Goal: Task Accomplishment & Management: Use online tool/utility

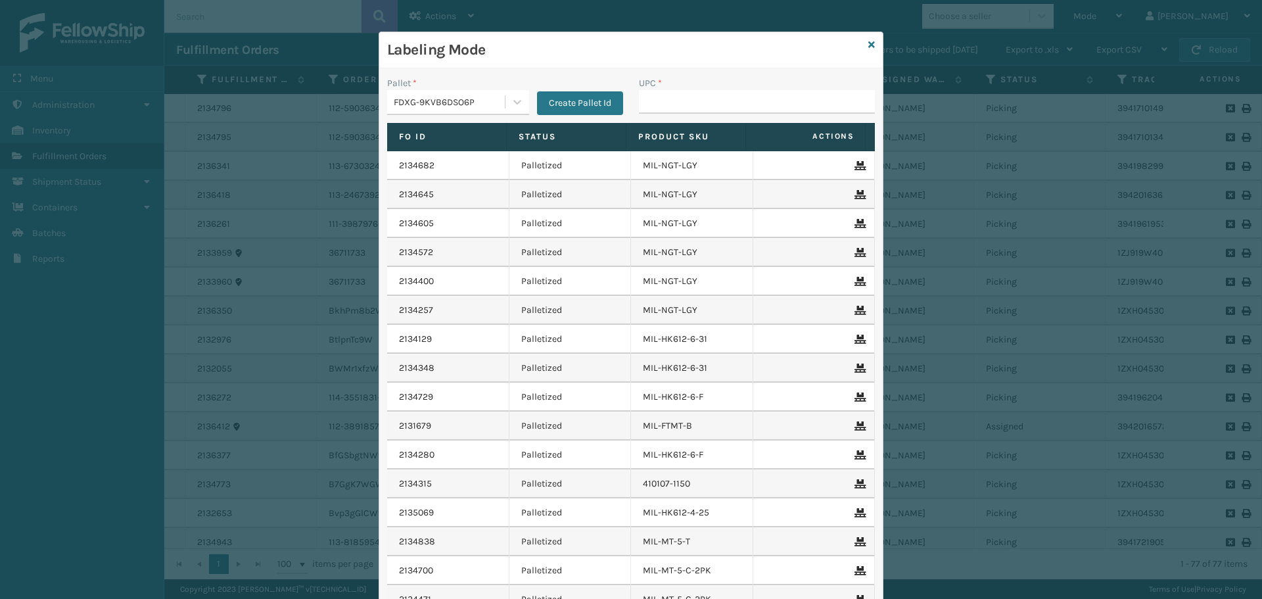
click at [485, 106] on div "FDXG-9KVB6DSO6P" at bounding box center [450, 102] width 112 height 14
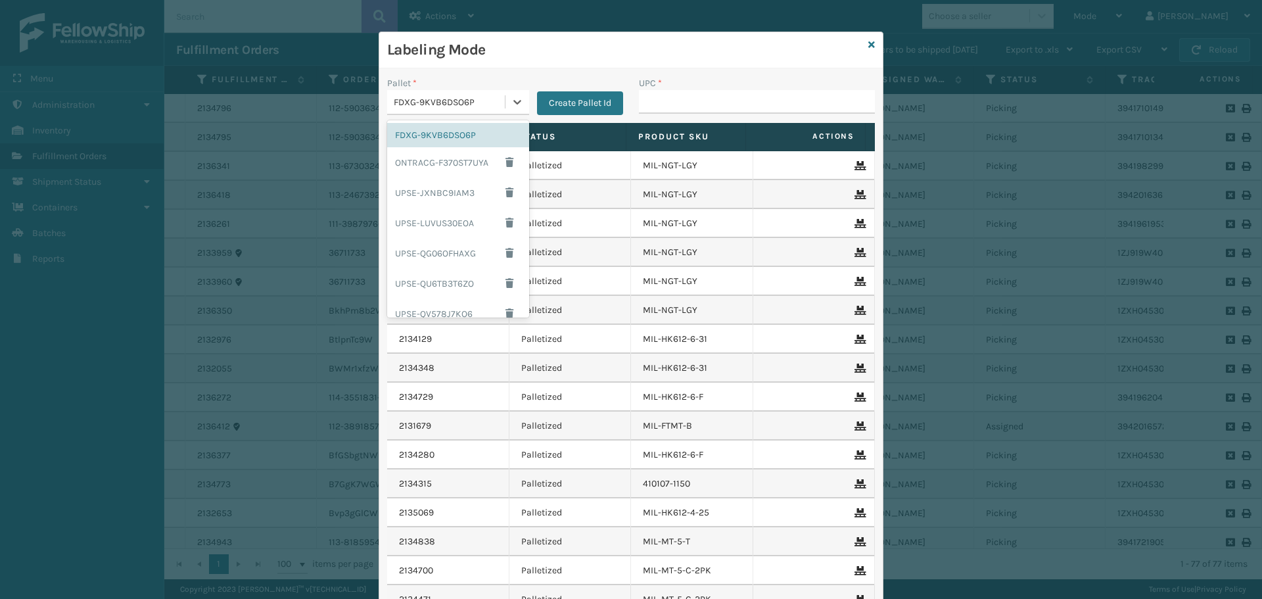
scroll to position [106, 0]
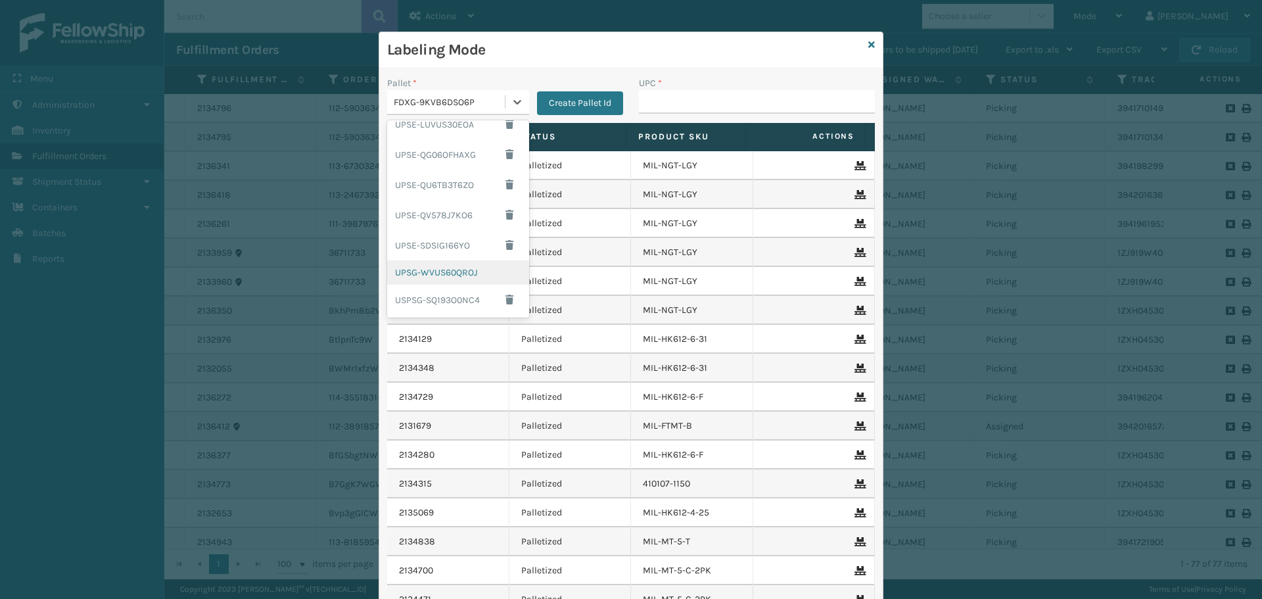
click at [465, 275] on div "UPSG-WVUS60QROJ" at bounding box center [458, 272] width 142 height 24
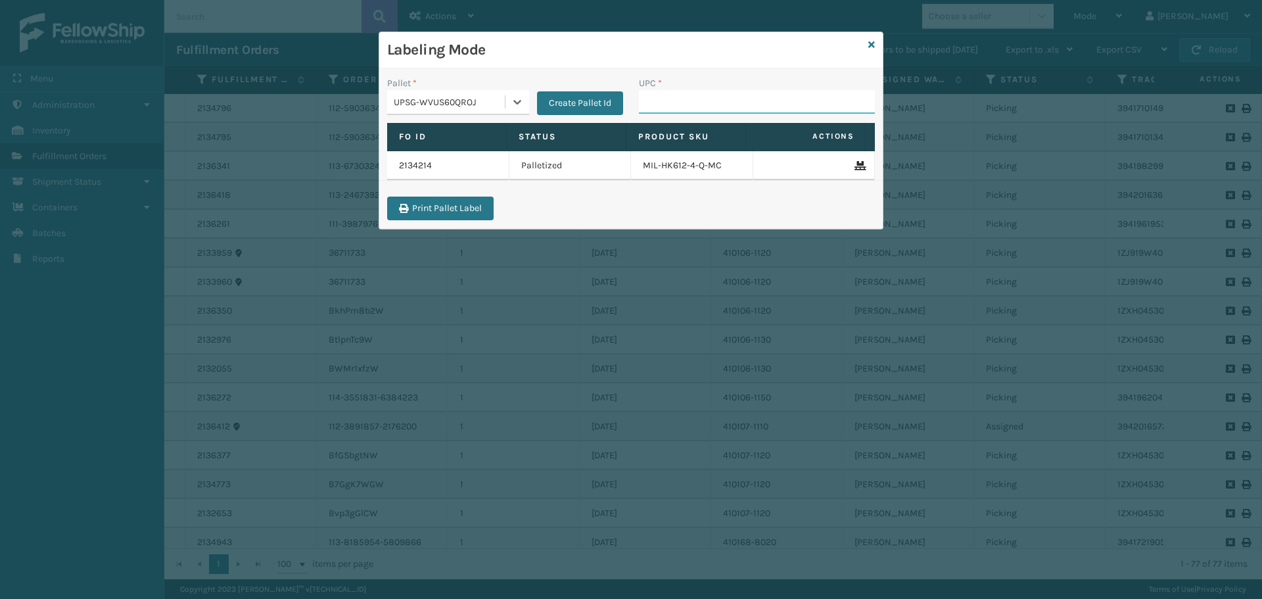
click at [690, 105] on input "UPC *" at bounding box center [757, 102] width 236 height 24
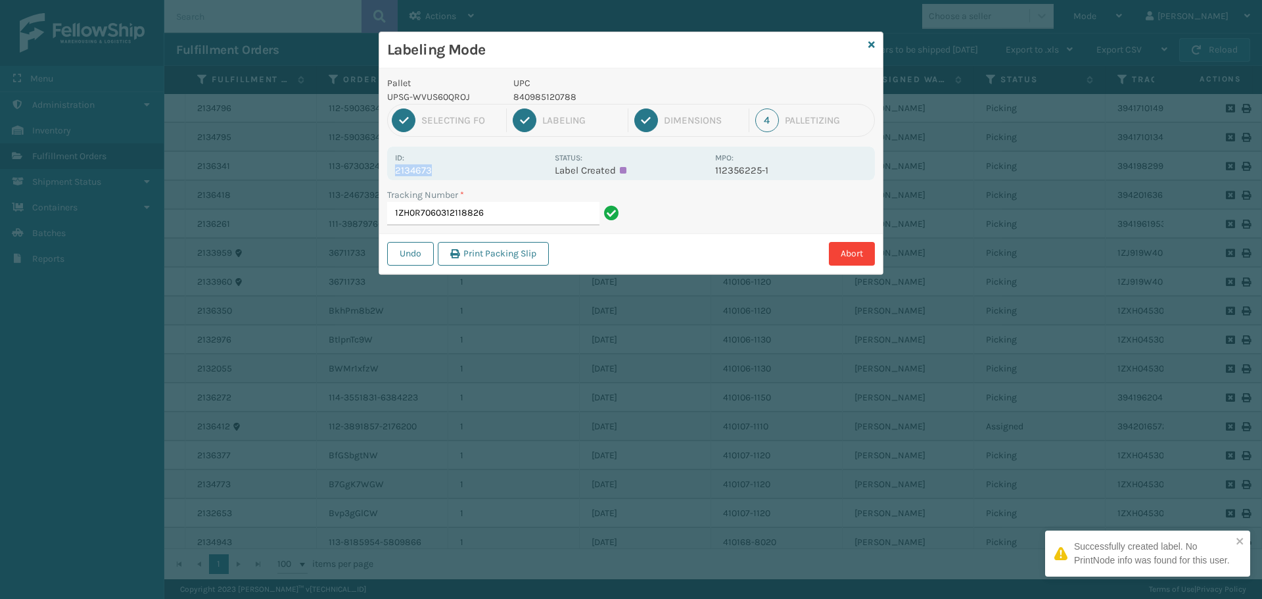
drag, startPoint x: 395, startPoint y: 169, endPoint x: 452, endPoint y: 164, distance: 56.7
click at [452, 164] on div "Id: 2134673 Status: Label Created MPO: 112356225-1" at bounding box center [631, 164] width 488 height 34
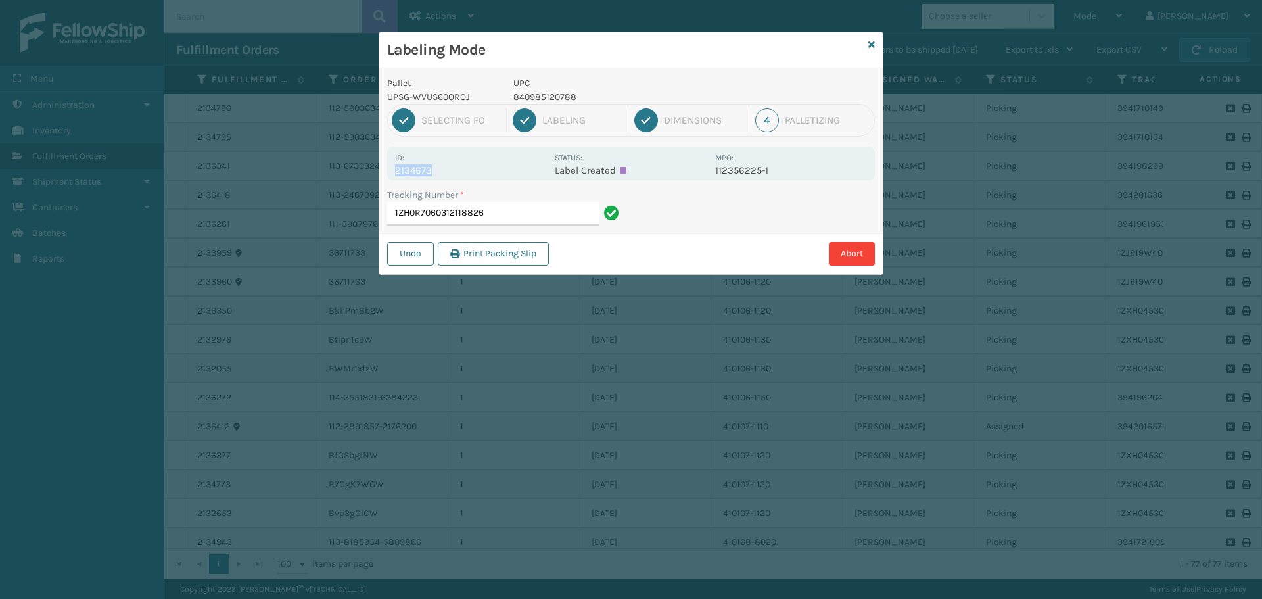
copy p "2134673"
click at [541, 224] on input "1ZH0R7060312118826" at bounding box center [493, 214] width 212 height 24
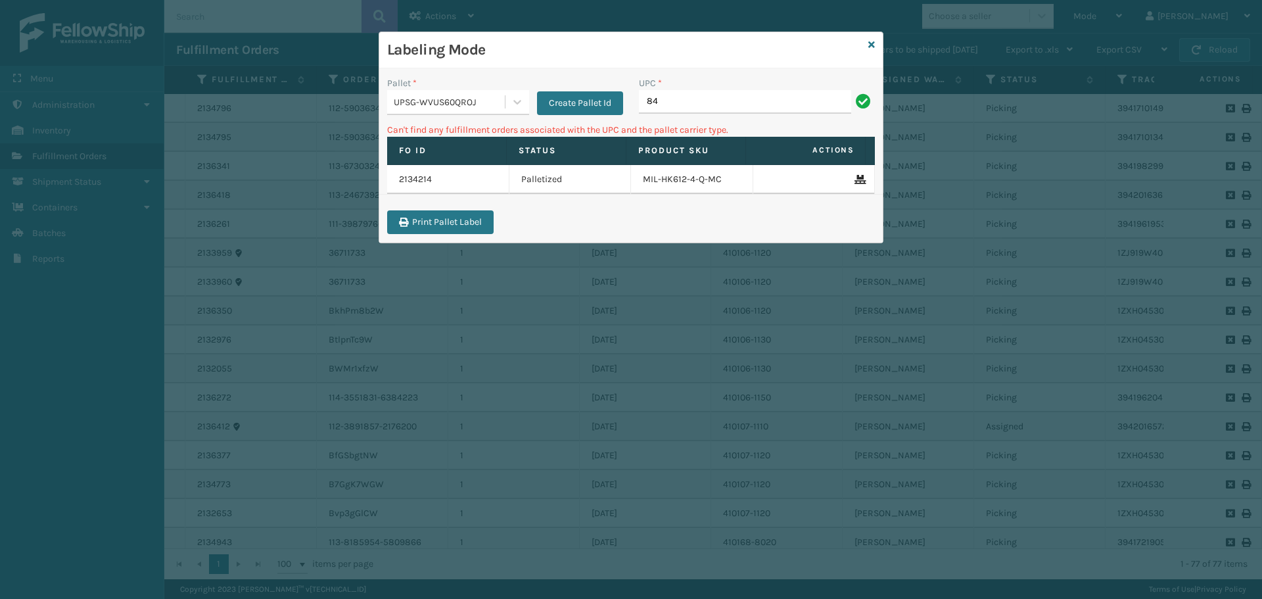
type input "8"
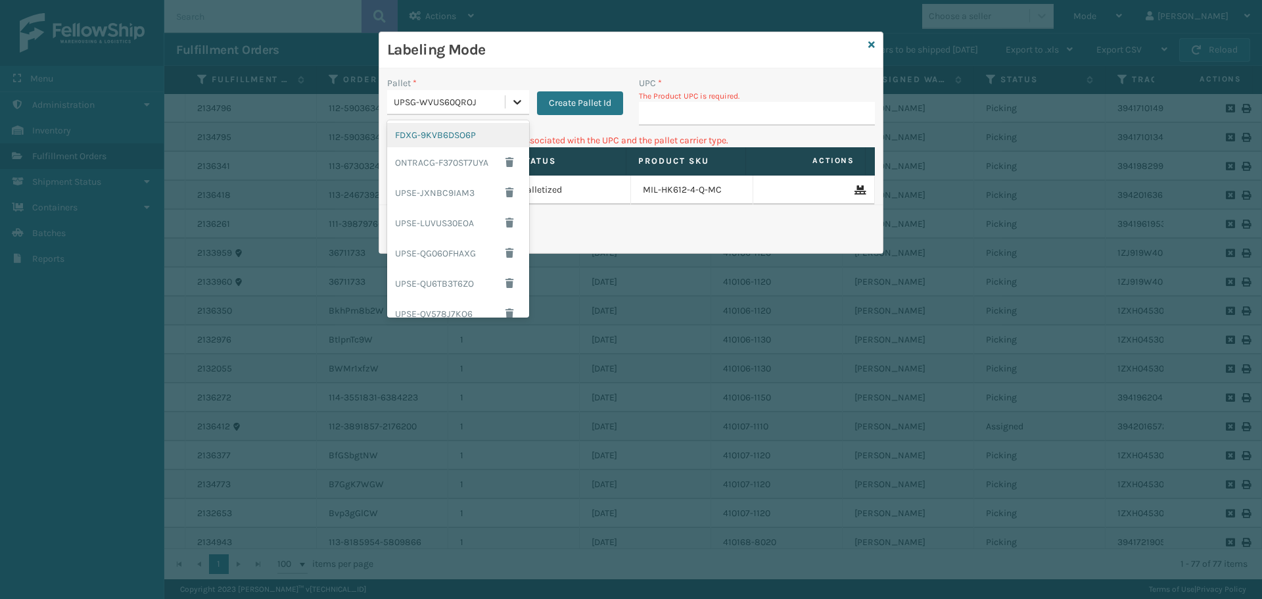
click at [514, 105] on icon at bounding box center [517, 101] width 13 height 13
click at [463, 137] on div "FDXG-9KVB6DSO6P" at bounding box center [458, 135] width 142 height 24
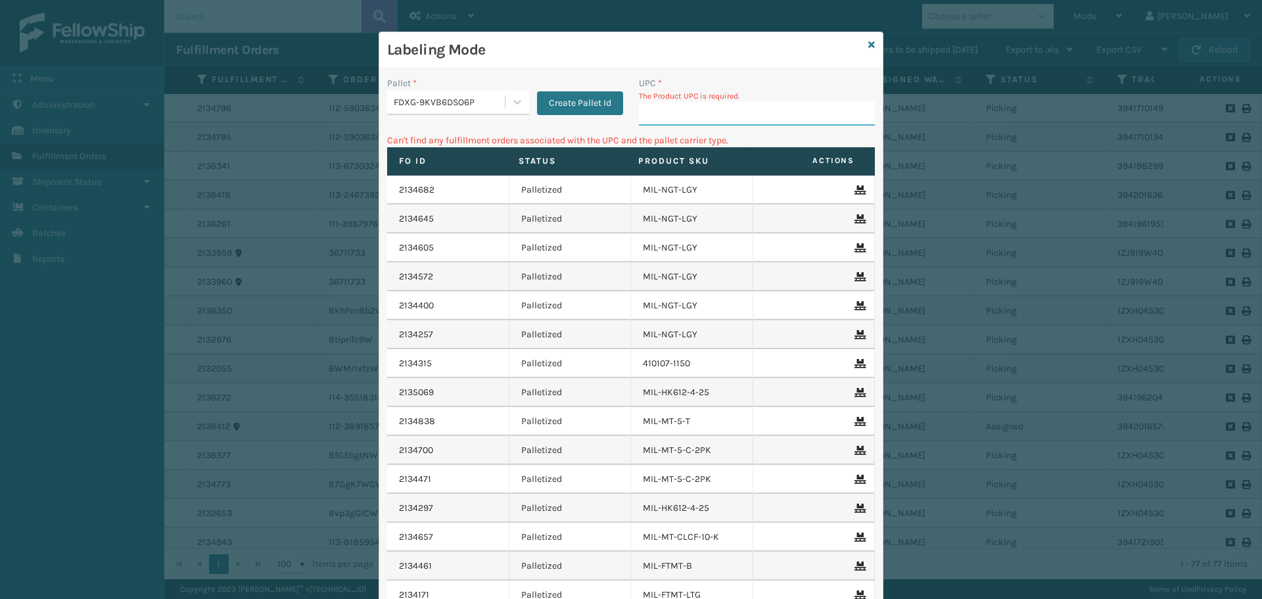
click at [709, 117] on input "UPC *" at bounding box center [757, 114] width 236 height 24
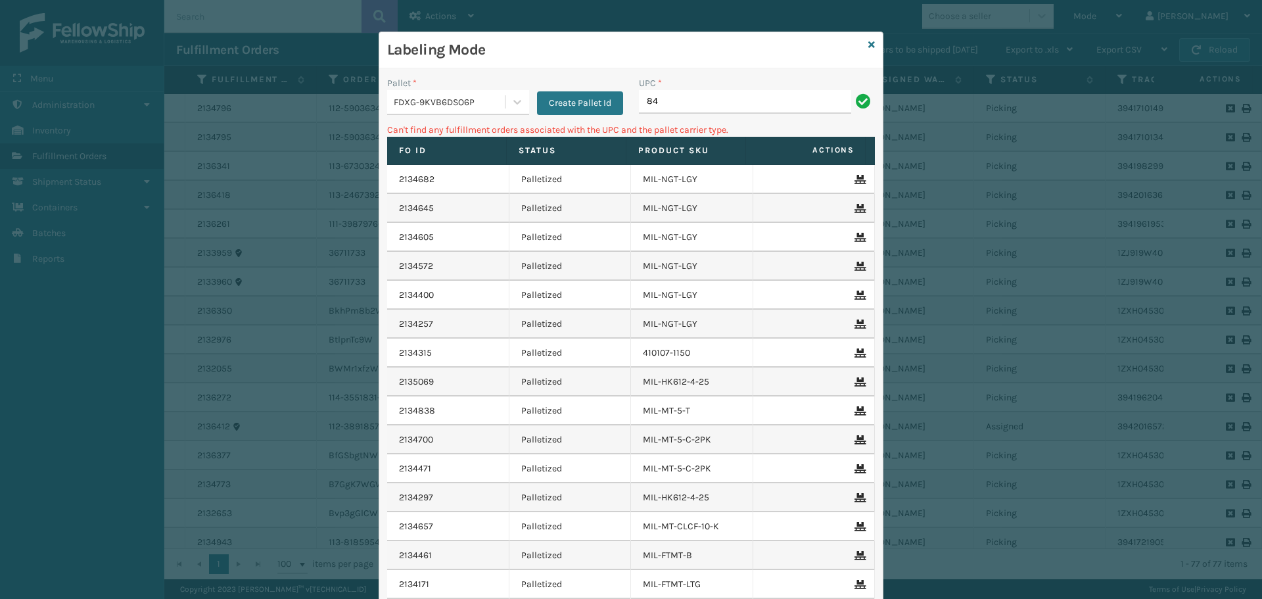
type input "8"
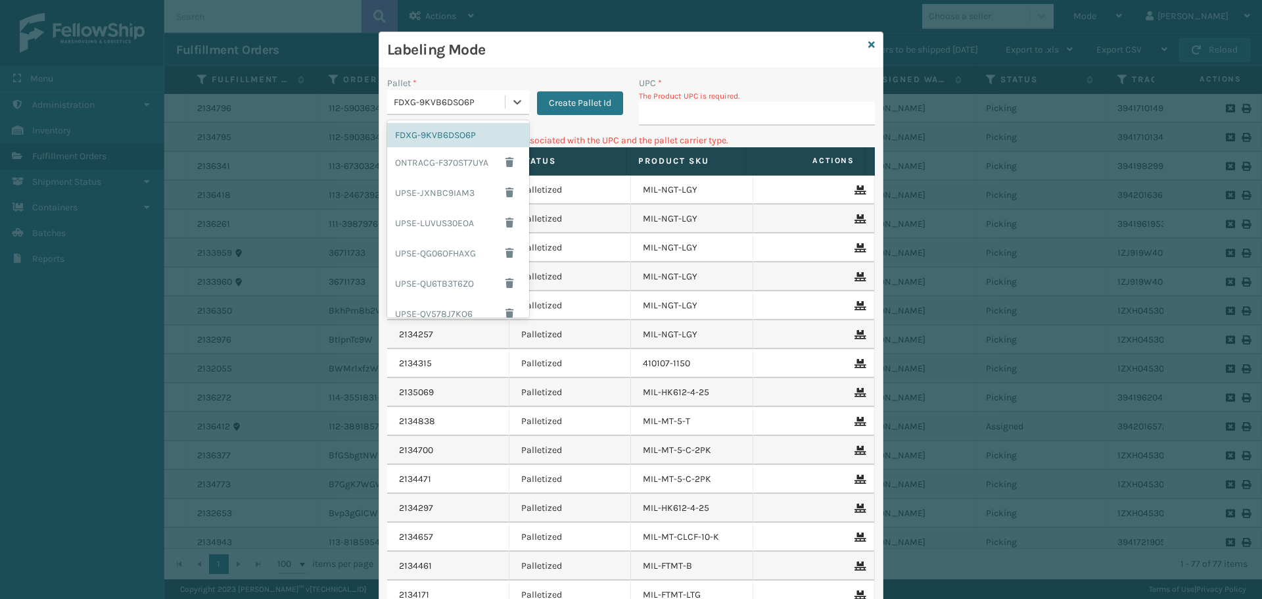
click at [475, 114] on div "FDXG-9KVB6DSO6P" at bounding box center [458, 102] width 142 height 25
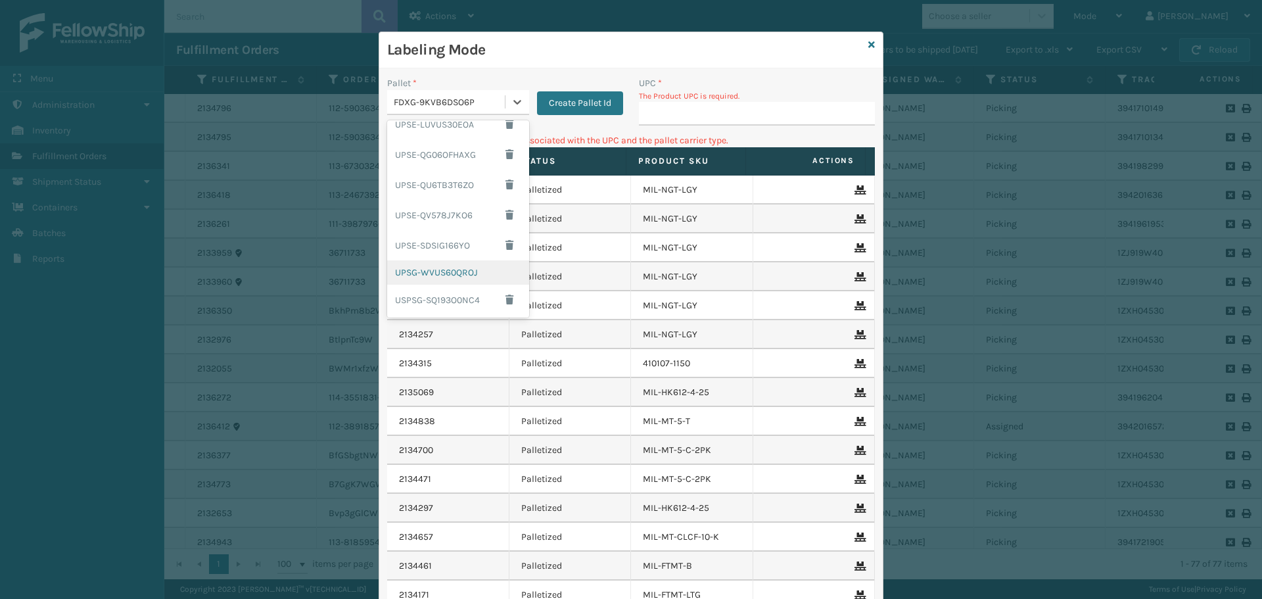
click at [473, 270] on div "UPSG-WVUS60QROJ" at bounding box center [458, 272] width 142 height 24
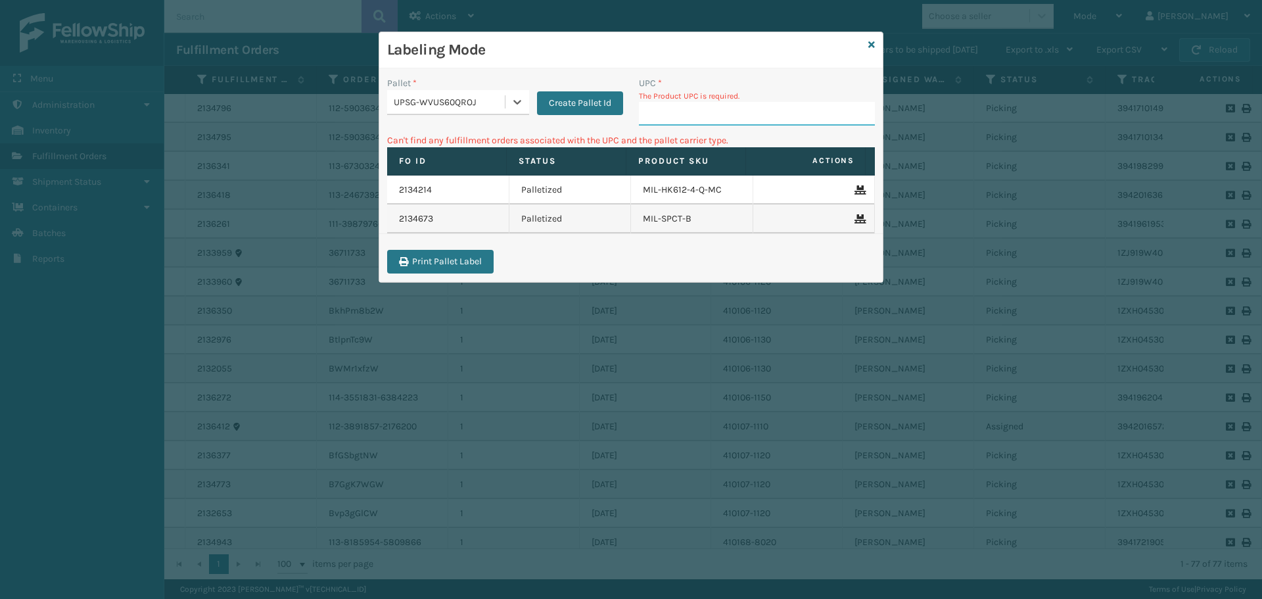
click at [701, 122] on input "UPC *" at bounding box center [757, 114] width 236 height 24
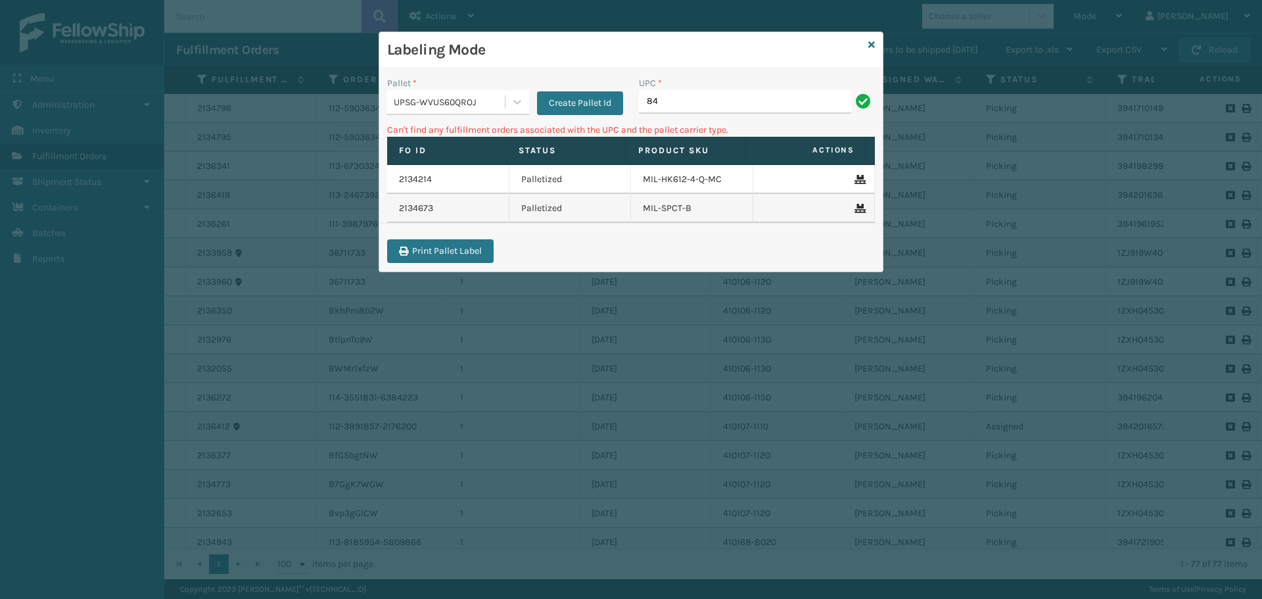
type input "8"
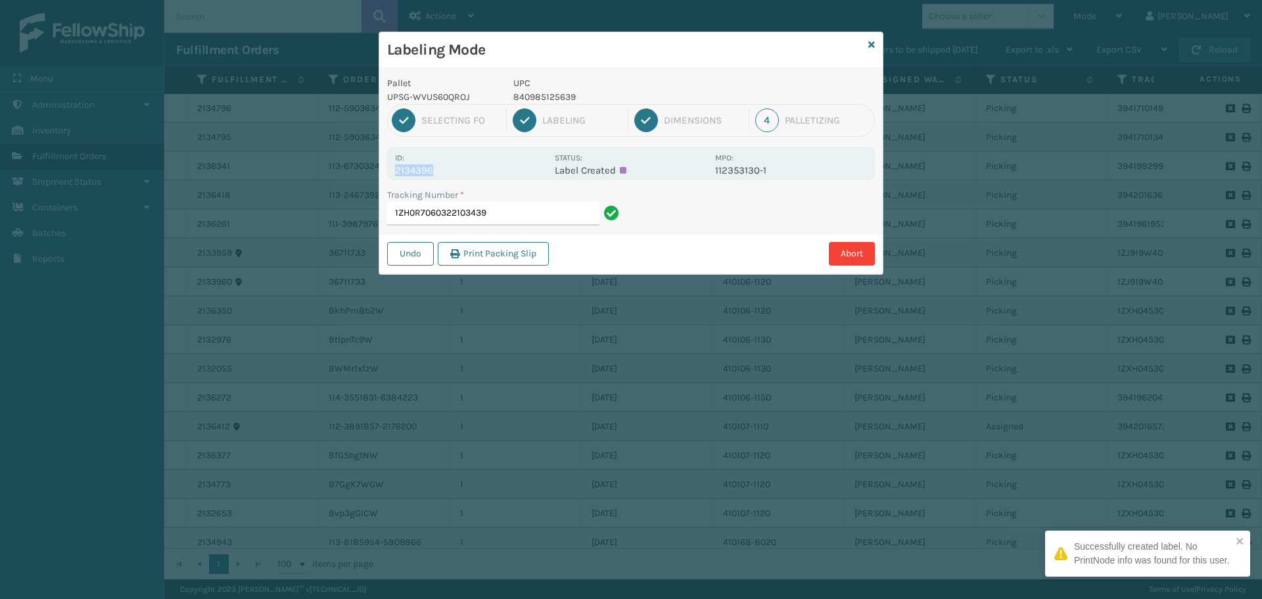
drag, startPoint x: 394, startPoint y: 170, endPoint x: 447, endPoint y: 174, distance: 53.4
click at [447, 174] on div "Id: 2134396 Status: Label Created MPO: 112353130-1" at bounding box center [631, 164] width 488 height 34
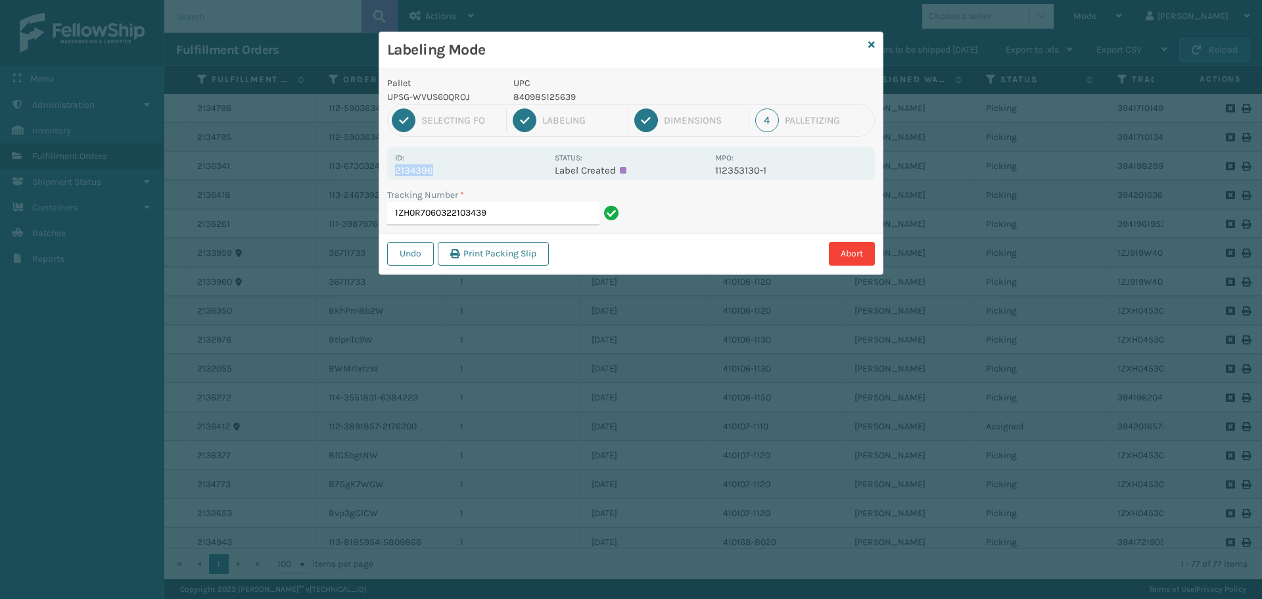
copy p "2134396"
click at [502, 205] on input "1ZH0R7060322103439" at bounding box center [493, 214] width 212 height 24
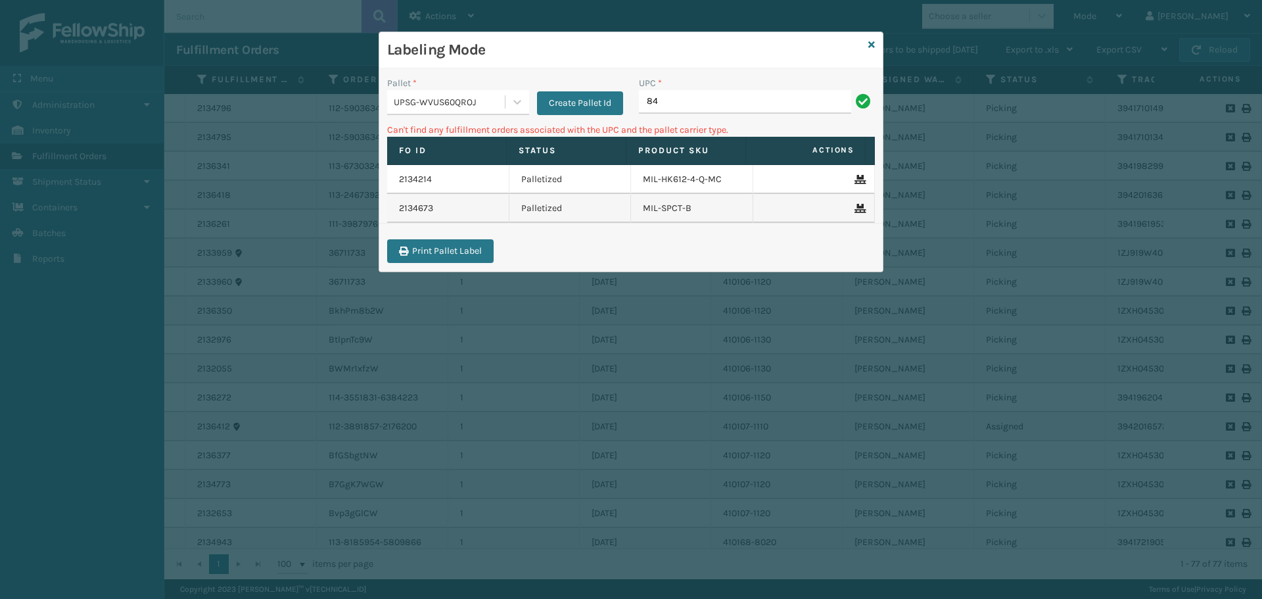
type input "8"
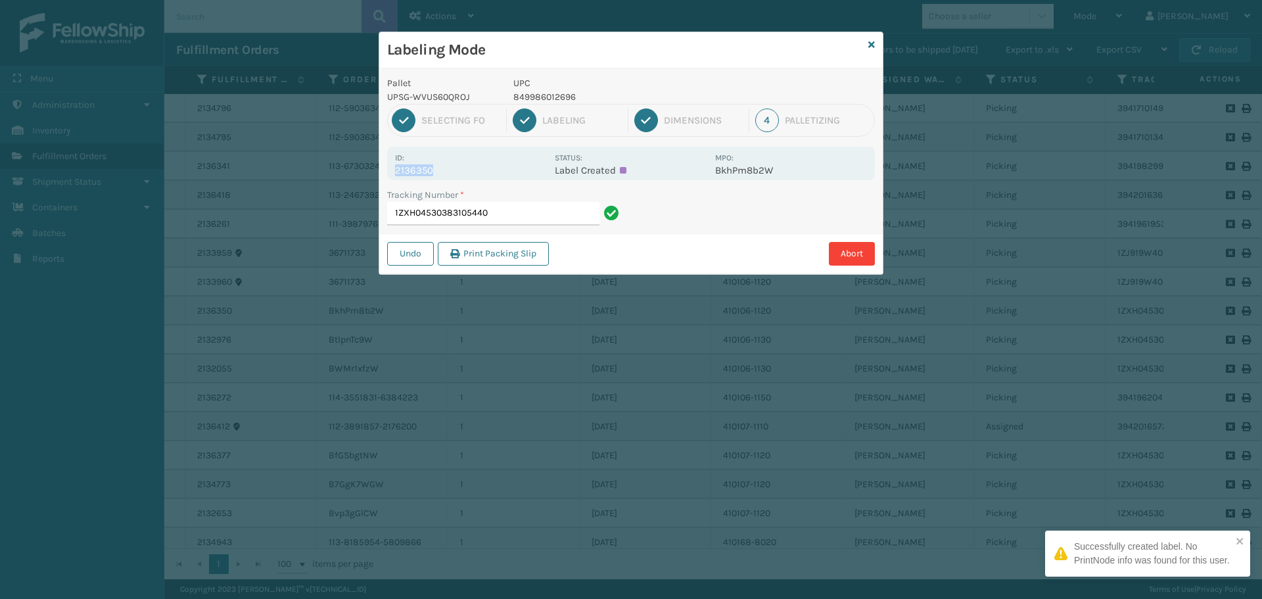
drag, startPoint x: 395, startPoint y: 172, endPoint x: 476, endPoint y: 177, distance: 81.0
click at [476, 177] on div "Id: 2136350 Status: Label Created MPO: BkhPm8b2W" at bounding box center [631, 164] width 488 height 34
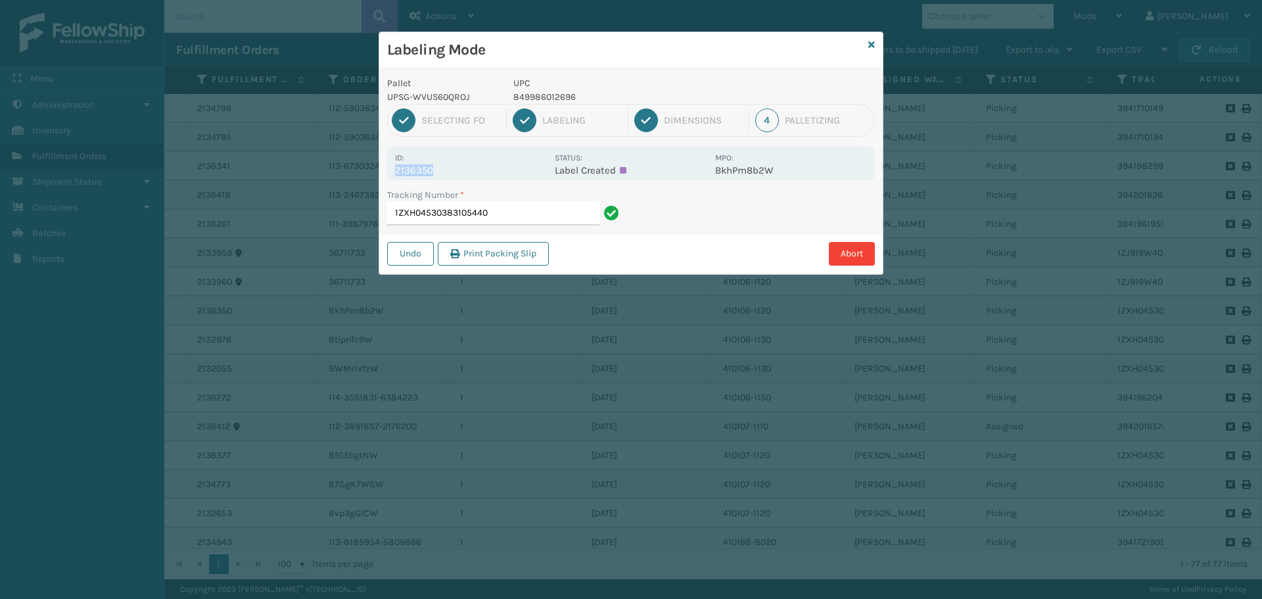
copy p "2136350"
click at [567, 205] on input "1ZXH04530383105440" at bounding box center [493, 214] width 212 height 24
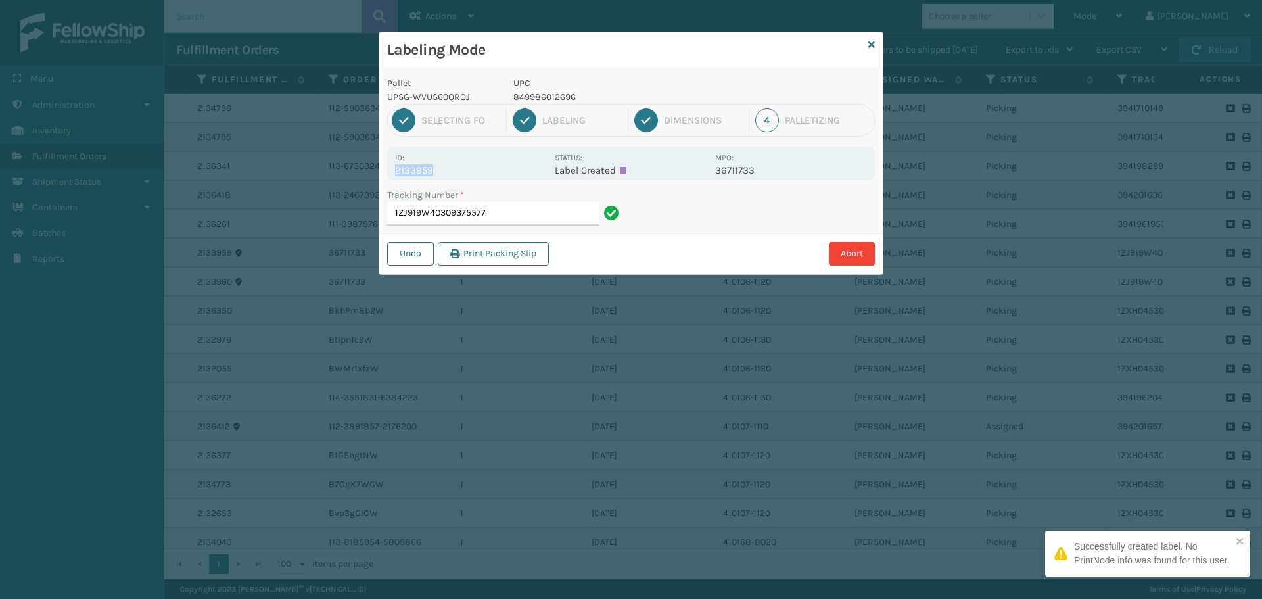
drag, startPoint x: 394, startPoint y: 165, endPoint x: 454, endPoint y: 168, distance: 59.9
click at [454, 168] on div "Id: 2133959 Status: Label Created MPO: 36711733" at bounding box center [631, 164] width 488 height 34
copy p "2133959"
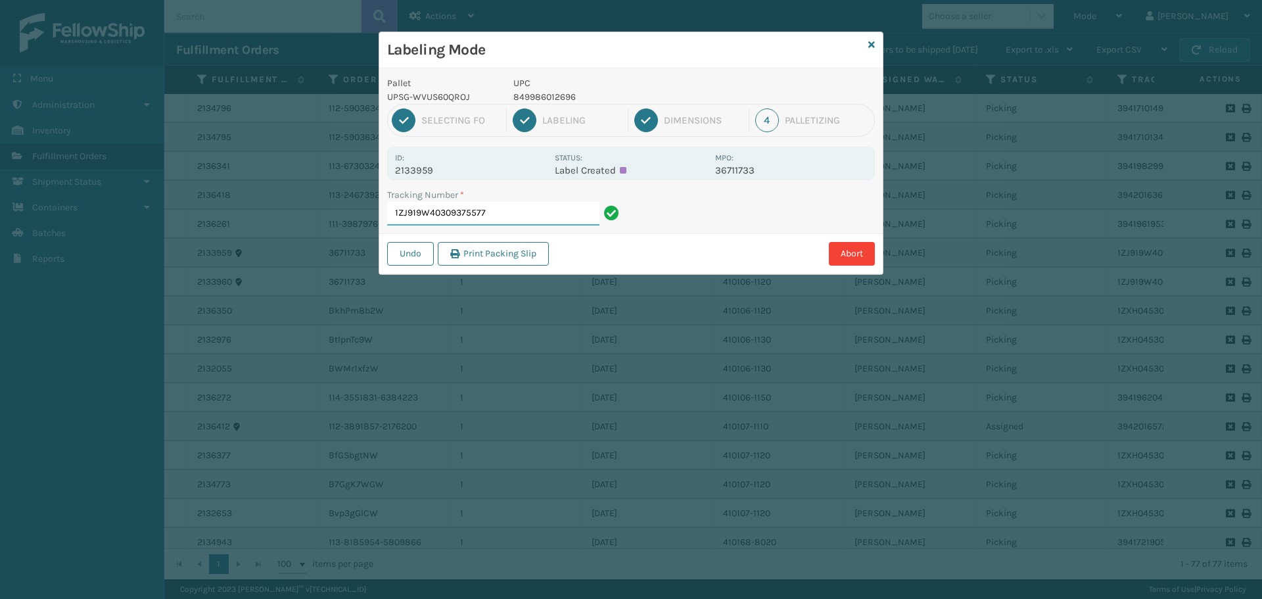
click at [511, 206] on input "1ZJ919W40309375577" at bounding box center [493, 214] width 212 height 24
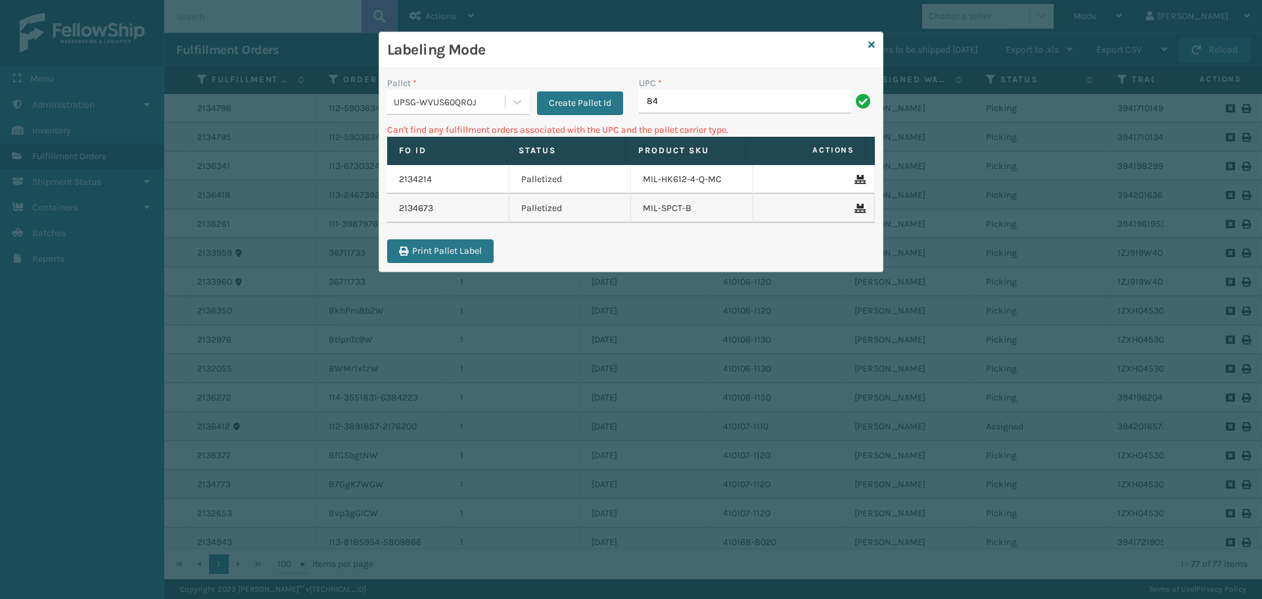
type input "8"
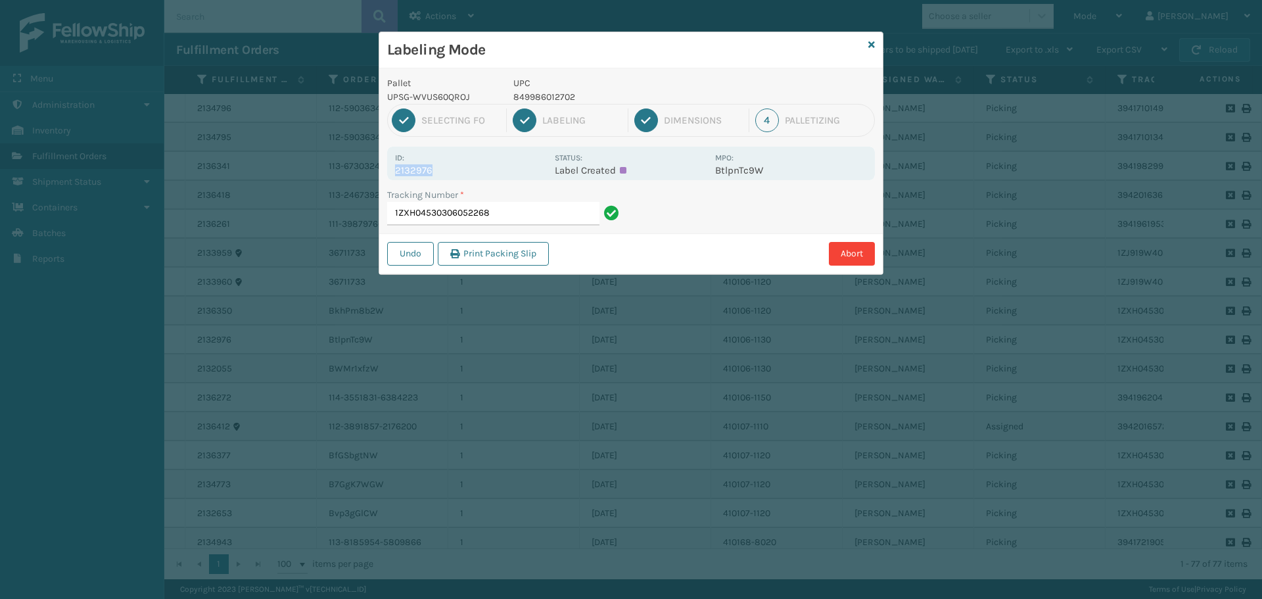
drag, startPoint x: 394, startPoint y: 170, endPoint x: 454, endPoint y: 164, distance: 59.4
click at [454, 164] on div "Id: 2132976 Status: Label Created MPO: BtlpnTc9W" at bounding box center [631, 164] width 488 height 34
copy p "2132976"
click at [496, 206] on input "1ZXH04530306052268" at bounding box center [493, 214] width 212 height 24
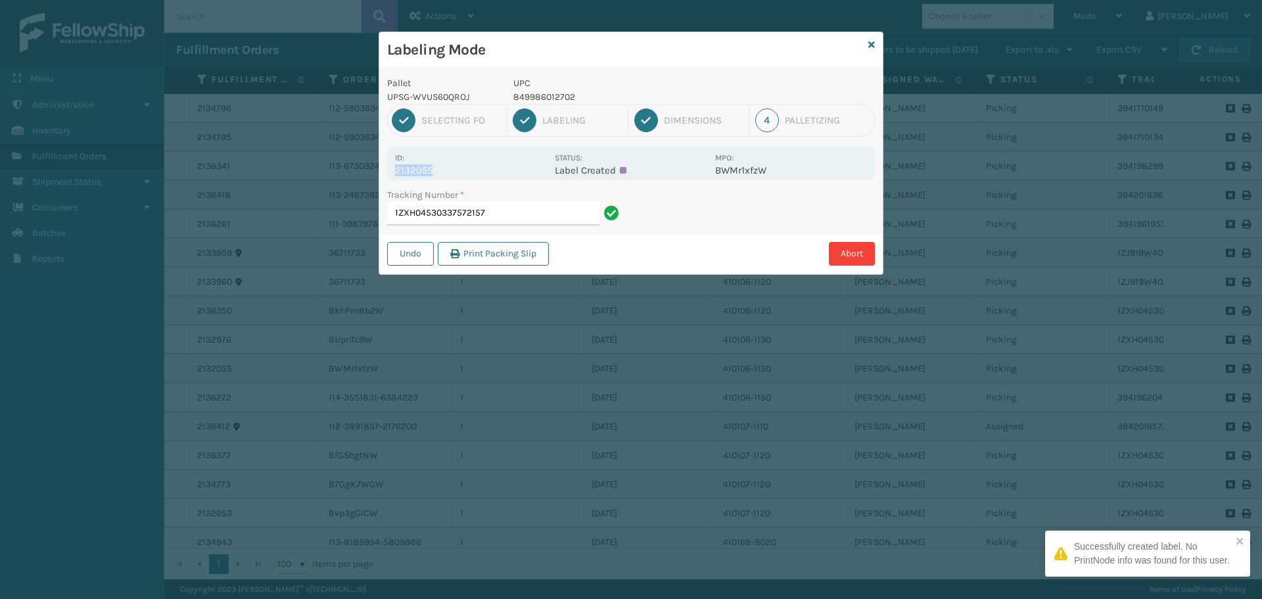
drag, startPoint x: 410, startPoint y: 172, endPoint x: 451, endPoint y: 176, distance: 41.6
click at [451, 176] on div "Id: 2132055 Status: Label Created MPO: BWMr1xfzW" at bounding box center [631, 164] width 488 height 34
copy p "2132055"
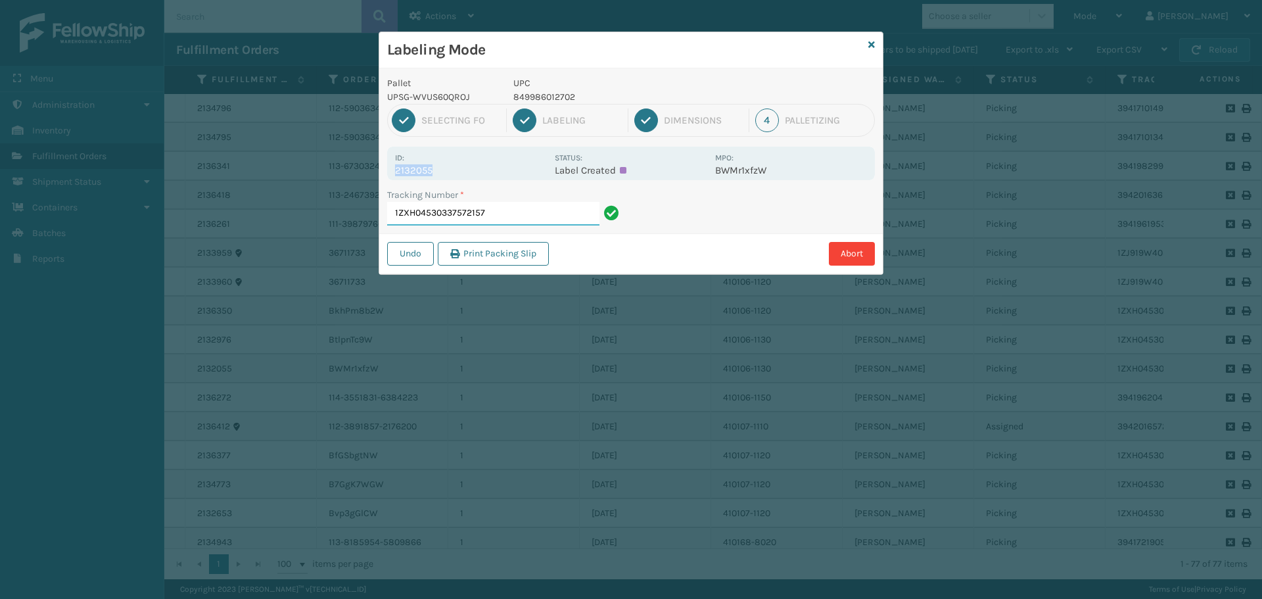
click at [540, 215] on input "1ZXH04530337572157" at bounding box center [493, 214] width 212 height 24
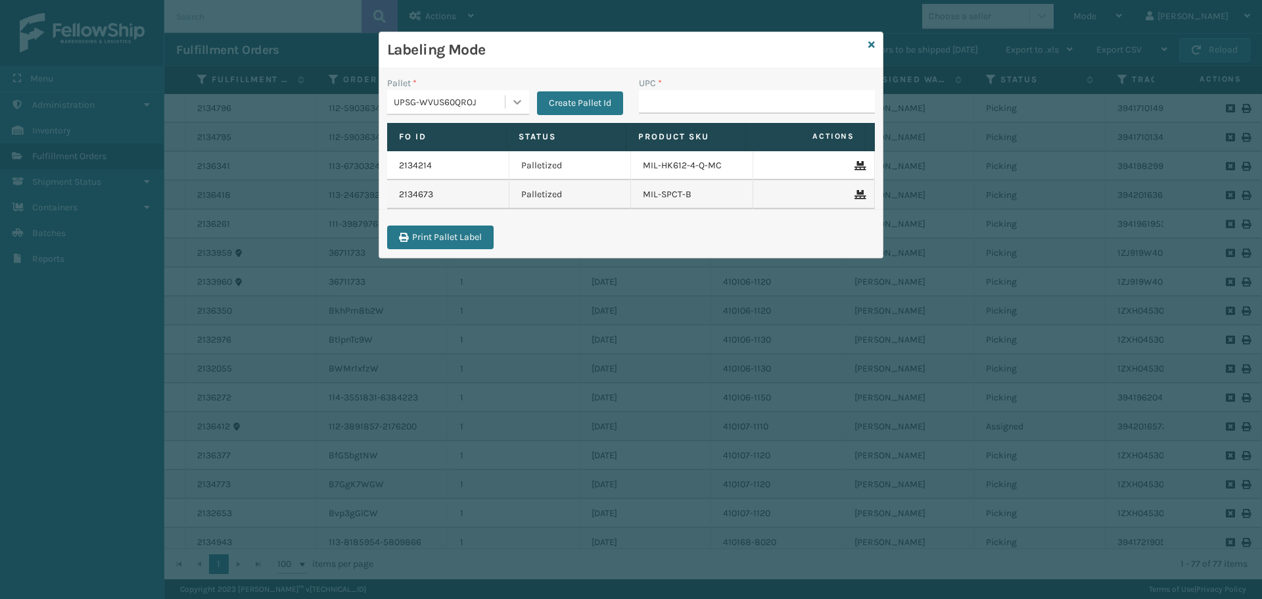
click at [506, 105] on div at bounding box center [518, 102] width 24 height 24
click at [870, 43] on icon at bounding box center [871, 44] width 7 height 9
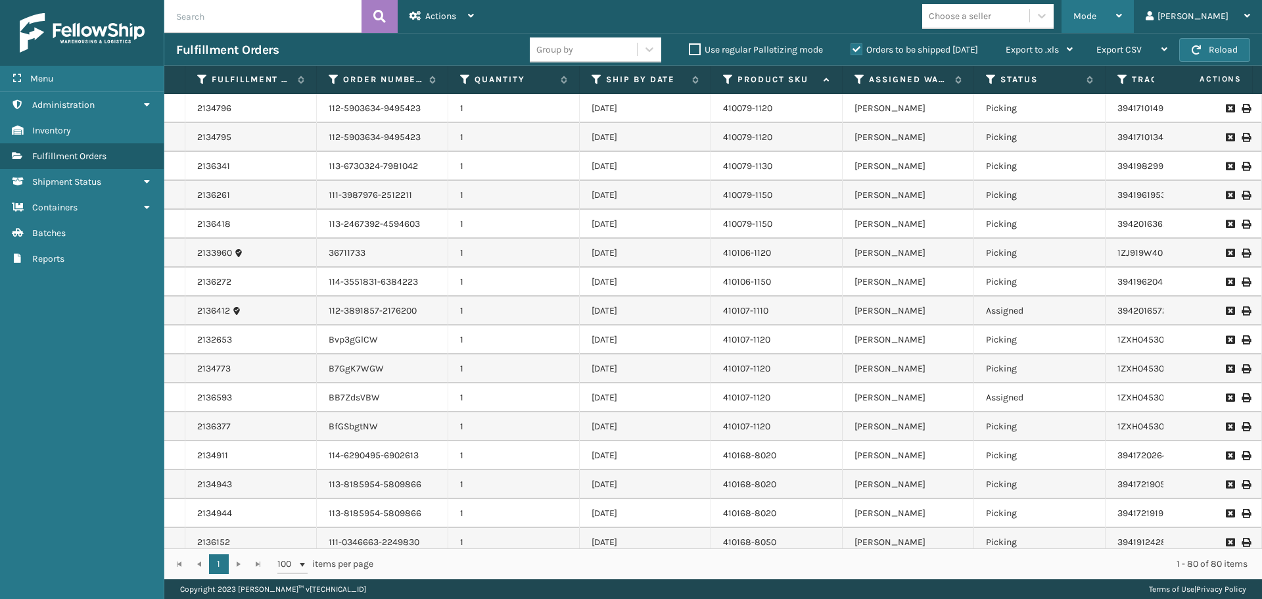
click at [1122, 13] on div "Mode" at bounding box center [1097, 16] width 49 height 33
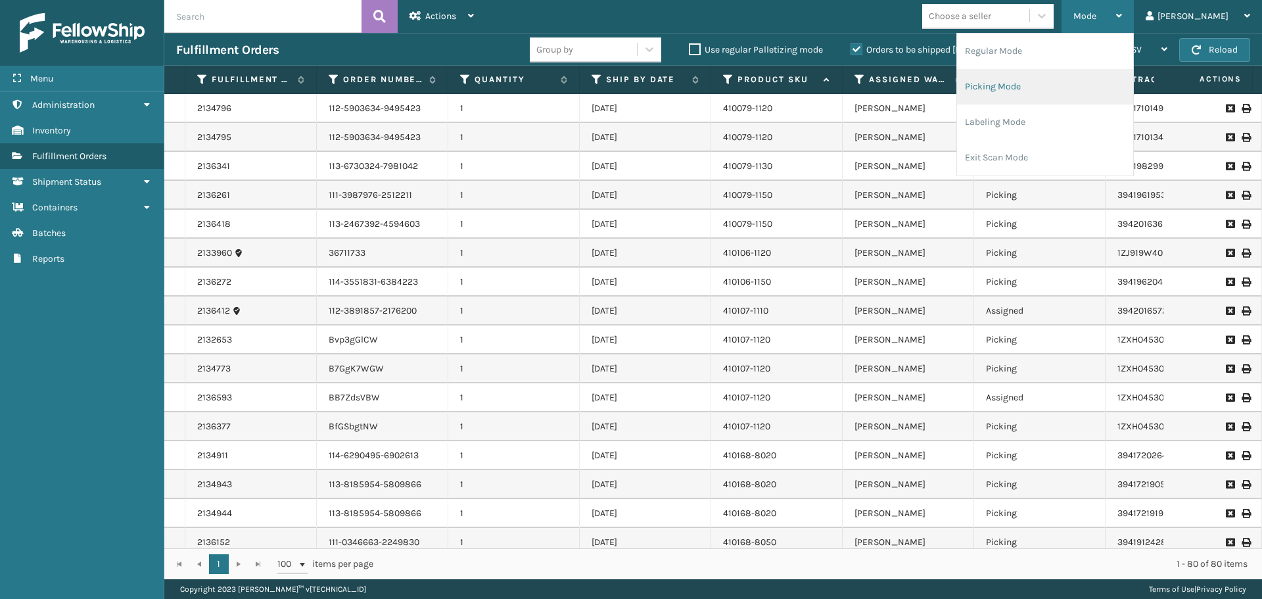
click at [1091, 96] on li "Picking Mode" at bounding box center [1045, 86] width 176 height 35
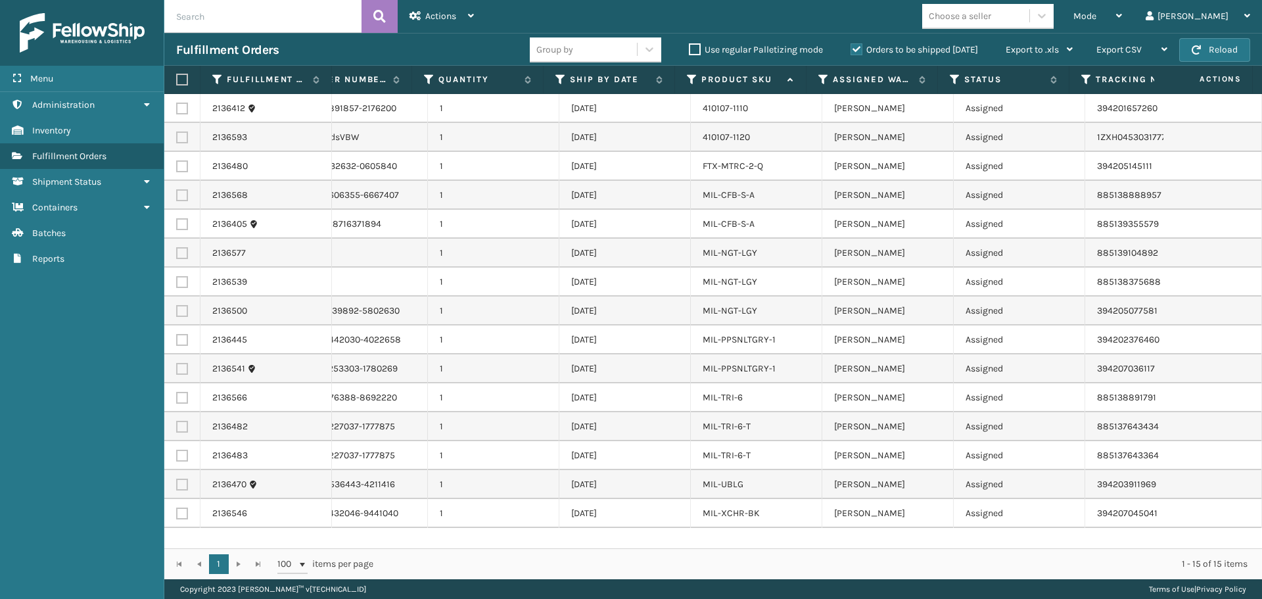
scroll to position [0, 57]
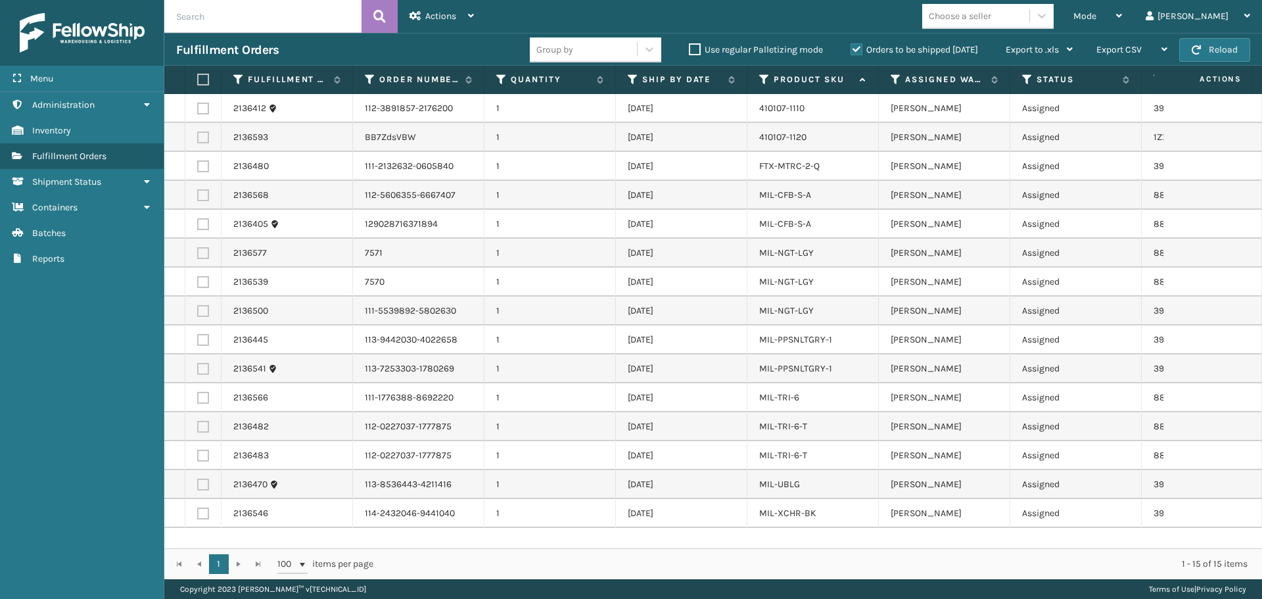
click at [201, 133] on label at bounding box center [203, 137] width 12 height 12
click at [198, 133] on input "checkbox" at bounding box center [197, 135] width 1 height 9
checkbox input "true"
click at [432, 16] on span "Actions" at bounding box center [440, 16] width 31 height 11
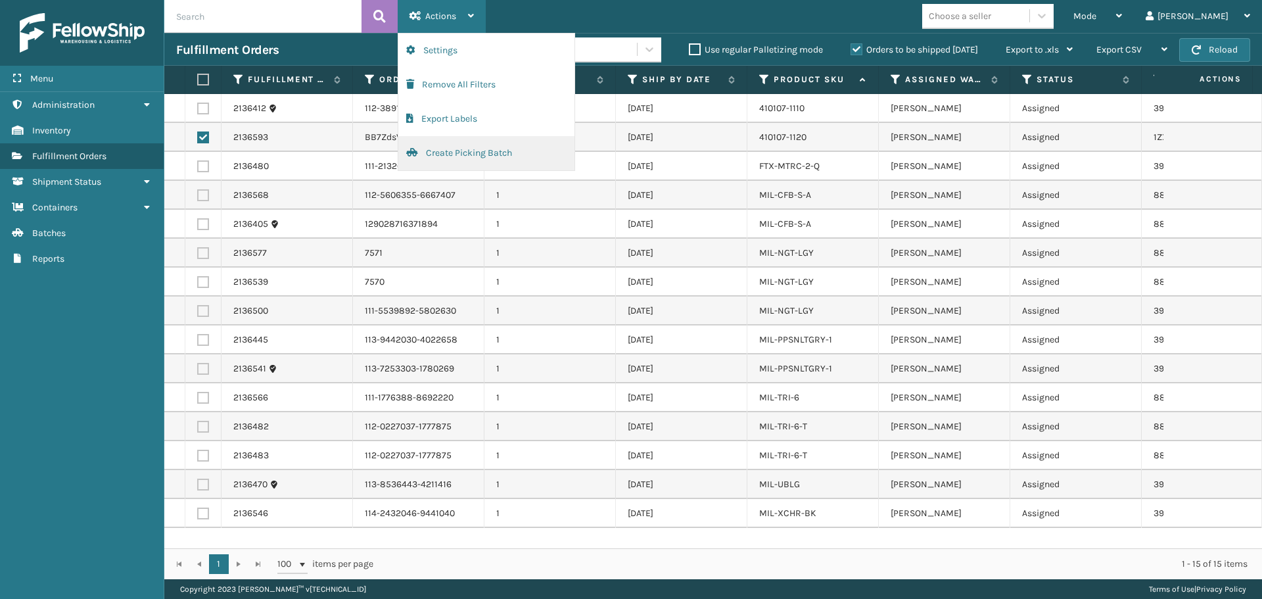
click at [488, 158] on button "Create Picking Batch" at bounding box center [486, 153] width 176 height 34
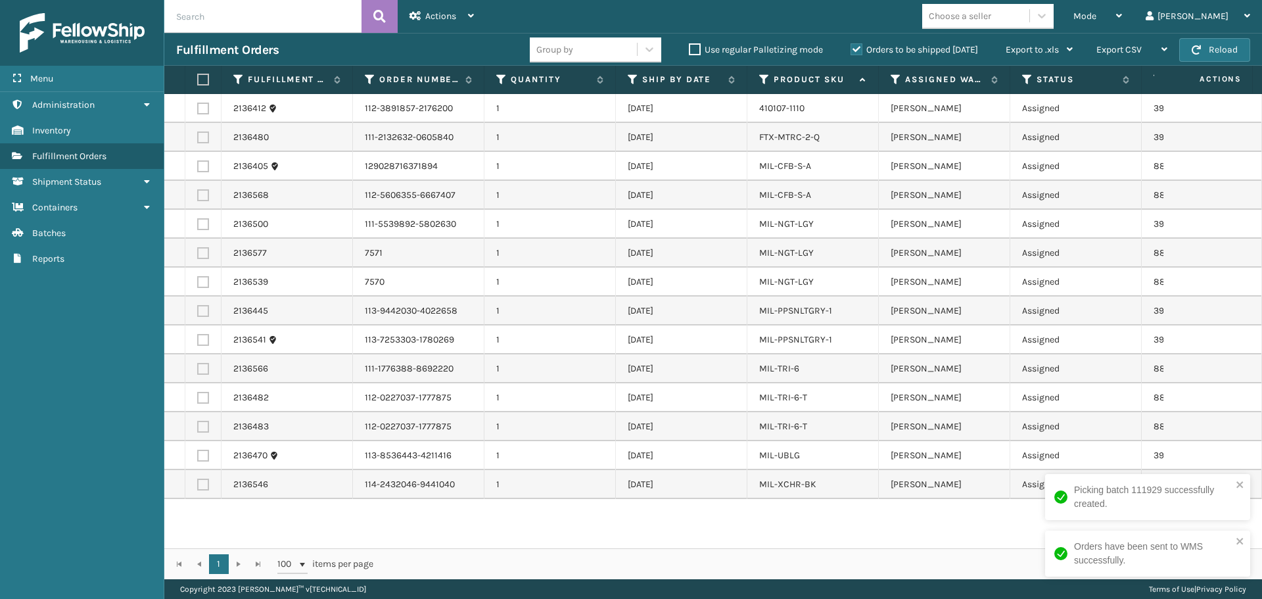
click at [205, 76] on label at bounding box center [201, 80] width 8 height 12
click at [198, 76] on input "checkbox" at bounding box center [197, 80] width 1 height 9
checkbox input "true"
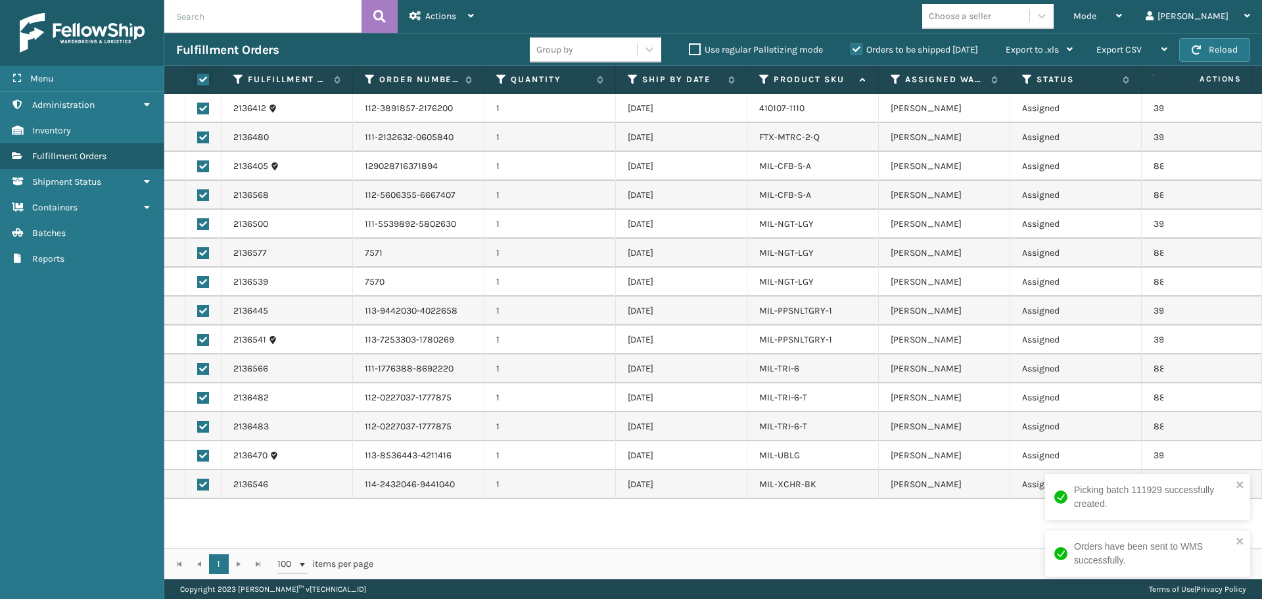
checkbox input "true"
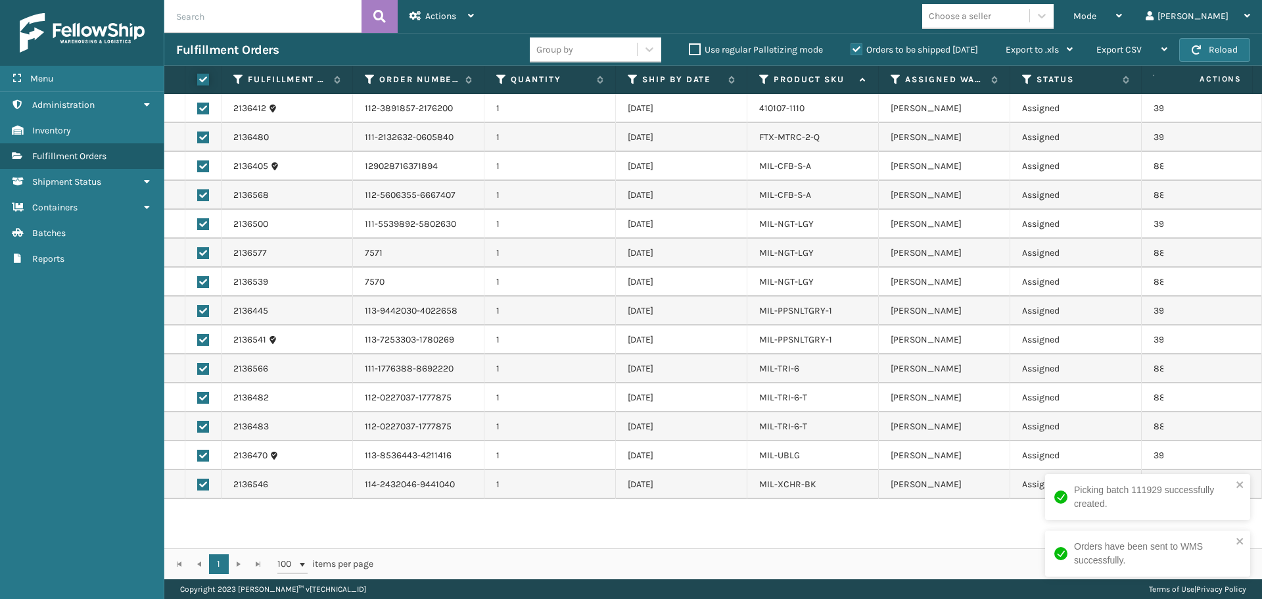
checkbox input "true"
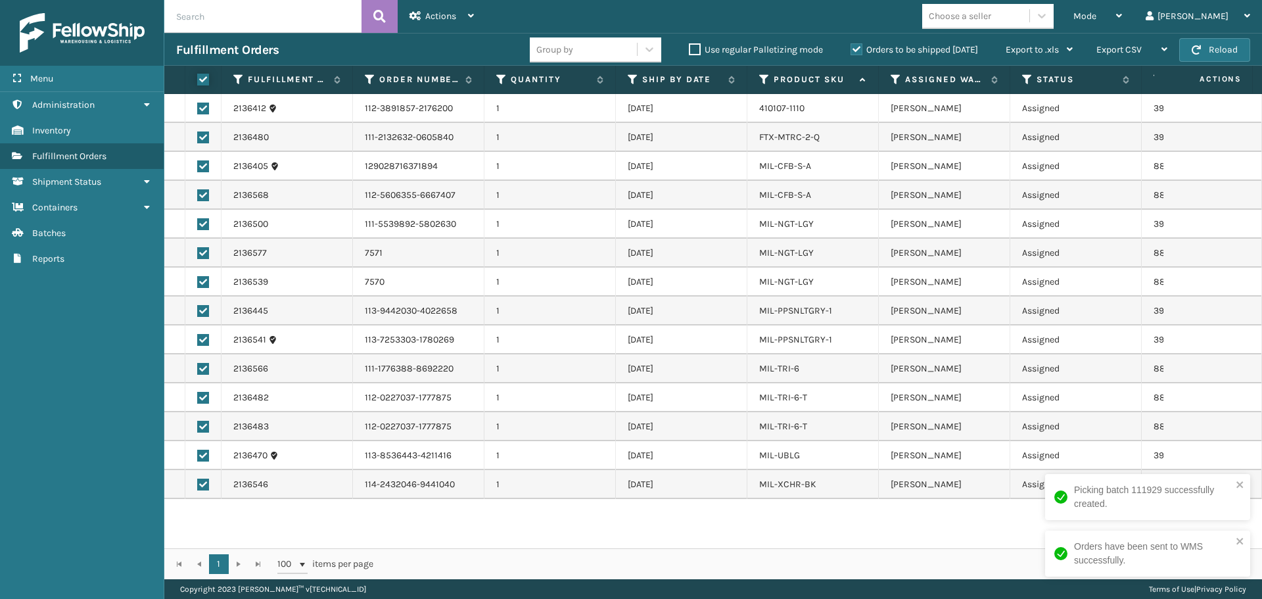
checkbox input "true"
click at [446, 23] on div "Actions" at bounding box center [442, 16] width 64 height 33
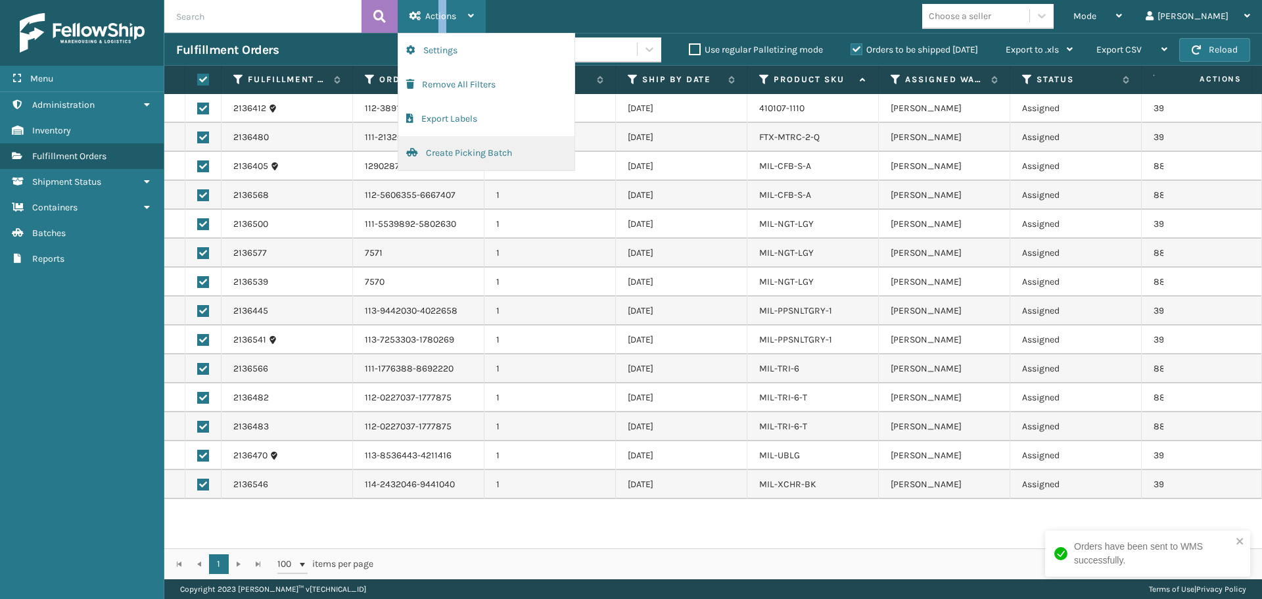
click at [471, 150] on button "Create Picking Batch" at bounding box center [486, 153] width 176 height 34
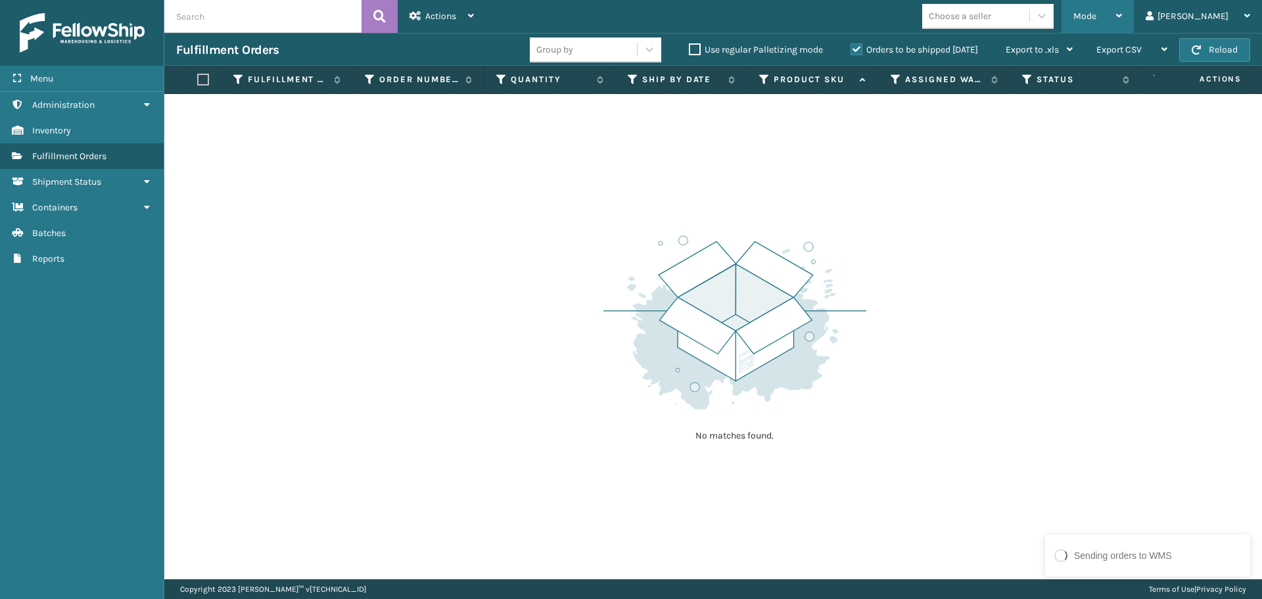
drag, startPoint x: 1123, startPoint y: 11, endPoint x: 1117, endPoint y: 17, distance: 8.8
click at [1096, 11] on span "Mode" at bounding box center [1084, 16] width 23 height 11
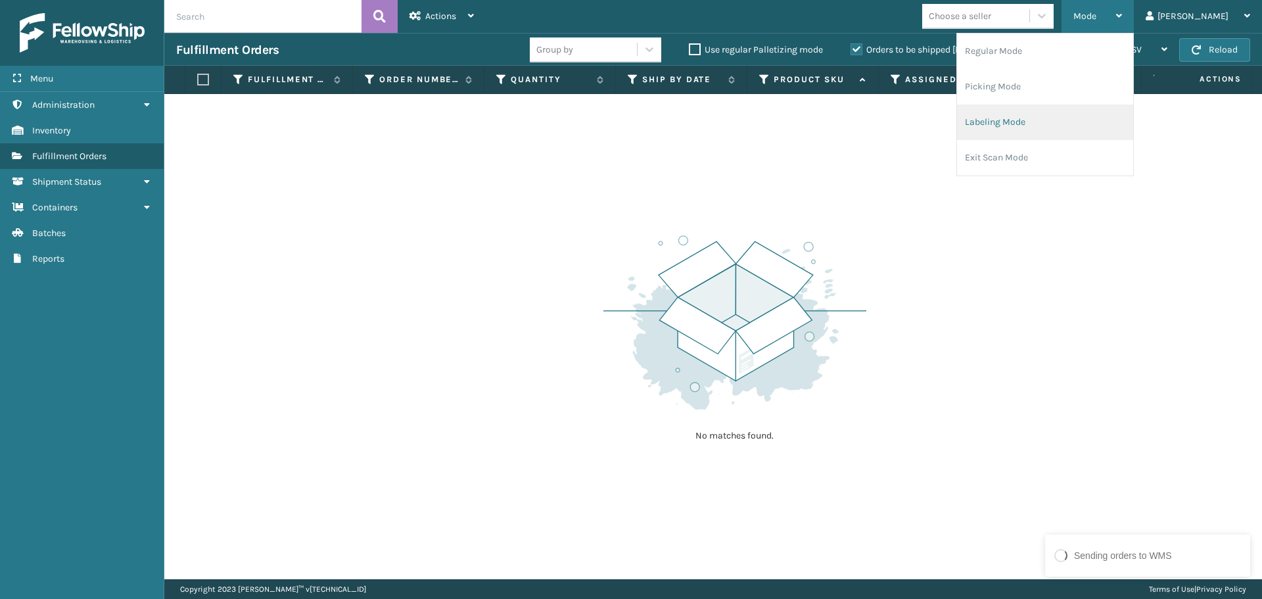
click at [1075, 109] on li "Labeling Mode" at bounding box center [1045, 122] width 176 height 35
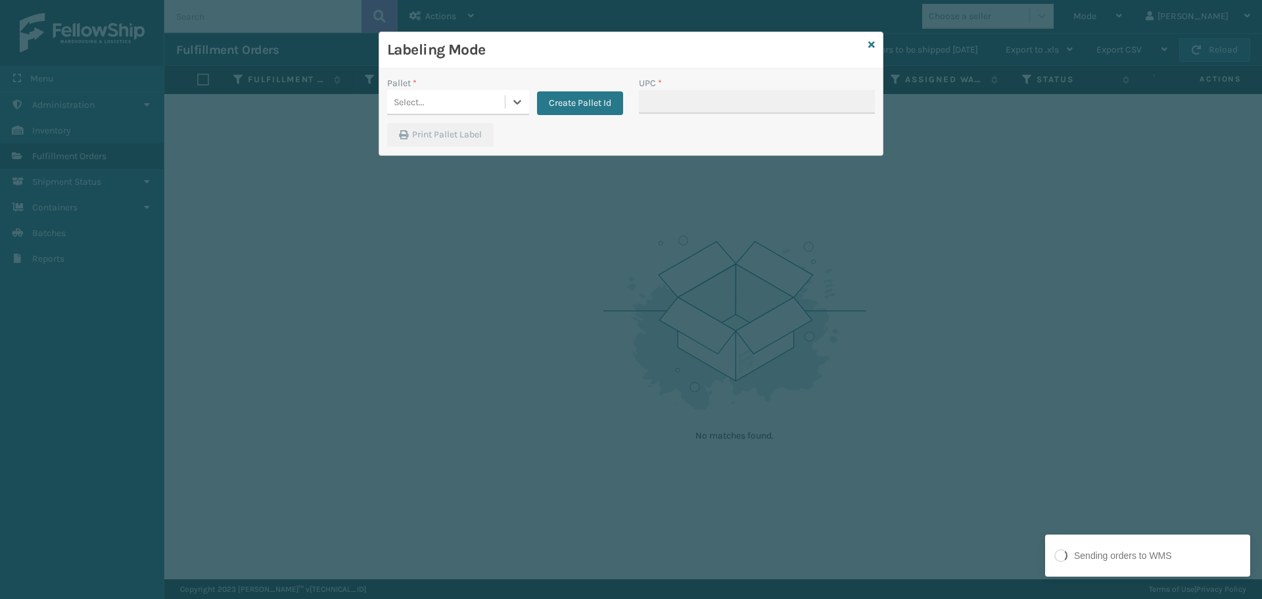
click at [500, 107] on div "Select..." at bounding box center [446, 102] width 118 height 22
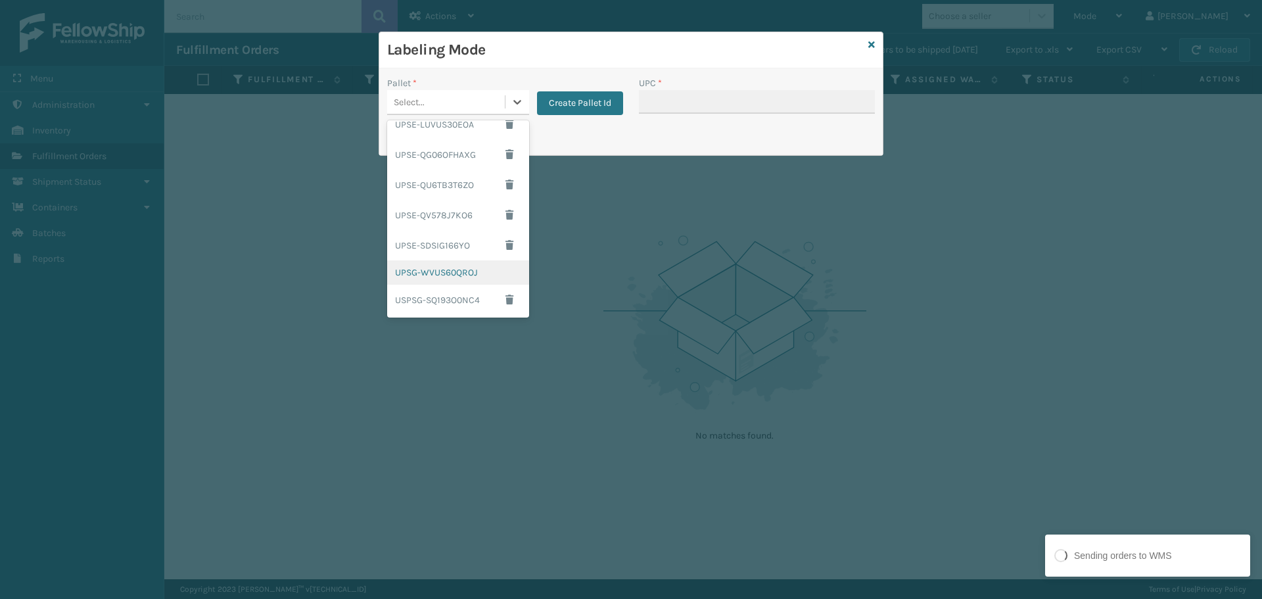
click at [427, 264] on div "UPSG-WVUS60QROJ" at bounding box center [458, 272] width 142 height 24
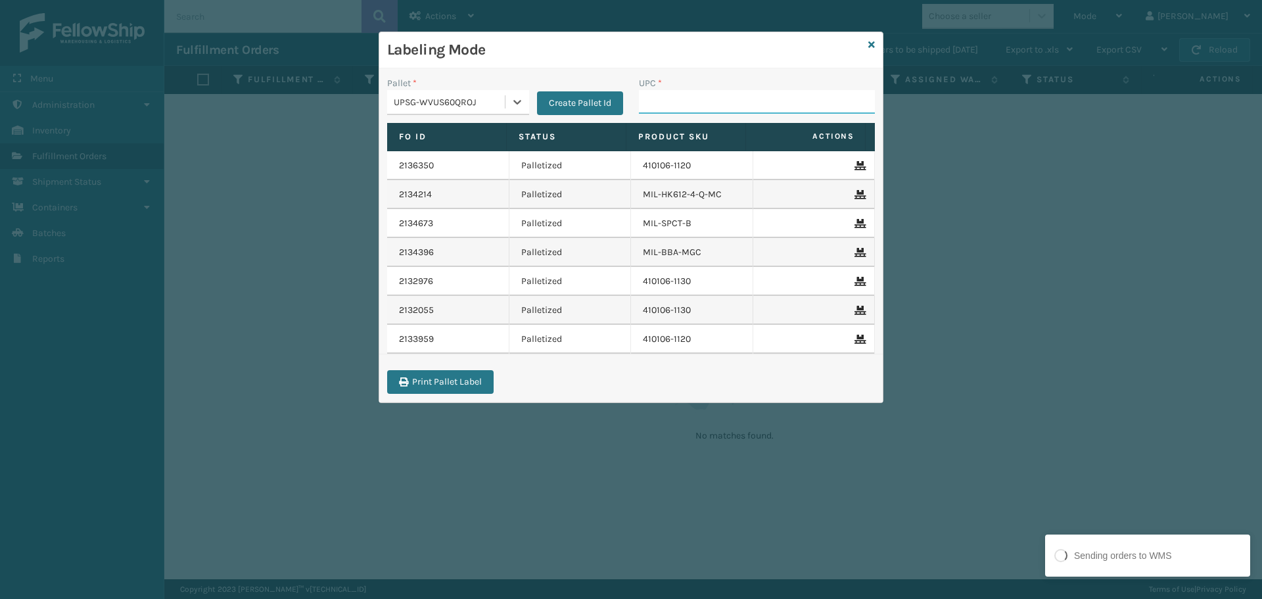
click at [720, 103] on input "UPC *" at bounding box center [757, 102] width 236 height 24
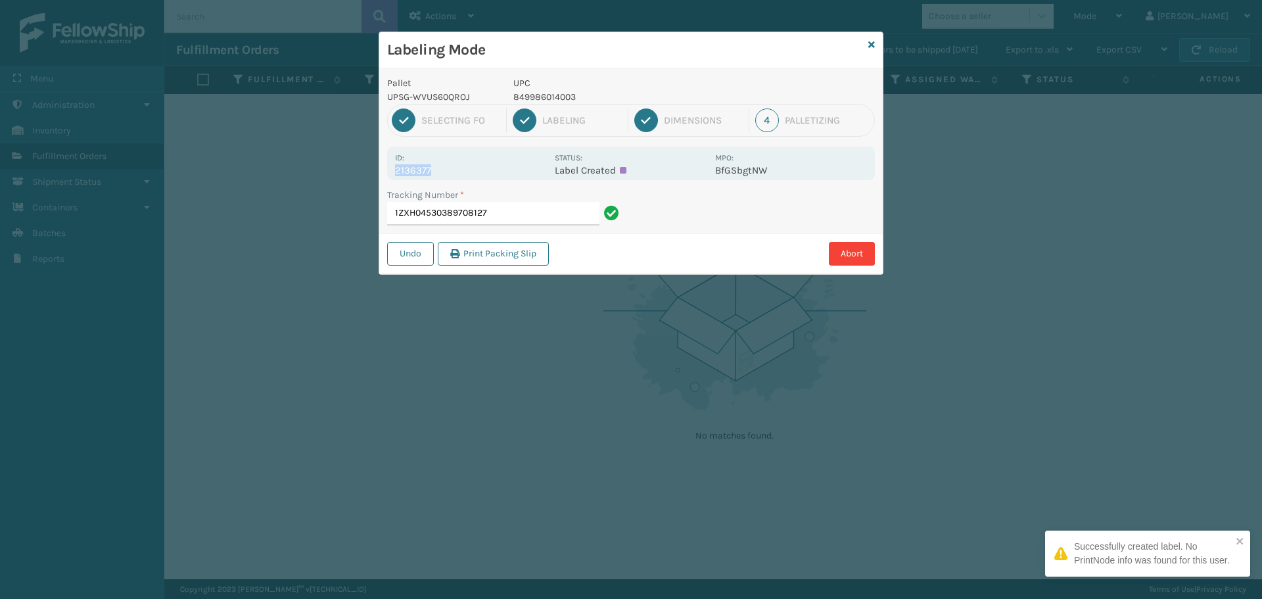
drag, startPoint x: 392, startPoint y: 172, endPoint x: 467, endPoint y: 168, distance: 75.0
click at [467, 168] on div "Id: 2136377 Status: Label Created MPO: BfGSbgtNW" at bounding box center [631, 164] width 488 height 34
copy p "2136377"
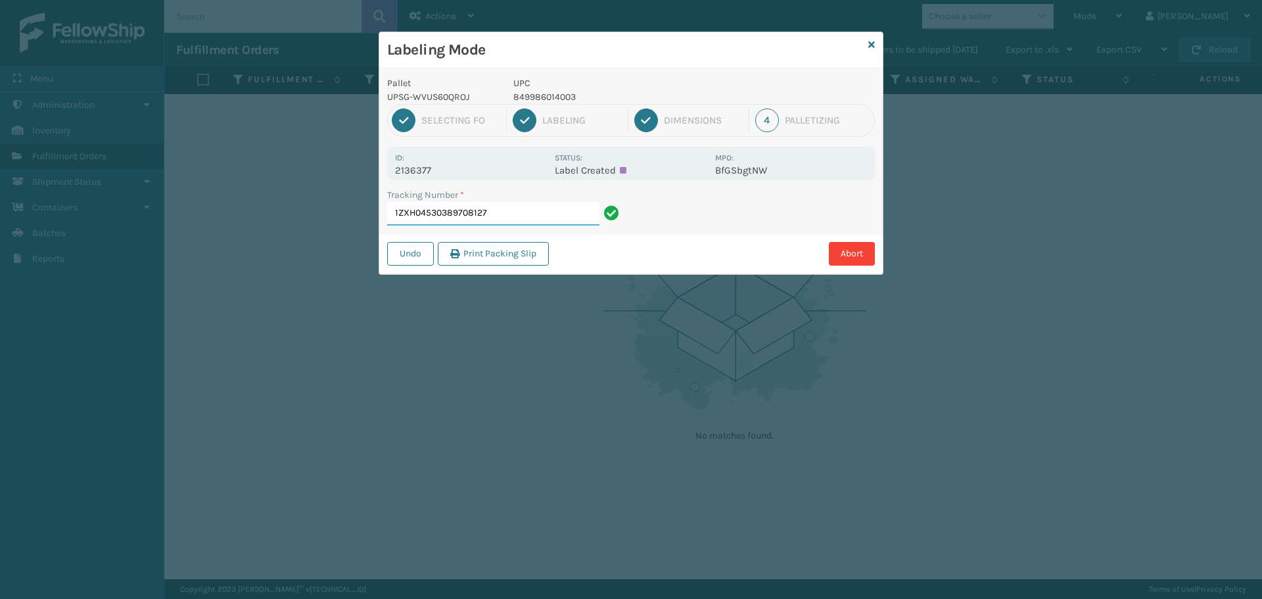
click at [503, 213] on input "1ZXH04530389708127" at bounding box center [493, 214] width 212 height 24
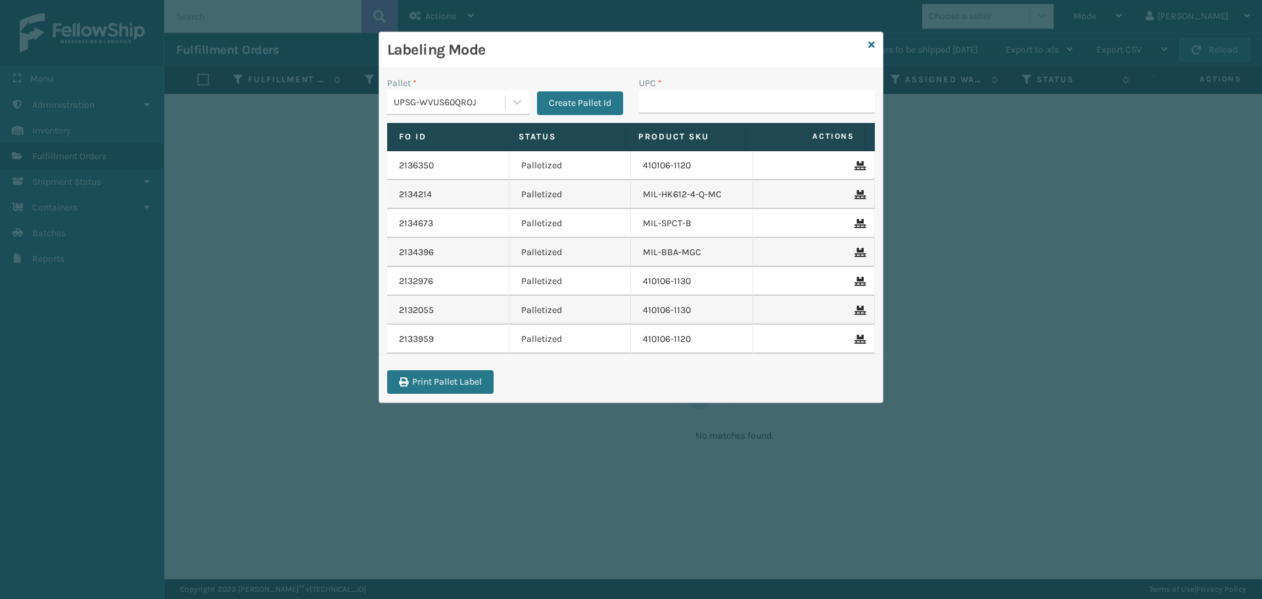
click at [471, 115] on div "Pallet * UPSG-WVUS60QROJ Create Pallet Id" at bounding box center [505, 99] width 252 height 47
click at [473, 108] on div "UPSG-WVUS60QROJ" at bounding box center [450, 102] width 112 height 14
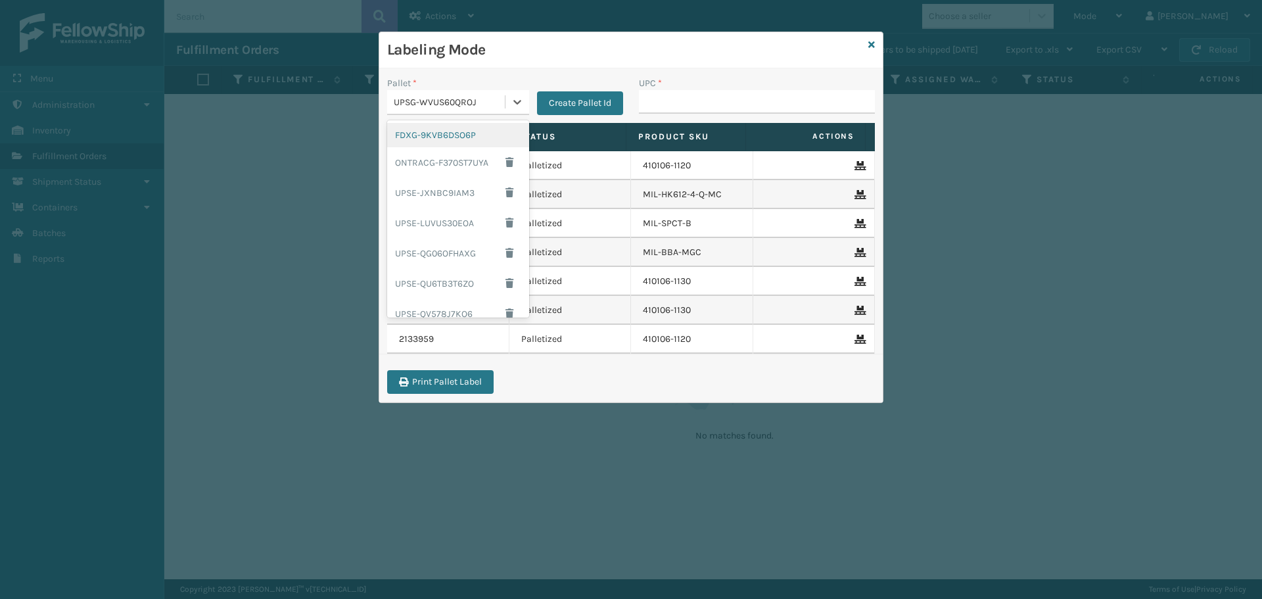
click at [449, 137] on div "FDXG-9KVB6DSO6P" at bounding box center [458, 135] width 142 height 24
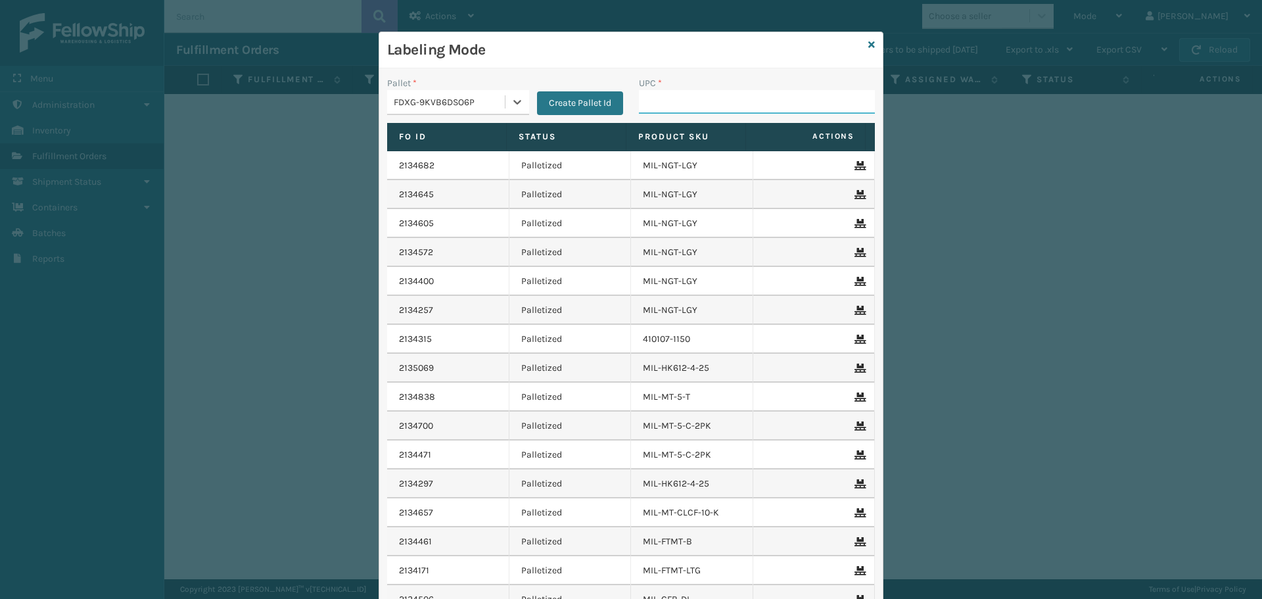
click at [715, 108] on input "UPC *" at bounding box center [757, 102] width 236 height 24
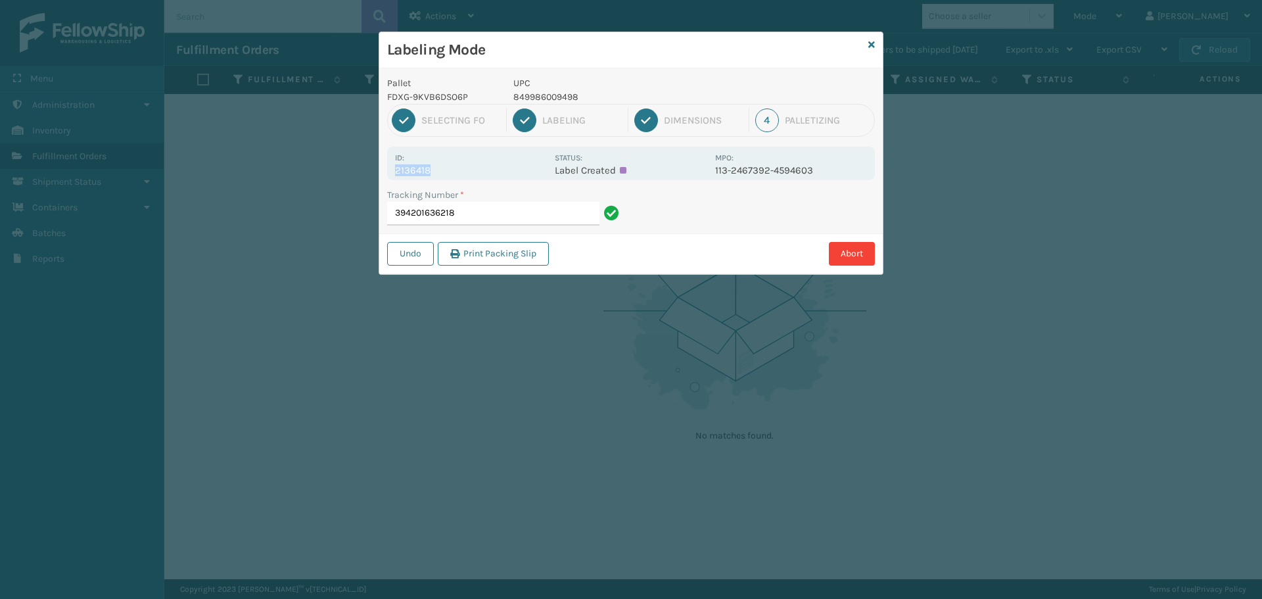
drag, startPoint x: 394, startPoint y: 167, endPoint x: 463, endPoint y: 170, distance: 69.7
click at [463, 169] on div "Id: 2136418 Status: Label Created MPO: 113-2467392-4594603" at bounding box center [631, 164] width 488 height 34
copy p "2136418"
click at [490, 215] on input "394201636218" at bounding box center [493, 214] width 212 height 24
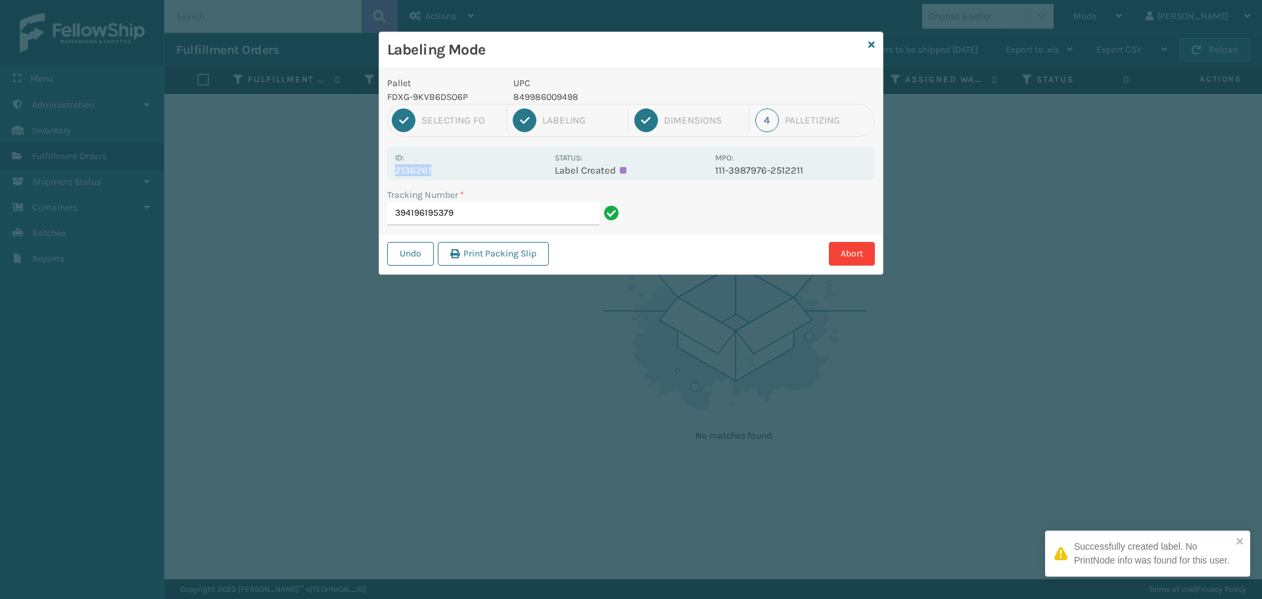
drag, startPoint x: 396, startPoint y: 171, endPoint x: 483, endPoint y: 172, distance: 86.8
click at [483, 172] on p "2136261" at bounding box center [471, 170] width 152 height 12
copy p "2136261"
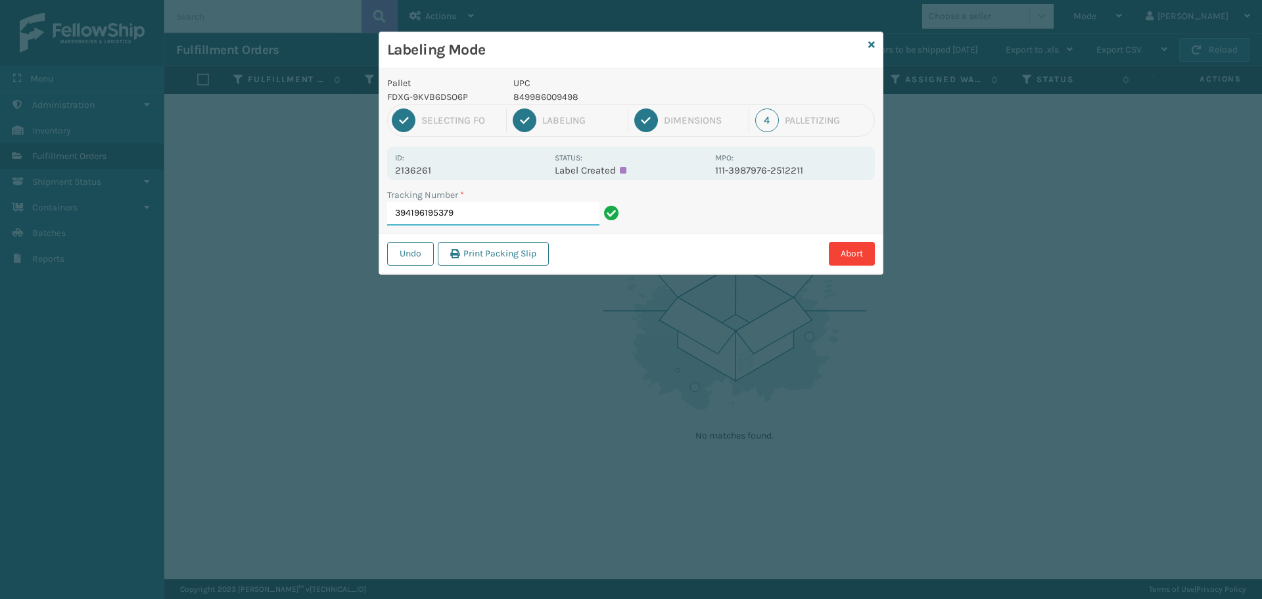
click at [498, 204] on input "394196195379" at bounding box center [493, 214] width 212 height 24
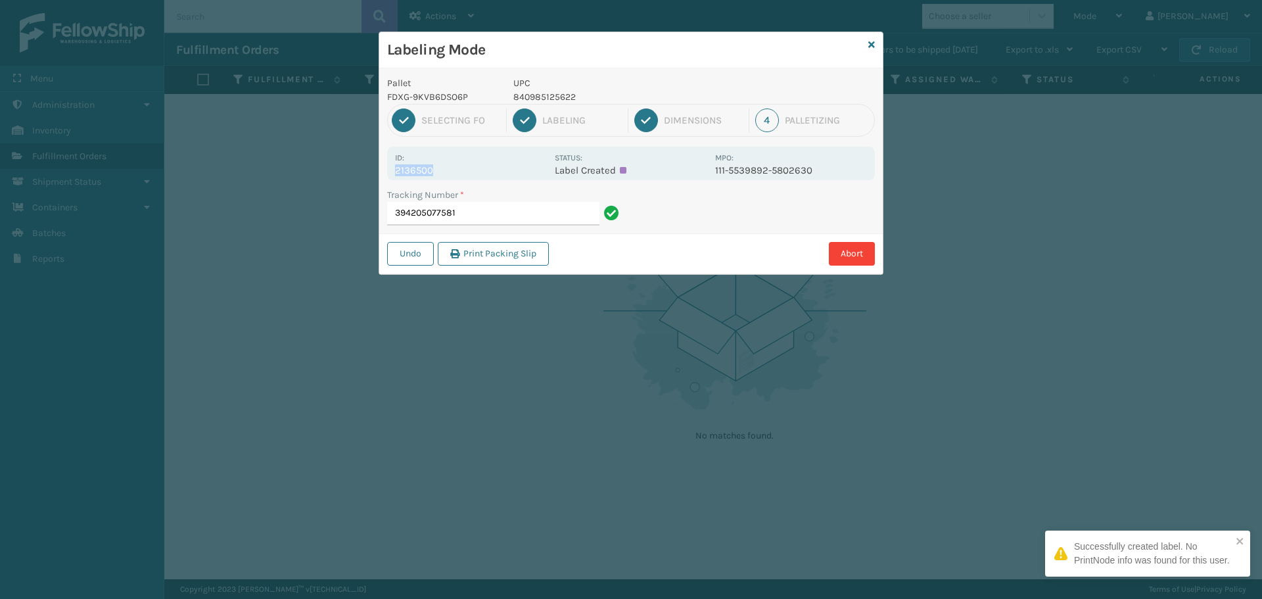
drag, startPoint x: 396, startPoint y: 168, endPoint x: 469, endPoint y: 166, distance: 72.3
click at [469, 166] on p "2136500" at bounding box center [471, 170] width 152 height 12
copy p "2136500"
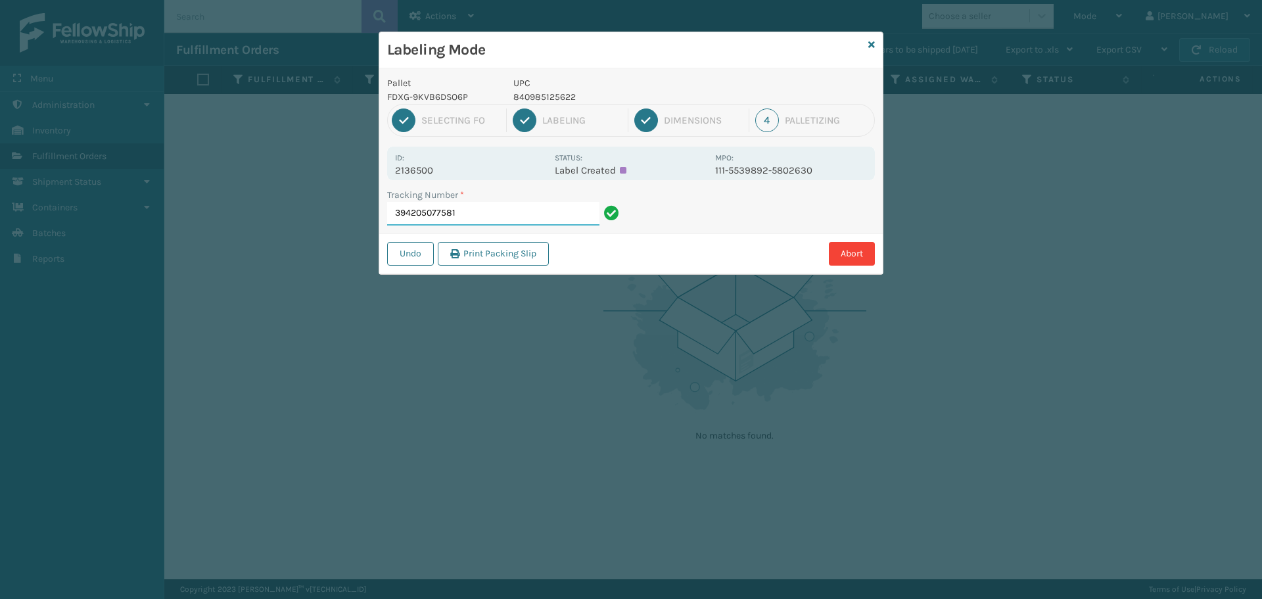
click at [498, 220] on input "394205077581" at bounding box center [493, 214] width 212 height 24
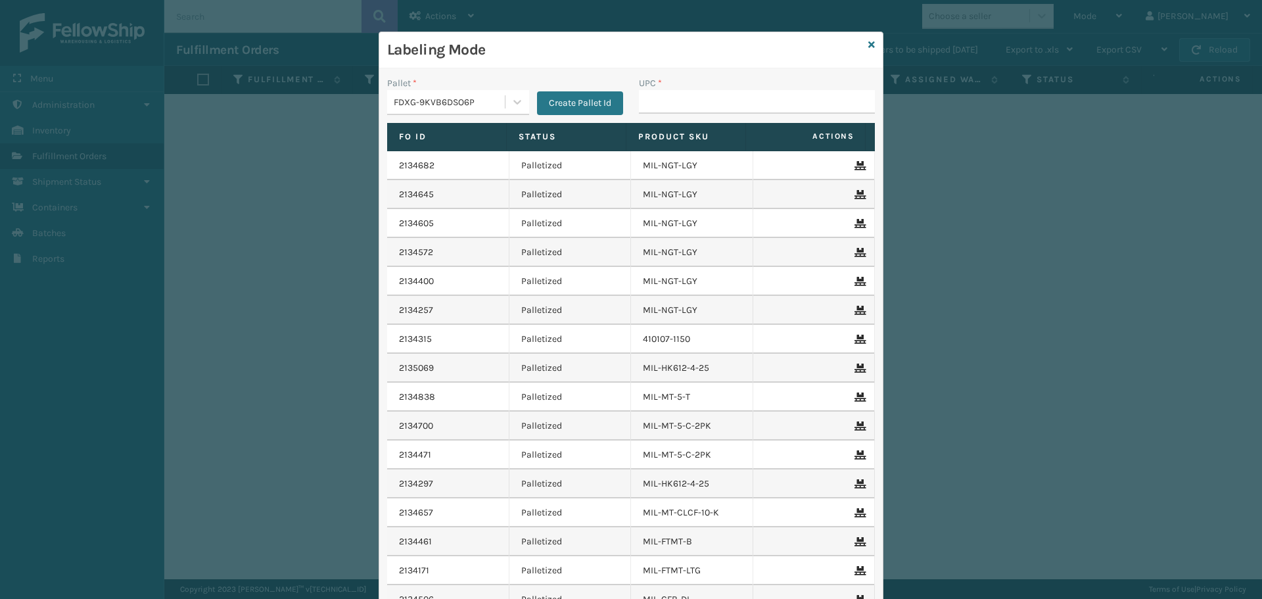
click at [874, 46] on div "Labeling Mode" at bounding box center [631, 50] width 504 height 36
click at [870, 47] on icon at bounding box center [871, 44] width 7 height 9
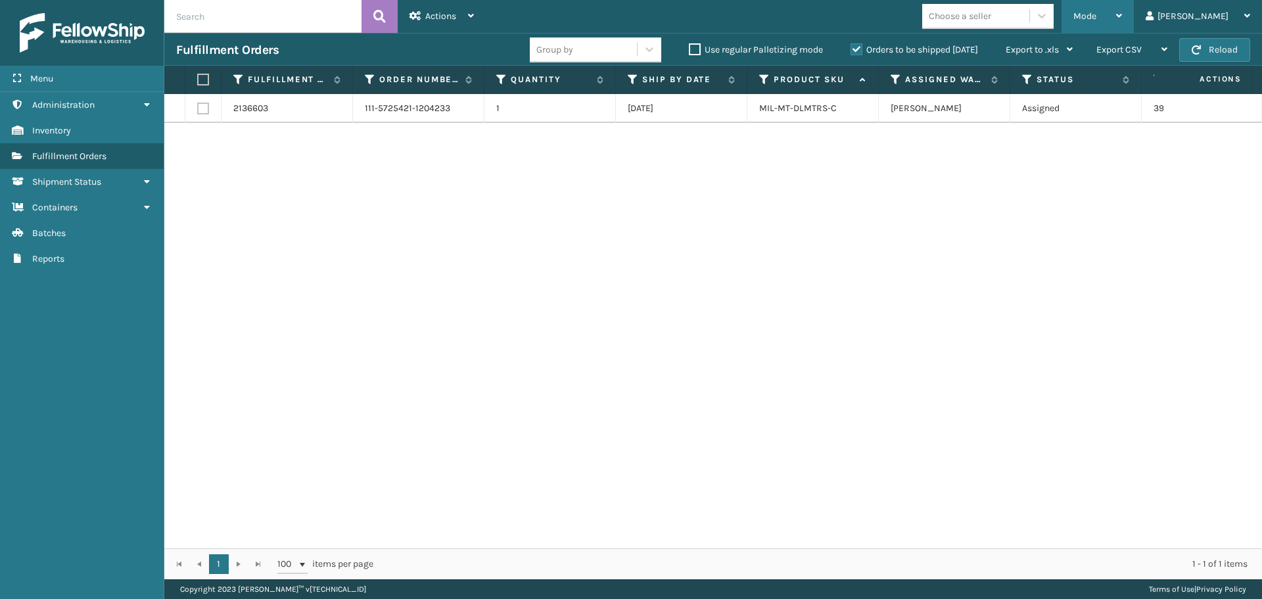
click at [1122, 14] on div "Mode" at bounding box center [1097, 16] width 49 height 33
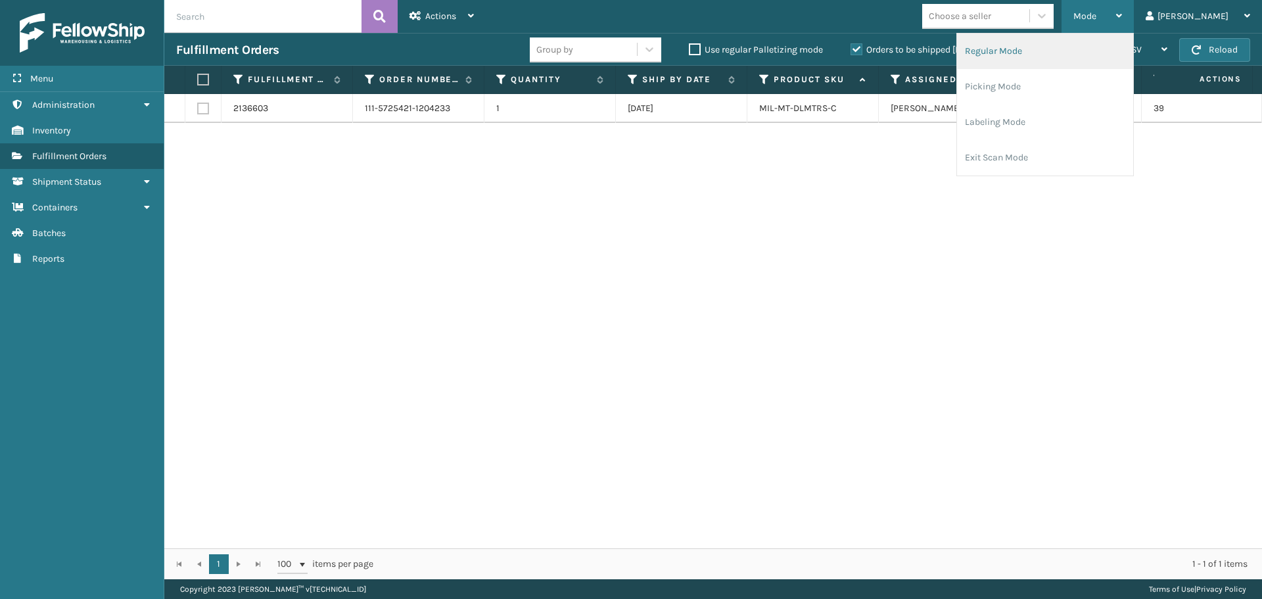
click at [1047, 59] on li "Regular Mode" at bounding box center [1045, 51] width 176 height 35
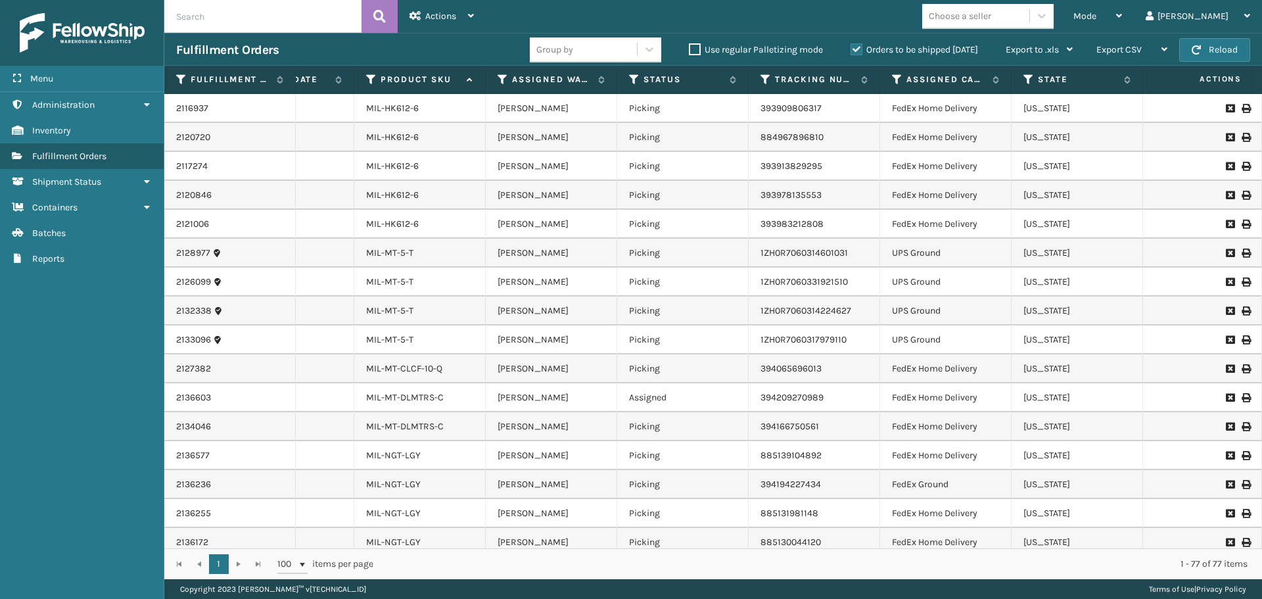
scroll to position [1041, 371]
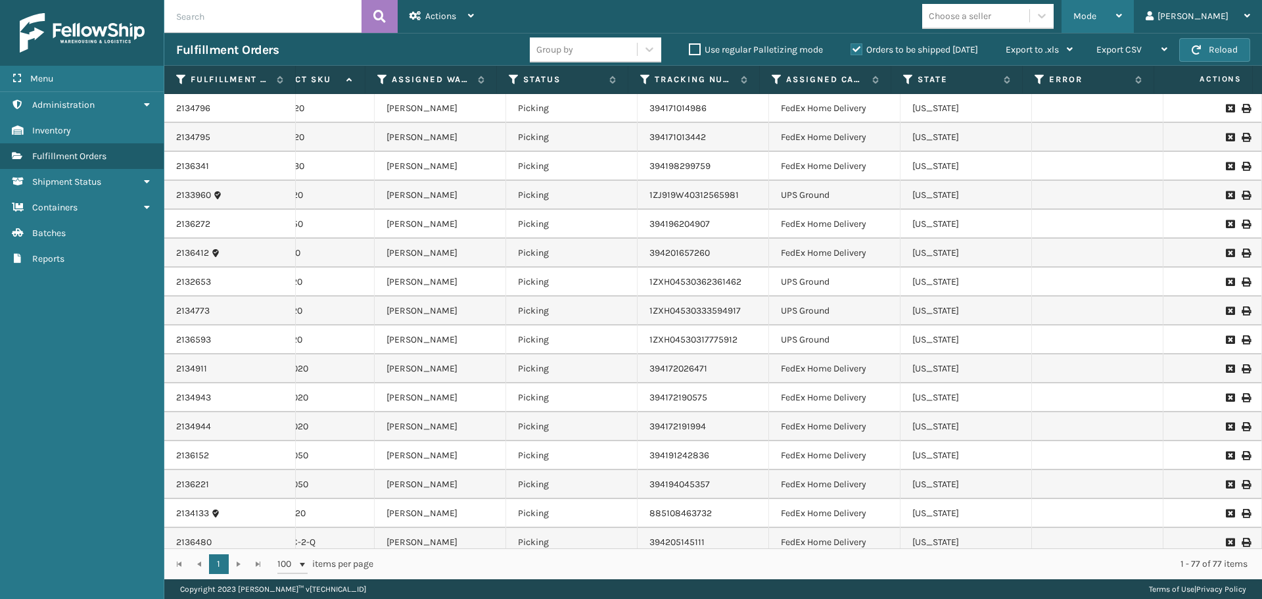
click at [1122, 16] on div "Mode" at bounding box center [1097, 16] width 49 height 33
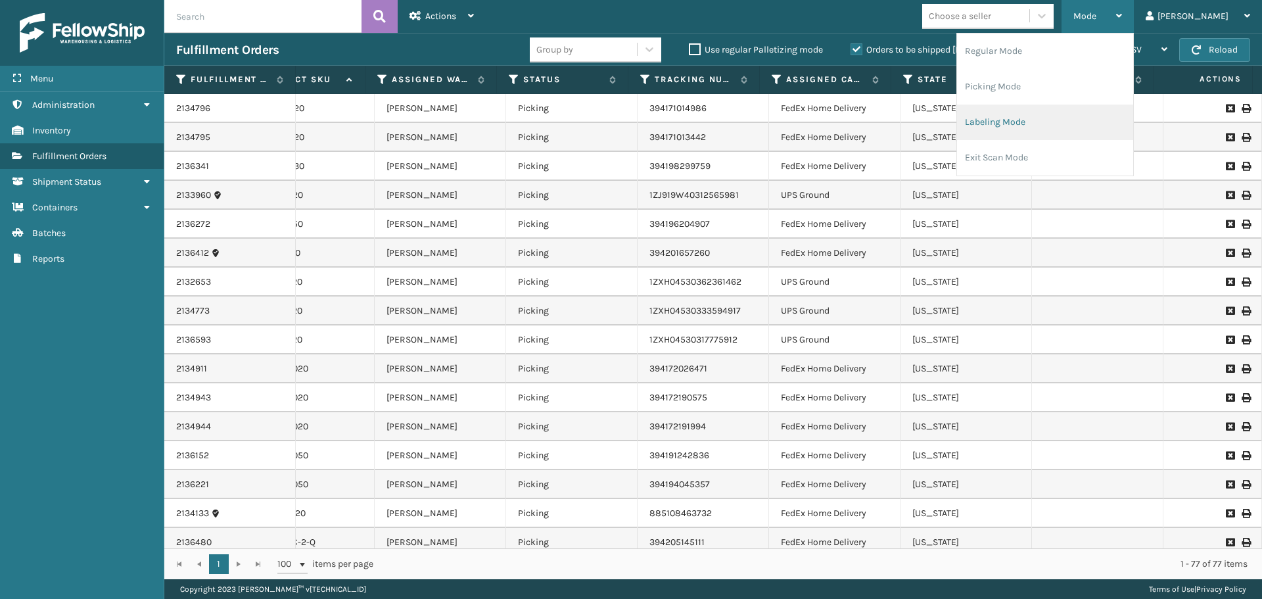
click at [1044, 116] on li "Labeling Mode" at bounding box center [1045, 122] width 176 height 35
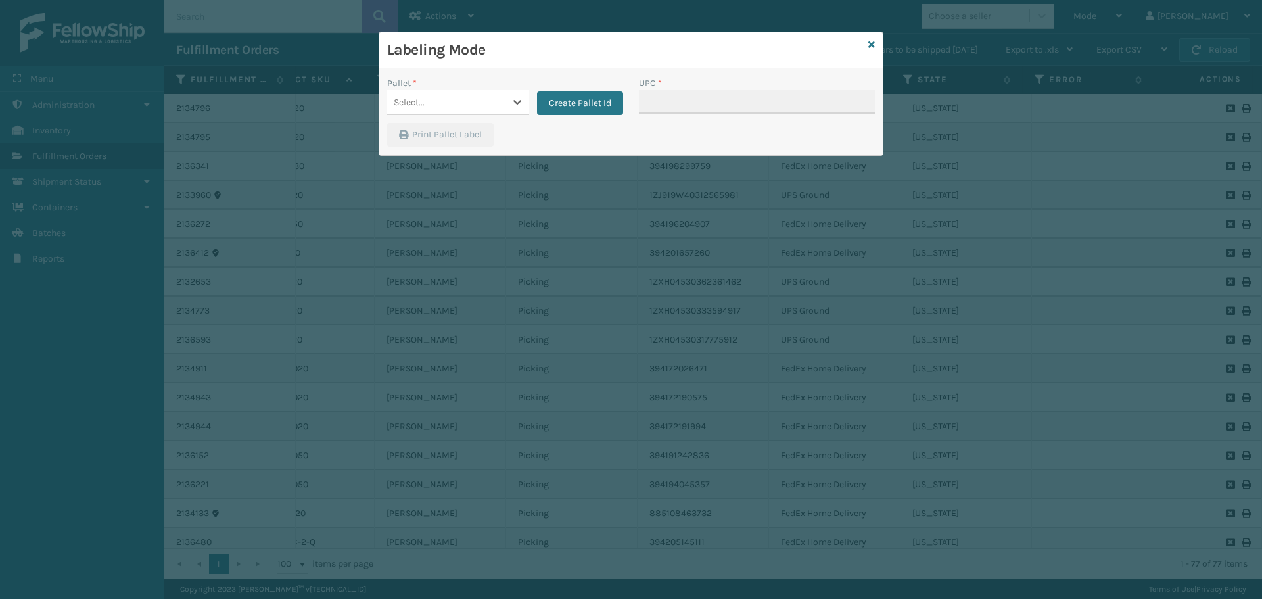
click at [481, 93] on div "Select..." at bounding box center [446, 102] width 118 height 22
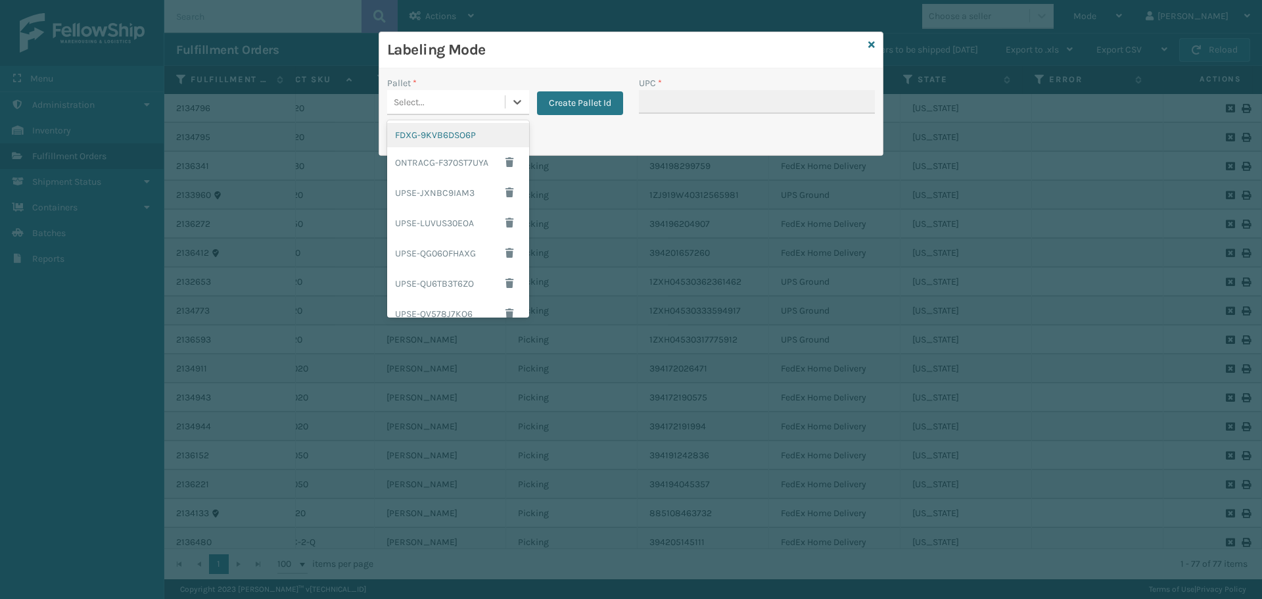
click at [444, 140] on div "FDXG-9KVB6DSO6P" at bounding box center [458, 135] width 142 height 24
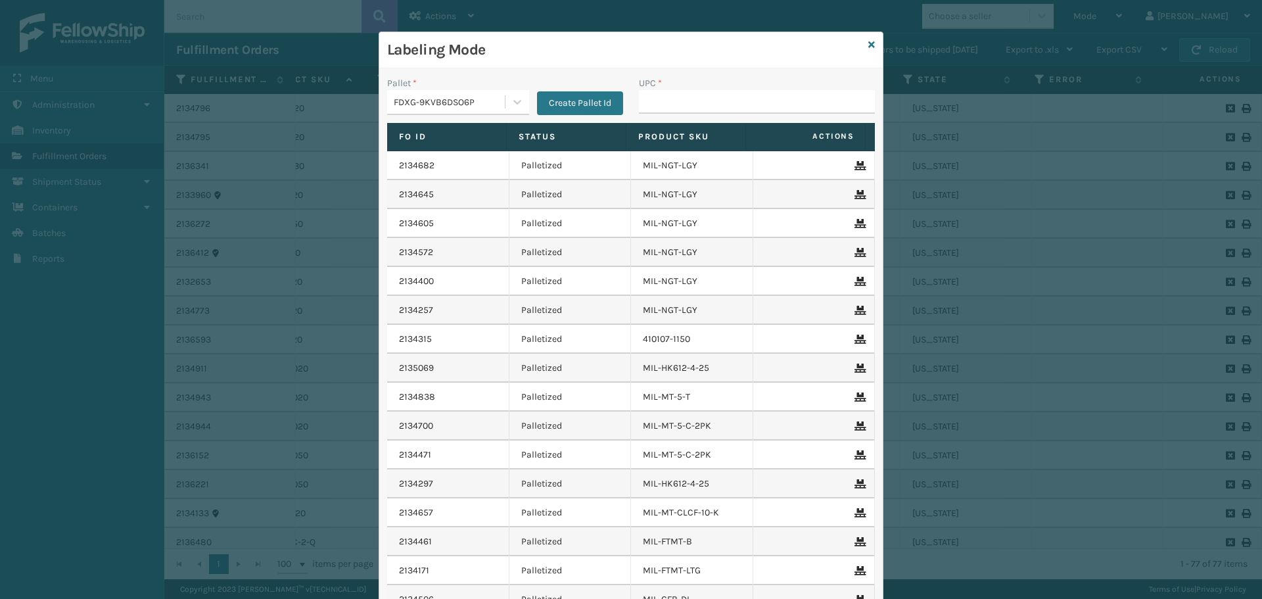
click at [730, 87] on div "UPC *" at bounding box center [757, 83] width 236 height 14
click at [726, 98] on input "UPC *" at bounding box center [757, 102] width 236 height 24
click at [443, 108] on div "FDXG-9KVB6DSO6P" at bounding box center [446, 102] width 118 height 22
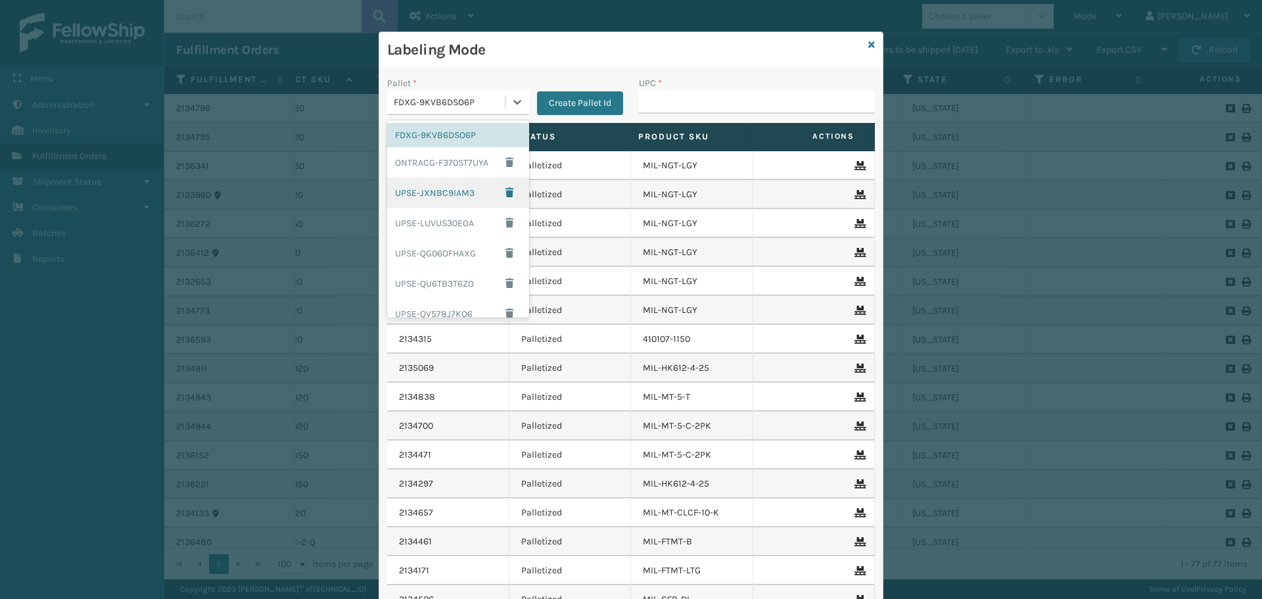
scroll to position [106, 0]
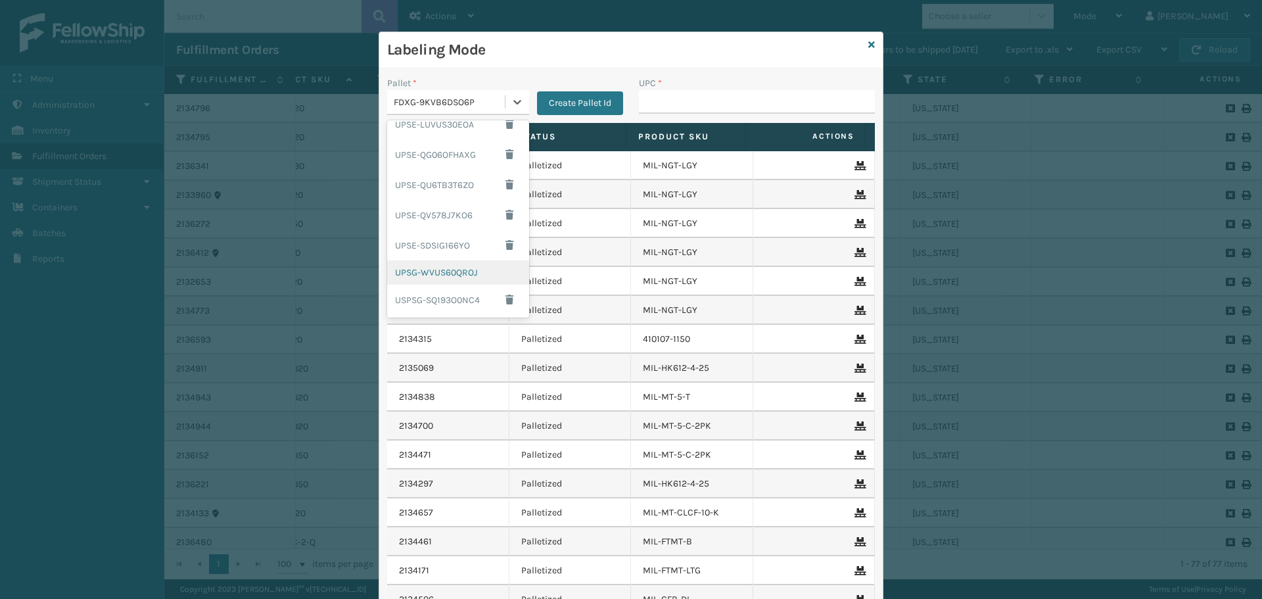
click at [458, 271] on div "UPSG-WVUS60QROJ" at bounding box center [458, 272] width 142 height 24
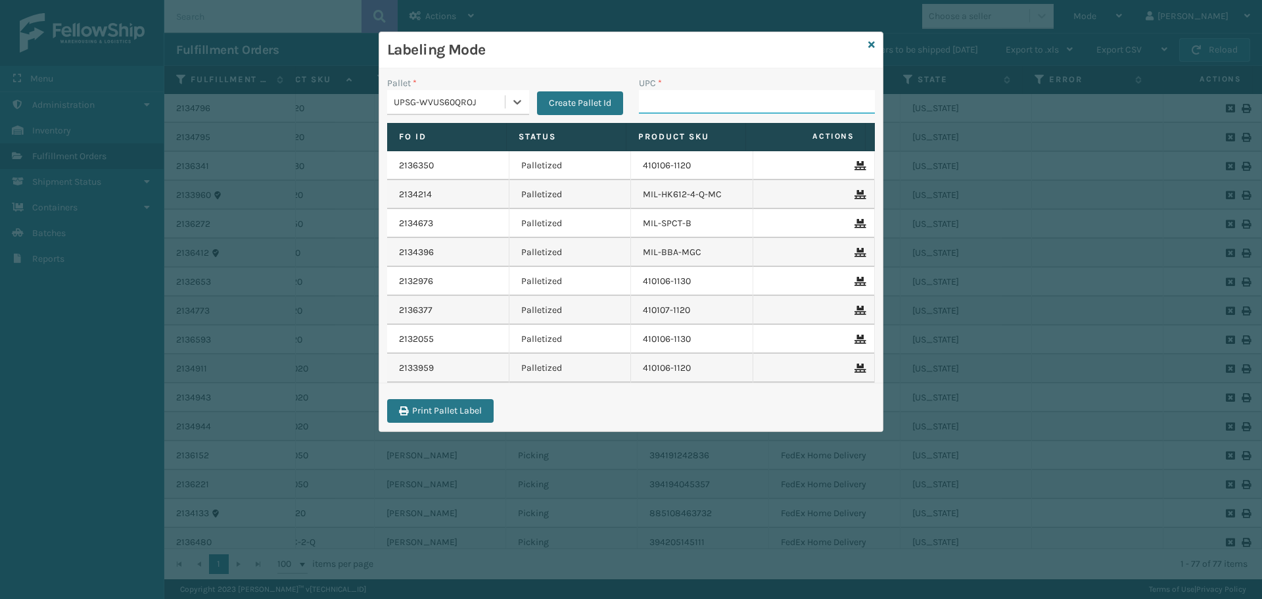
click at [727, 96] on input "UPC *" at bounding box center [757, 102] width 236 height 24
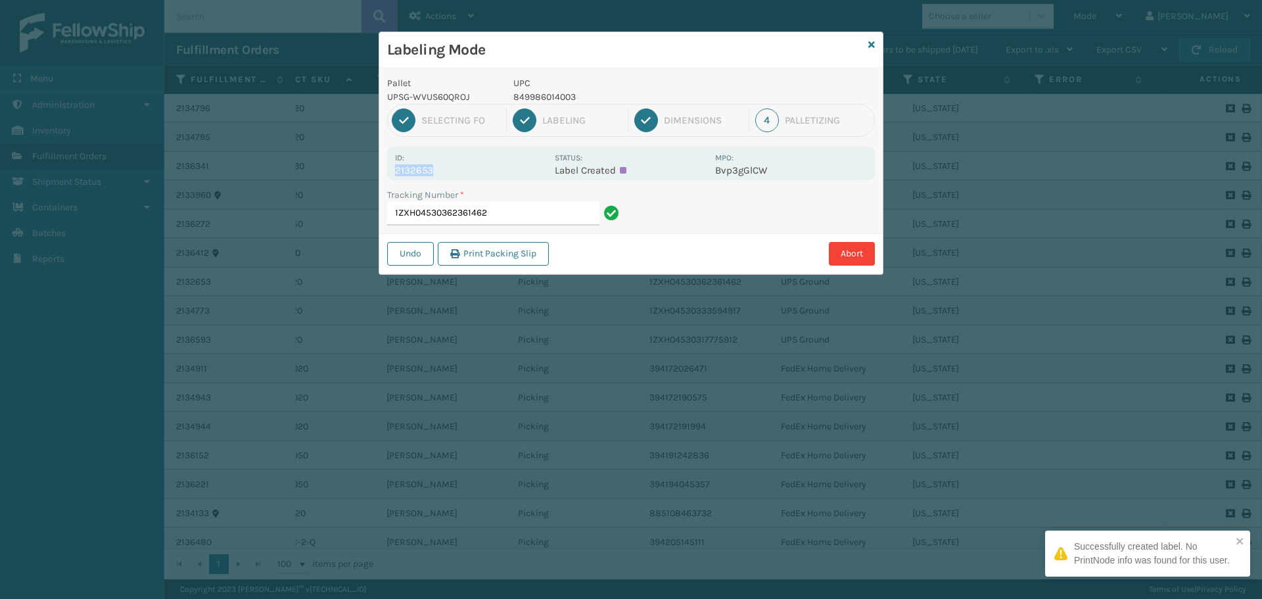
drag, startPoint x: 399, startPoint y: 170, endPoint x: 444, endPoint y: 175, distance: 45.0
click at [444, 175] on p "2132653" at bounding box center [471, 170] width 152 height 12
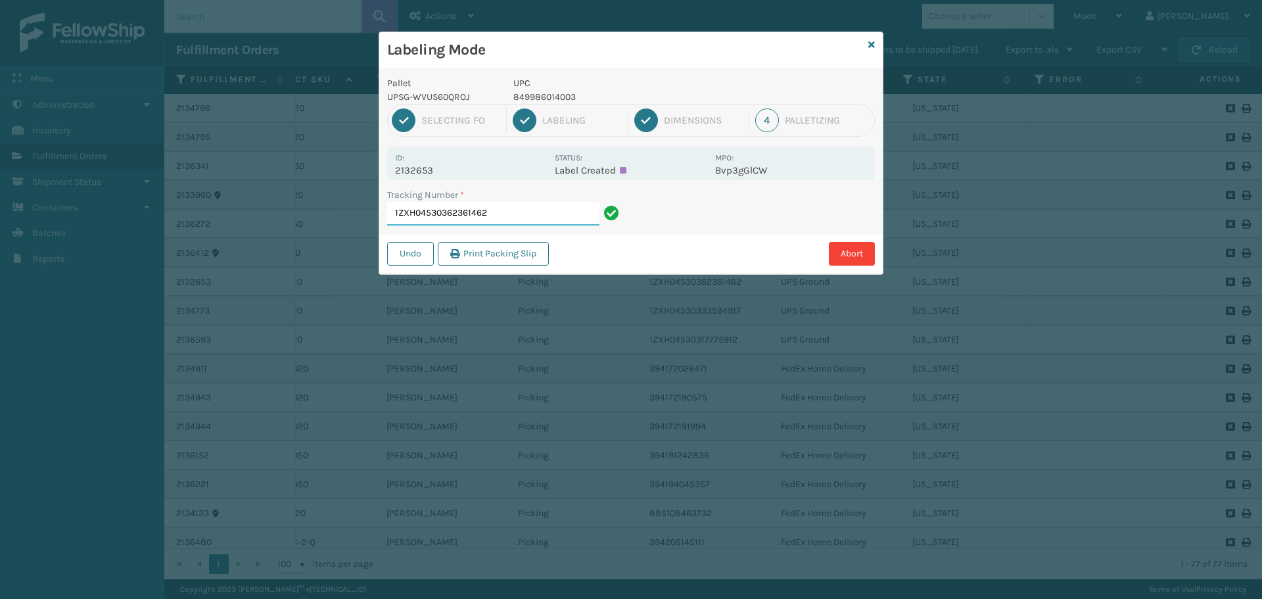
click at [495, 206] on input "1ZXH04530362361462" at bounding box center [493, 214] width 212 height 24
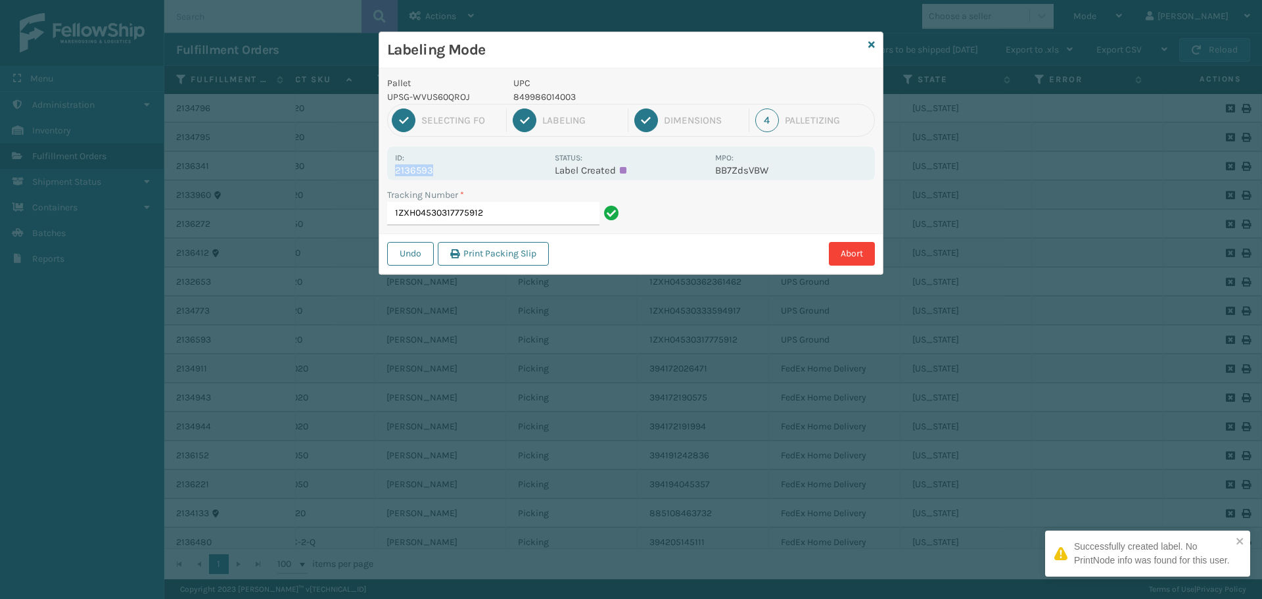
drag, startPoint x: 397, startPoint y: 170, endPoint x: 455, endPoint y: 172, distance: 57.9
click at [455, 172] on p "2136593" at bounding box center [471, 170] width 152 height 12
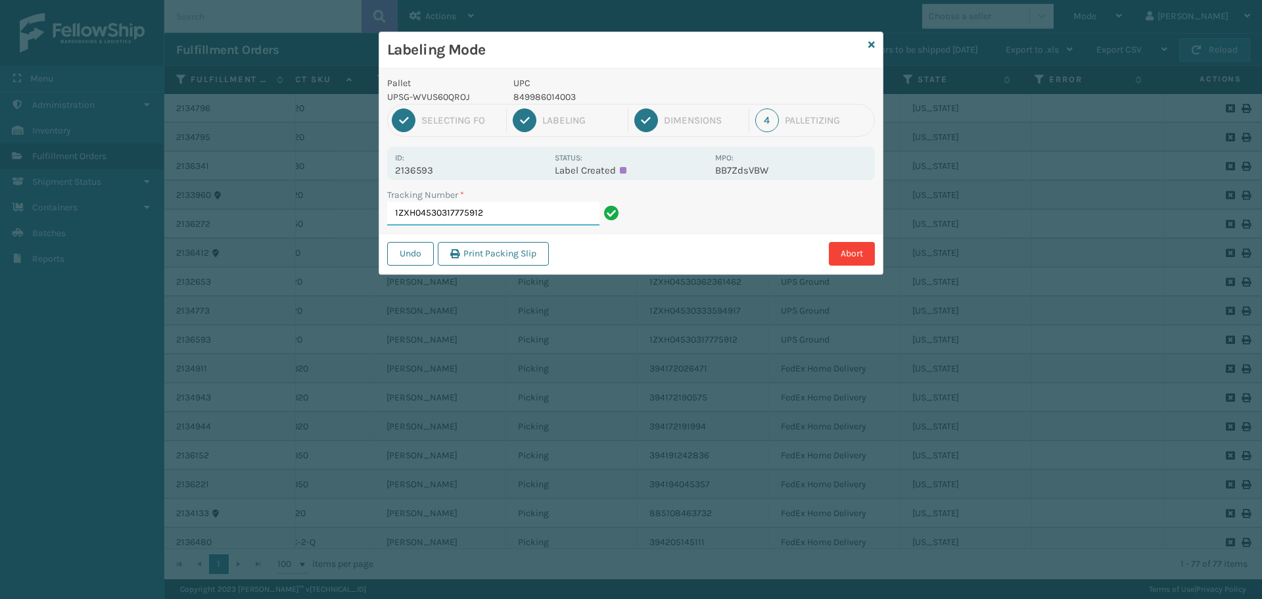
click at [488, 204] on input "1ZXH04530317775912" at bounding box center [493, 214] width 212 height 24
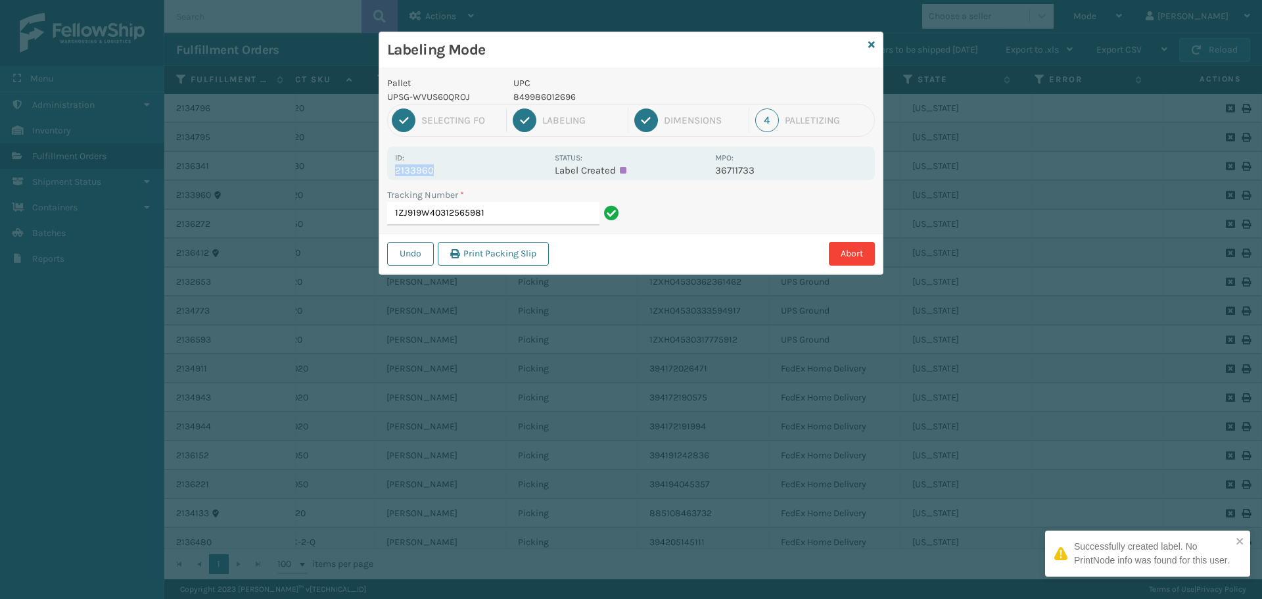
drag, startPoint x: 396, startPoint y: 168, endPoint x: 452, endPoint y: 166, distance: 56.6
click at [452, 166] on p "2133960" at bounding box center [471, 170] width 152 height 12
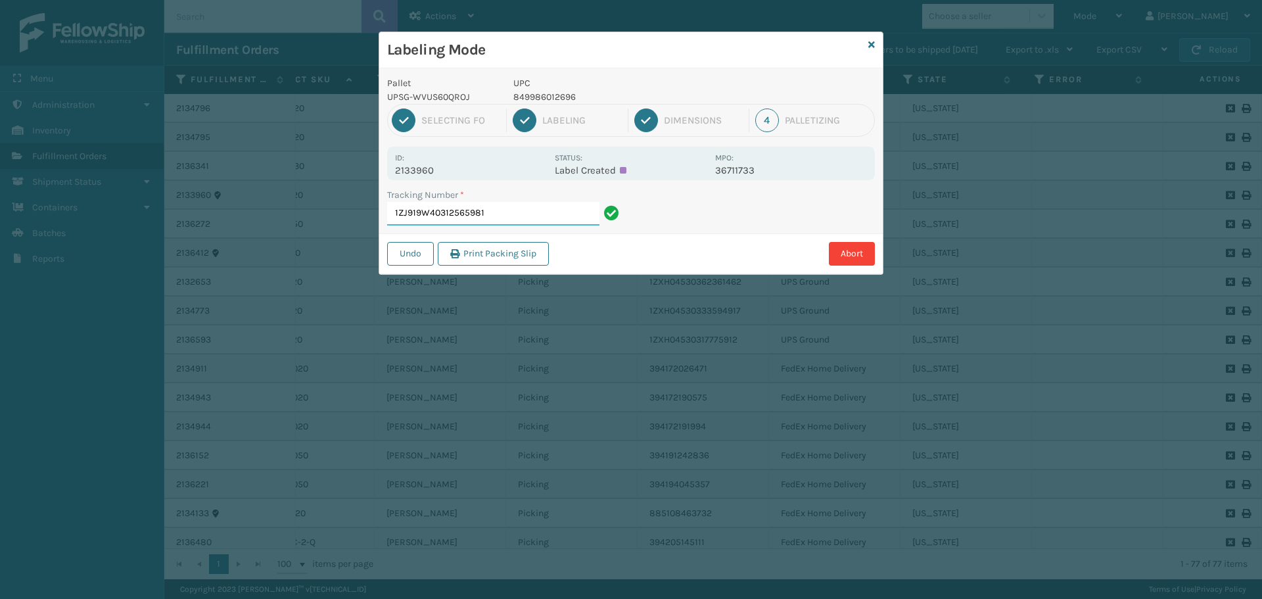
click at [504, 215] on input "1ZJ919W40312565981" at bounding box center [493, 214] width 212 height 24
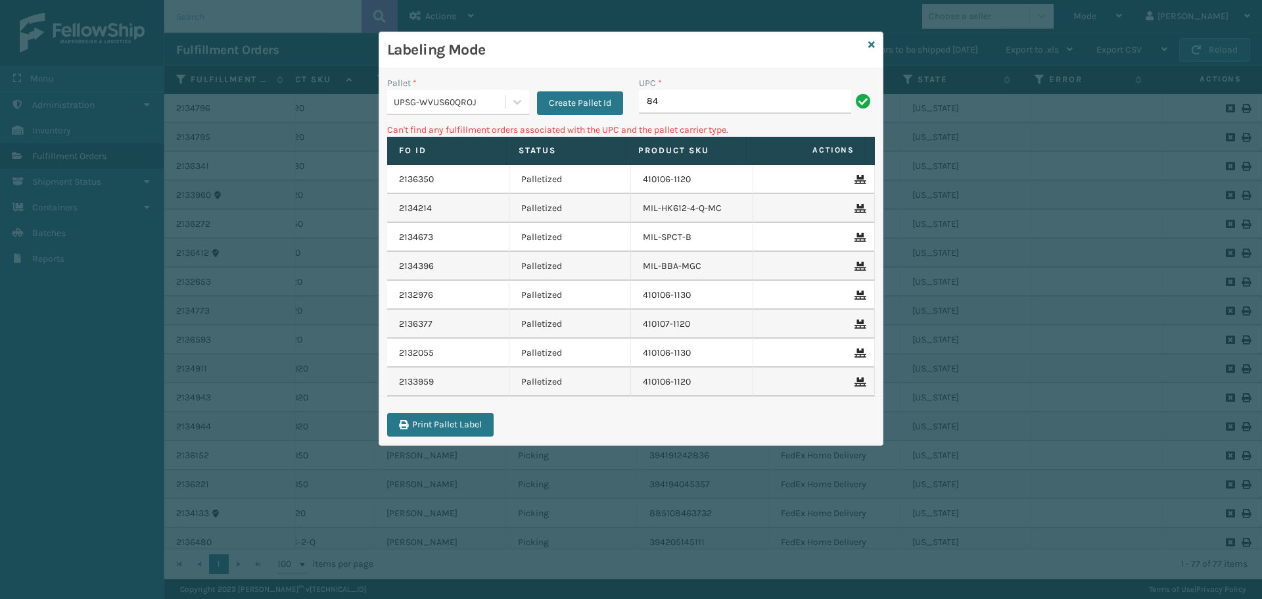
type input "8"
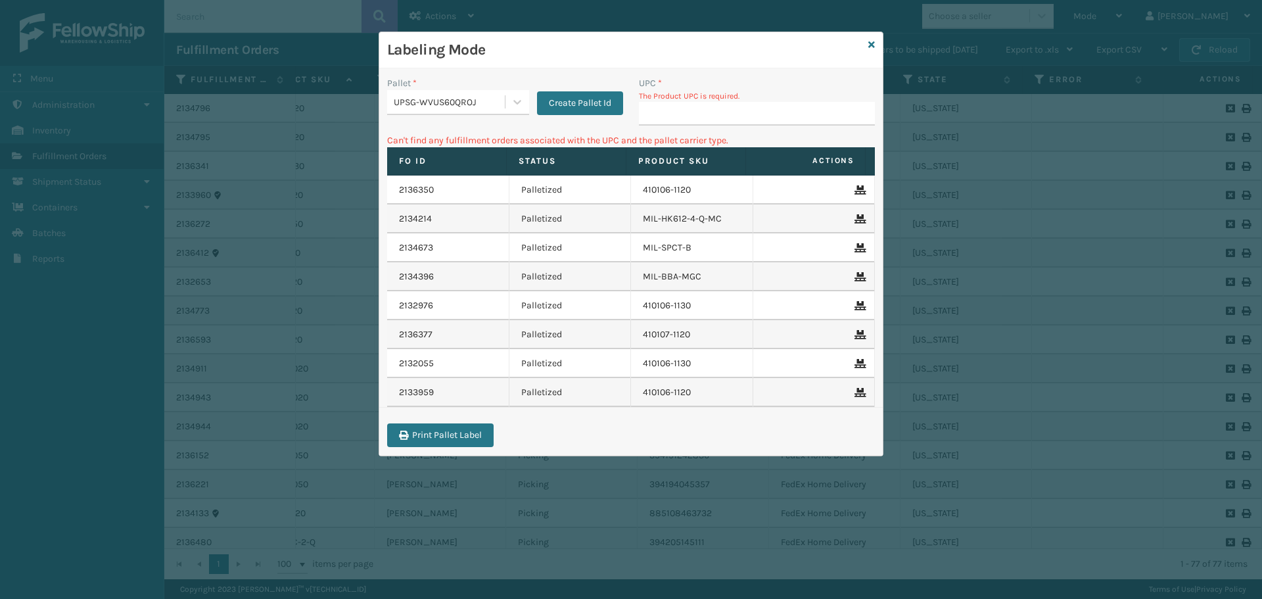
click at [476, 113] on div "UPSG-WVUS60QROJ" at bounding box center [458, 102] width 142 height 25
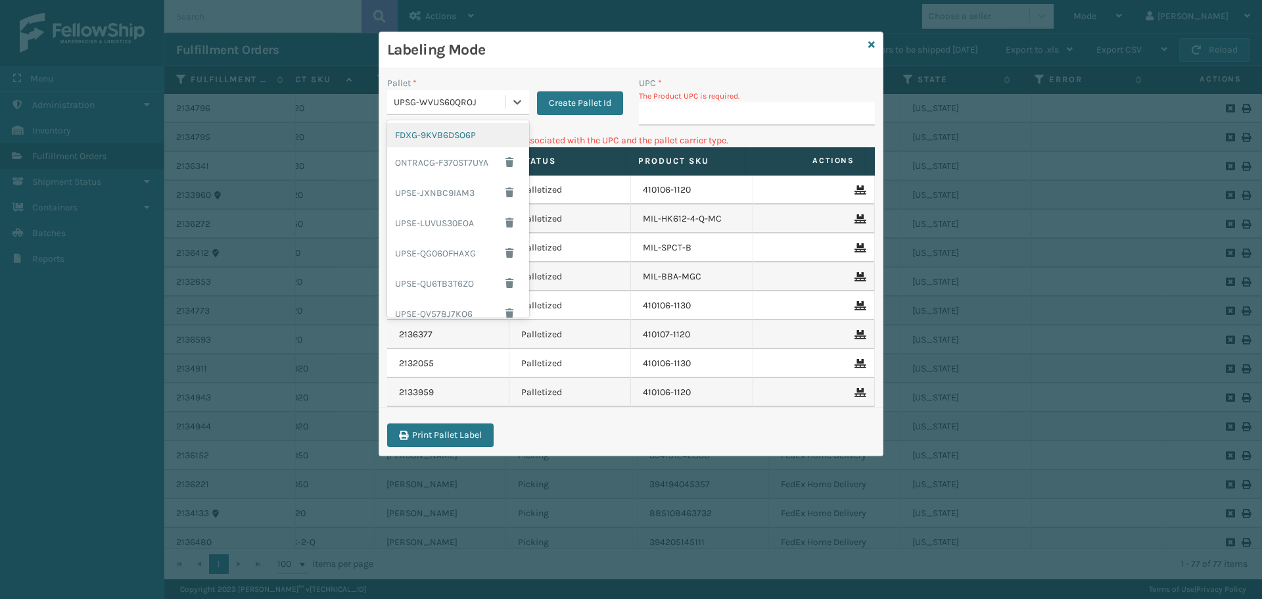
click at [472, 143] on div "FDXG-9KVB6DSO6P" at bounding box center [458, 135] width 142 height 24
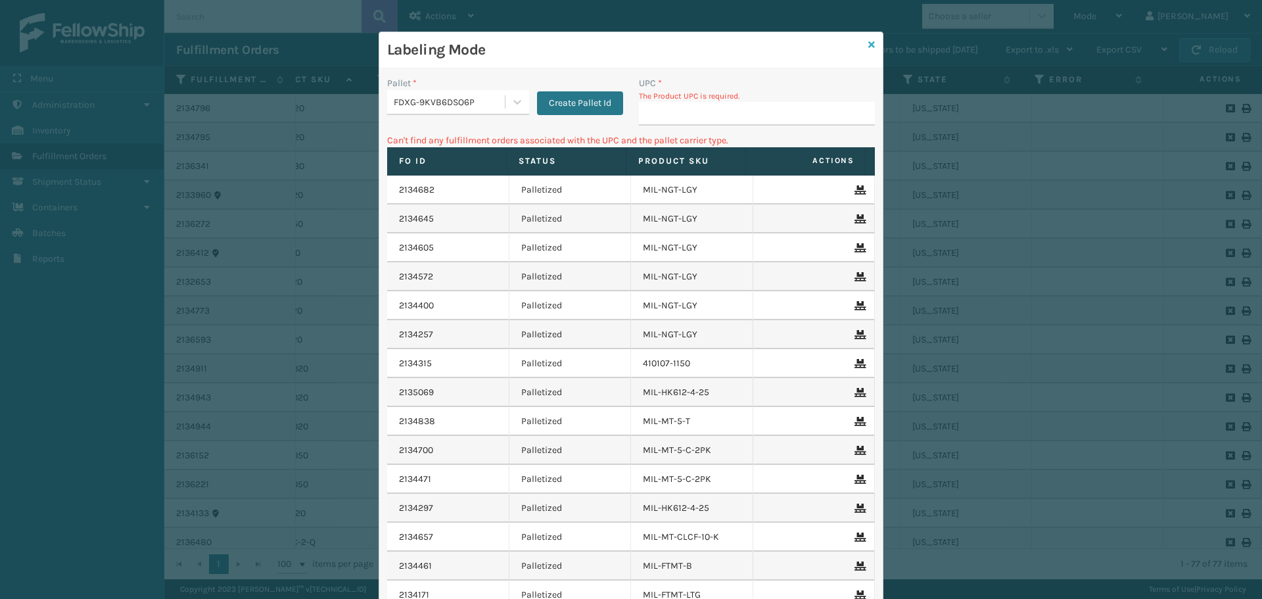
click at [868, 43] on icon at bounding box center [871, 44] width 7 height 9
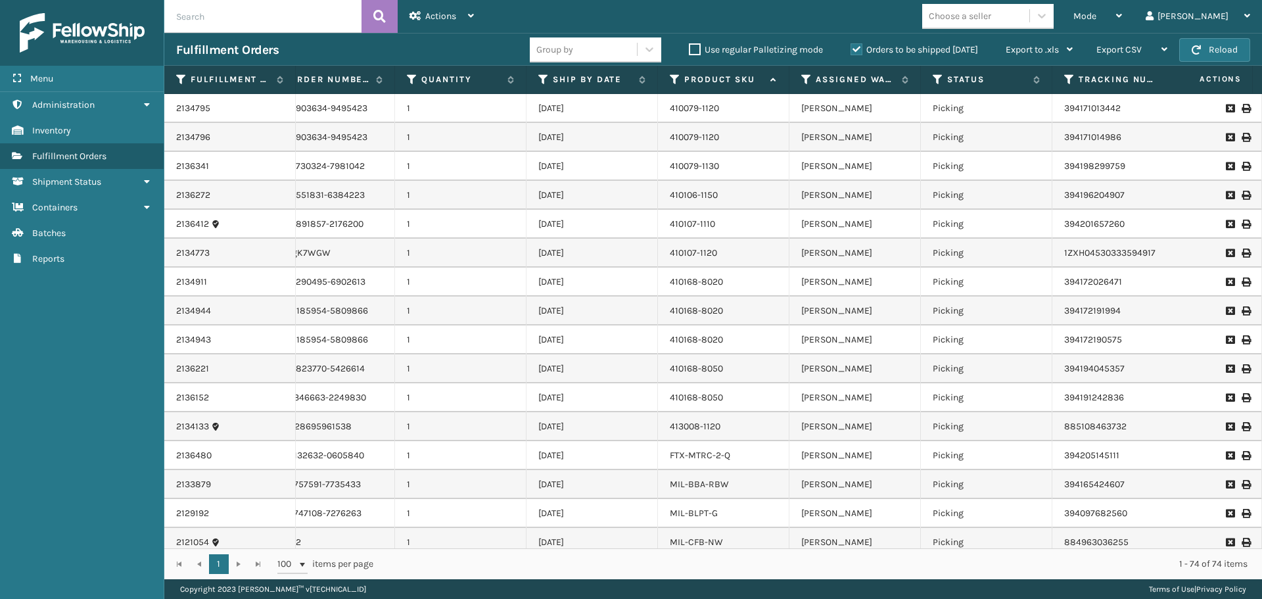
scroll to position [0, 47]
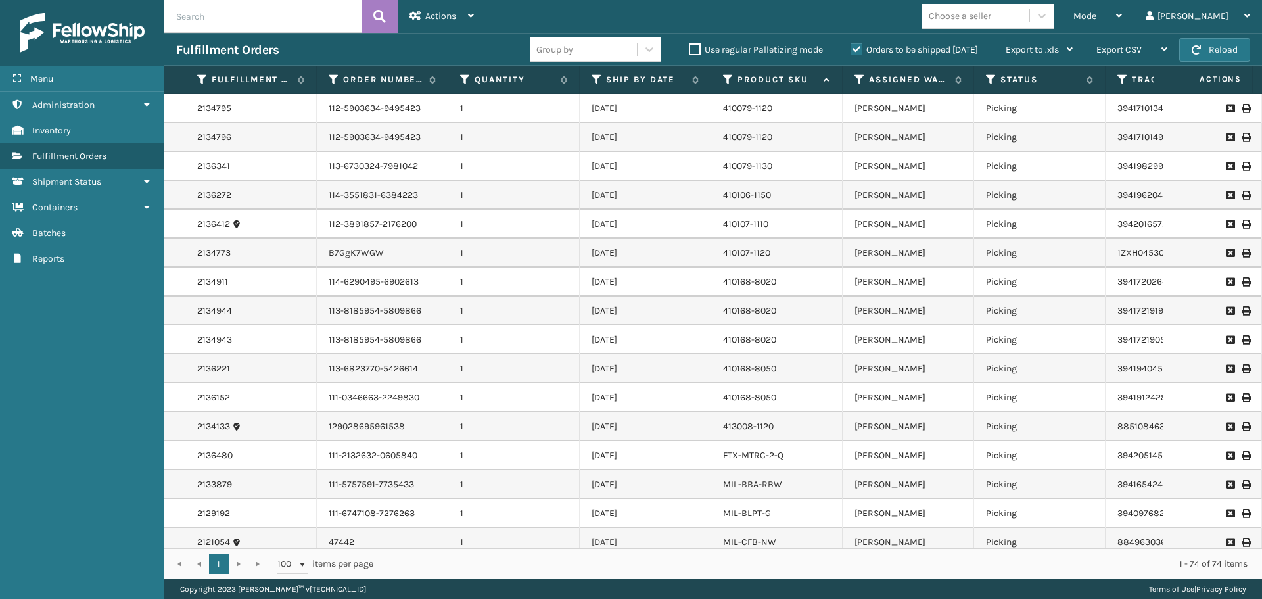
drag, startPoint x: 845, startPoint y: 555, endPoint x: 905, endPoint y: 552, distance: 59.9
click at [905, 552] on div "1 1 100 items per page 1 - 74 of 74 items" at bounding box center [713, 563] width 1098 height 31
click at [1096, 18] on span "Mode" at bounding box center [1084, 16] width 23 height 11
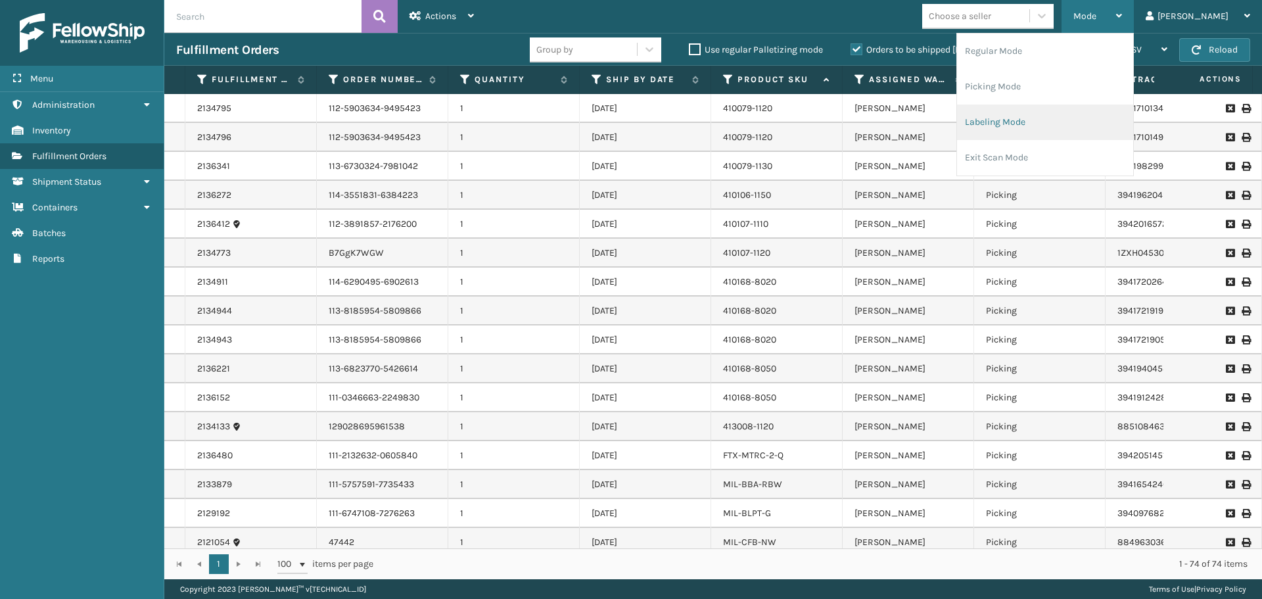
click at [1072, 126] on li "Labeling Mode" at bounding box center [1045, 122] width 176 height 35
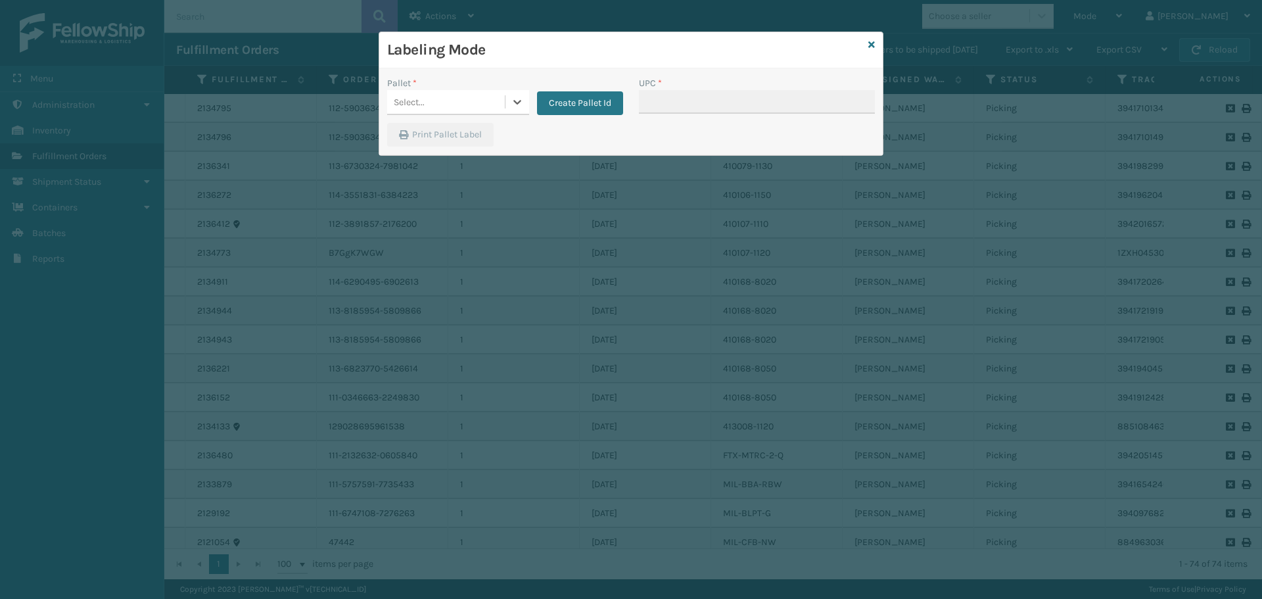
click at [488, 113] on div "Select..." at bounding box center [458, 102] width 142 height 25
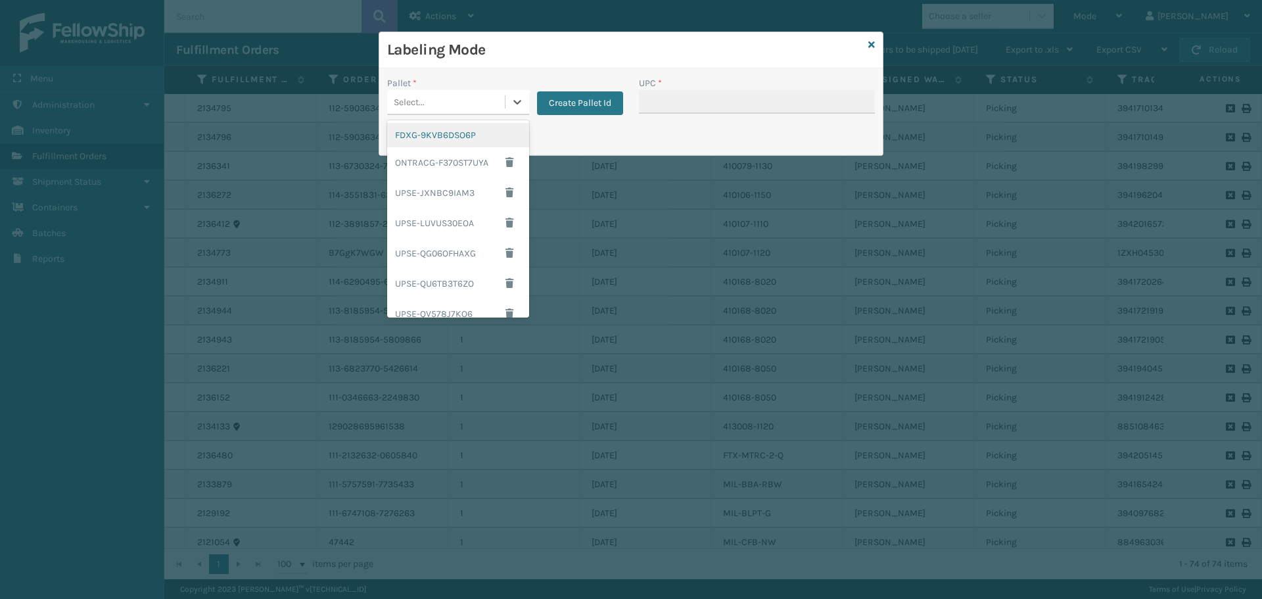
scroll to position [106, 0]
click at [450, 270] on div "UPSG-WVUS60QROJ" at bounding box center [458, 272] width 142 height 24
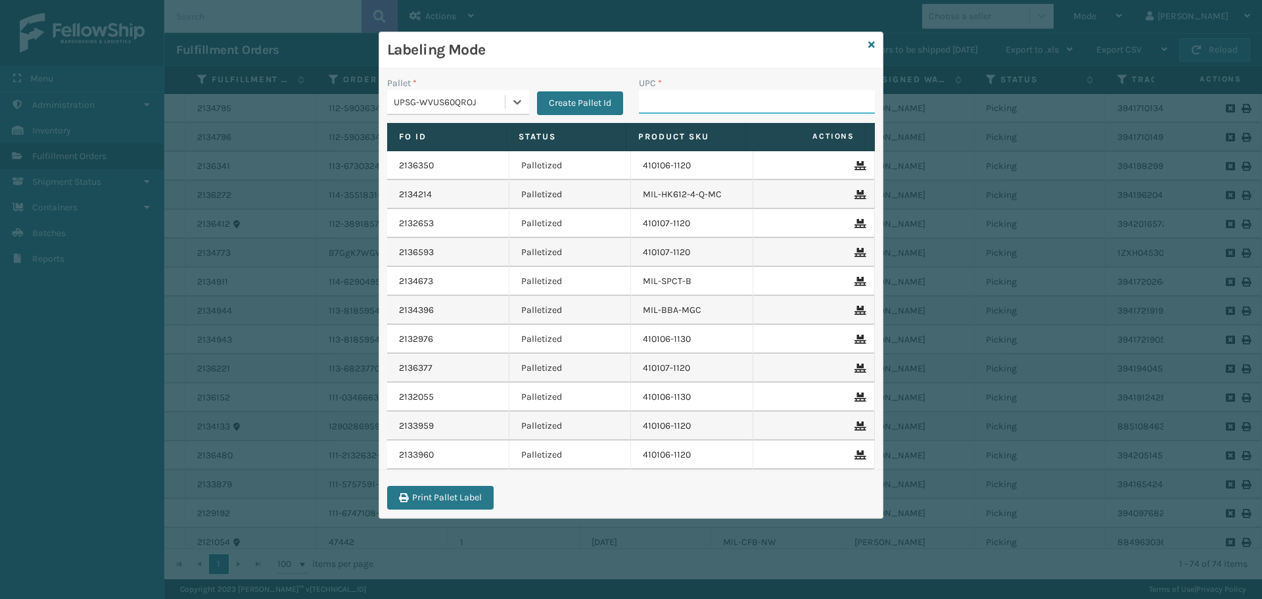
click at [688, 109] on input "UPC *" at bounding box center [757, 102] width 236 height 24
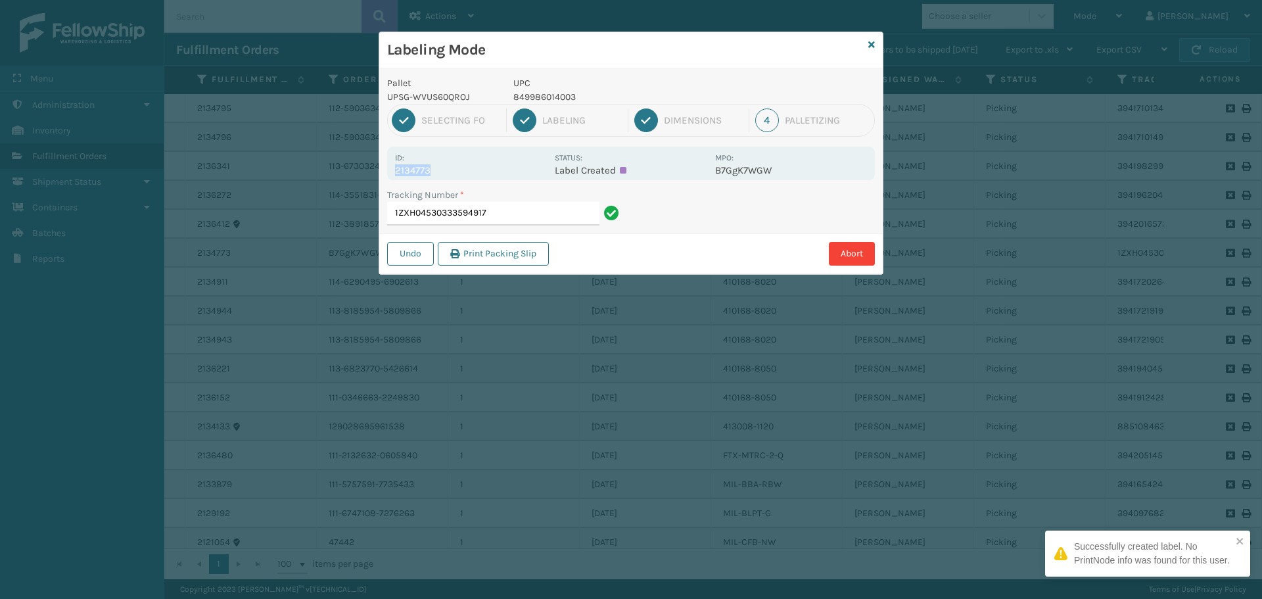
drag, startPoint x: 394, startPoint y: 172, endPoint x: 456, endPoint y: 170, distance: 61.8
click at [454, 170] on div "Id: 2134773 Status: Label Created MPO: B7GgK7WGW" at bounding box center [631, 164] width 488 height 34
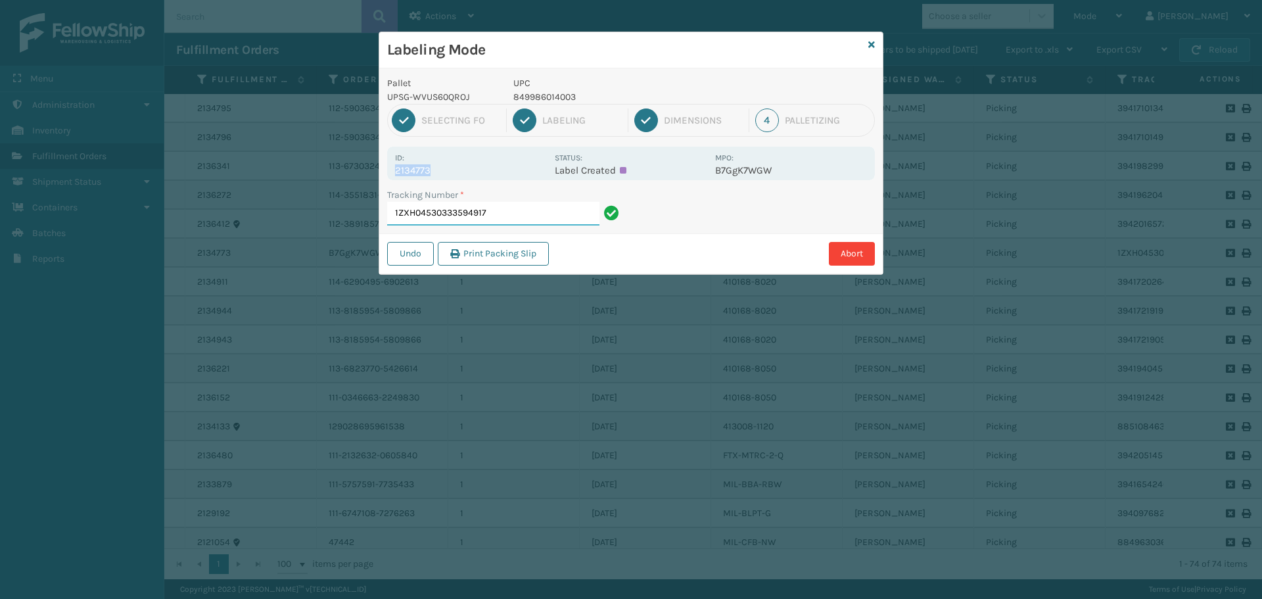
click at [504, 206] on input "1ZXH04530333594917" at bounding box center [493, 214] width 212 height 24
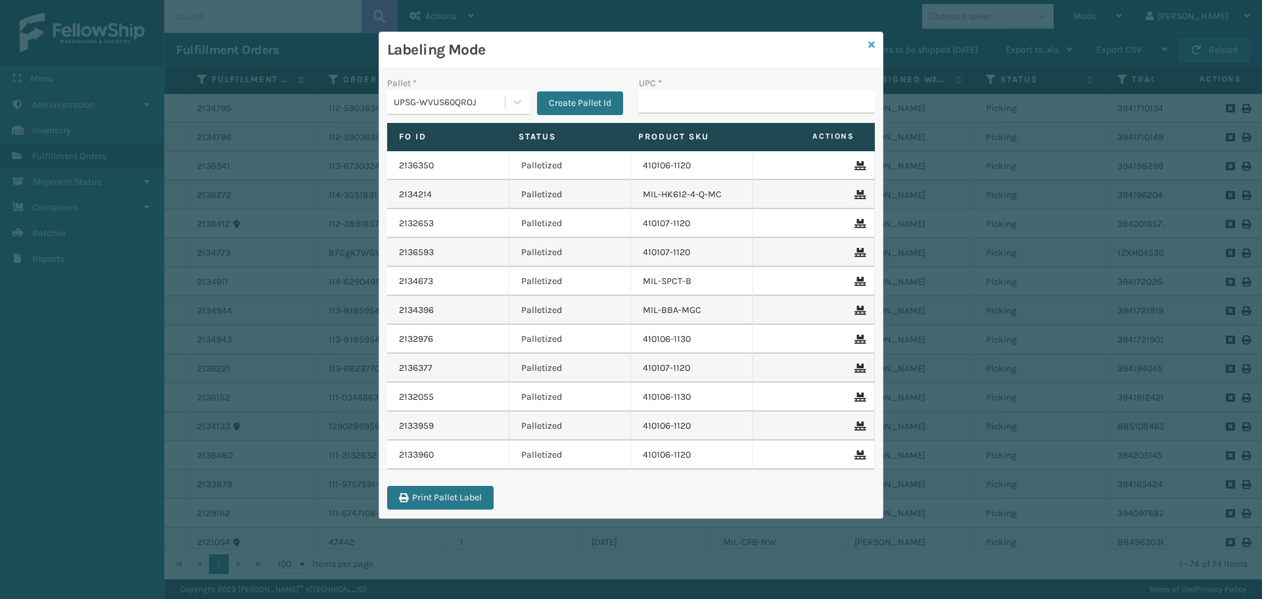
click at [870, 46] on icon at bounding box center [871, 44] width 7 height 9
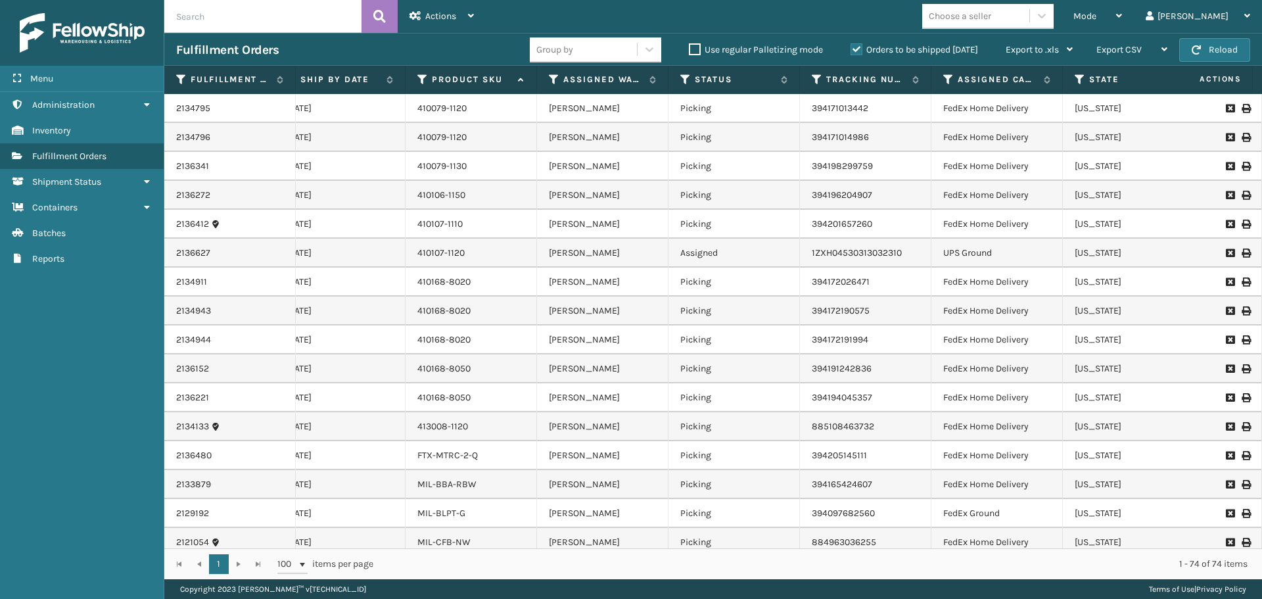
scroll to position [0, 466]
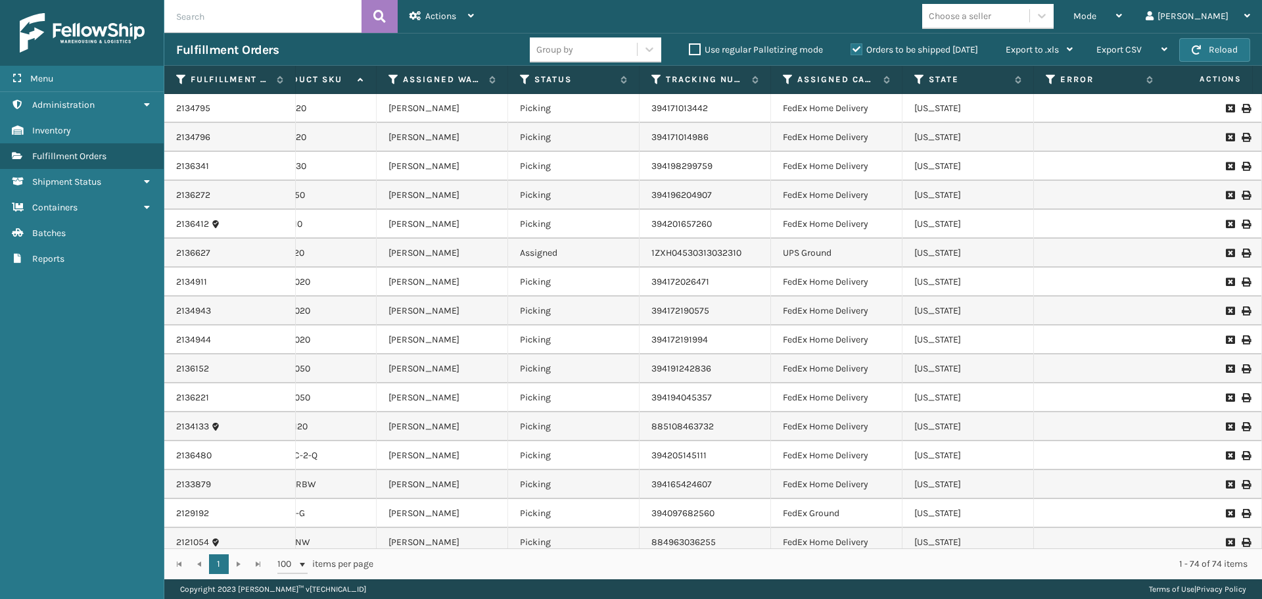
click at [884, 550] on div "1 1 100 items per page 1 - 74 of 74 items" at bounding box center [713, 563] width 1098 height 31
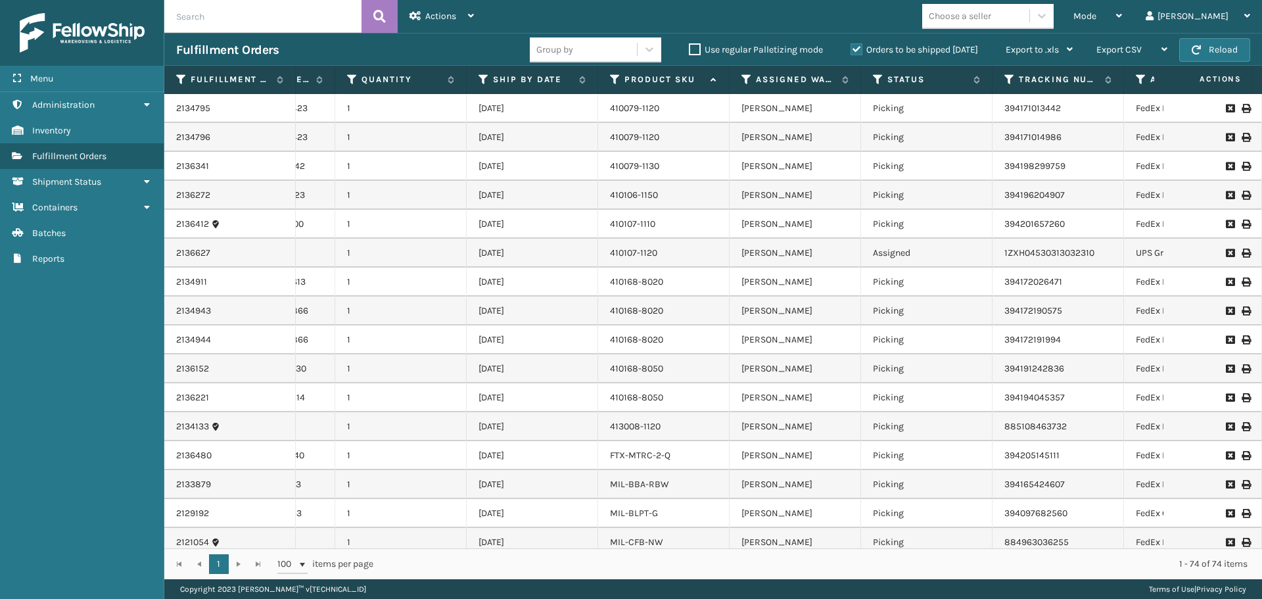
scroll to position [0, 95]
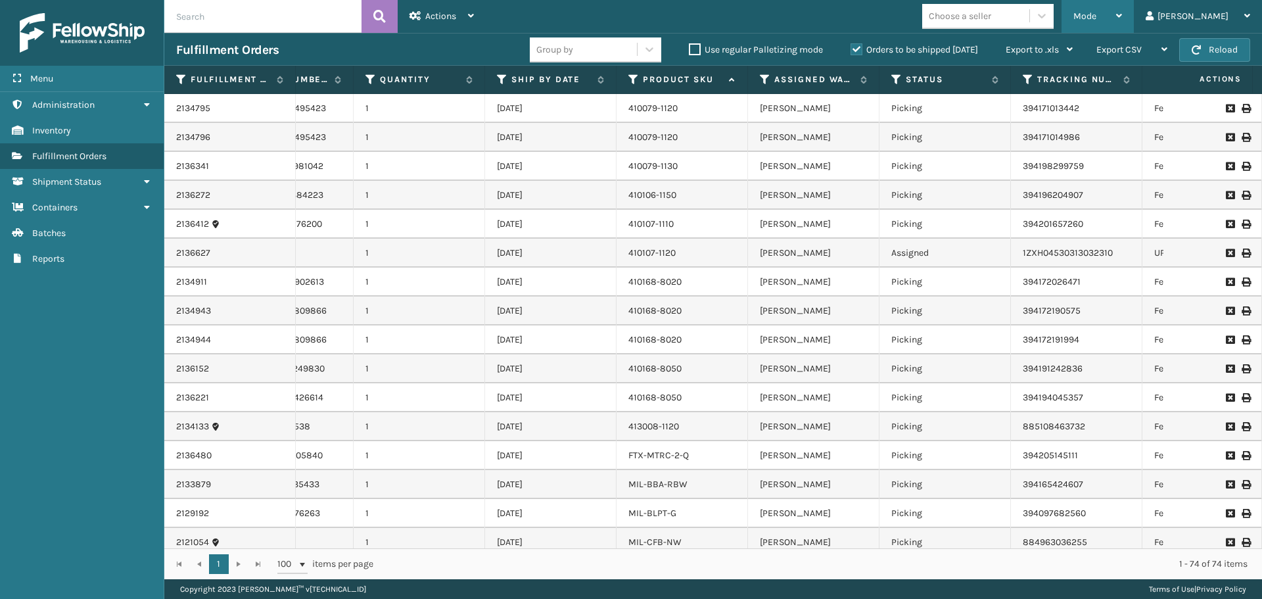
drag, startPoint x: 1120, startPoint y: 12, endPoint x: 1111, endPoint y: 22, distance: 13.0
click at [1096, 12] on span "Mode" at bounding box center [1084, 16] width 23 height 11
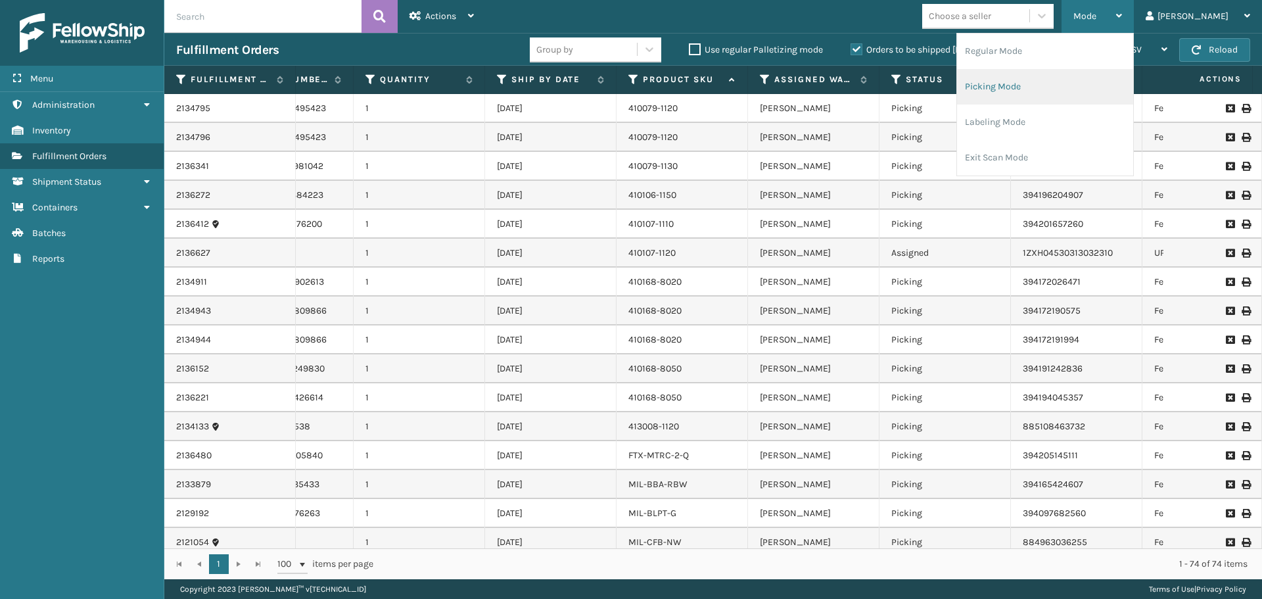
click at [1082, 74] on li "Picking Mode" at bounding box center [1045, 86] width 176 height 35
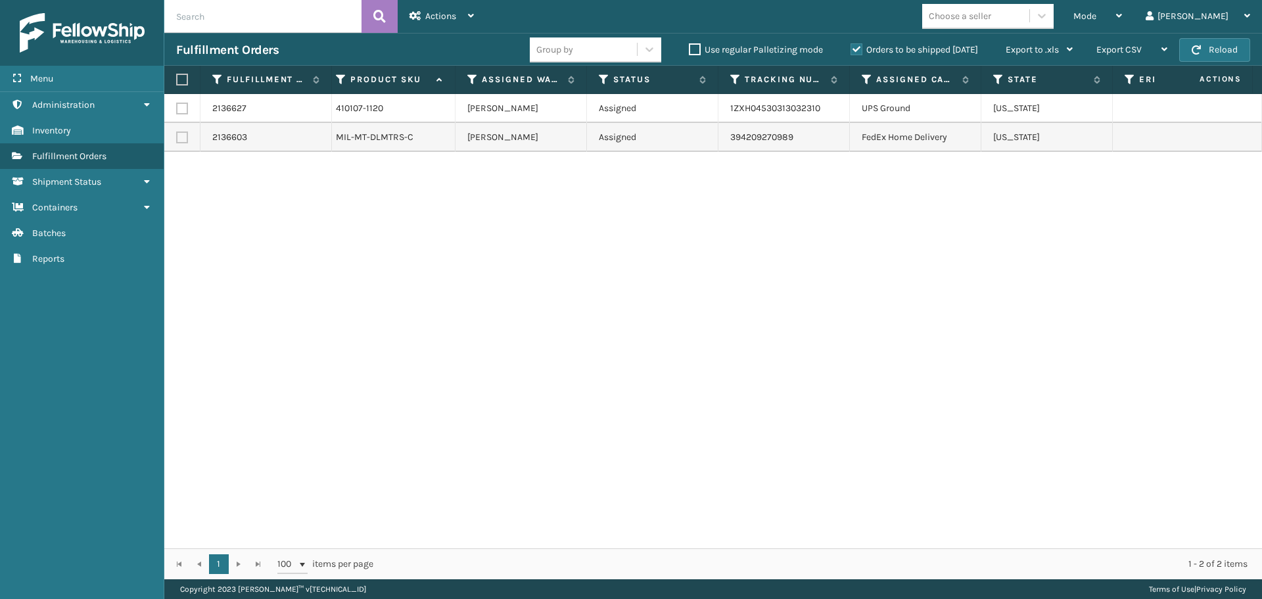
scroll to position [0, 0]
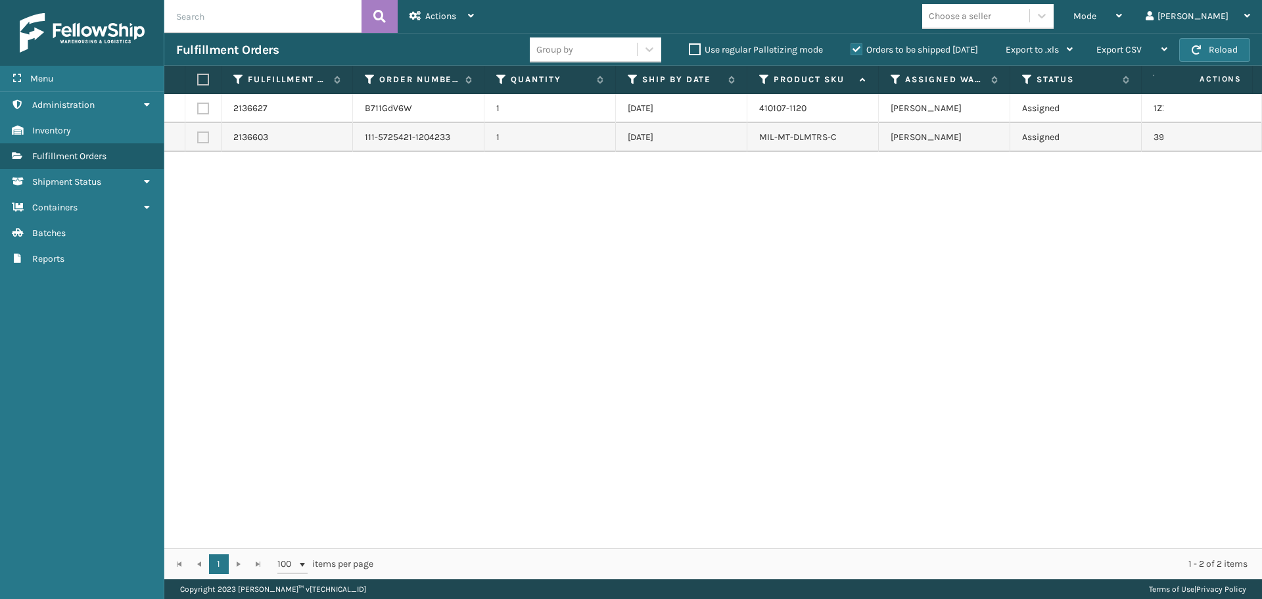
click at [206, 106] on label at bounding box center [203, 109] width 12 height 12
click at [198, 106] on input "checkbox" at bounding box center [197, 107] width 1 height 9
checkbox input "true"
click at [442, 8] on div "Actions" at bounding box center [442, 16] width 64 height 33
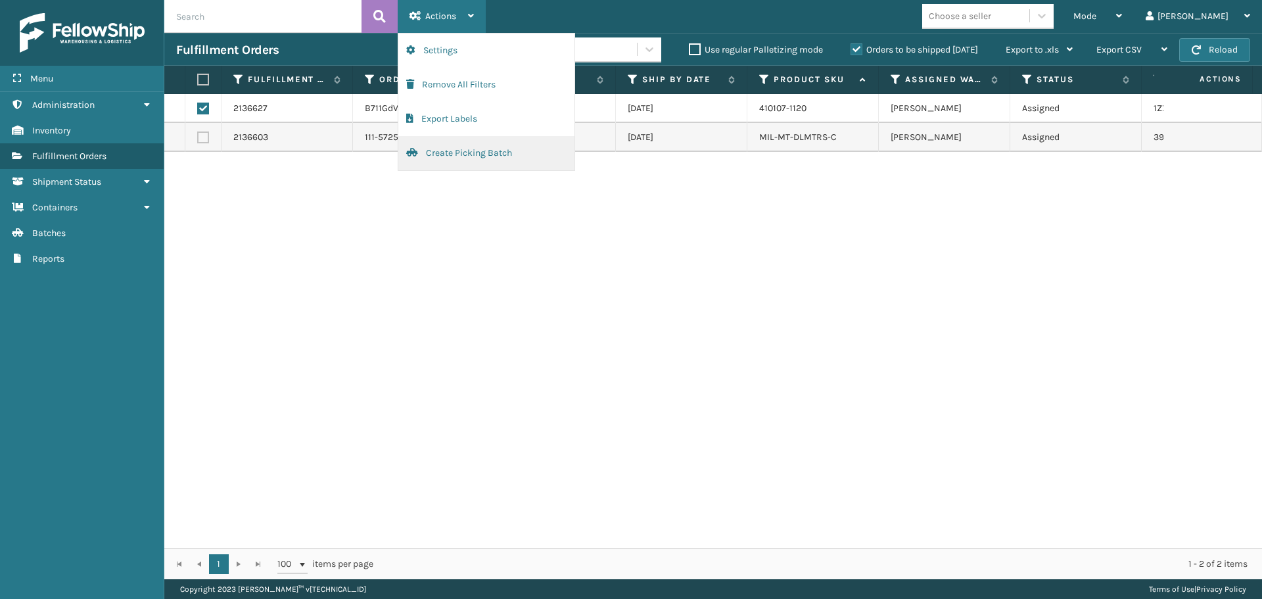
click at [500, 156] on button "Create Picking Batch" at bounding box center [486, 153] width 176 height 34
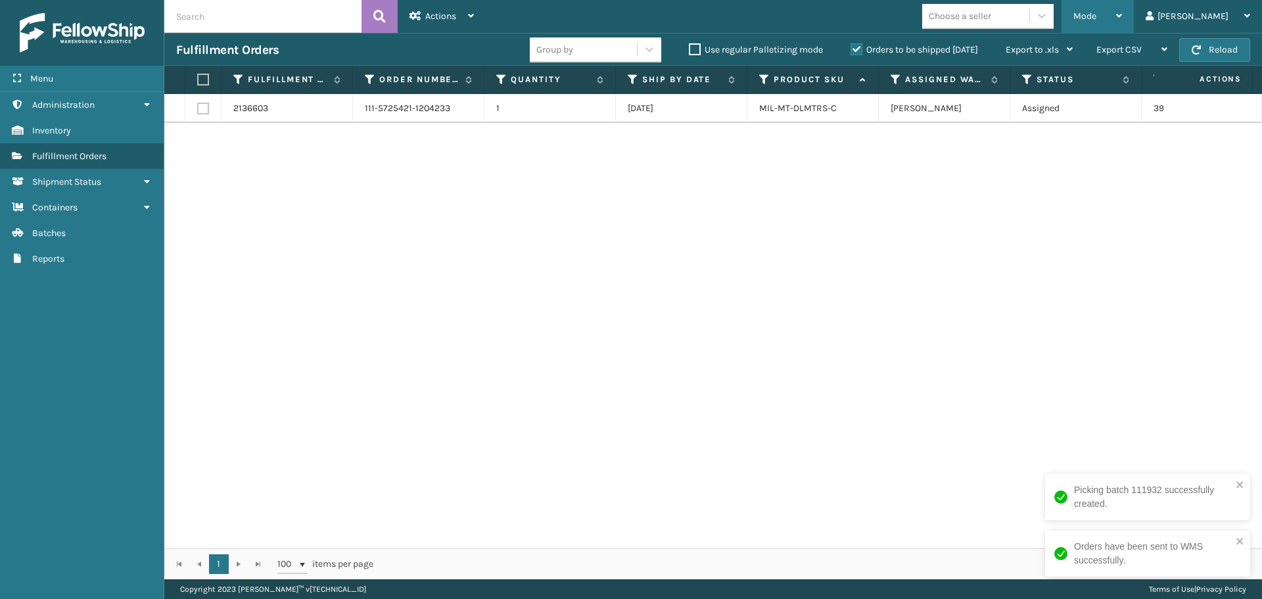
click at [1096, 16] on span "Mode" at bounding box center [1084, 16] width 23 height 11
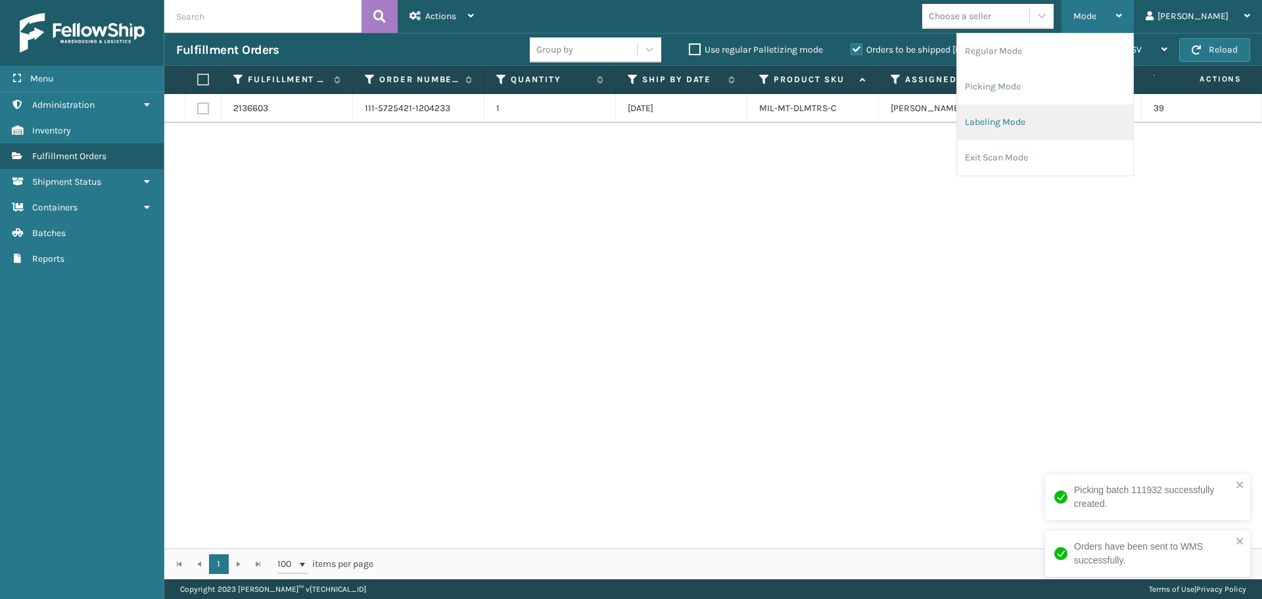
click at [1075, 116] on li "Labeling Mode" at bounding box center [1045, 122] width 176 height 35
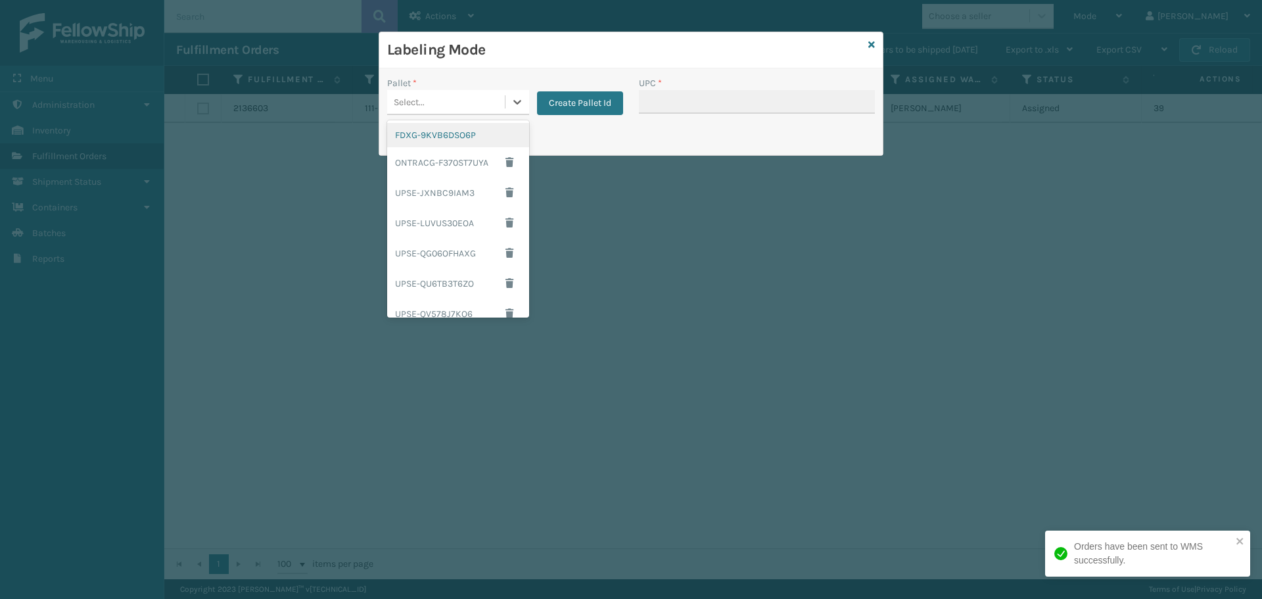
click at [483, 101] on div "Select..." at bounding box center [446, 102] width 118 height 22
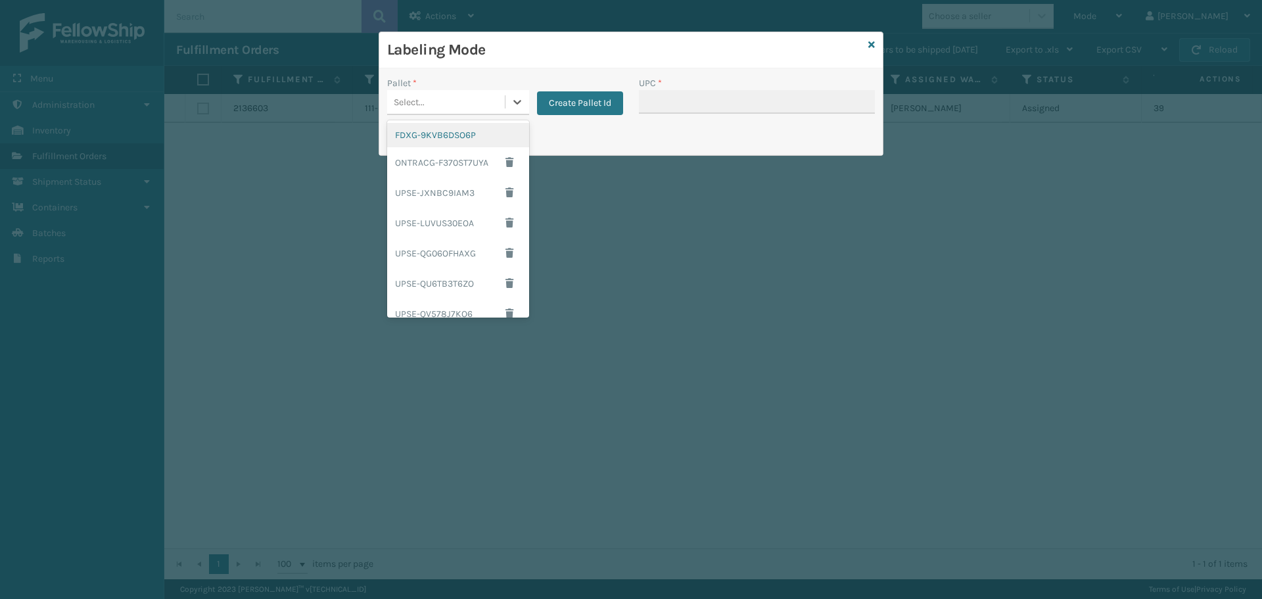
click at [467, 138] on div "FDXG-9KVB6DSO6P" at bounding box center [458, 135] width 142 height 24
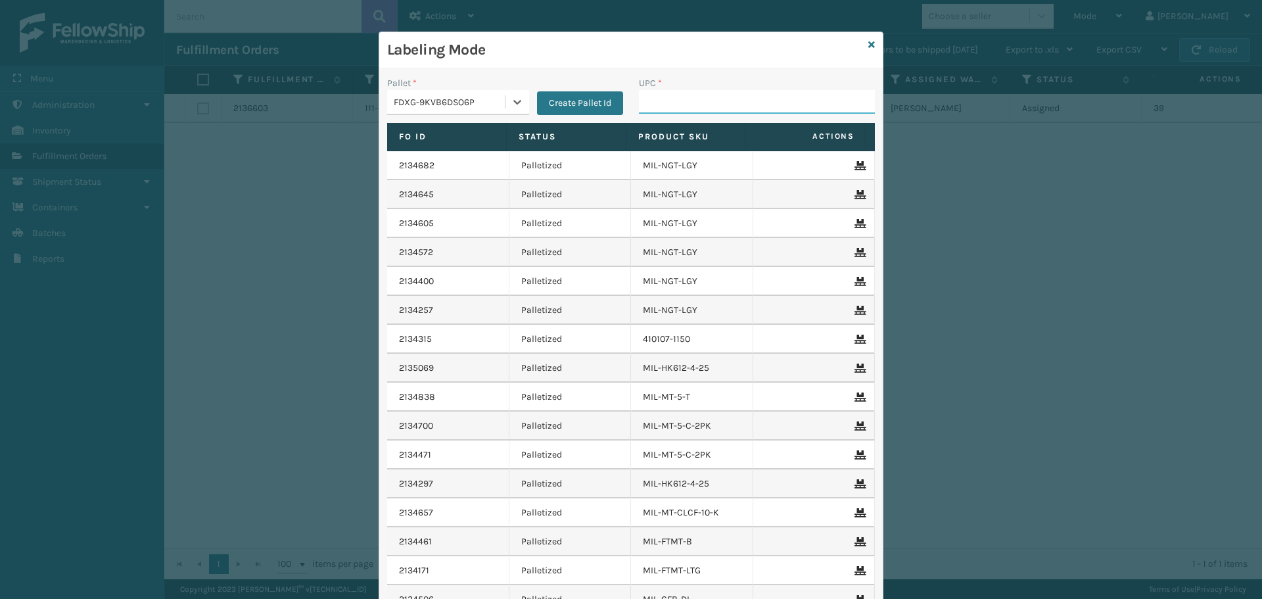
click at [692, 104] on input "UPC *" at bounding box center [757, 102] width 236 height 24
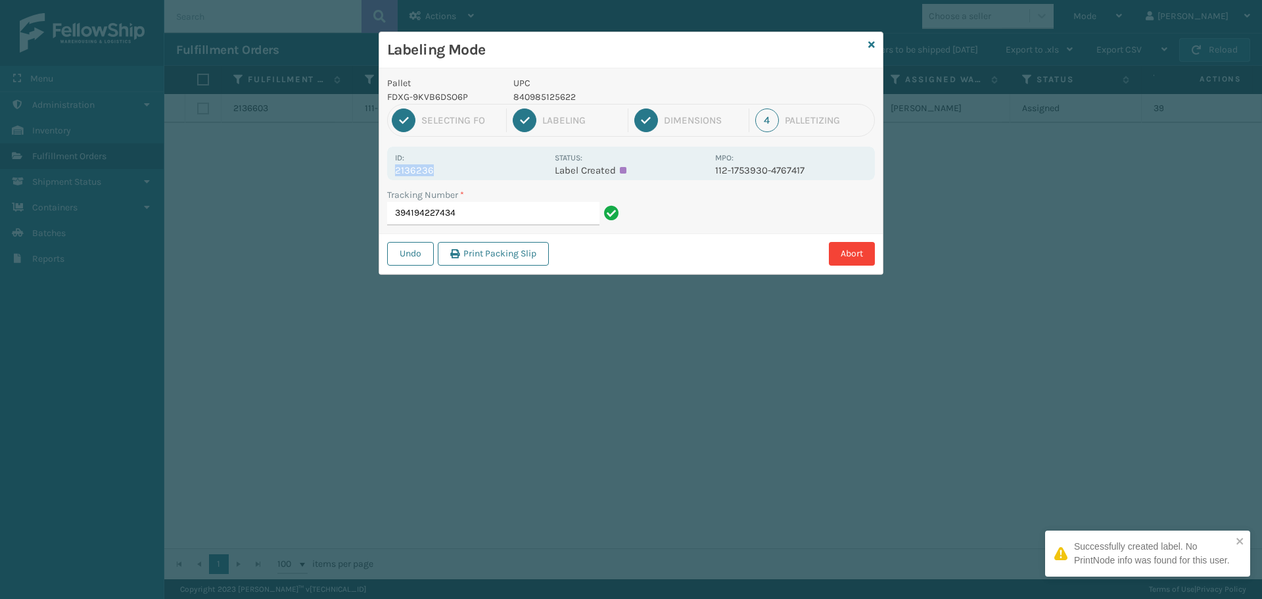
drag, startPoint x: 394, startPoint y: 168, endPoint x: 458, endPoint y: 167, distance: 63.1
click at [458, 167] on div "Id: 2136236 Status: Label Created MPO: 112-1753930-4767417" at bounding box center [631, 164] width 488 height 34
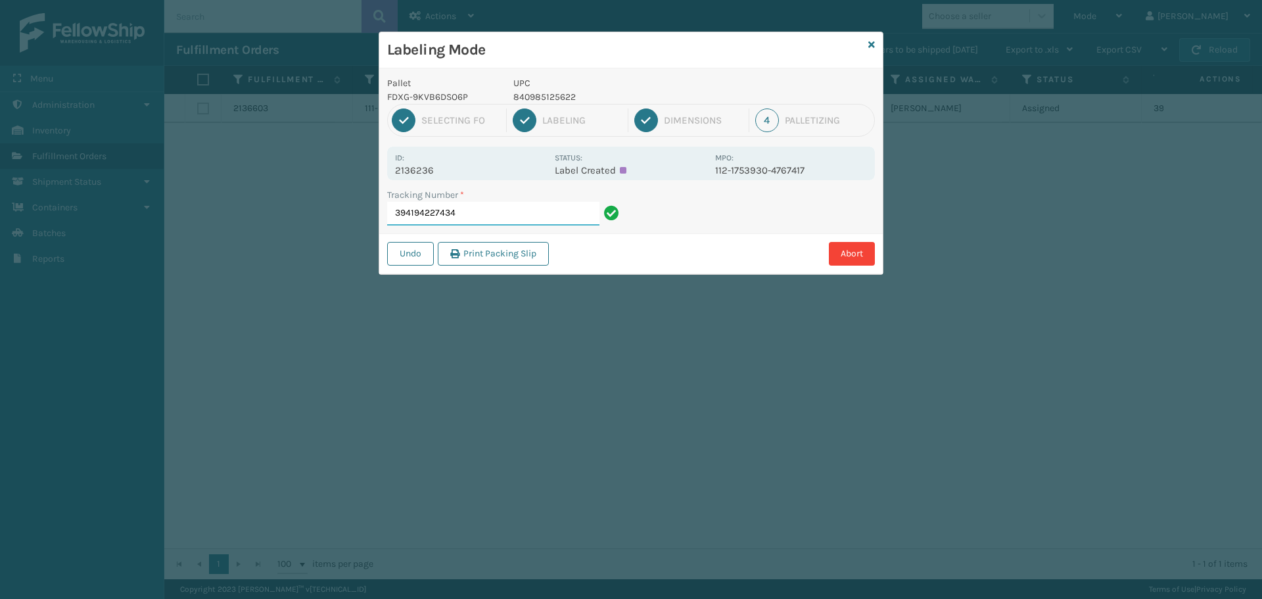
click at [496, 204] on input "394194227434" at bounding box center [493, 214] width 212 height 24
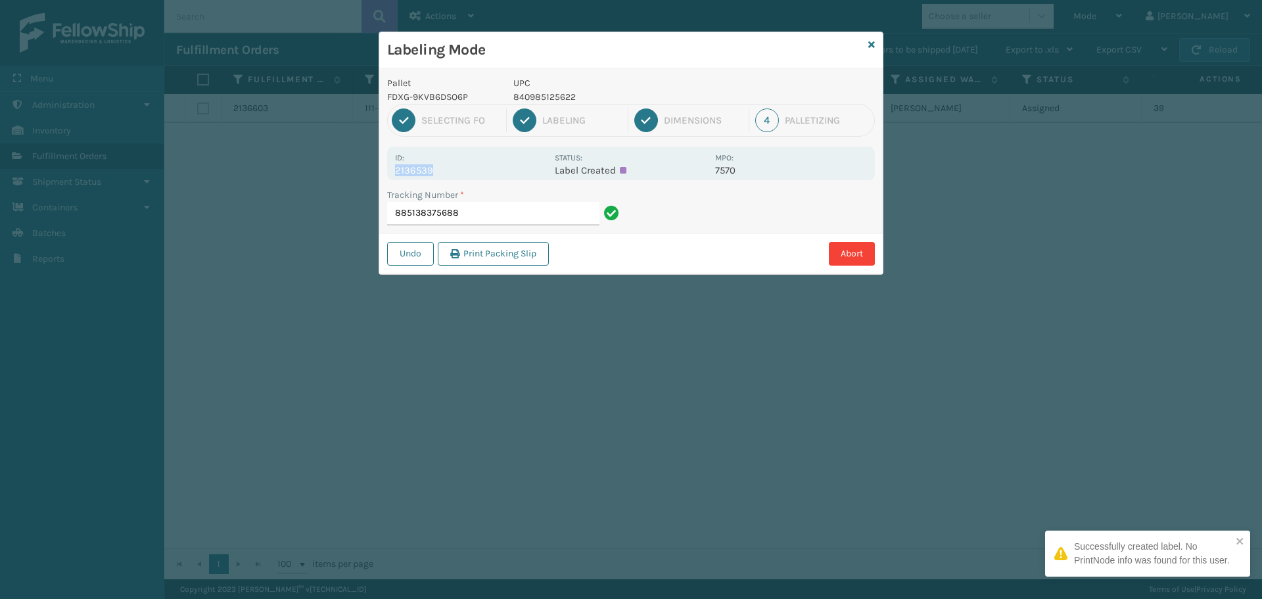
drag, startPoint x: 395, startPoint y: 170, endPoint x: 473, endPoint y: 172, distance: 78.3
click at [473, 172] on p "2136539" at bounding box center [471, 170] width 152 height 12
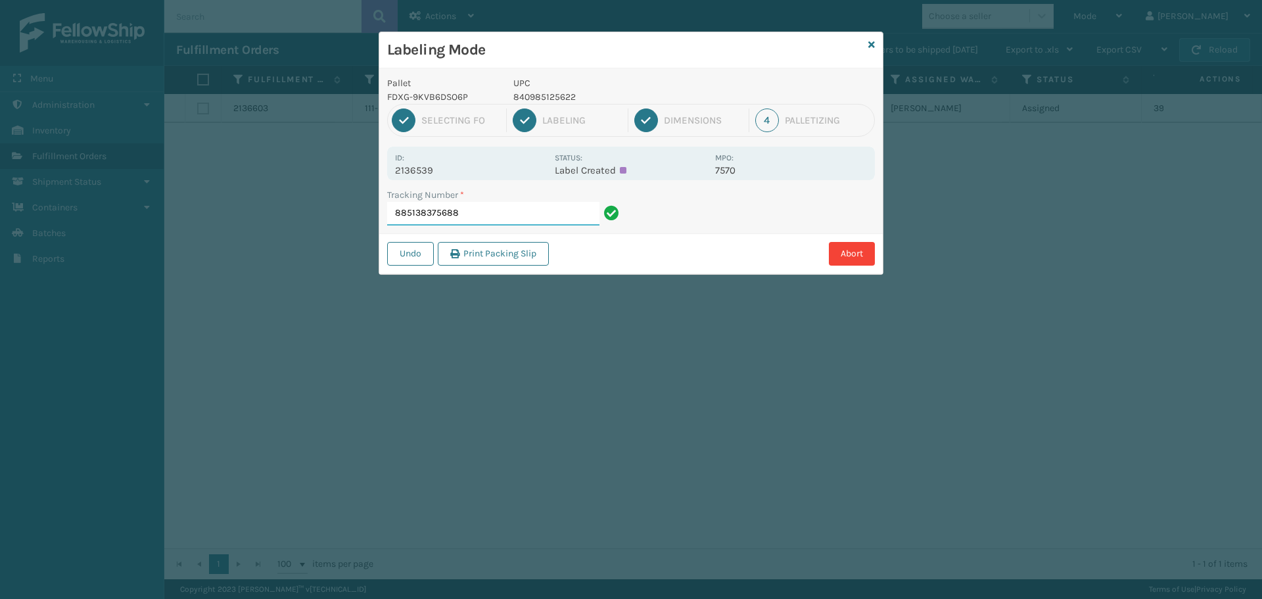
click at [498, 204] on input "885138375688" at bounding box center [493, 214] width 212 height 24
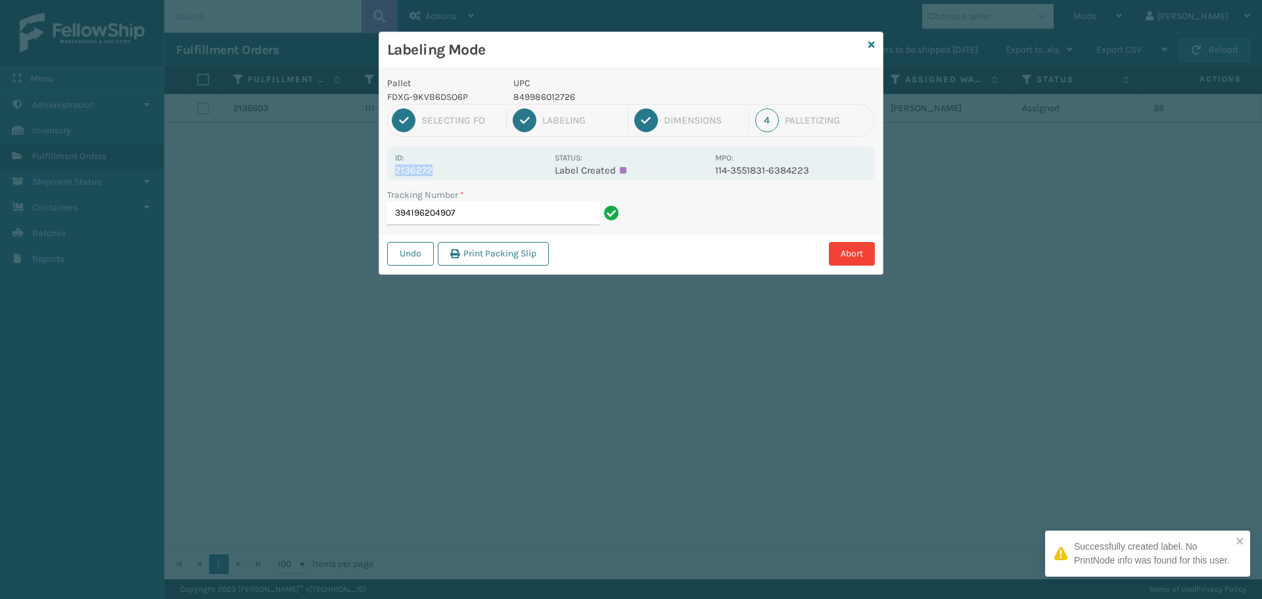
drag, startPoint x: 396, startPoint y: 172, endPoint x: 474, endPoint y: 167, distance: 77.7
click at [474, 167] on p "2136272" at bounding box center [471, 170] width 152 height 12
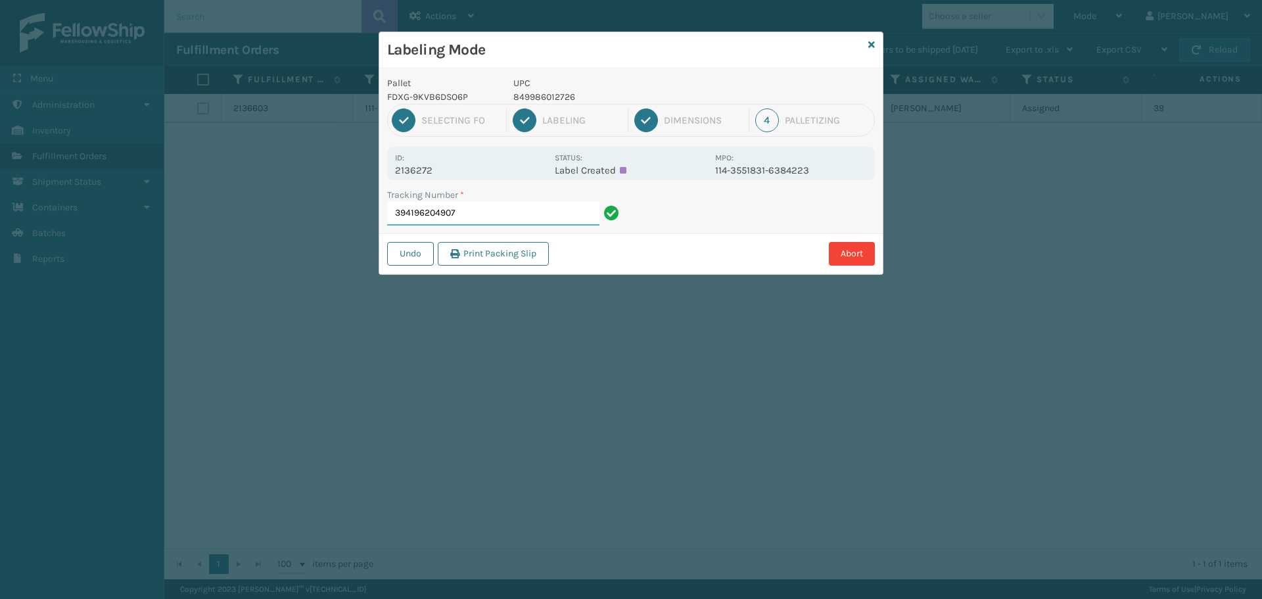
click at [467, 212] on input "394196204907" at bounding box center [493, 214] width 212 height 24
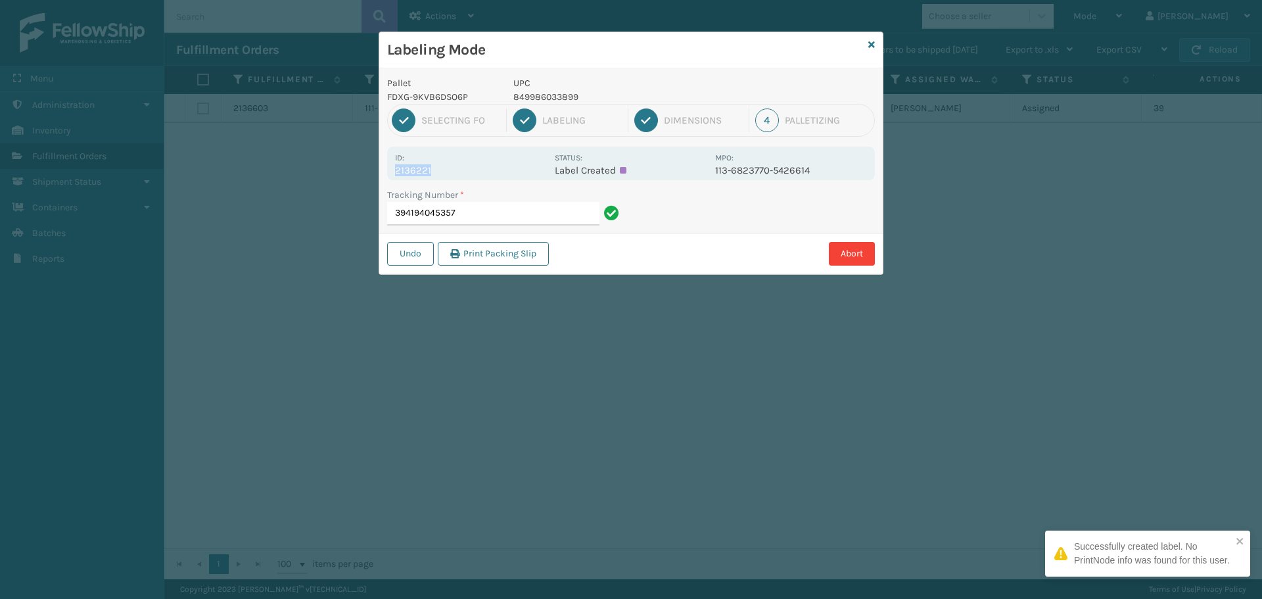
drag, startPoint x: 392, startPoint y: 168, endPoint x: 475, endPoint y: 178, distance: 84.1
click at [475, 178] on div "Id: 2136221 Status: Label Created MPO: 113-6823770-5426614" at bounding box center [631, 164] width 488 height 34
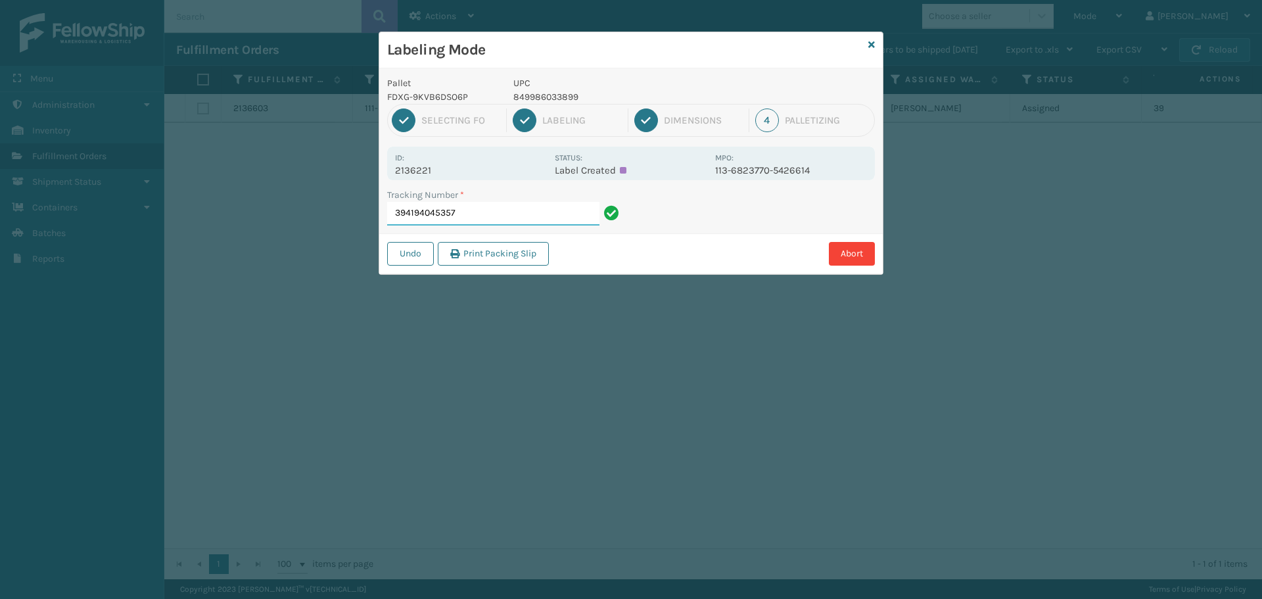
click at [506, 213] on input "394194045357" at bounding box center [493, 214] width 212 height 24
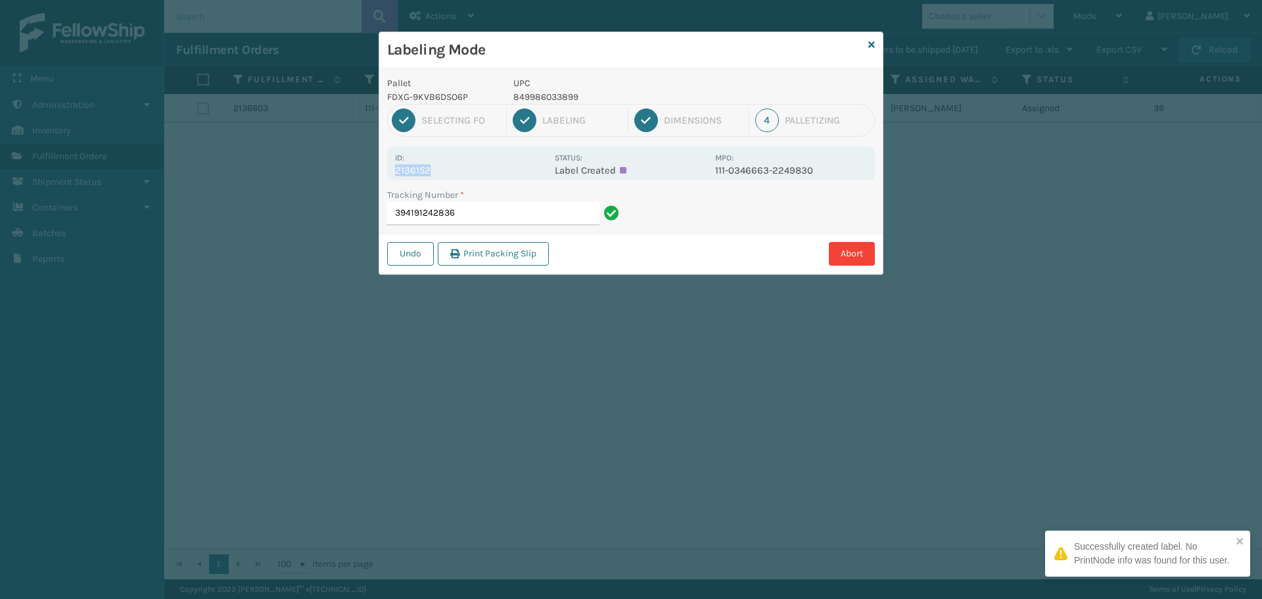
drag, startPoint x: 393, startPoint y: 173, endPoint x: 458, endPoint y: 174, distance: 64.4
click at [458, 174] on div "Id: 2136152 Status: Label Created MPO: 111-0346663-2249830" at bounding box center [631, 164] width 488 height 34
click at [484, 204] on input "394191242836" at bounding box center [493, 214] width 212 height 24
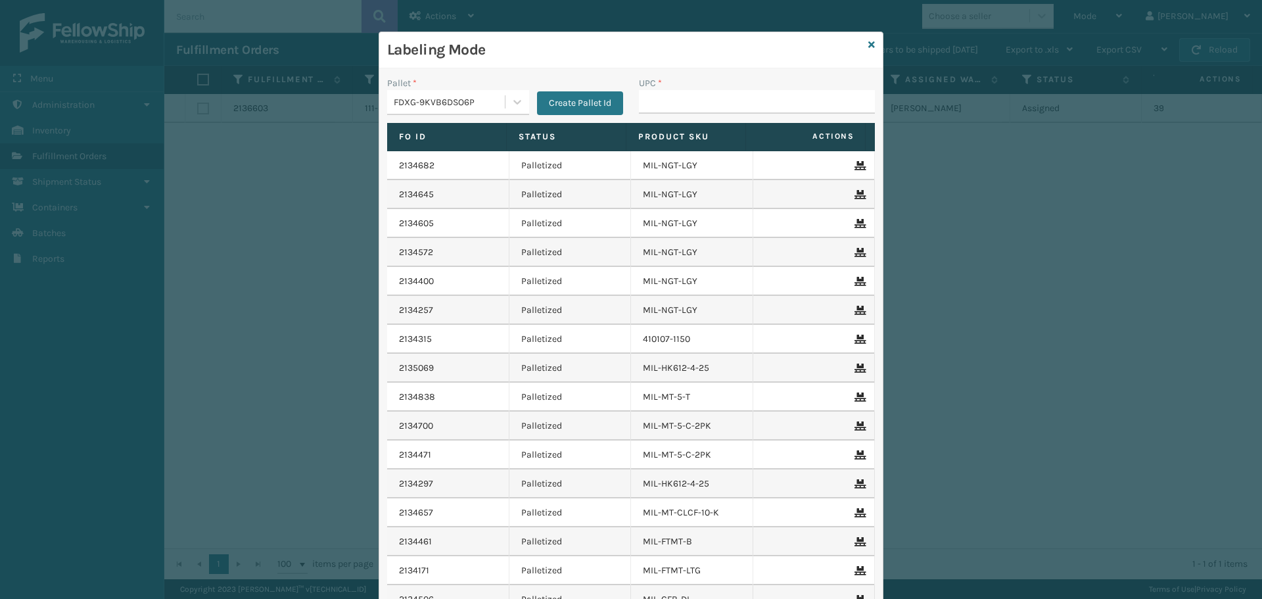
click at [449, 108] on div "FDXG-9KVB6DSO6P" at bounding box center [450, 102] width 112 height 14
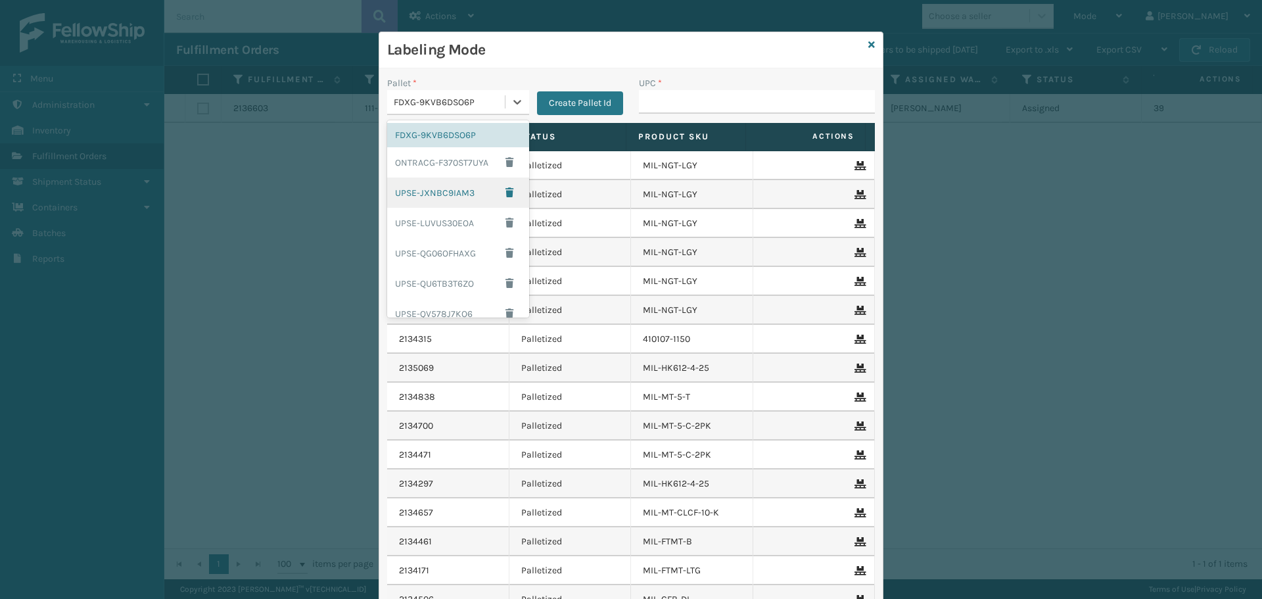
scroll to position [106, 0]
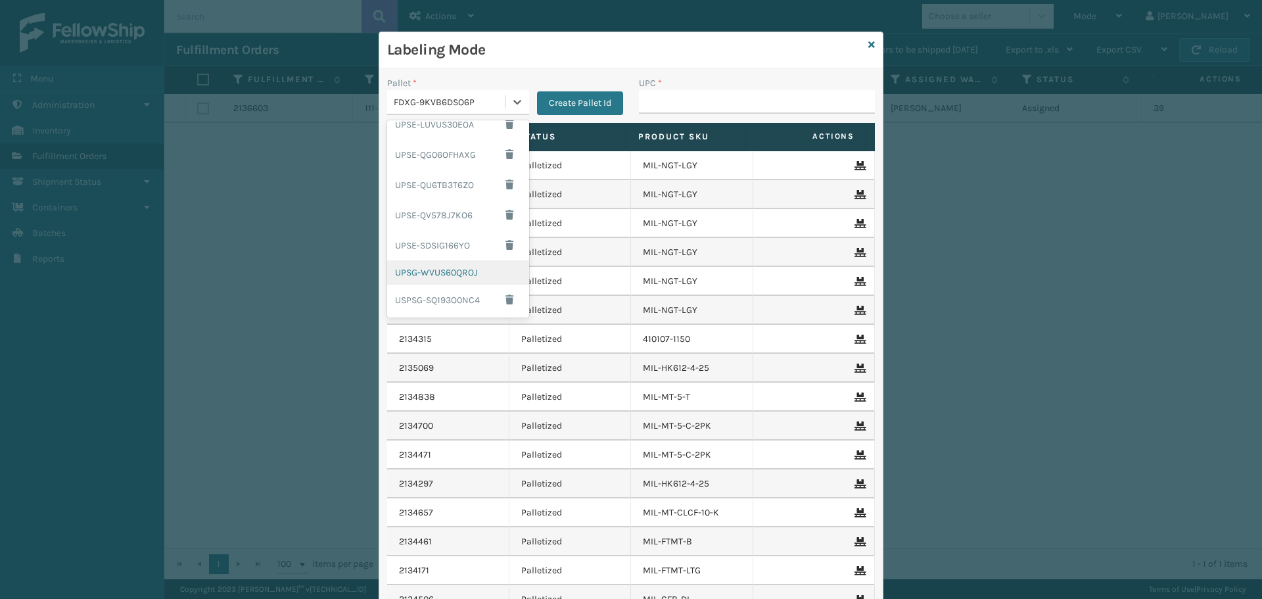
click at [458, 268] on div "UPSG-WVUS60QROJ" at bounding box center [458, 272] width 142 height 24
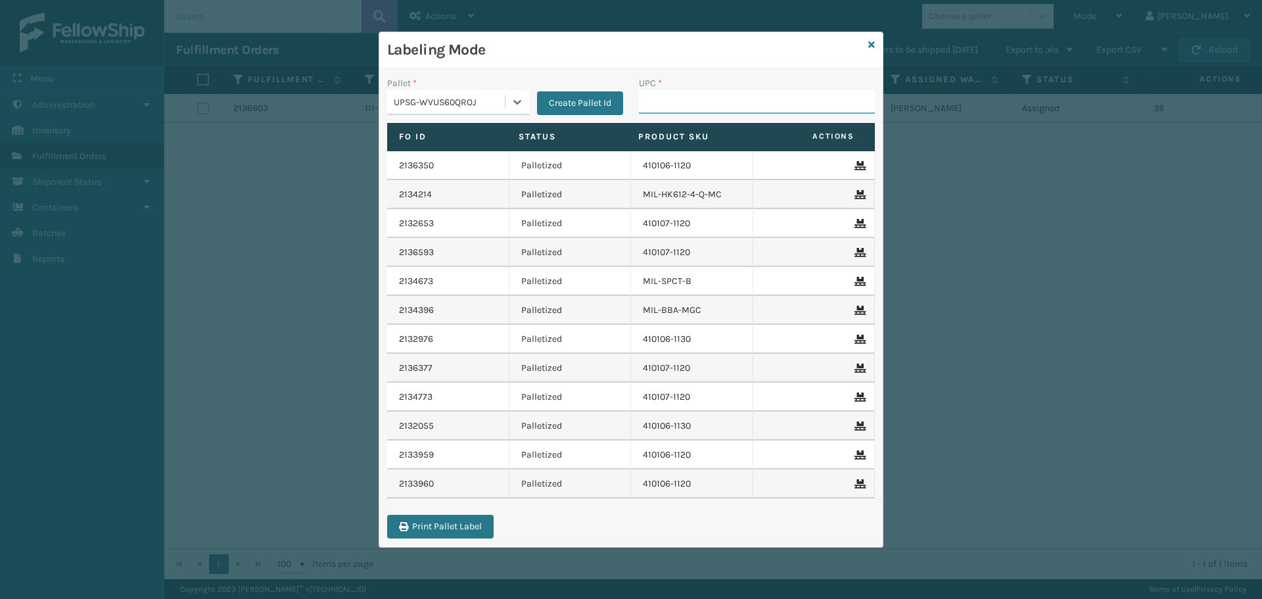
click at [699, 109] on input "UPC *" at bounding box center [757, 102] width 236 height 24
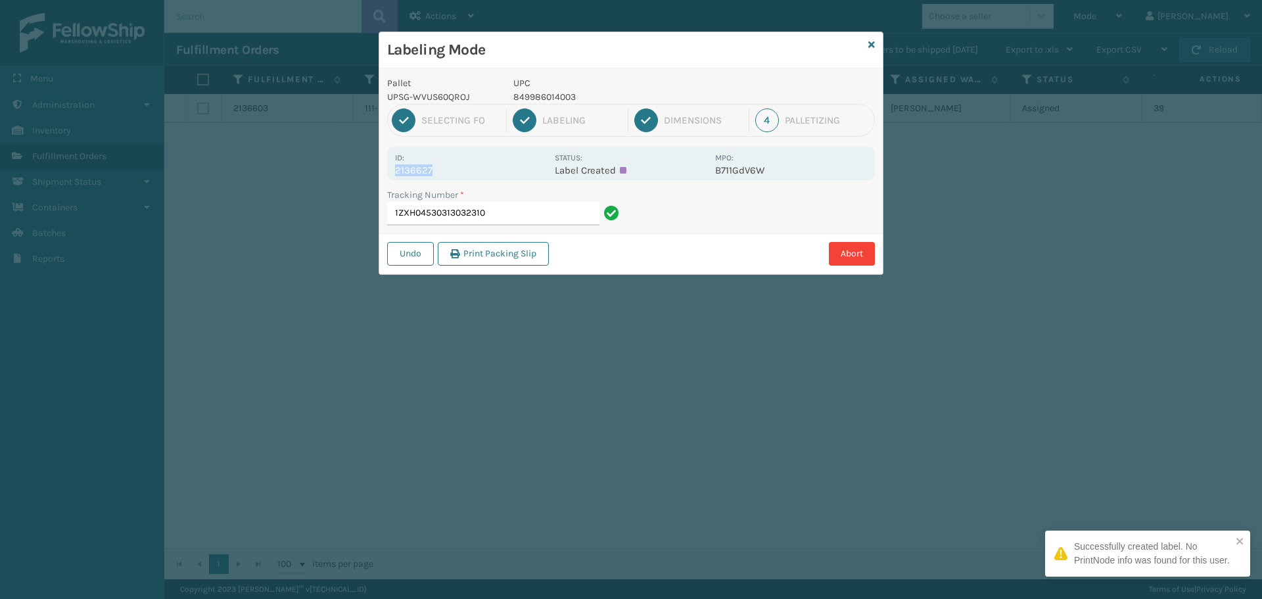
drag, startPoint x: 393, startPoint y: 169, endPoint x: 456, endPoint y: 167, distance: 63.1
click at [456, 167] on div "Id: 2136627 Status: Label Created MPO: B711GdV6W" at bounding box center [631, 164] width 488 height 34
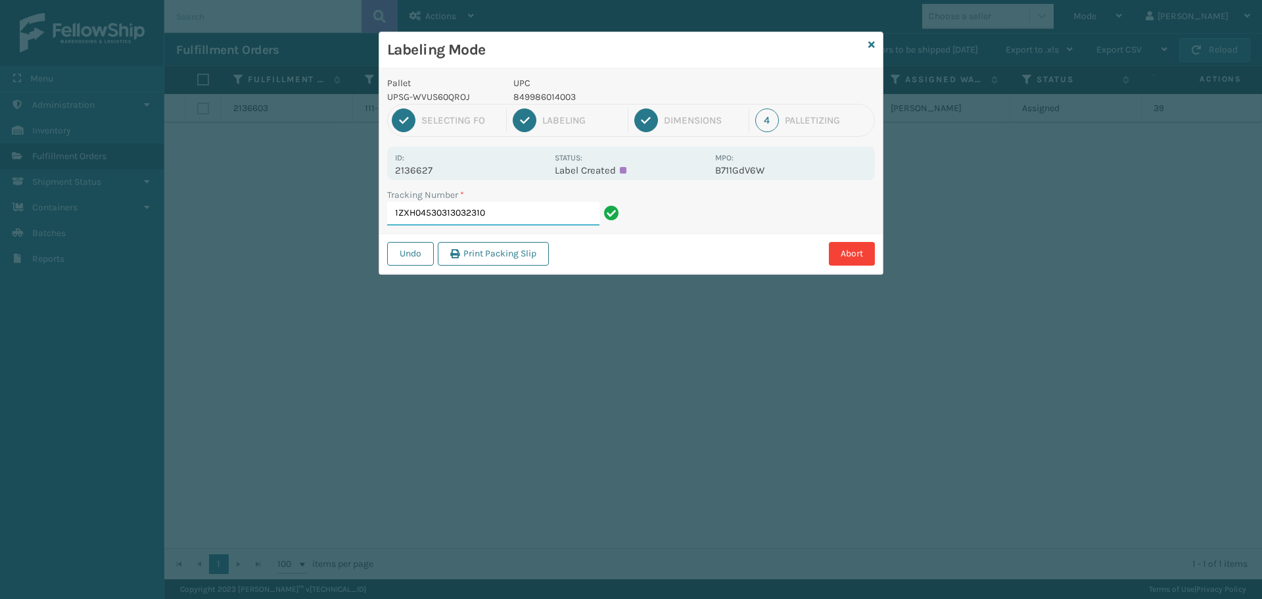
click at [495, 212] on input "1ZXH04530313032310" at bounding box center [493, 214] width 212 height 24
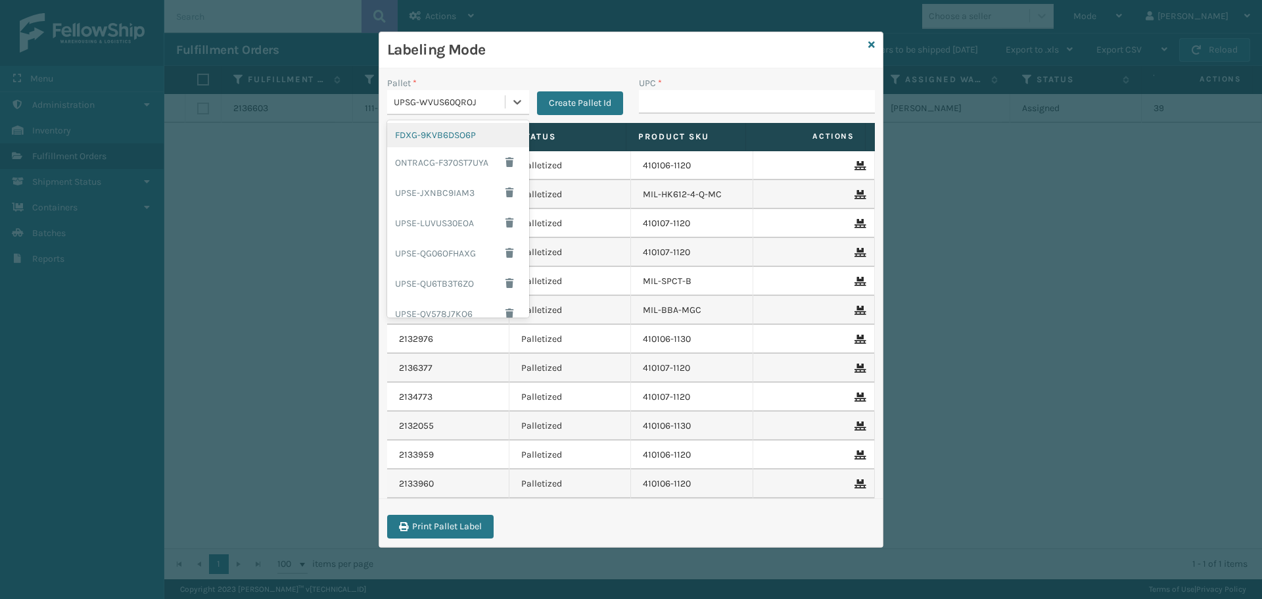
click at [497, 112] on div "UPSG-WVUS60QROJ" at bounding box center [446, 102] width 118 height 22
click at [470, 137] on div "FDXG-9KVB6DSO6P" at bounding box center [458, 135] width 142 height 24
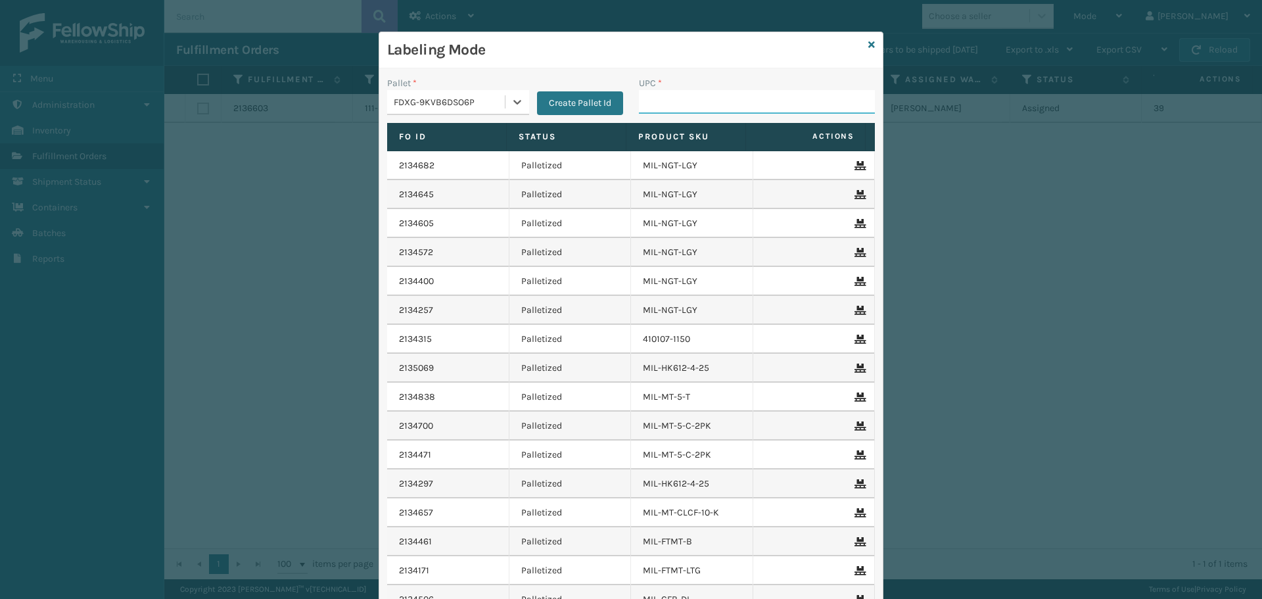
click at [706, 110] on input "UPC *" at bounding box center [757, 102] width 236 height 24
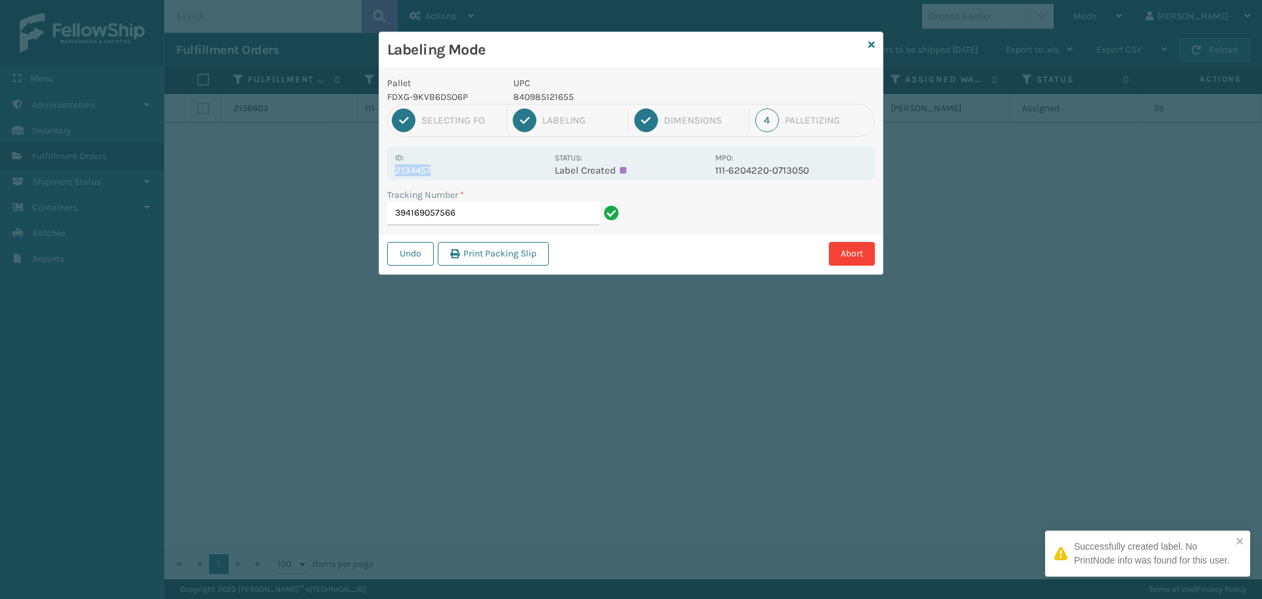
drag, startPoint x: 421, startPoint y: 177, endPoint x: 461, endPoint y: 167, distance: 41.5
click at [461, 167] on div "Id: 2134457 Status: Label Created MPO: 111-6204220-0713050" at bounding box center [631, 164] width 488 height 34
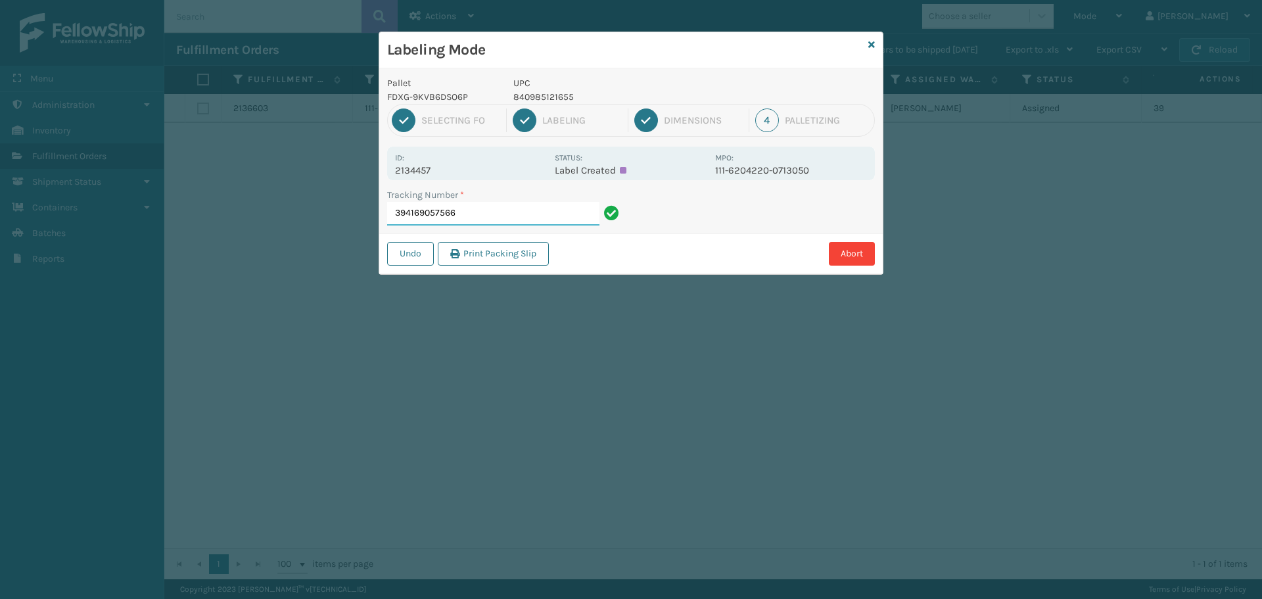
click at [484, 204] on input "394169057566" at bounding box center [493, 214] width 212 height 24
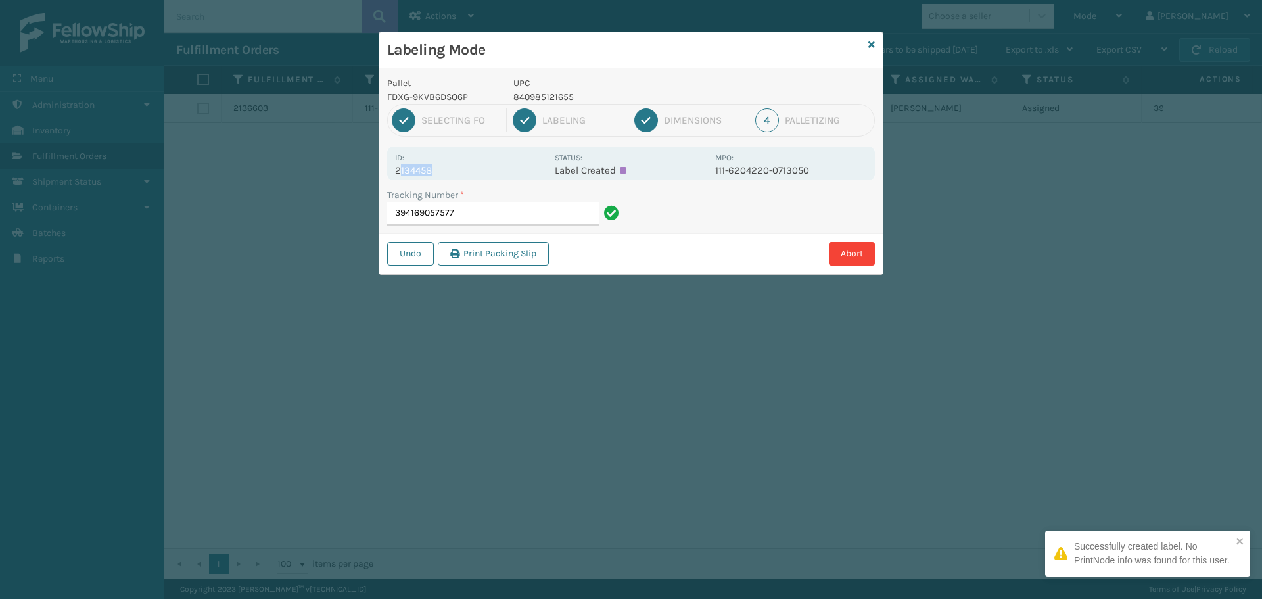
drag, startPoint x: 400, startPoint y: 169, endPoint x: 449, endPoint y: 166, distance: 49.4
click at [449, 166] on p "2134458" at bounding box center [471, 170] width 152 height 12
drag, startPoint x: 395, startPoint y: 168, endPoint x: 473, endPoint y: 170, distance: 78.3
click at [473, 170] on p "2134458" at bounding box center [471, 170] width 152 height 12
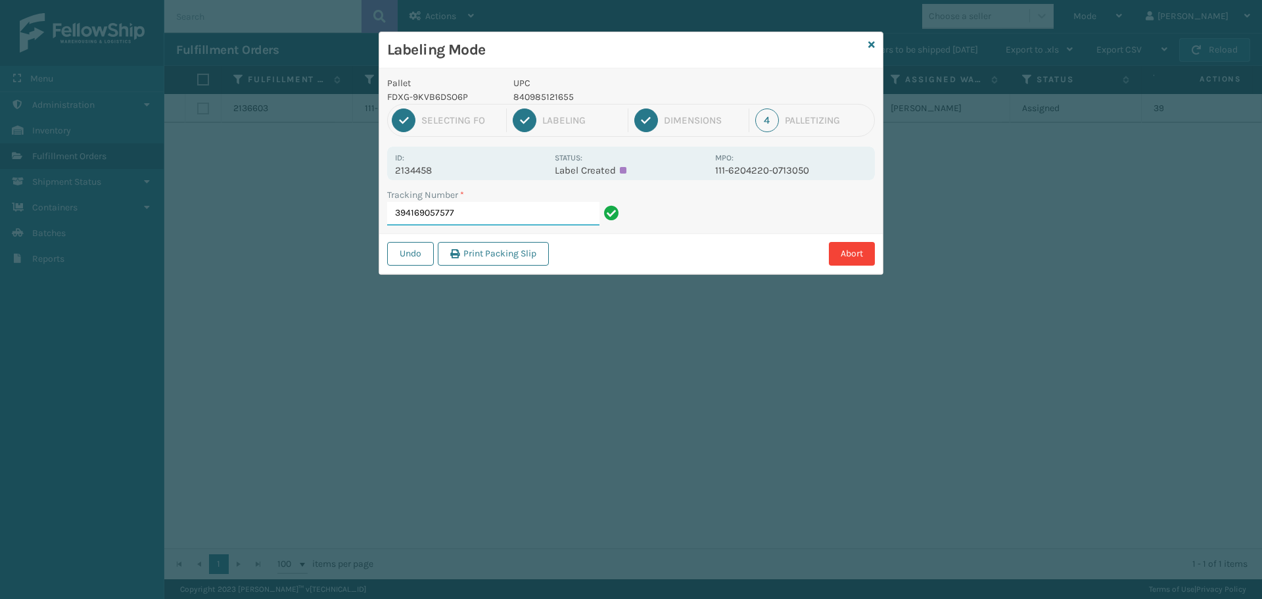
click at [483, 206] on input "394169057577" at bounding box center [493, 214] width 212 height 24
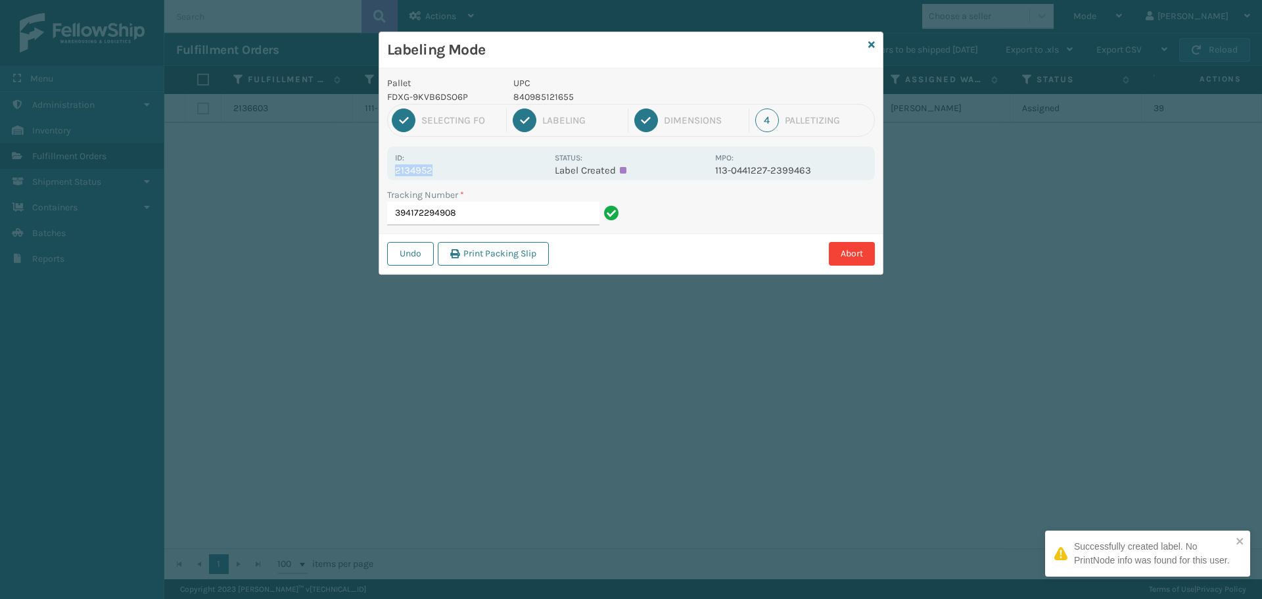
drag, startPoint x: 398, startPoint y: 174, endPoint x: 463, endPoint y: 172, distance: 65.7
click at [463, 172] on p "2134952" at bounding box center [471, 170] width 152 height 12
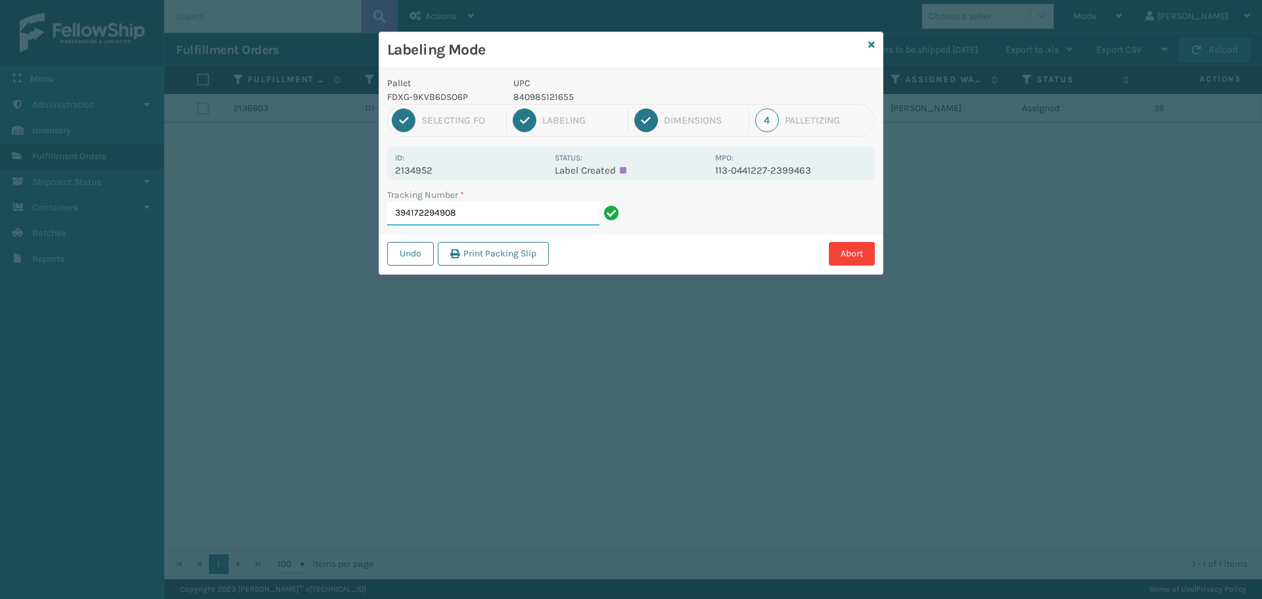
click at [493, 207] on input "394172294908" at bounding box center [493, 214] width 212 height 24
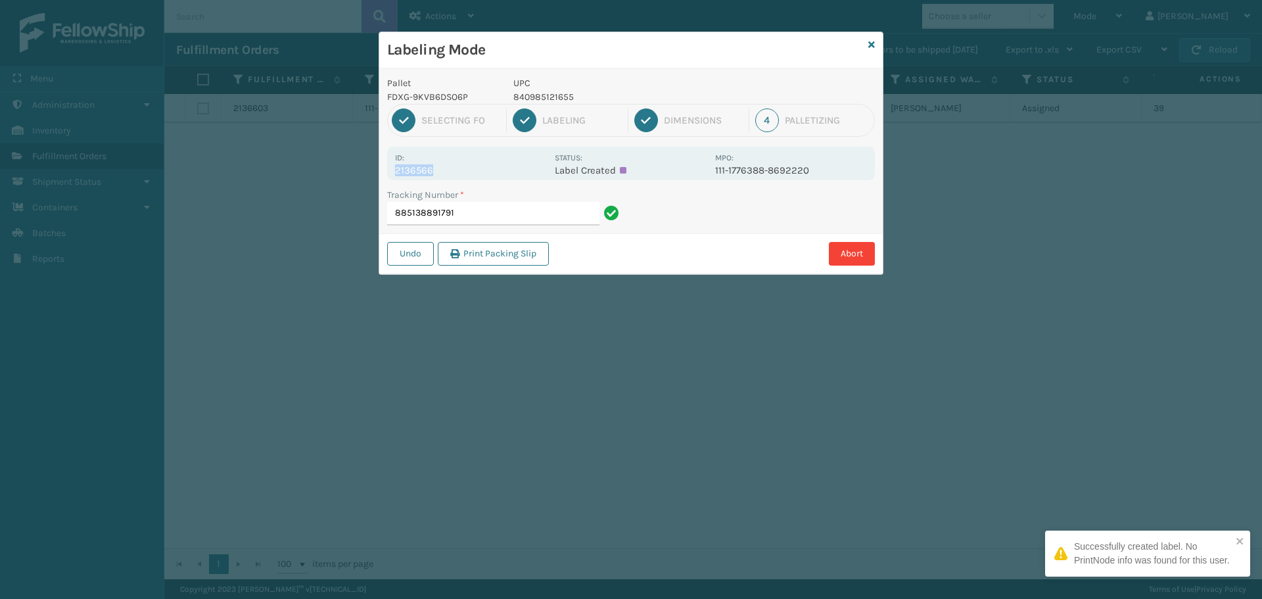
drag, startPoint x: 396, startPoint y: 172, endPoint x: 452, endPoint y: 174, distance: 55.9
click at [452, 174] on p "2136566" at bounding box center [471, 170] width 152 height 12
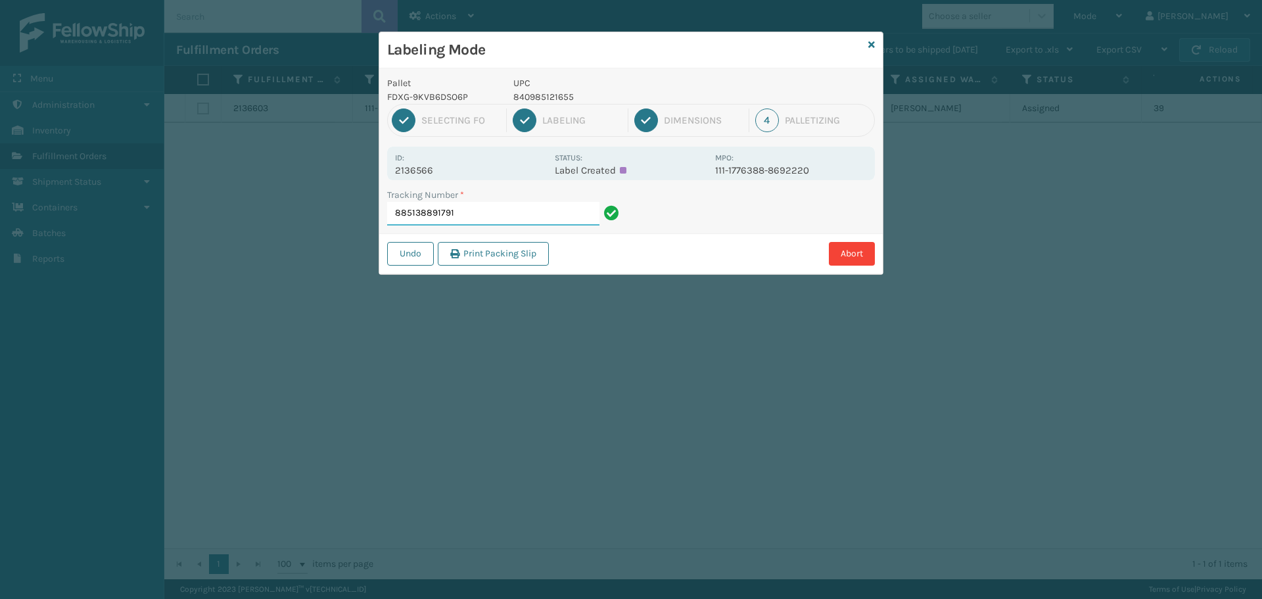
click at [473, 210] on input "885138891791" at bounding box center [493, 214] width 212 height 24
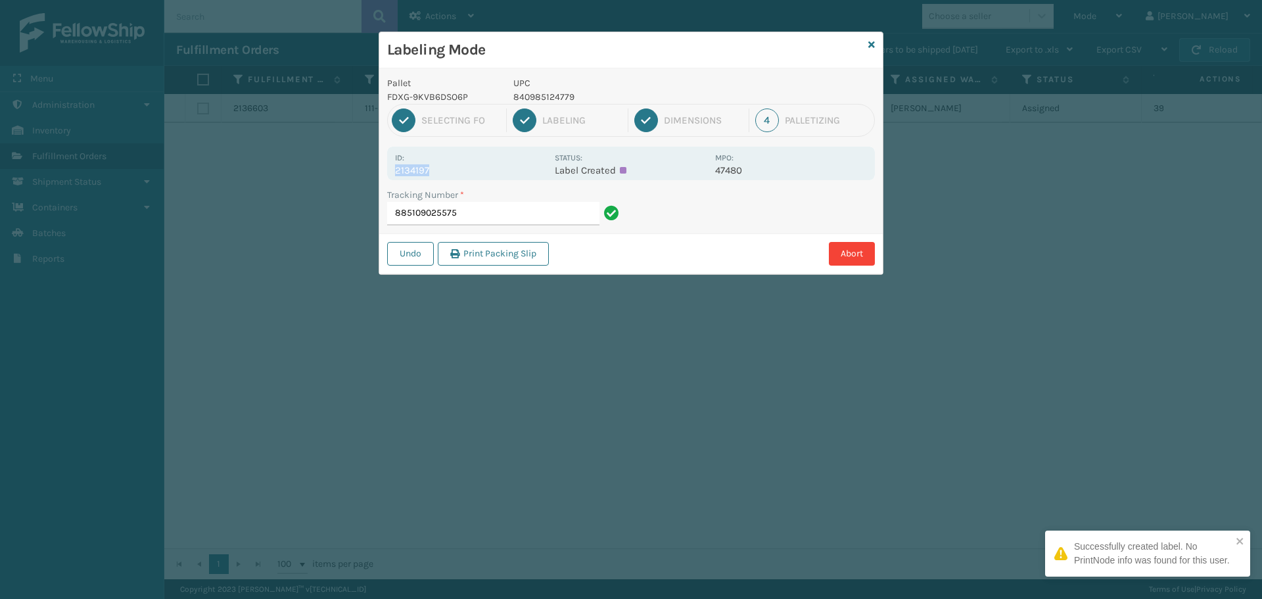
drag, startPoint x: 394, startPoint y: 170, endPoint x: 467, endPoint y: 174, distance: 73.0
click at [467, 174] on div "Id: 2134197 Status: Label Created MPO: 47480" at bounding box center [631, 164] width 488 height 34
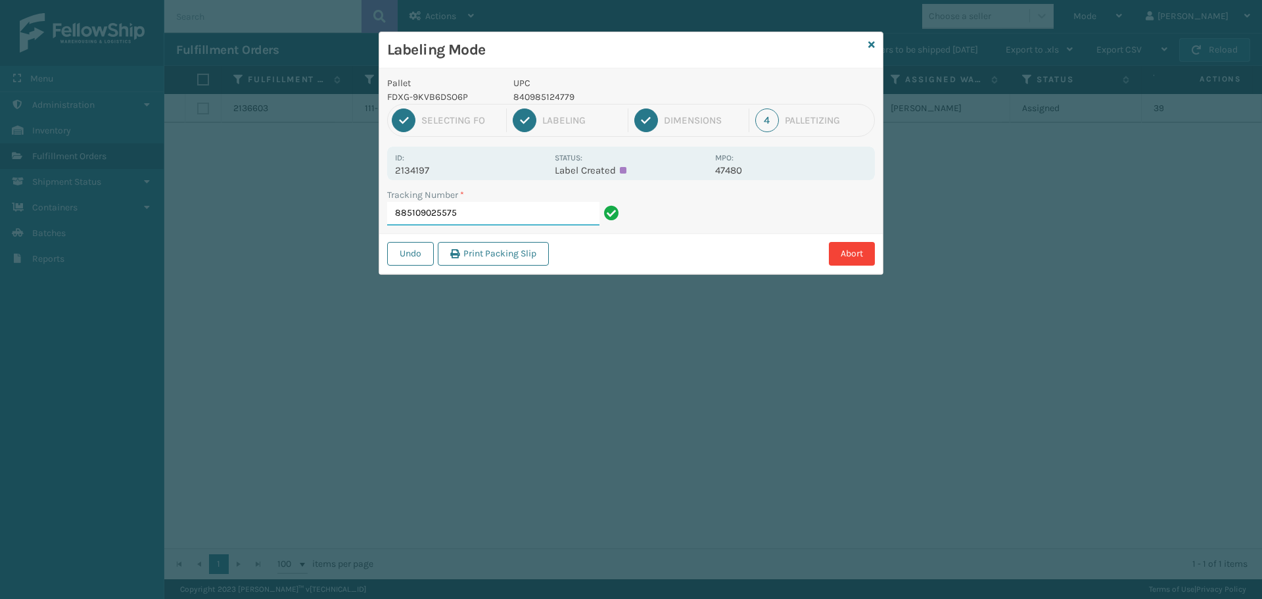
click at [479, 220] on input "885109025575" at bounding box center [493, 214] width 212 height 24
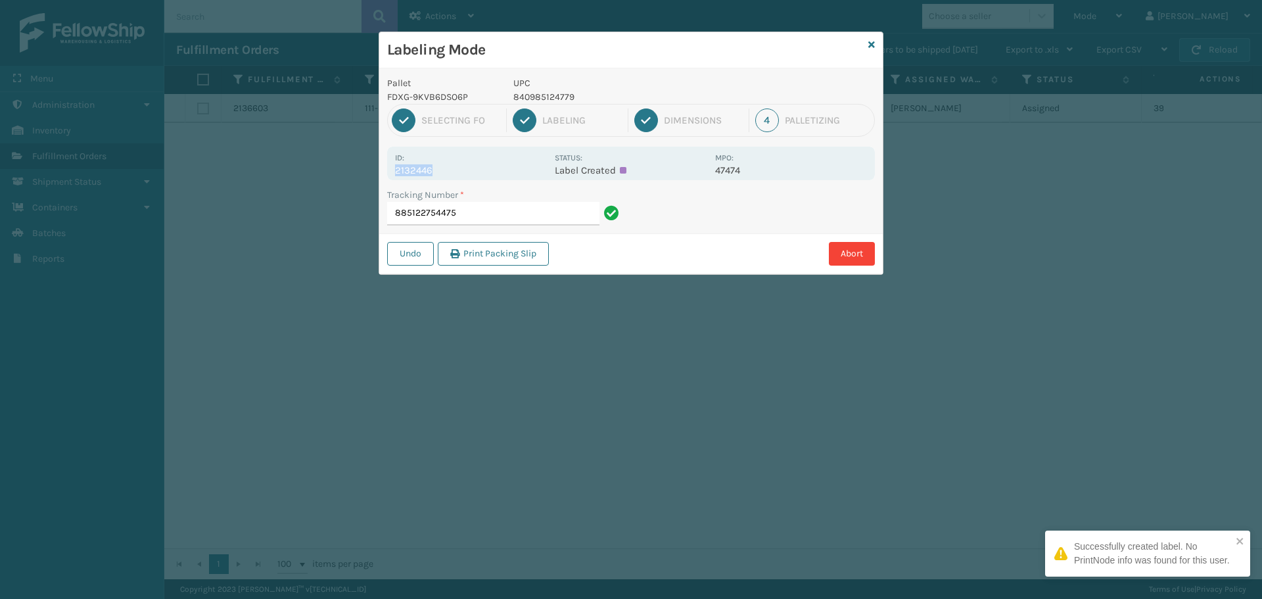
drag, startPoint x: 397, startPoint y: 166, endPoint x: 454, endPoint y: 168, distance: 57.2
click at [454, 168] on p "2132446" at bounding box center [471, 170] width 152 height 12
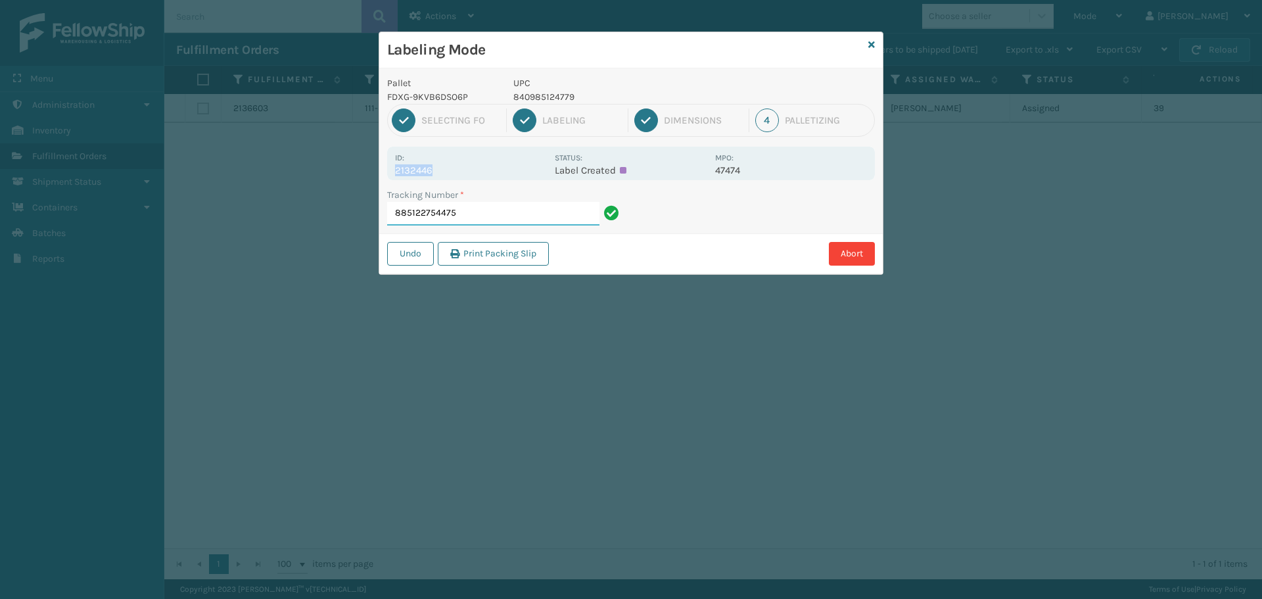
click at [496, 222] on input "885122754475" at bounding box center [493, 214] width 212 height 24
drag, startPoint x: 394, startPoint y: 168, endPoint x: 445, endPoint y: 170, distance: 50.6
click at [445, 170] on div "Id: 2133919 Status: Label Created MPO: 113-8121263-3951461" at bounding box center [631, 164] width 488 height 34
click at [475, 213] on input "394165650389" at bounding box center [493, 214] width 212 height 24
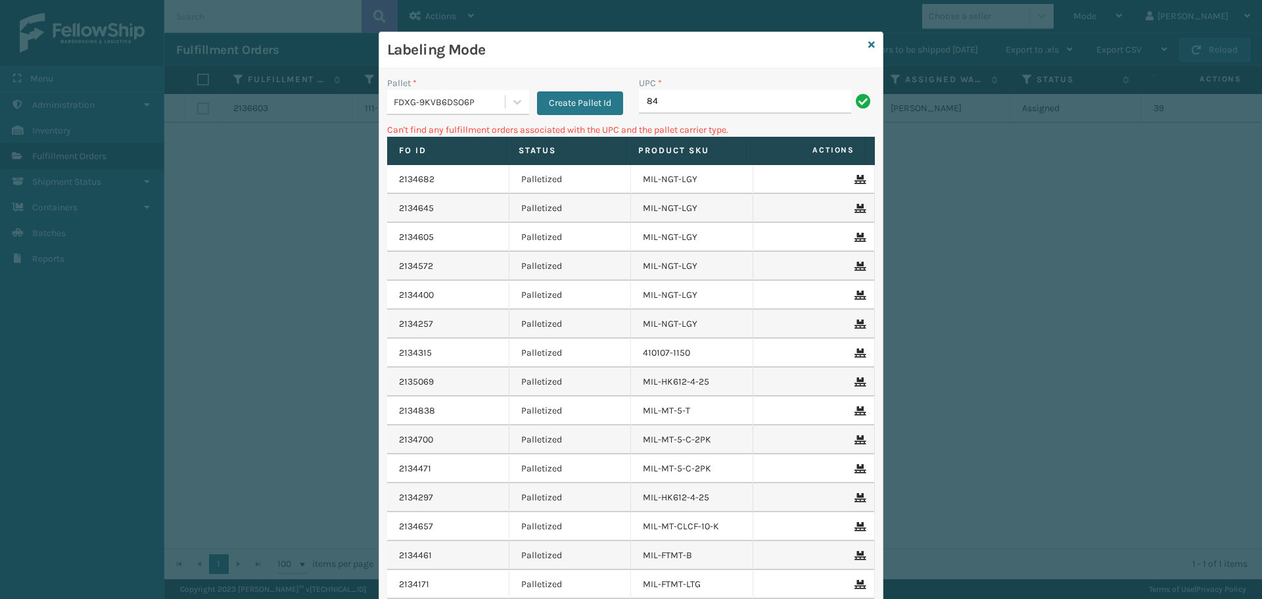
type input "8"
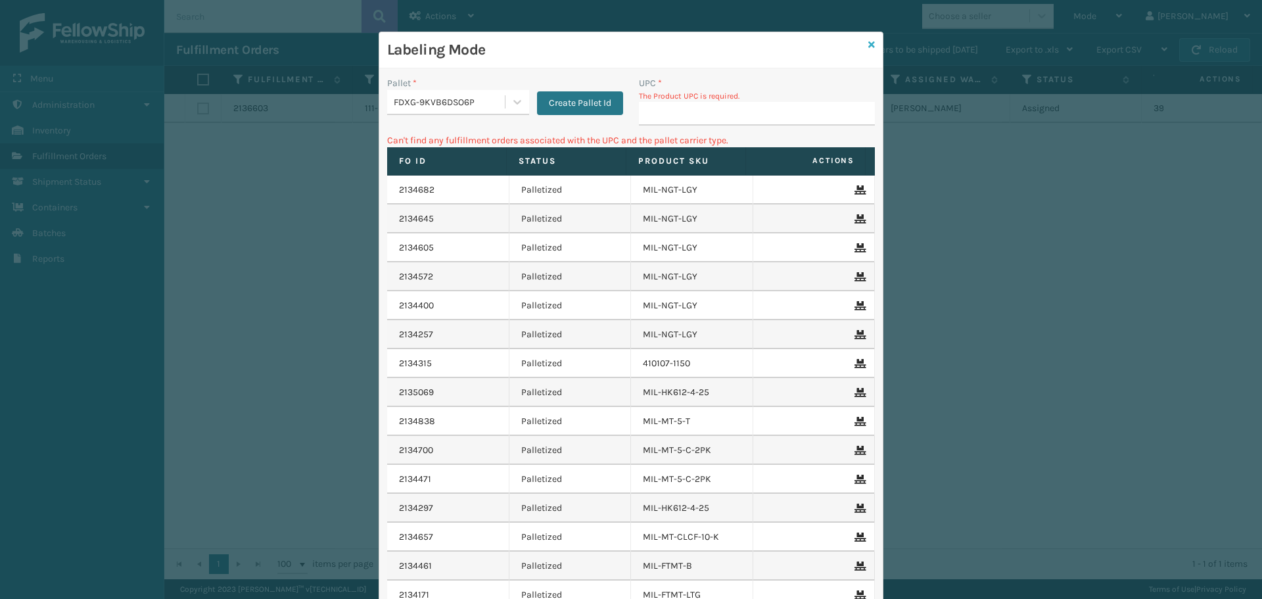
click at [868, 47] on icon at bounding box center [871, 44] width 7 height 9
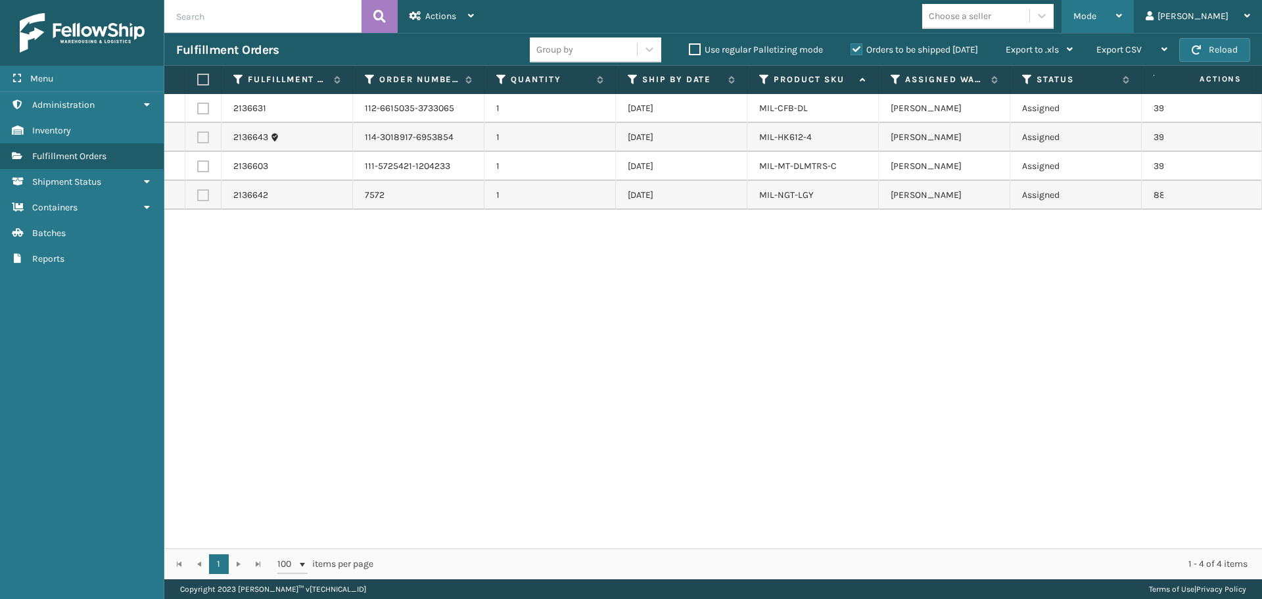
click at [1122, 3] on div "Mode" at bounding box center [1097, 16] width 49 height 33
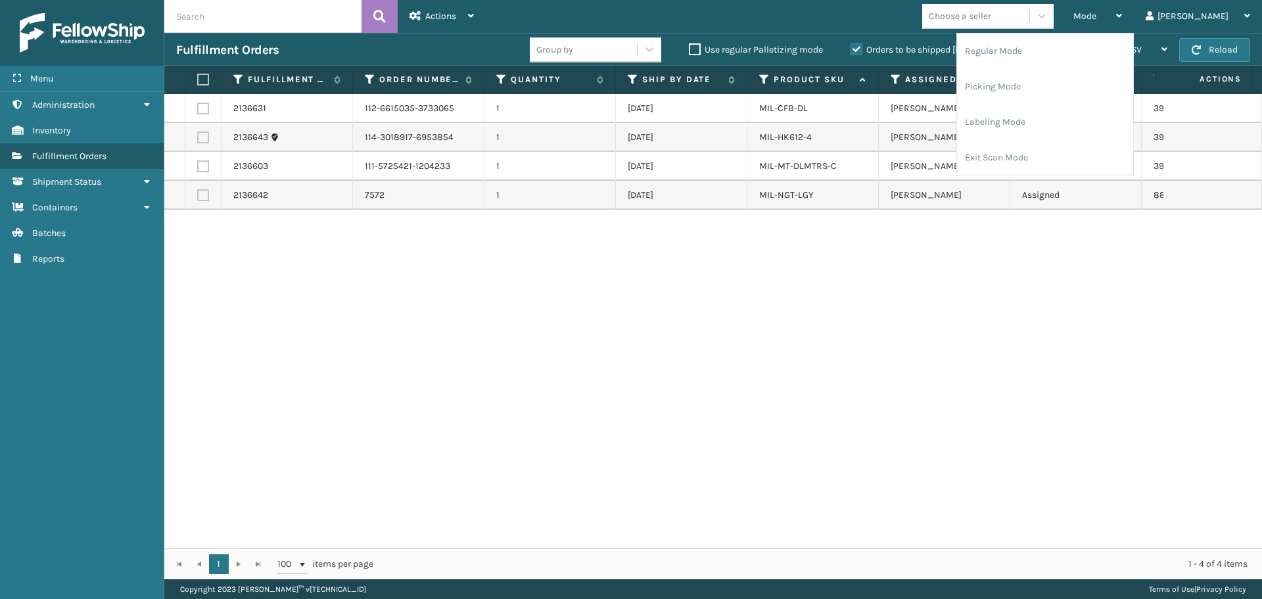
click at [995, 248] on div "2136631 112-6615035-3733065 1 [DATE] MIL-CFB-[PERSON_NAME] LV Assigned 39421056…" at bounding box center [713, 321] width 1098 height 454
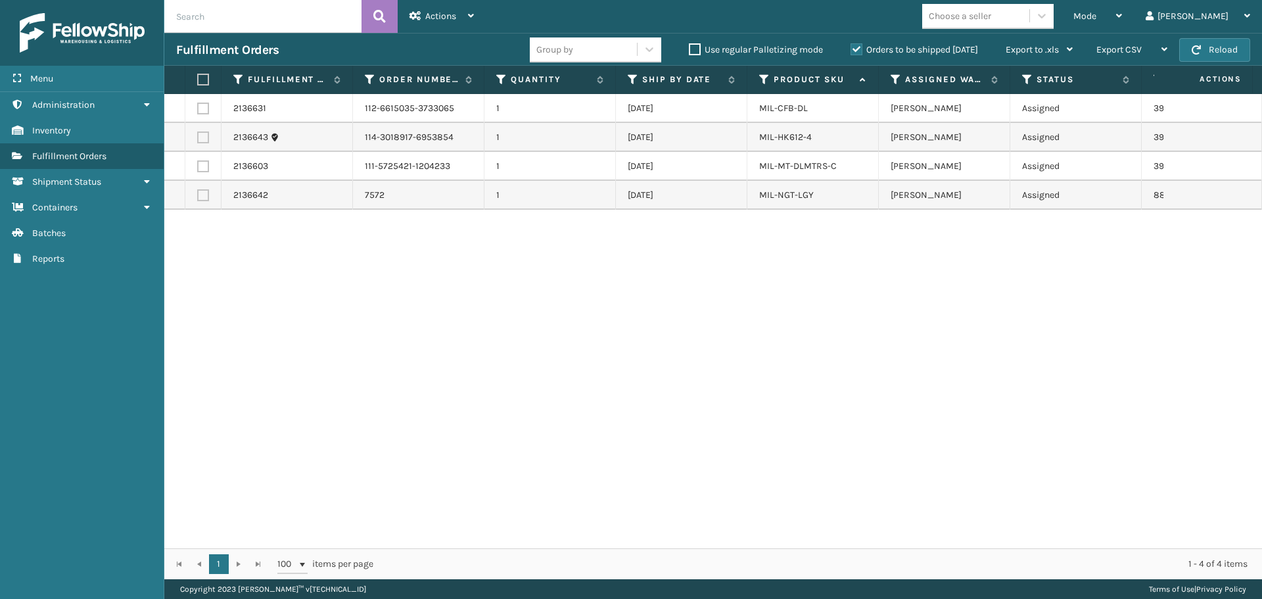
drag, startPoint x: 880, startPoint y: 552, endPoint x: 897, endPoint y: 550, distance: 17.2
click at [897, 551] on div "1 1 100 items per page 1 - 4 of 4 items" at bounding box center [713, 563] width 1098 height 31
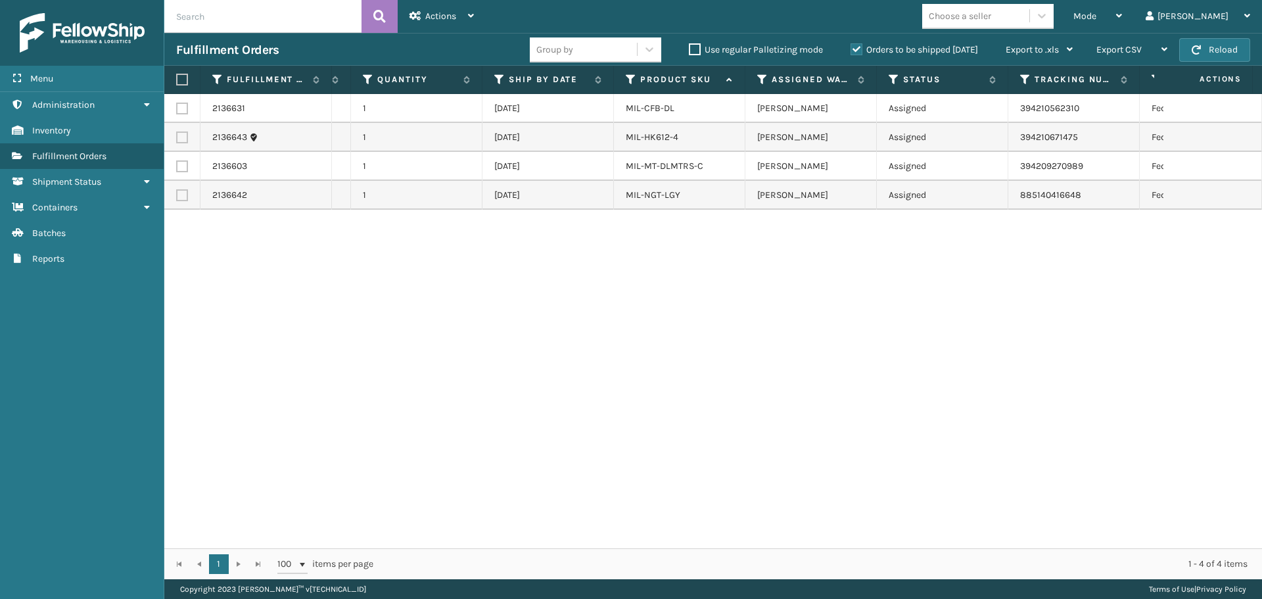
scroll to position [0, 231]
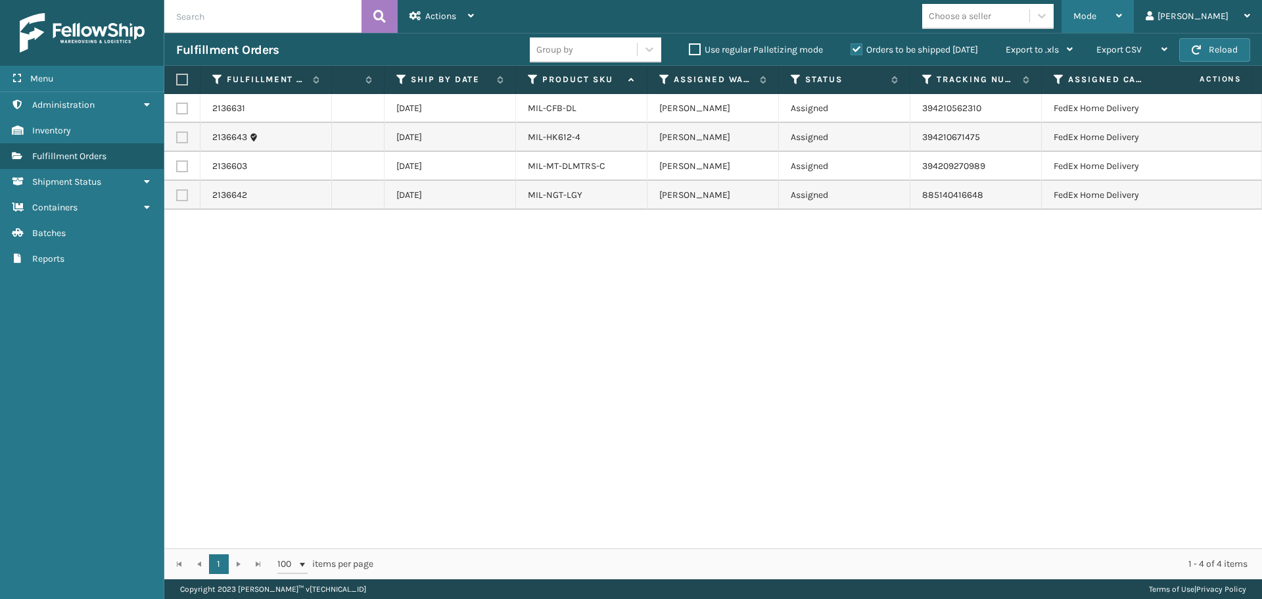
click at [1118, 7] on div "Mode" at bounding box center [1097, 16] width 49 height 33
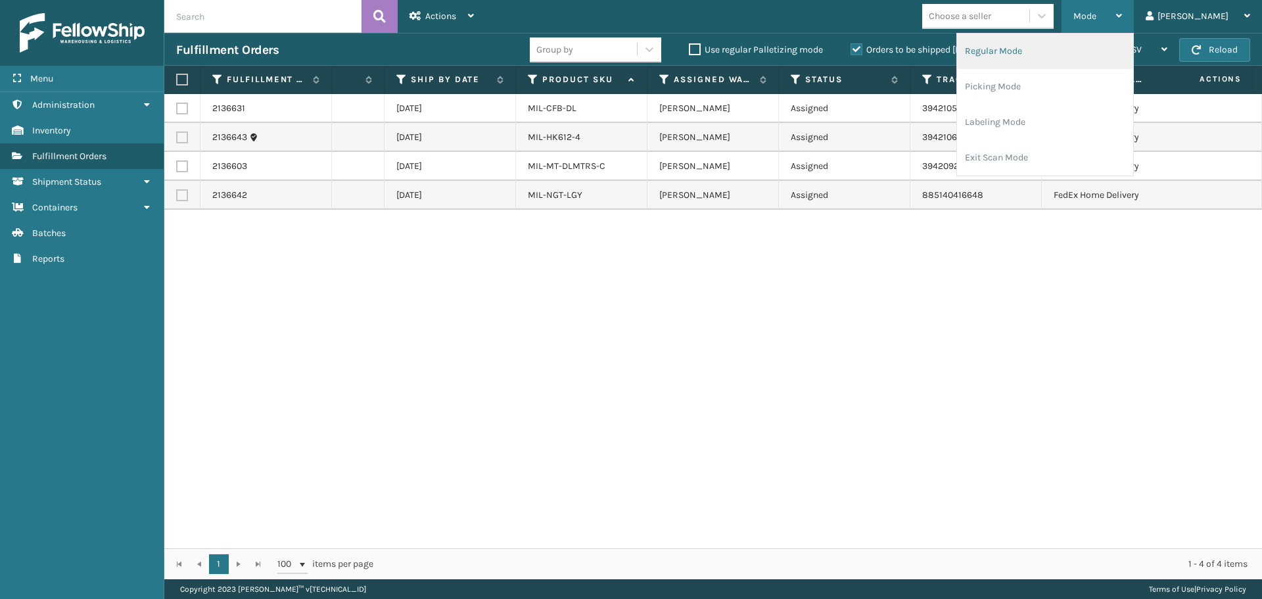
click at [1077, 64] on li "Regular Mode" at bounding box center [1045, 51] width 176 height 35
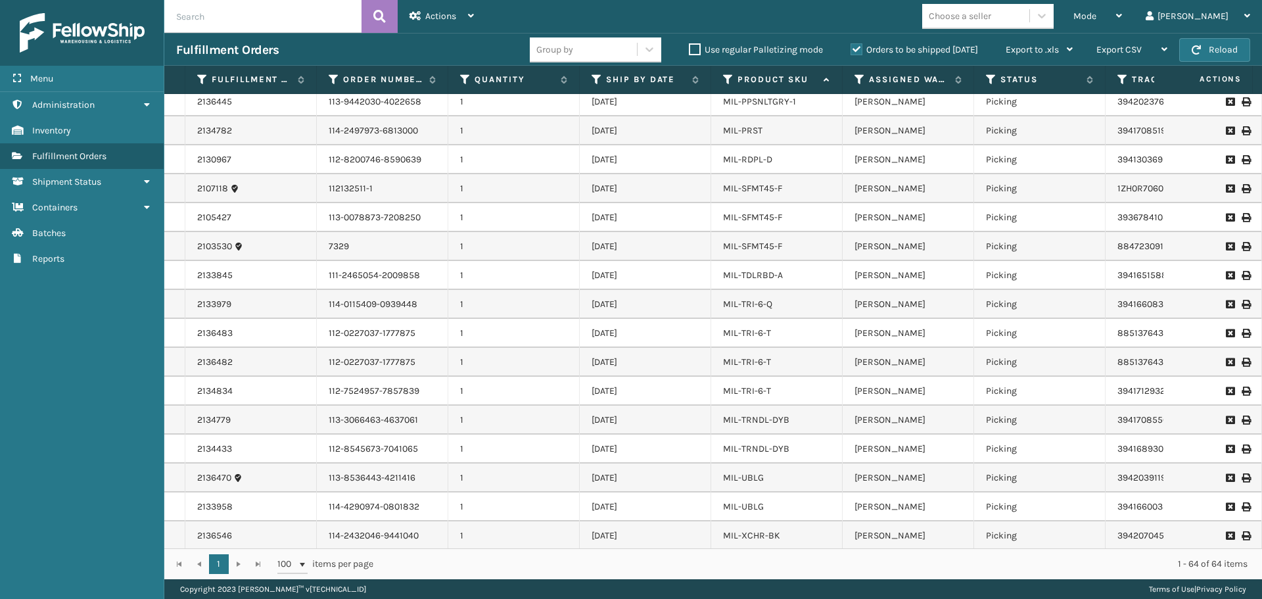
scroll to position [1317, 0]
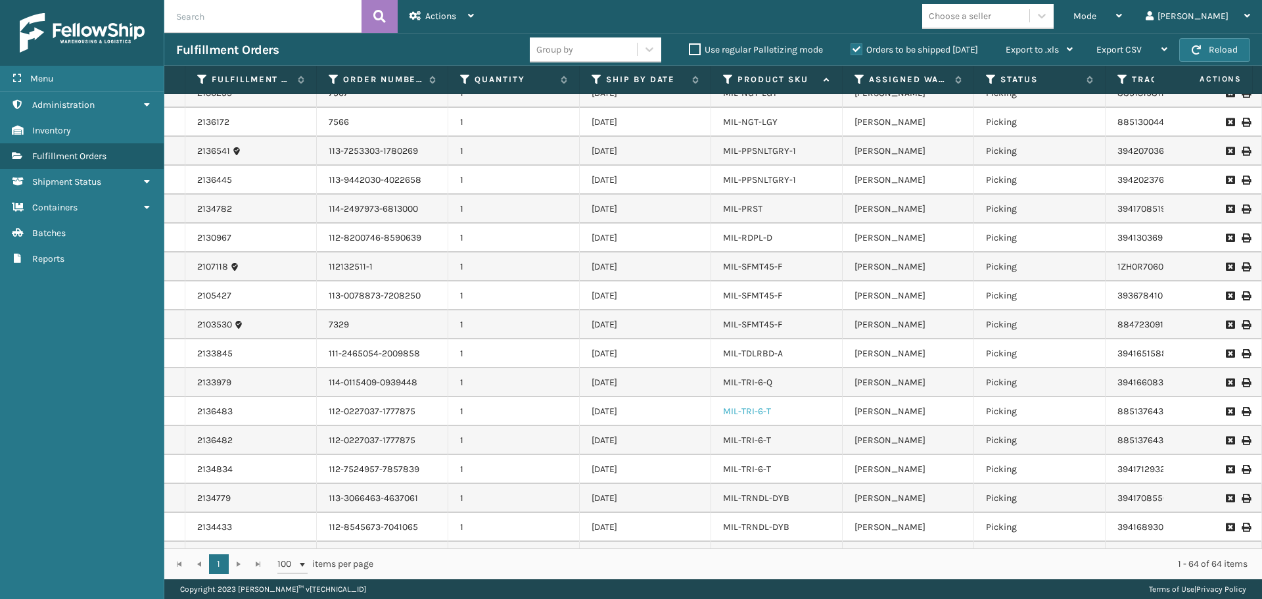
click at [761, 412] on link "MIL-TRI-6-T" at bounding box center [747, 411] width 48 height 11
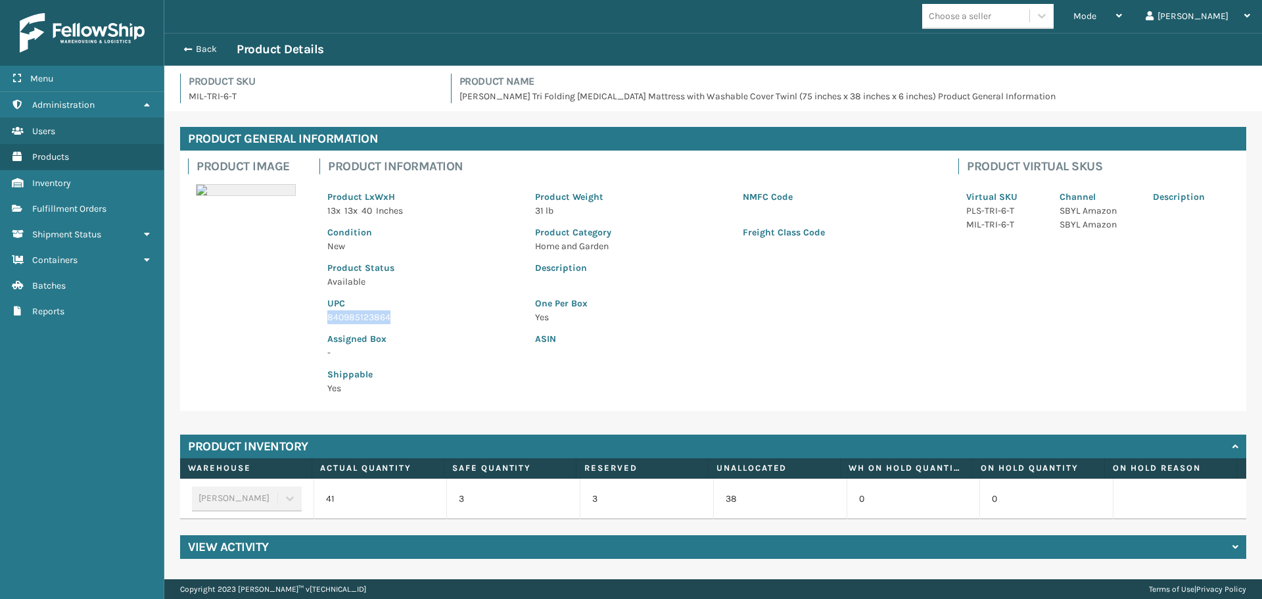
drag, startPoint x: 327, startPoint y: 317, endPoint x: 447, endPoint y: 321, distance: 120.4
click at [447, 321] on div "UPC 840985123864" at bounding box center [423, 306] width 208 height 35
click at [209, 52] on button "Back" at bounding box center [206, 49] width 60 height 12
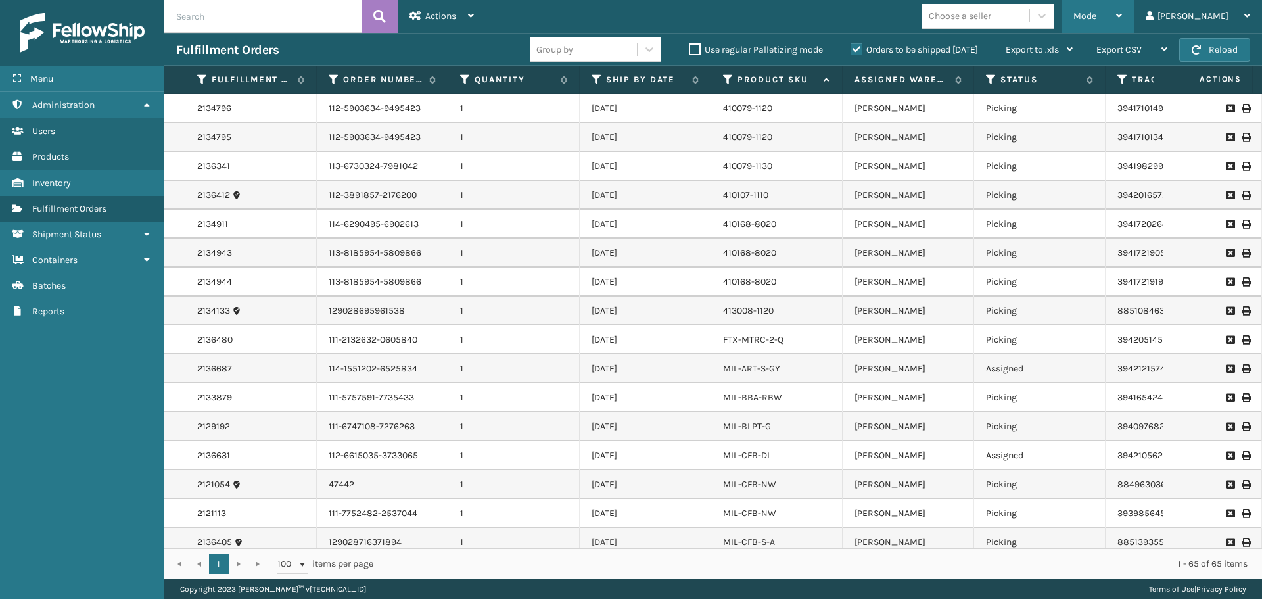
click at [1096, 18] on span "Mode" at bounding box center [1084, 16] width 23 height 11
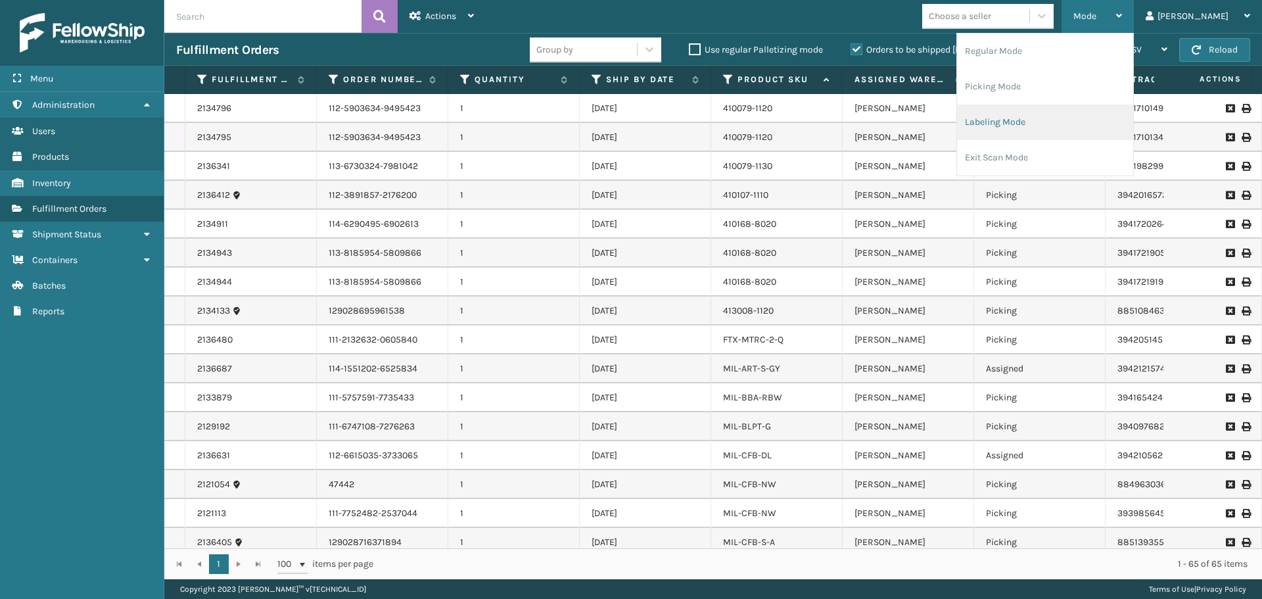
click at [1071, 119] on li "Labeling Mode" at bounding box center [1045, 122] width 176 height 35
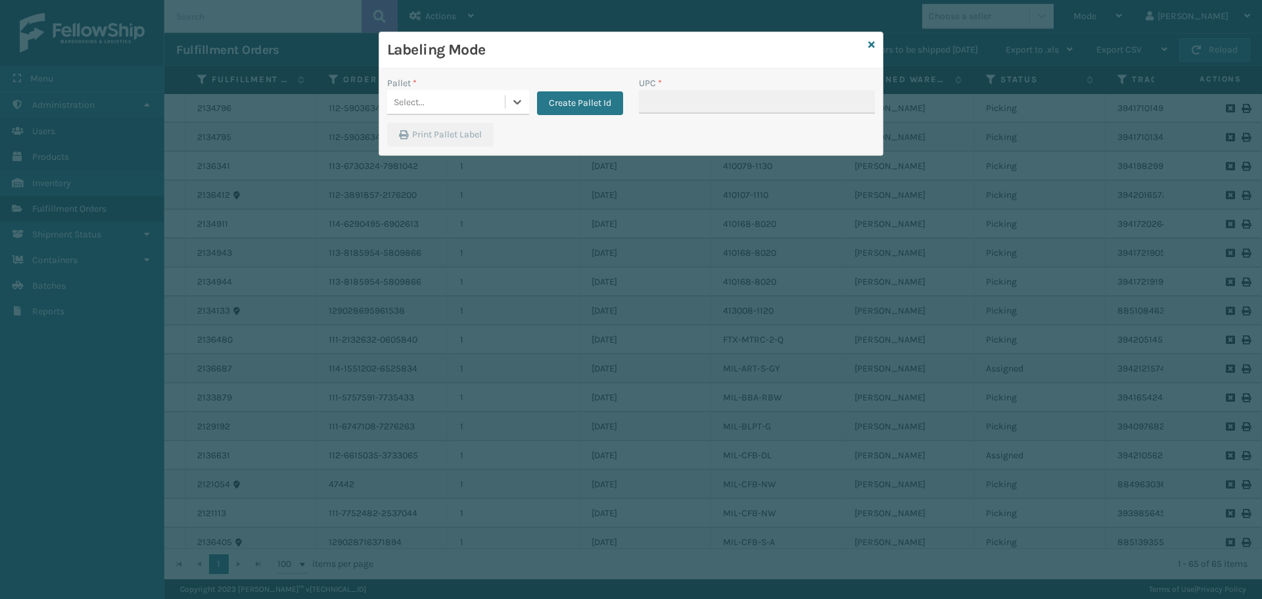
click at [496, 110] on div "Select..." at bounding box center [446, 102] width 118 height 22
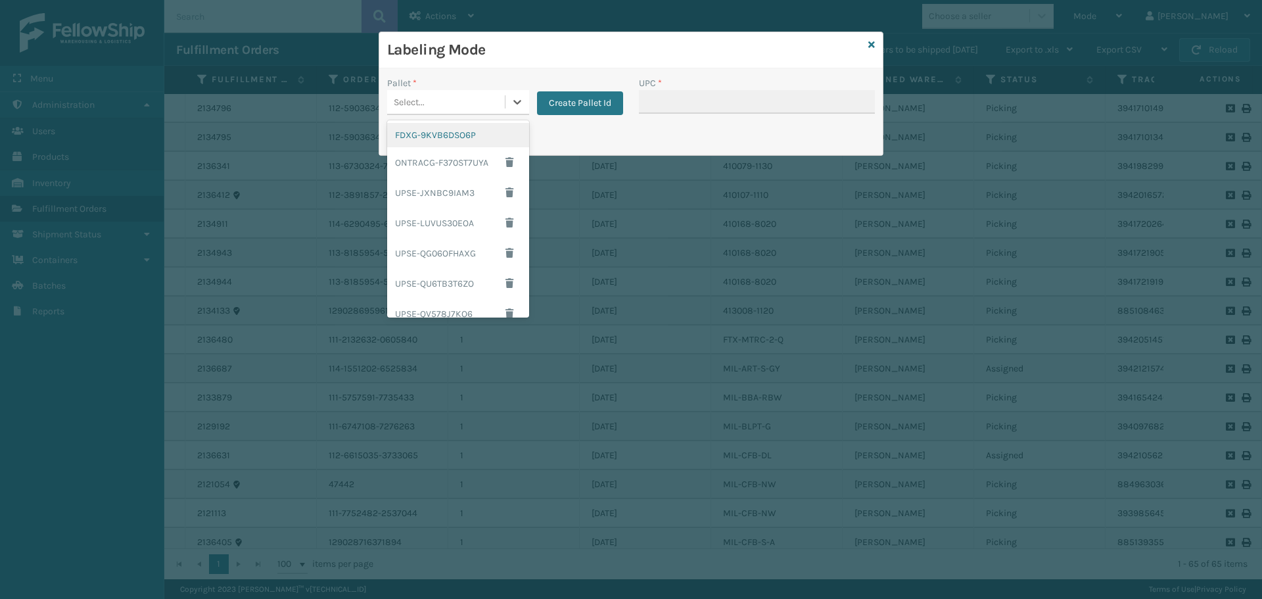
click at [467, 142] on div "FDXG-9KVB6DSO6P" at bounding box center [458, 135] width 142 height 24
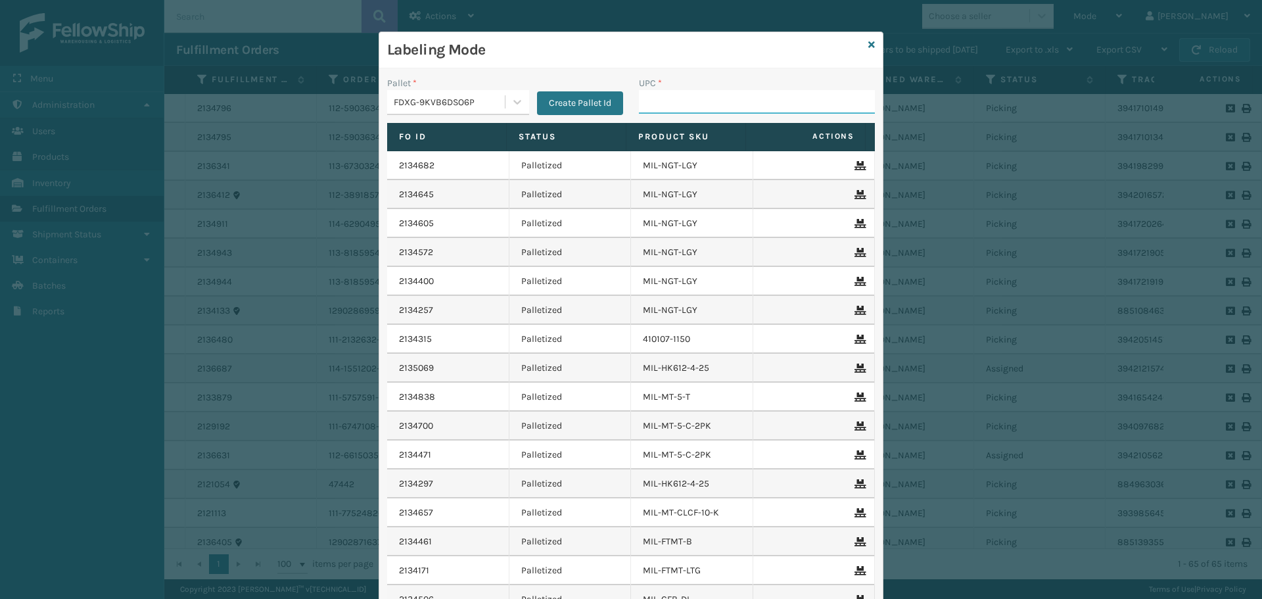
click at [710, 101] on input "UPC *" at bounding box center [757, 102] width 236 height 24
paste input "840985123864"
type input "840985123864"
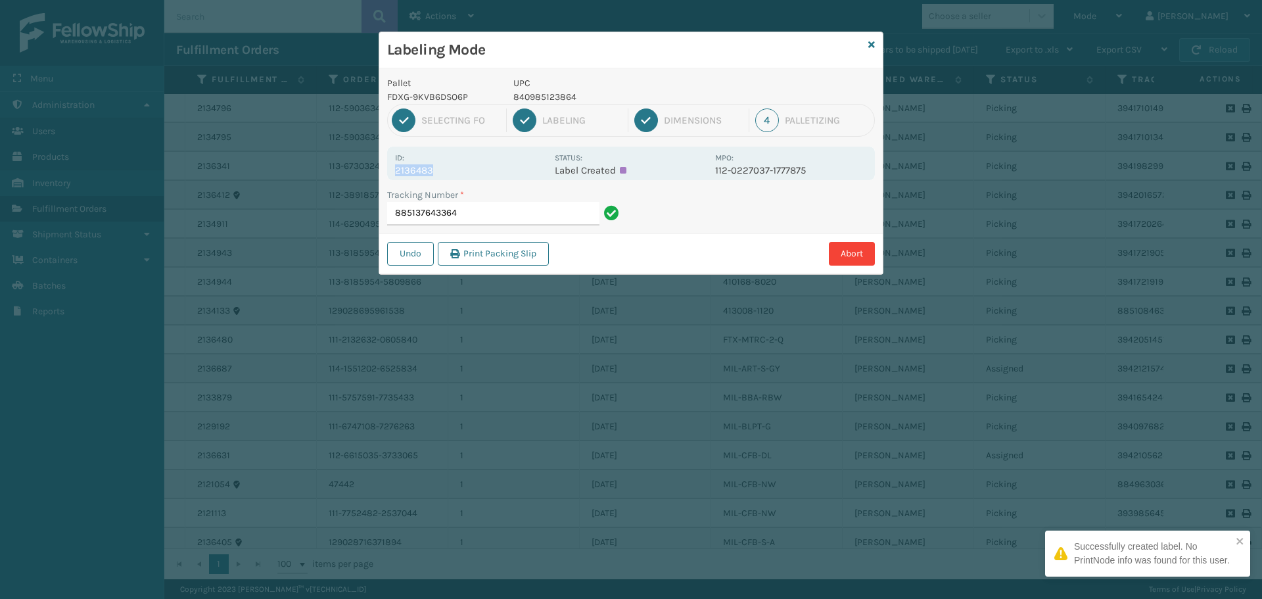
drag, startPoint x: 397, startPoint y: 171, endPoint x: 488, endPoint y: 172, distance: 90.7
click at [488, 172] on p "2136483" at bounding box center [471, 170] width 152 height 12
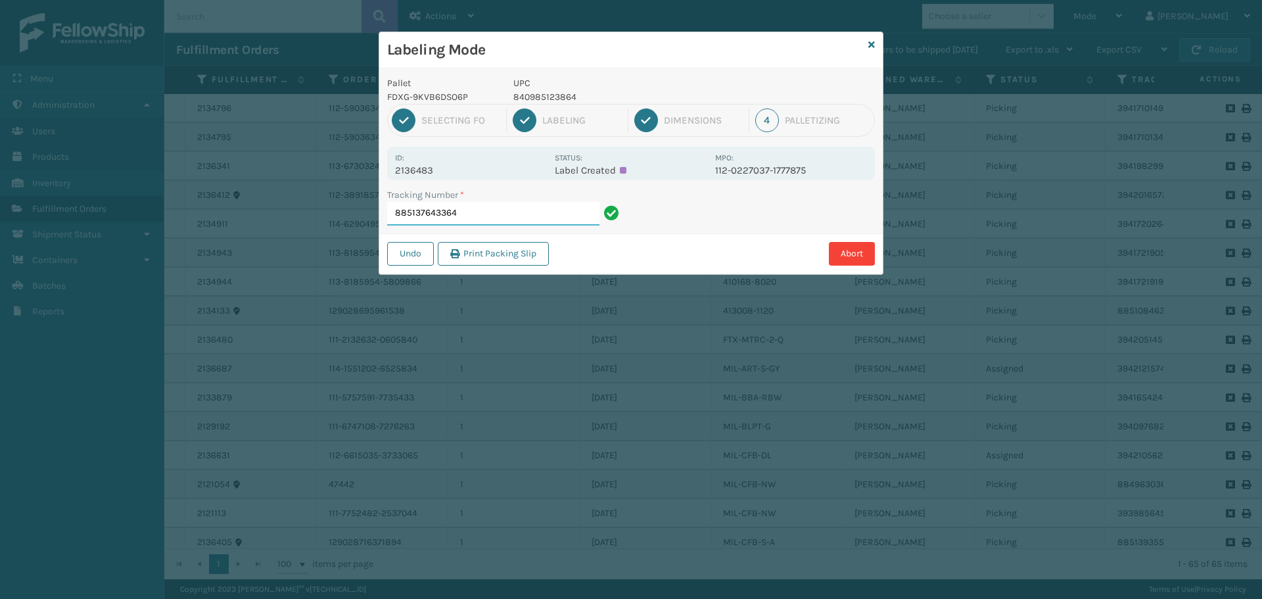
click at [502, 207] on input "885137643364" at bounding box center [493, 214] width 212 height 24
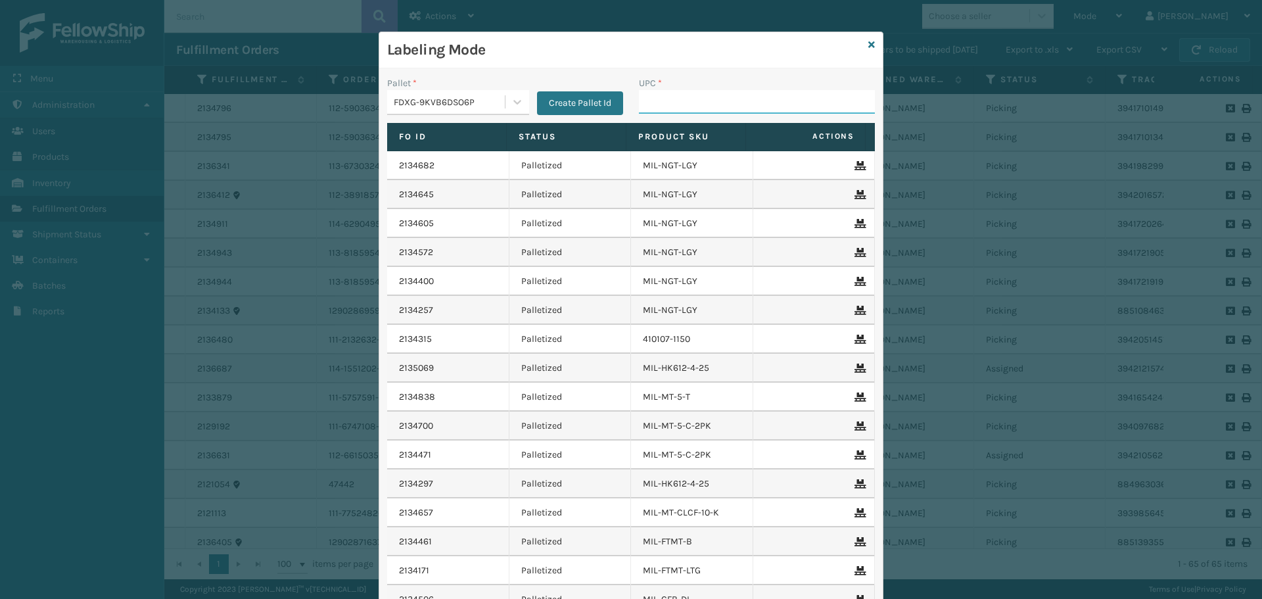
paste input "840985123864"
type input "840985123864"
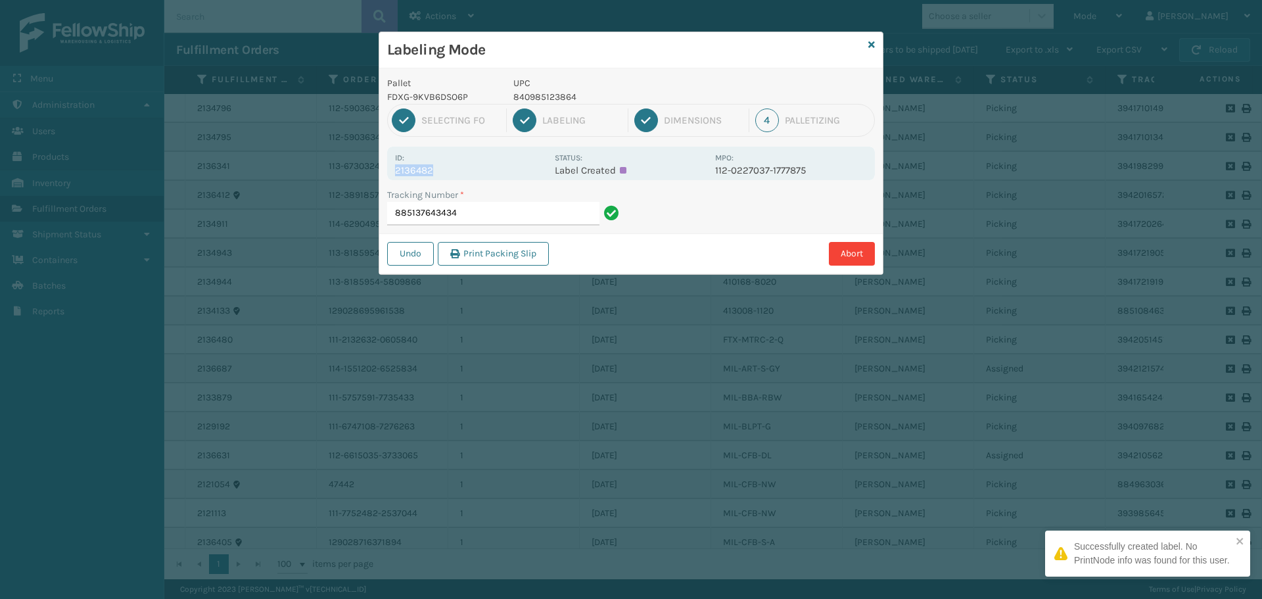
drag, startPoint x: 392, startPoint y: 170, endPoint x: 458, endPoint y: 166, distance: 65.8
click at [458, 166] on div "Id: 2136482 Status: Label Created MPO: 112-0227037-1777875" at bounding box center [631, 164] width 488 height 34
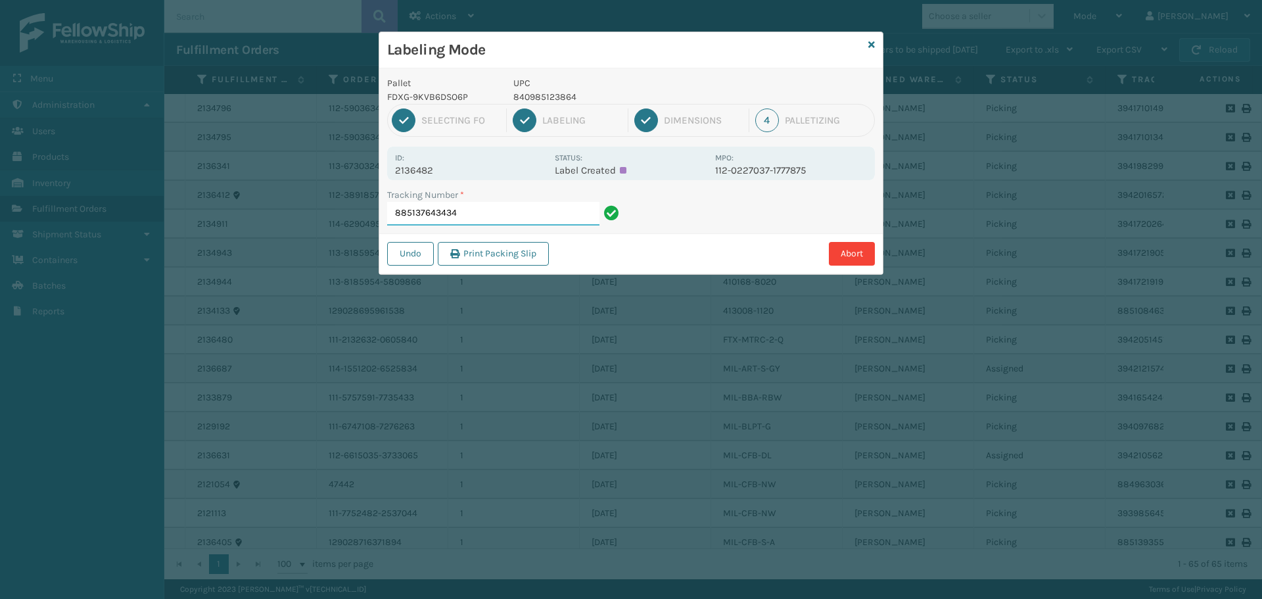
click at [490, 220] on input "885137643434" at bounding box center [493, 214] width 212 height 24
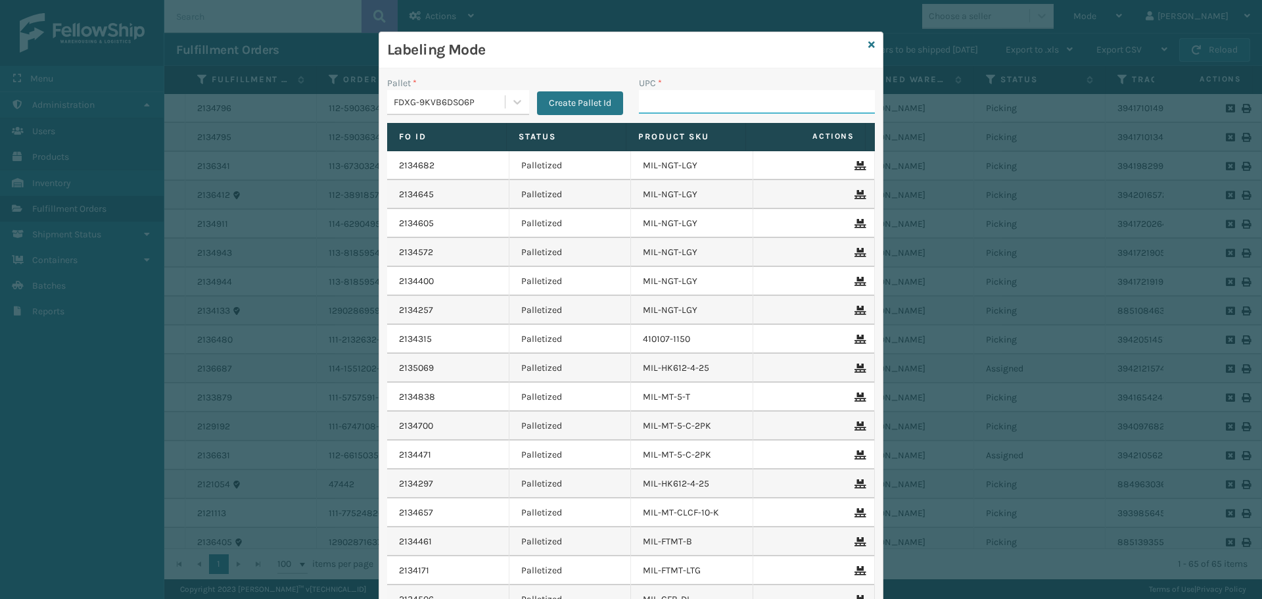
paste input "840985123864"
type input "840985123864"
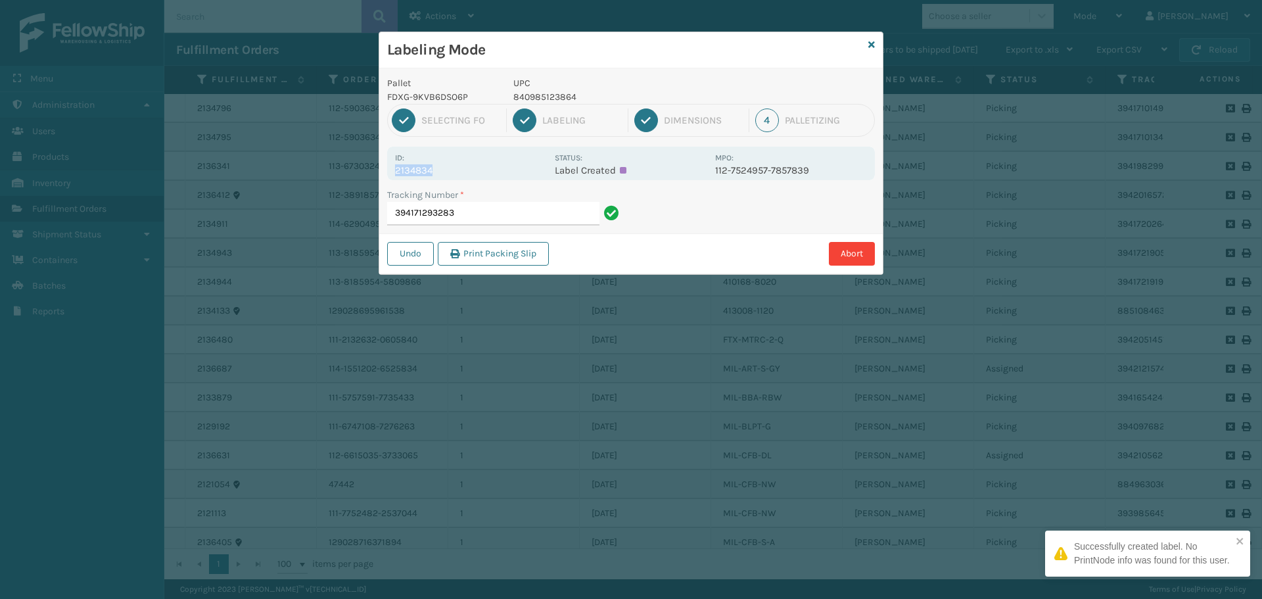
drag, startPoint x: 396, startPoint y: 170, endPoint x: 466, endPoint y: 168, distance: 70.4
click at [466, 168] on p "2134834" at bounding box center [471, 170] width 152 height 12
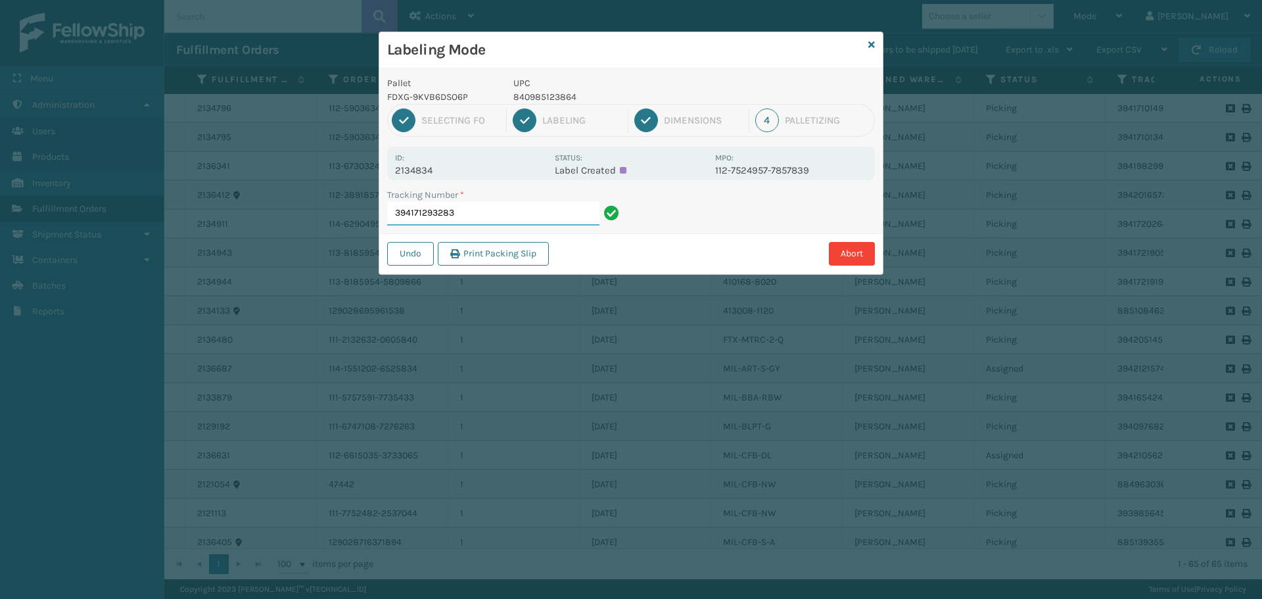
click at [478, 207] on input "394171293283" at bounding box center [493, 214] width 212 height 24
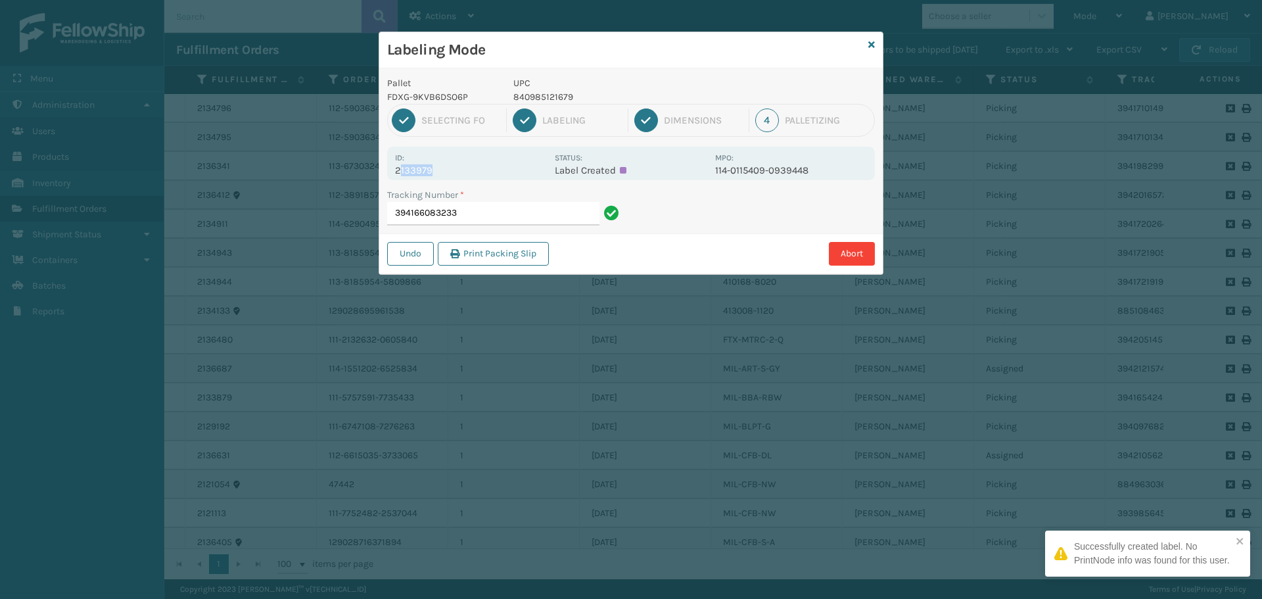
drag, startPoint x: 399, startPoint y: 174, endPoint x: 470, endPoint y: 171, distance: 71.0
click at [470, 171] on p "2133979" at bounding box center [471, 170] width 152 height 12
drag, startPoint x: 393, startPoint y: 170, endPoint x: 486, endPoint y: 174, distance: 92.8
click at [486, 174] on div "Id: 2133979 Status: Label Created MPO: 114-0115409-0939448" at bounding box center [631, 164] width 488 height 34
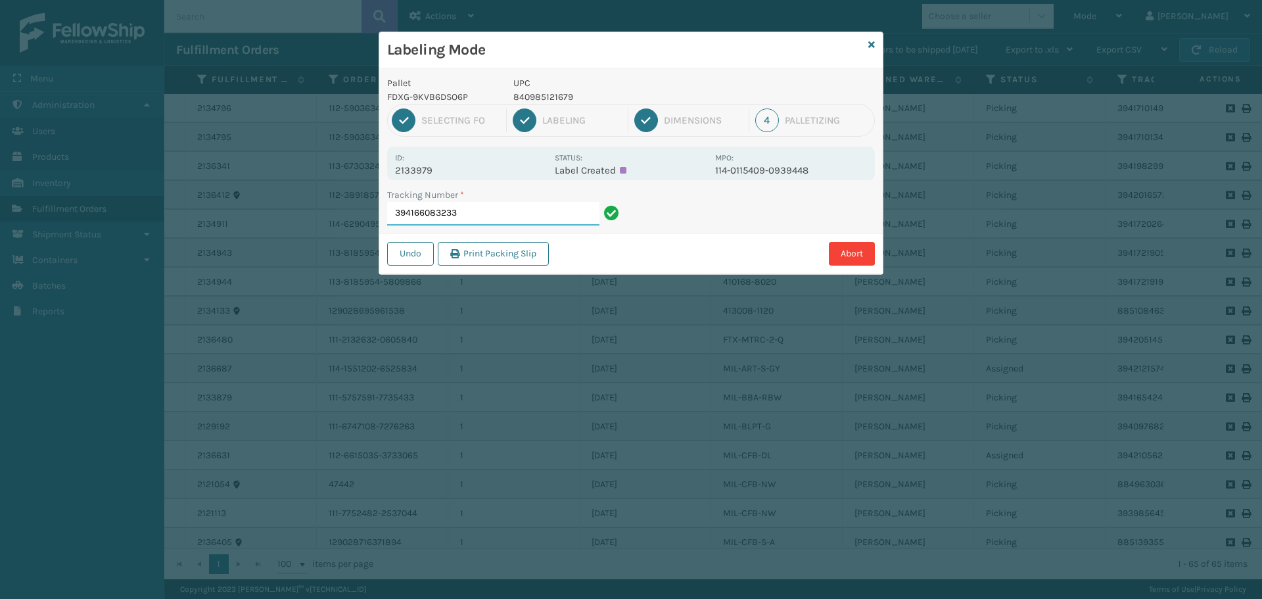
click at [483, 217] on input "394166083233" at bounding box center [493, 214] width 212 height 24
drag, startPoint x: 392, startPoint y: 172, endPoint x: 447, endPoint y: 178, distance: 55.0
click at [447, 178] on div "Id: 2134433 Status: Label Created MPO: 112-8545673-7041065" at bounding box center [631, 164] width 488 height 34
click at [477, 210] on input "394168930785" at bounding box center [493, 214] width 212 height 24
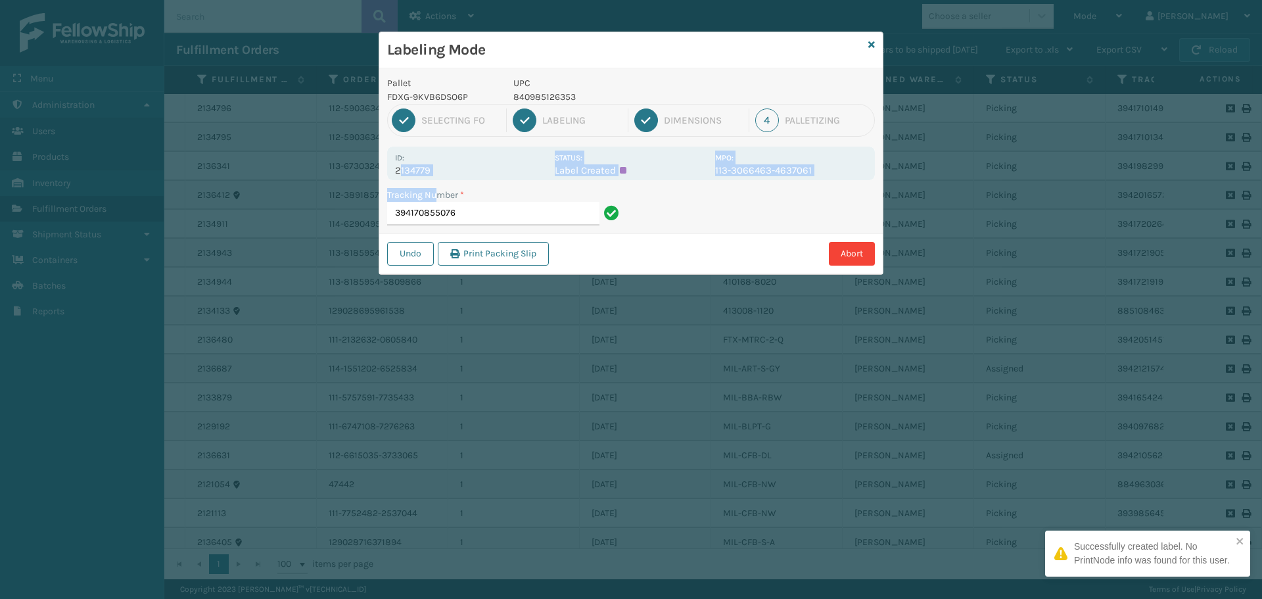
drag, startPoint x: 398, startPoint y: 166, endPoint x: 435, endPoint y: 181, distance: 39.6
click at [435, 181] on div "Pallet FDXG-9KVB6DSO6P UPC 840985126353 1 Selecting FO 2 Labeling 3 Dimensions …" at bounding box center [631, 171] width 504 height 206
click at [448, 155] on div "Id: 2134779" at bounding box center [471, 164] width 152 height 26
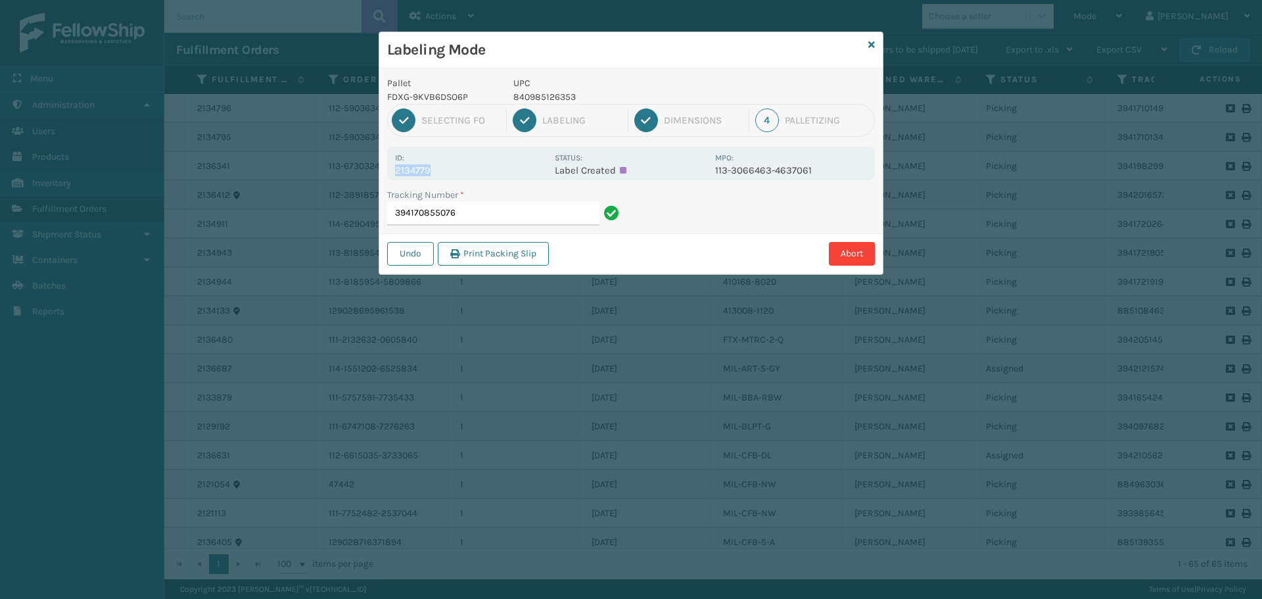
drag, startPoint x: 394, startPoint y: 170, endPoint x: 451, endPoint y: 167, distance: 56.6
click at [451, 167] on div "Id: 2134779 Status: Label Created MPO: 113-3066463-4637061" at bounding box center [631, 164] width 488 height 34
click at [506, 205] on input "394170855076" at bounding box center [493, 214] width 212 height 24
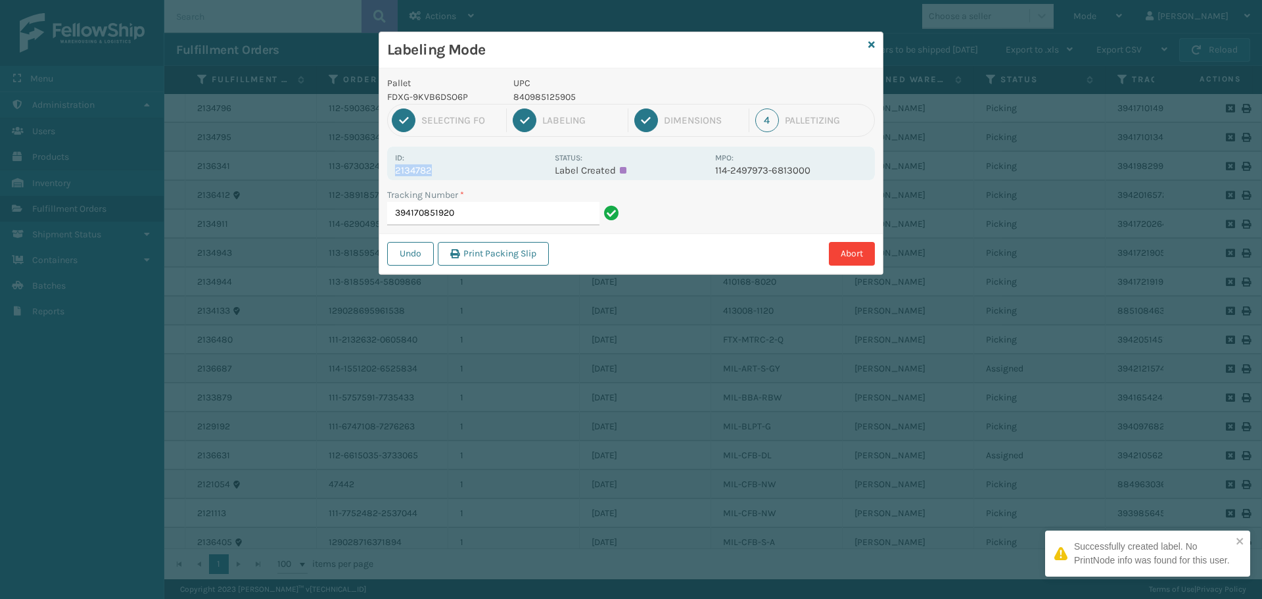
drag, startPoint x: 394, startPoint y: 170, endPoint x: 454, endPoint y: 170, distance: 59.8
click at [454, 170] on div "Id: 2134782 Status: Label Created MPO: 114-2497973-6813000" at bounding box center [631, 164] width 488 height 34
click at [496, 218] on input "394170851920" at bounding box center [493, 214] width 212 height 24
drag, startPoint x: 392, startPoint y: 170, endPoint x: 455, endPoint y: 170, distance: 62.5
click at [455, 170] on div "Id: 2134943 Status: Label Created MPO: 113-8185954-5809866" at bounding box center [631, 164] width 488 height 34
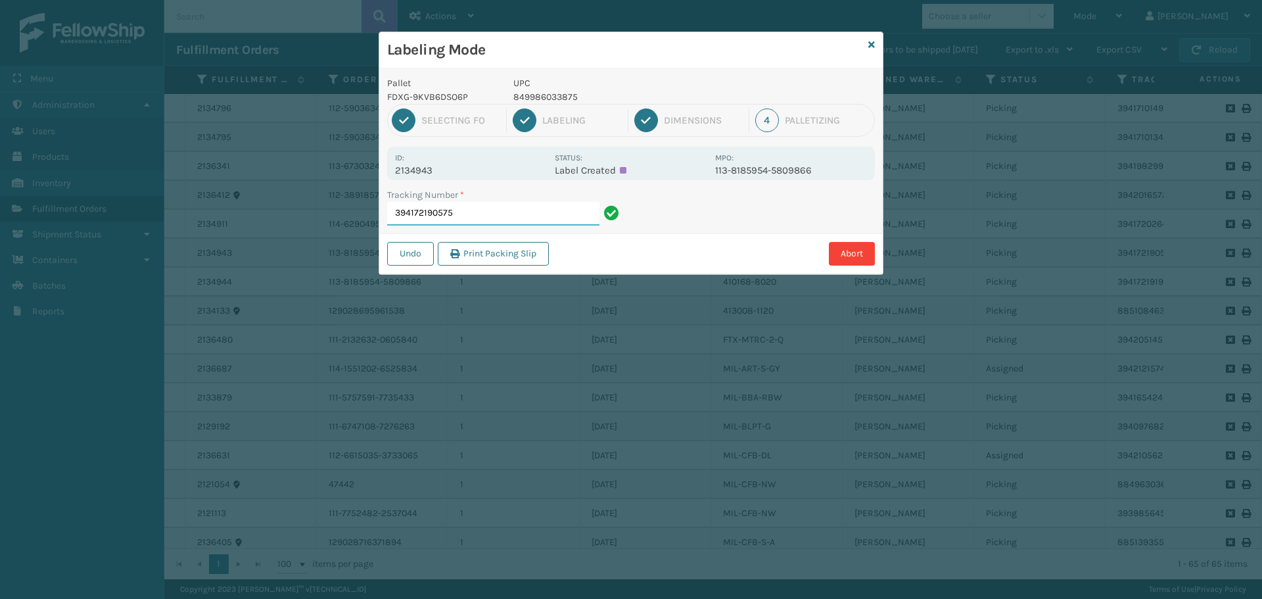
click at [483, 214] on input "394172190575" at bounding box center [493, 214] width 212 height 24
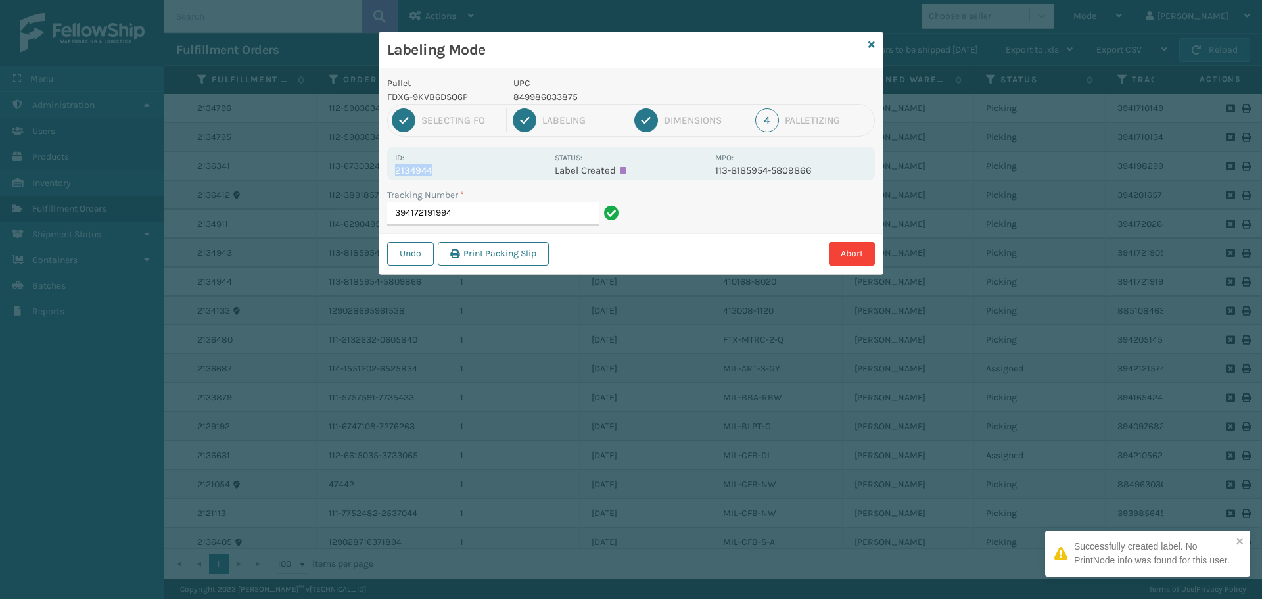
drag, startPoint x: 392, startPoint y: 168, endPoint x: 471, endPoint y: 179, distance: 79.6
click at [471, 179] on div "Id: 2134944 Status: Label Created MPO: 113-8185954-5809866" at bounding box center [631, 164] width 488 height 34
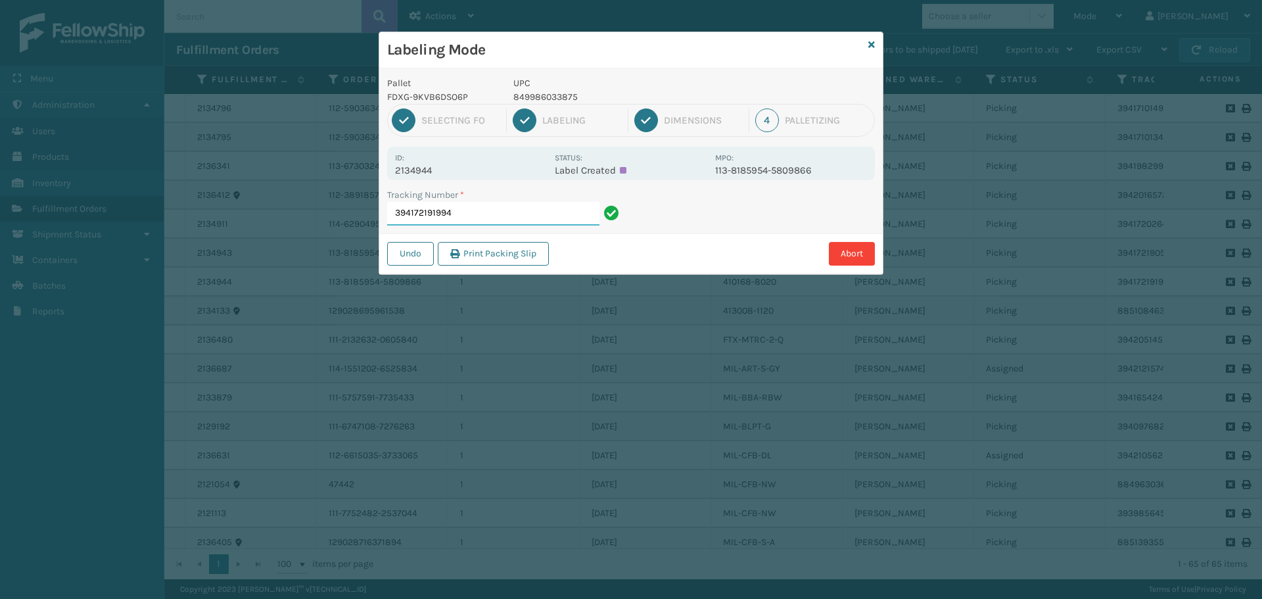
click at [487, 211] on input "394172191994" at bounding box center [493, 214] width 212 height 24
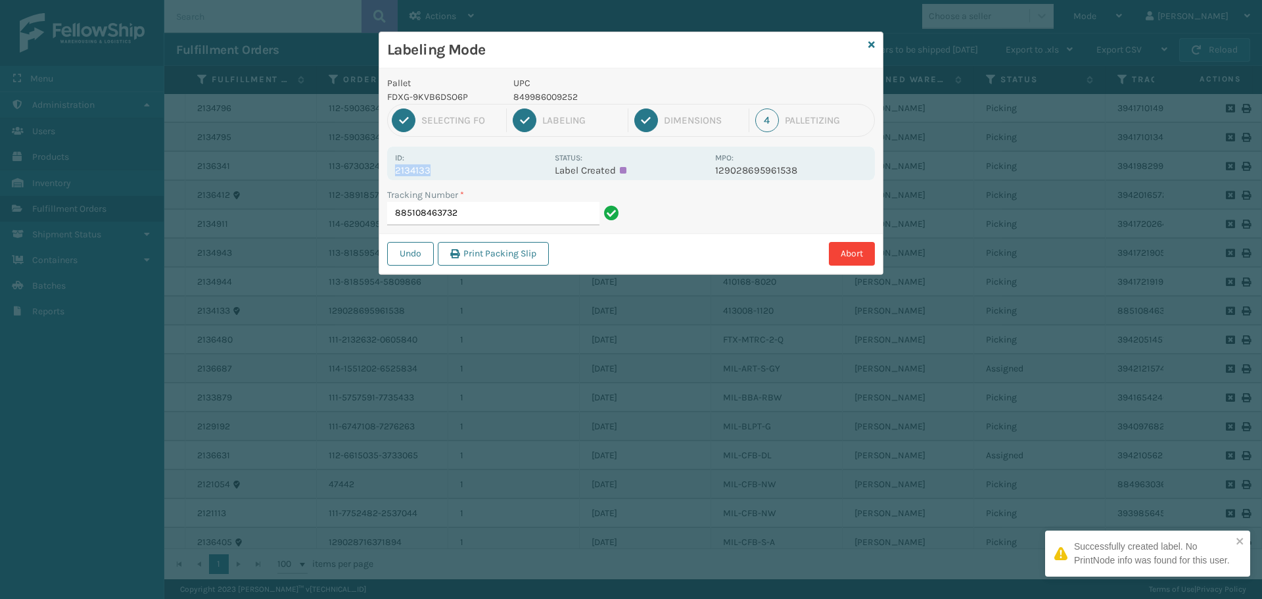
drag, startPoint x: 393, startPoint y: 169, endPoint x: 474, endPoint y: 164, distance: 81.0
click at [474, 164] on div "Id: 2134133 Status: Label Created MPO: 129028695961538" at bounding box center [631, 164] width 488 height 34
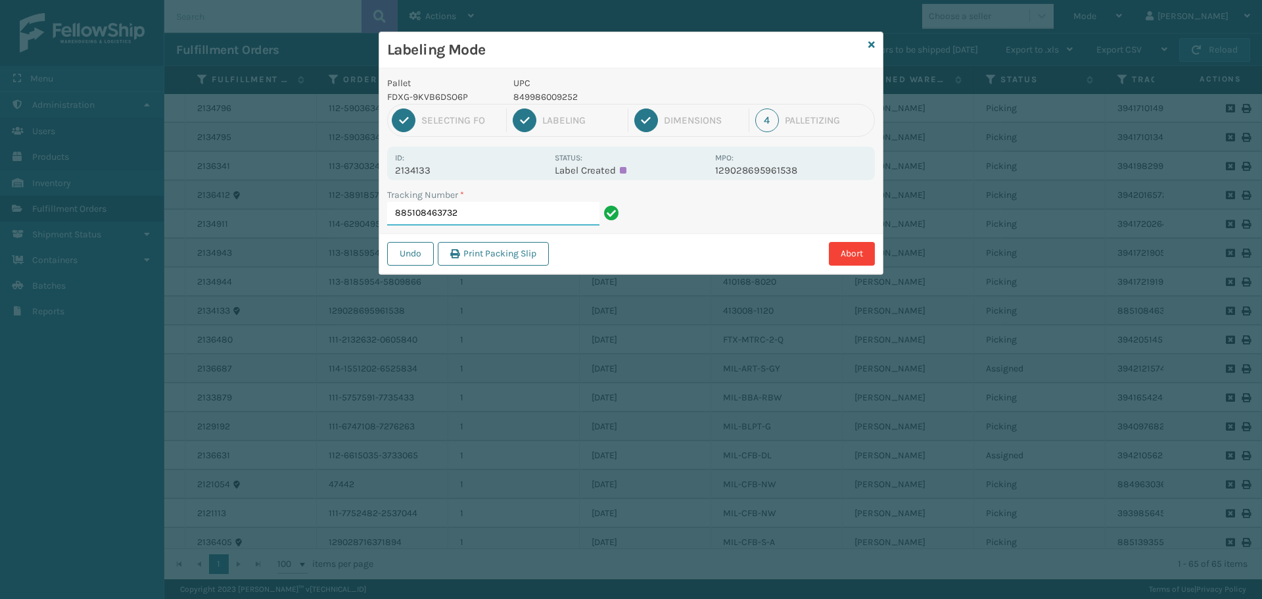
click at [509, 209] on input "885108463732" at bounding box center [493, 214] width 212 height 24
drag, startPoint x: 392, startPoint y: 172, endPoint x: 459, endPoint y: 166, distance: 67.3
click at [459, 166] on div "Id: 2134911 Status: Label Created MPO: 114-6290495-6902613" at bounding box center [631, 164] width 488 height 34
click at [487, 214] on input "394172026471" at bounding box center [493, 214] width 212 height 24
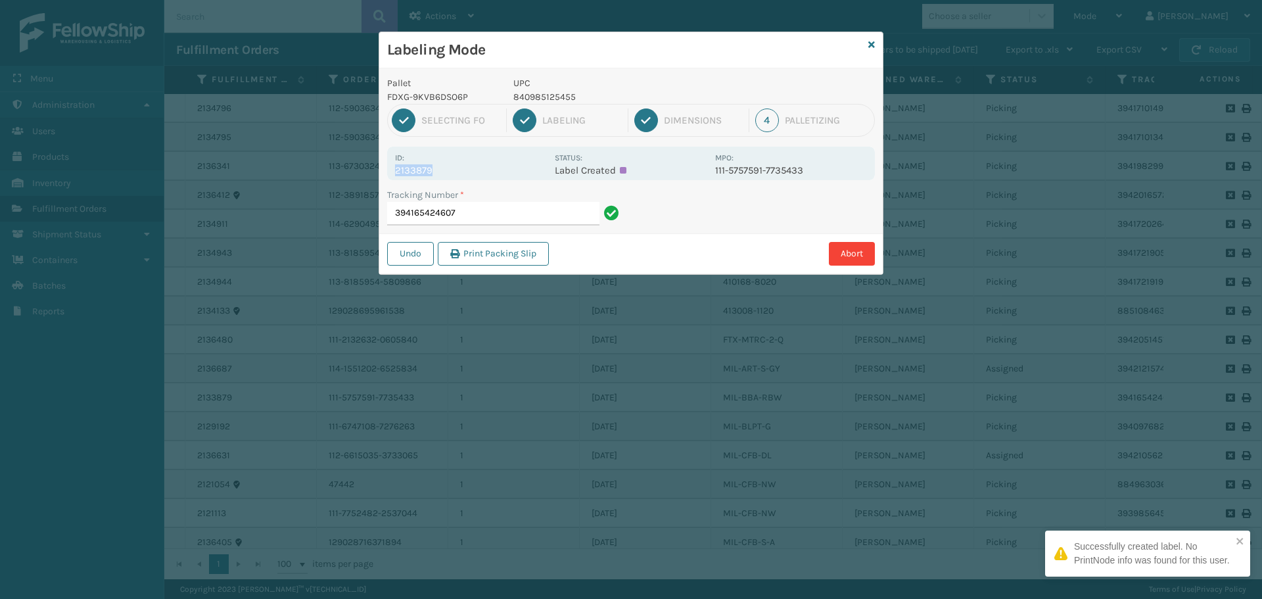
drag, startPoint x: 397, startPoint y: 175, endPoint x: 445, endPoint y: 170, distance: 48.3
click at [445, 170] on p "2133879" at bounding box center [471, 170] width 152 height 12
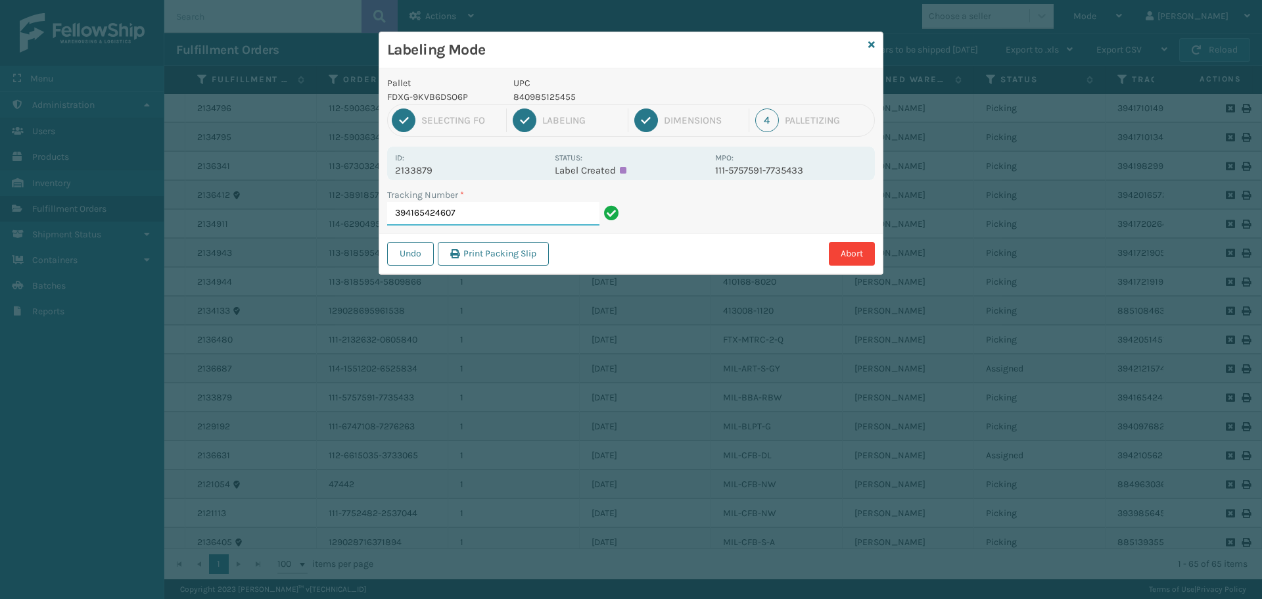
click at [498, 224] on input "394165424607" at bounding box center [493, 214] width 212 height 24
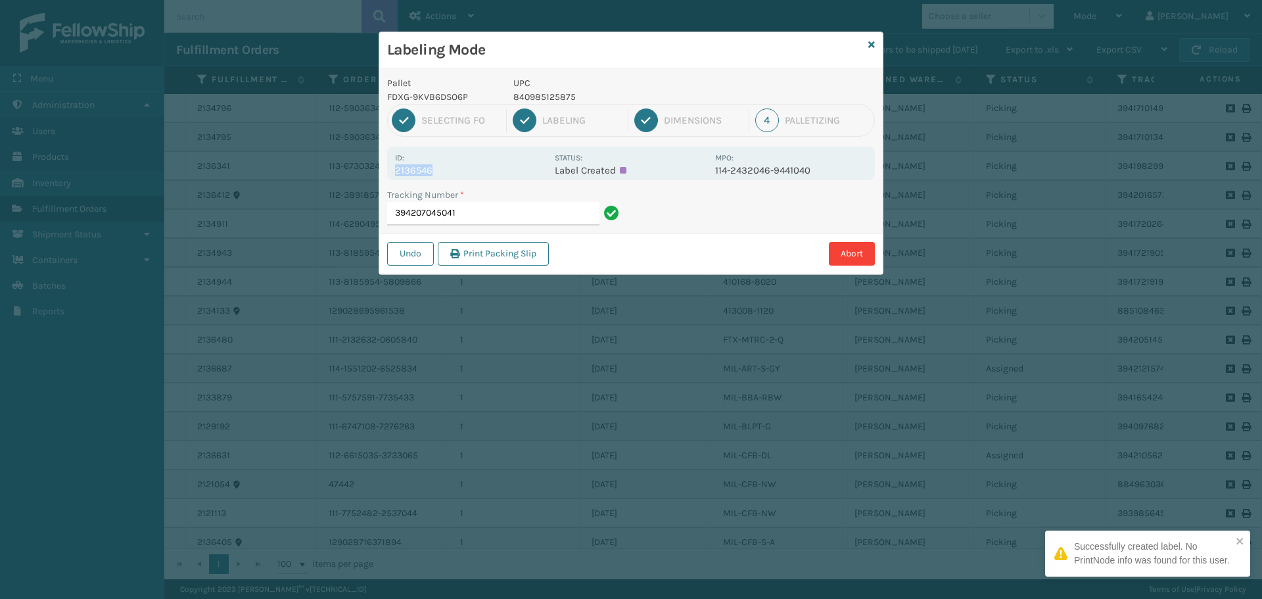
drag, startPoint x: 394, startPoint y: 174, endPoint x: 458, endPoint y: 172, distance: 64.4
click at [458, 172] on div "Id: 2136546 Status: Label Created MPO: 114-2432046-9441040" at bounding box center [631, 164] width 488 height 34
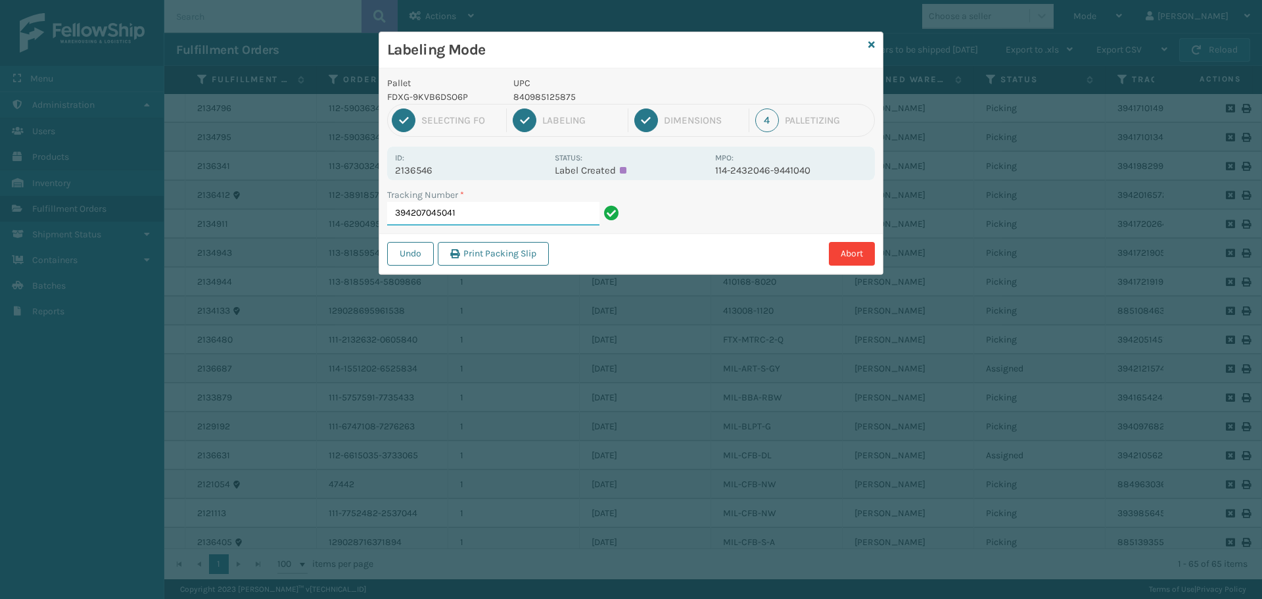
click at [514, 210] on input "394207045041" at bounding box center [493, 214] width 212 height 24
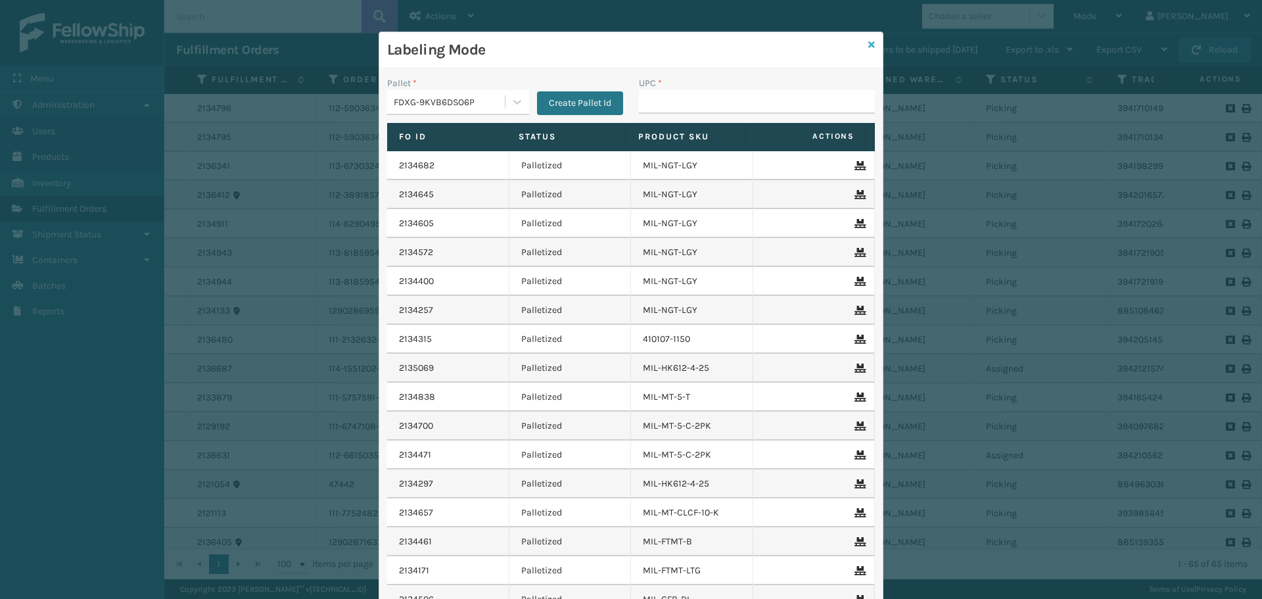
click at [868, 43] on icon at bounding box center [871, 44] width 7 height 9
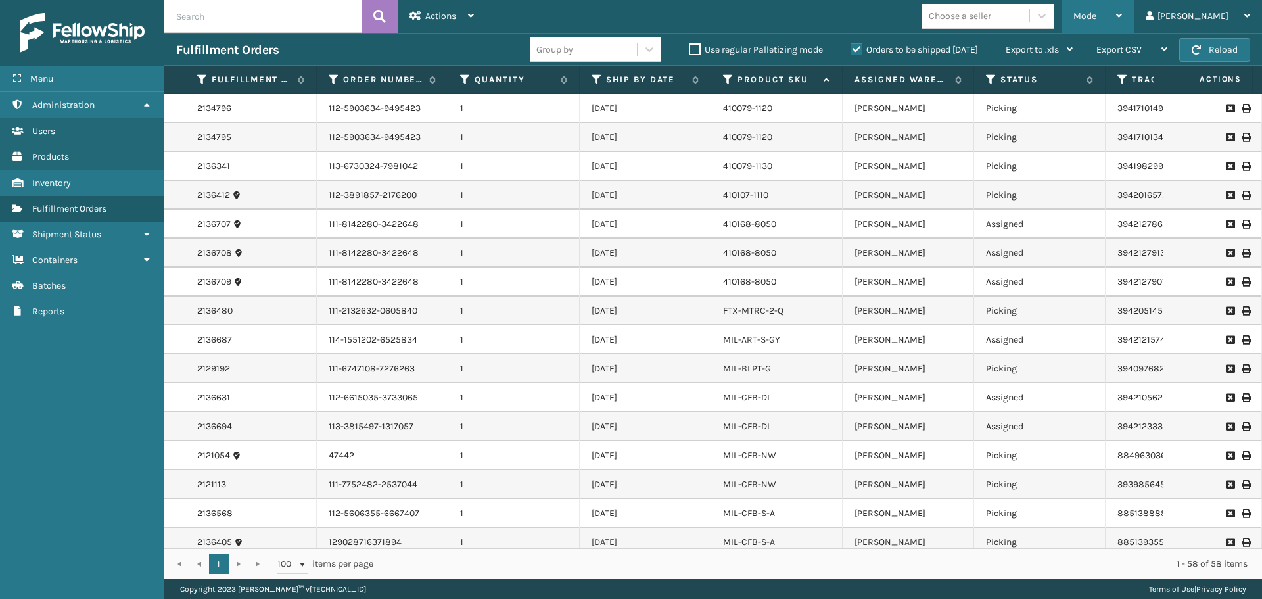
click at [1096, 17] on span "Mode" at bounding box center [1084, 16] width 23 height 11
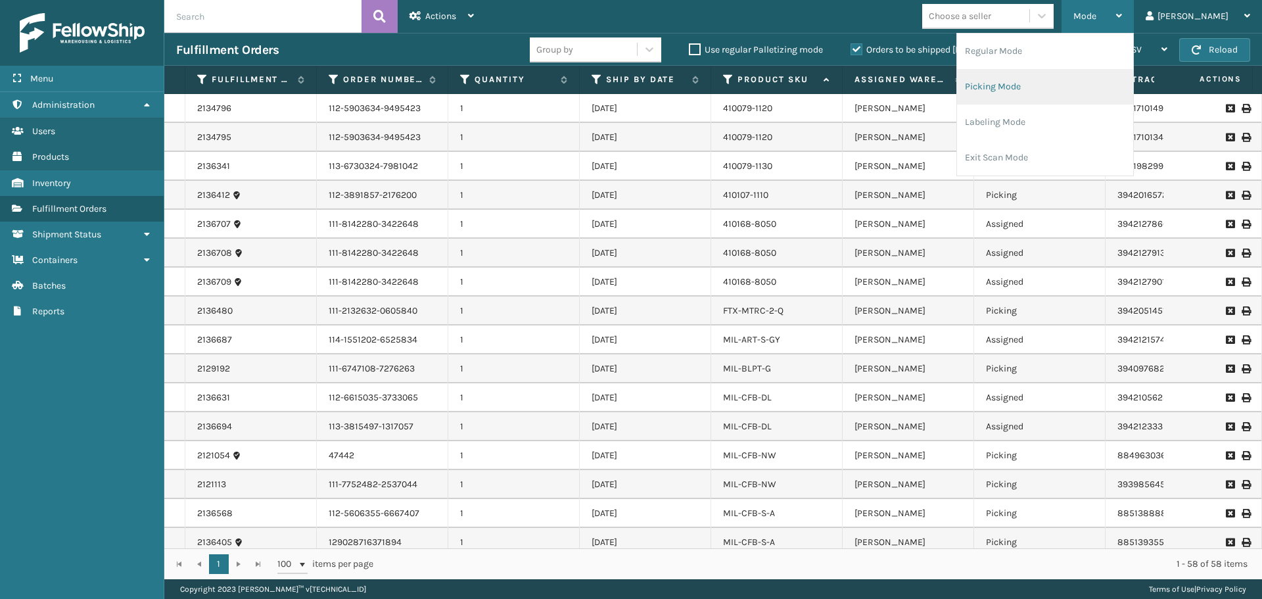
click at [1066, 87] on li "Picking Mode" at bounding box center [1045, 86] width 176 height 35
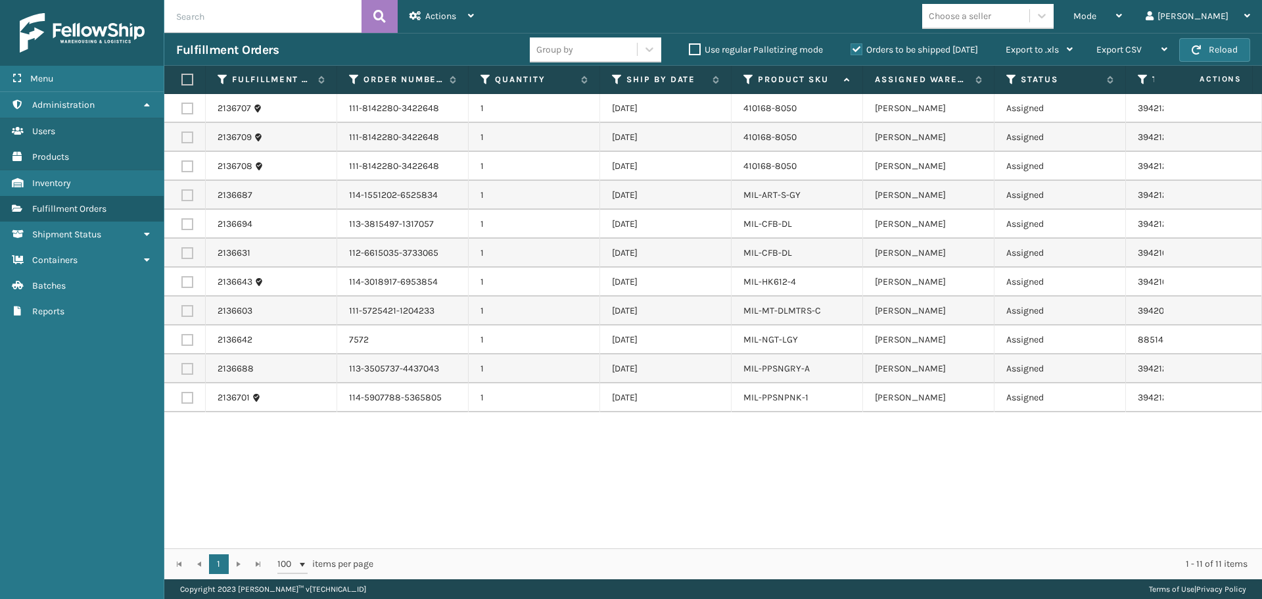
scroll to position [0, 17]
click at [1122, 10] on div "Mode" at bounding box center [1097, 16] width 49 height 33
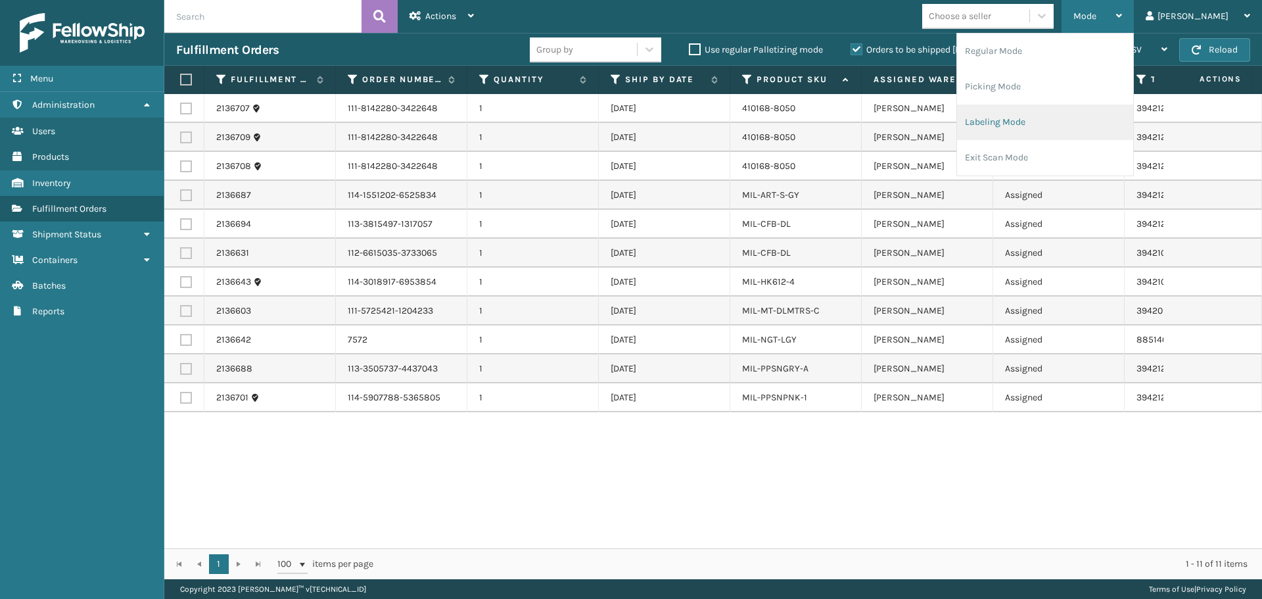
click at [1090, 115] on li "Labeling Mode" at bounding box center [1045, 122] width 176 height 35
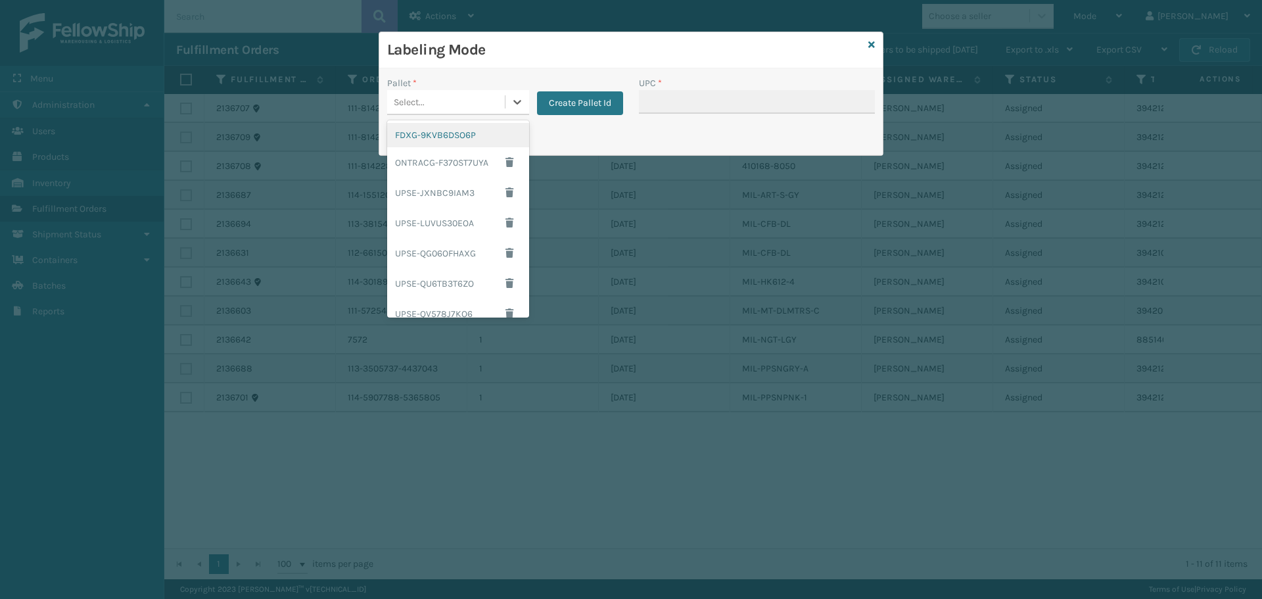
click at [457, 99] on div "Select..." at bounding box center [446, 102] width 118 height 22
click at [454, 137] on div "FDXG-9KVB6DSO6P" at bounding box center [458, 135] width 142 height 24
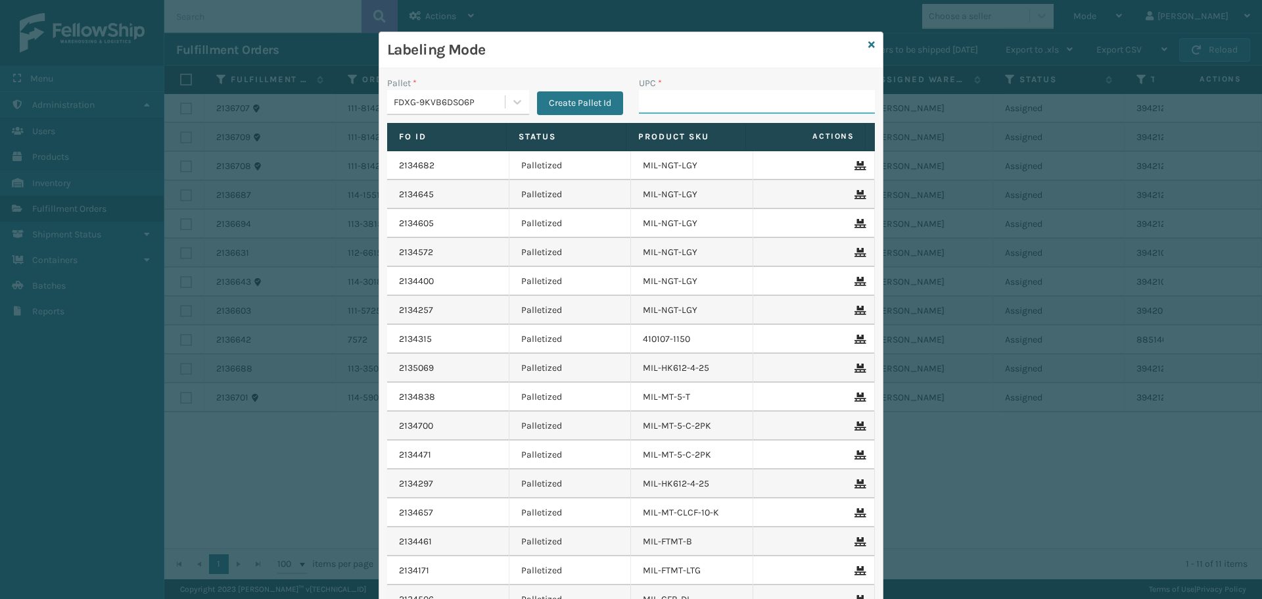
click at [694, 95] on input "UPC *" at bounding box center [757, 102] width 236 height 24
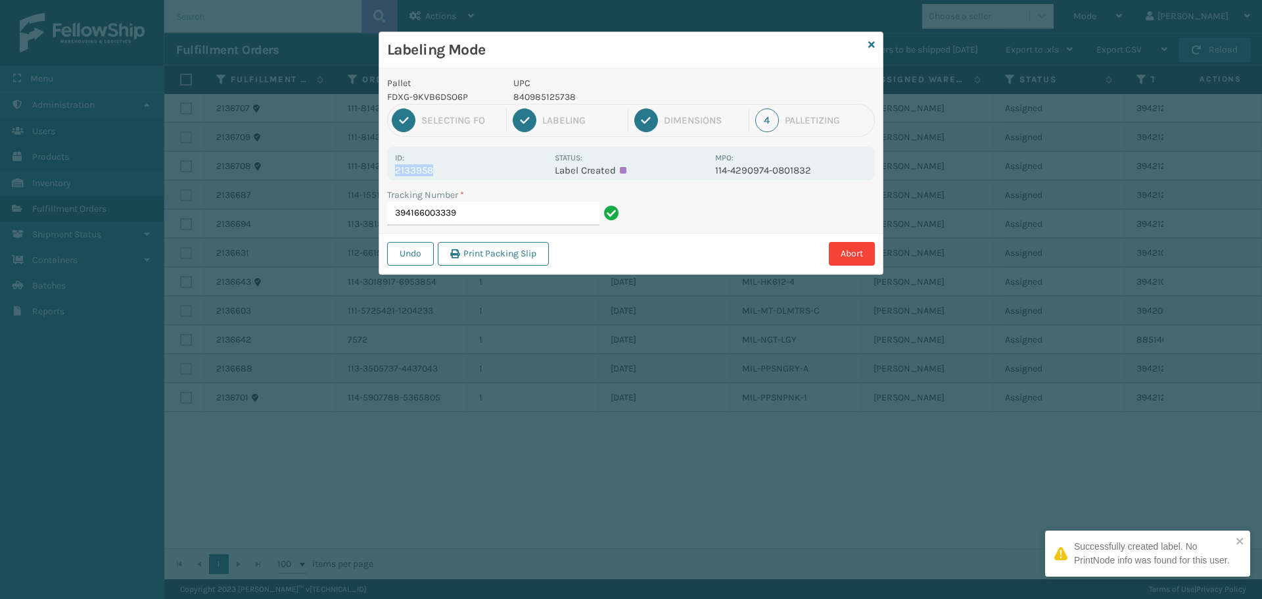
drag, startPoint x: 396, startPoint y: 166, endPoint x: 469, endPoint y: 171, distance: 73.1
click at [469, 171] on p "2133958" at bounding box center [471, 170] width 152 height 12
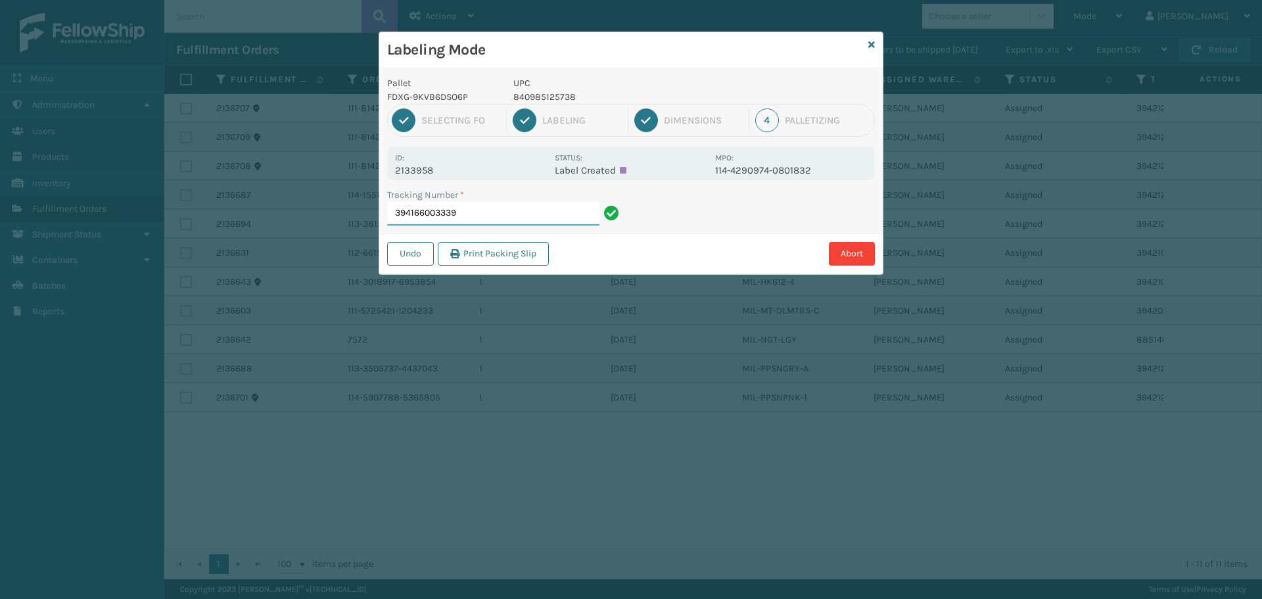
click at [503, 217] on input "394166003339" at bounding box center [493, 214] width 212 height 24
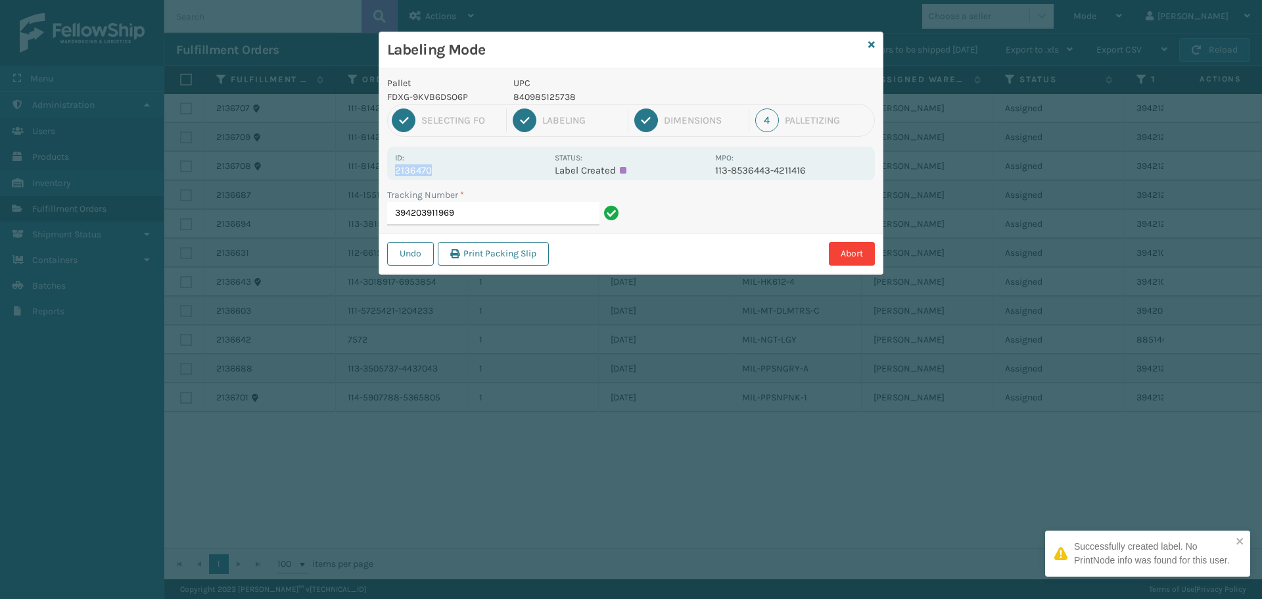
drag, startPoint x: 396, startPoint y: 167, endPoint x: 442, endPoint y: 172, distance: 45.7
click at [442, 172] on p "2136470" at bounding box center [471, 170] width 152 height 12
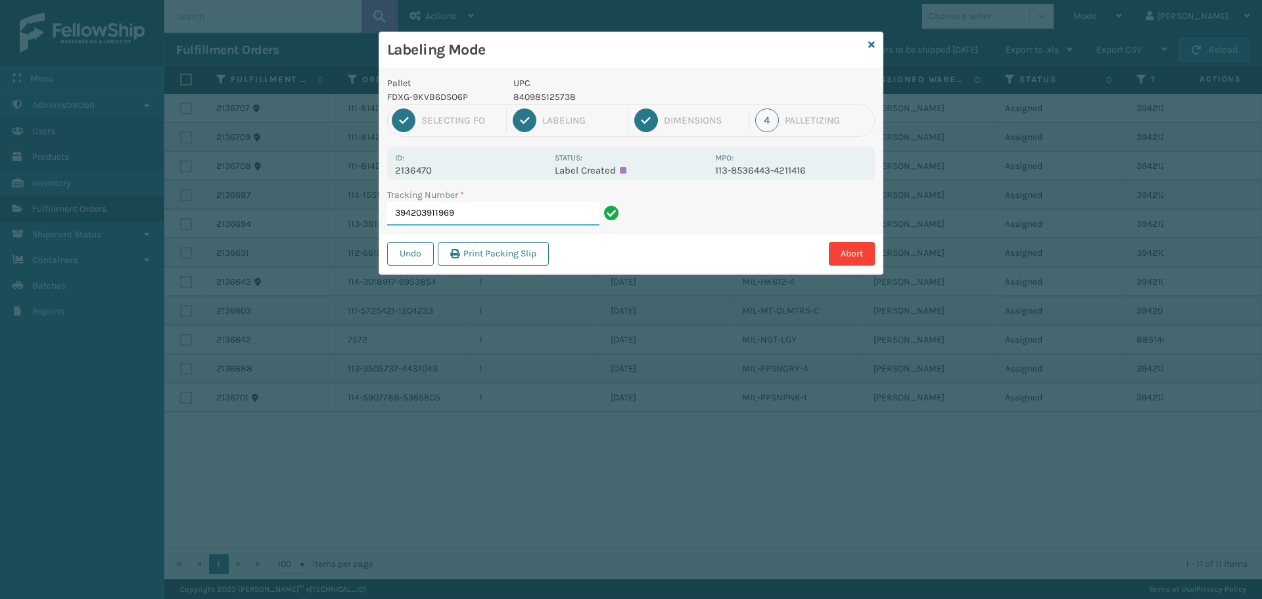
click at [514, 225] on input "394203911969" at bounding box center [493, 214] width 212 height 24
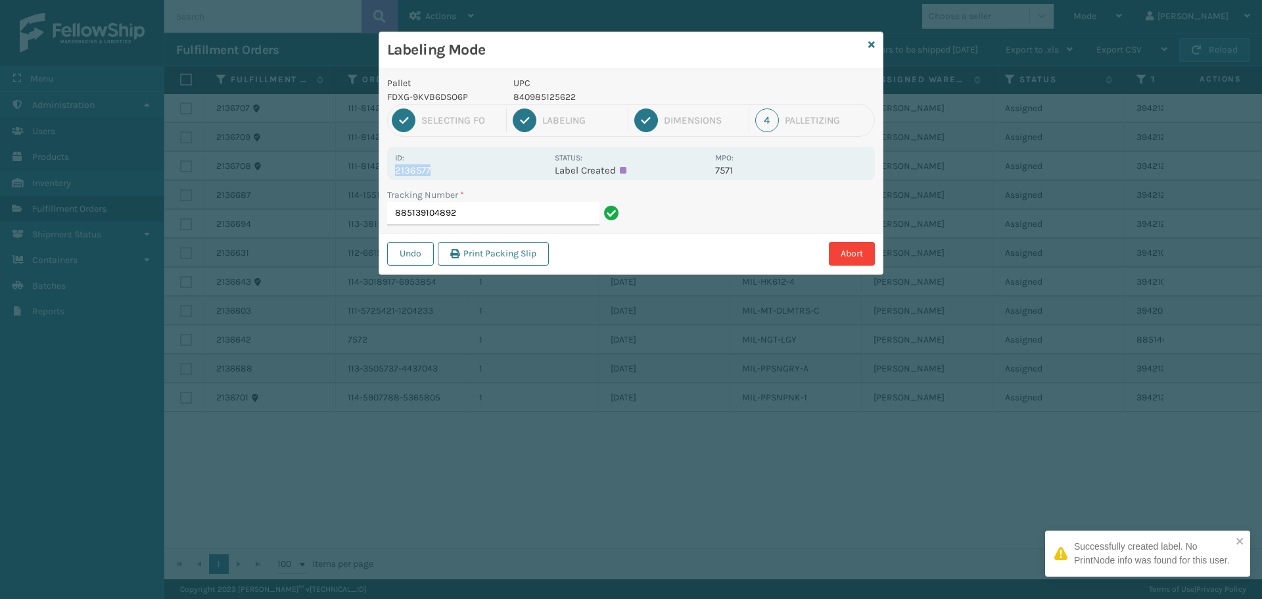
drag, startPoint x: 395, startPoint y: 173, endPoint x: 471, endPoint y: 172, distance: 75.6
click at [471, 172] on p "2136577" at bounding box center [471, 170] width 152 height 12
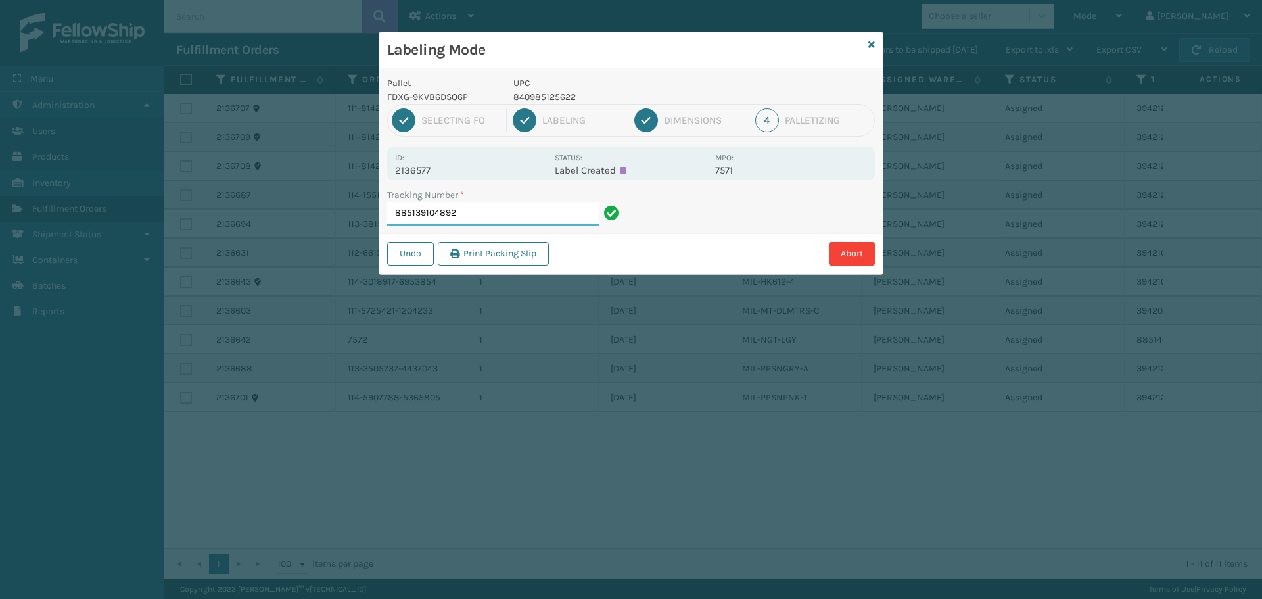
click at [568, 214] on input "885139104892" at bounding box center [493, 214] width 212 height 24
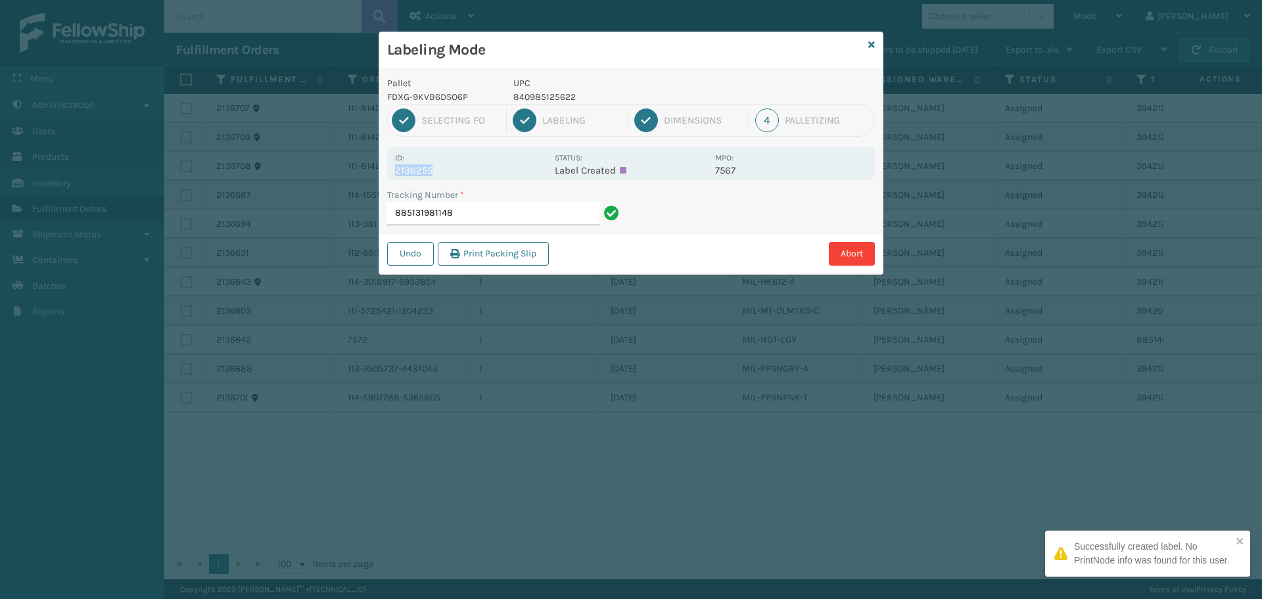
drag, startPoint x: 395, startPoint y: 172, endPoint x: 460, endPoint y: 165, distance: 65.4
click at [460, 165] on p "2136255" at bounding box center [471, 170] width 152 height 12
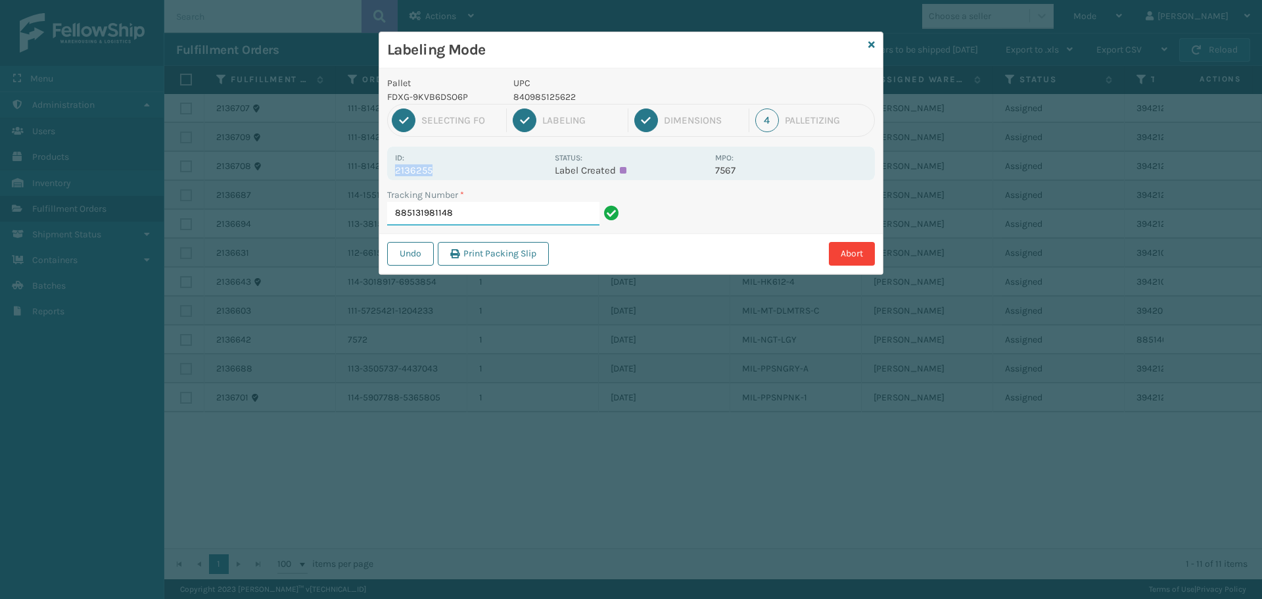
click at [486, 219] on input "885131981148" at bounding box center [493, 214] width 212 height 24
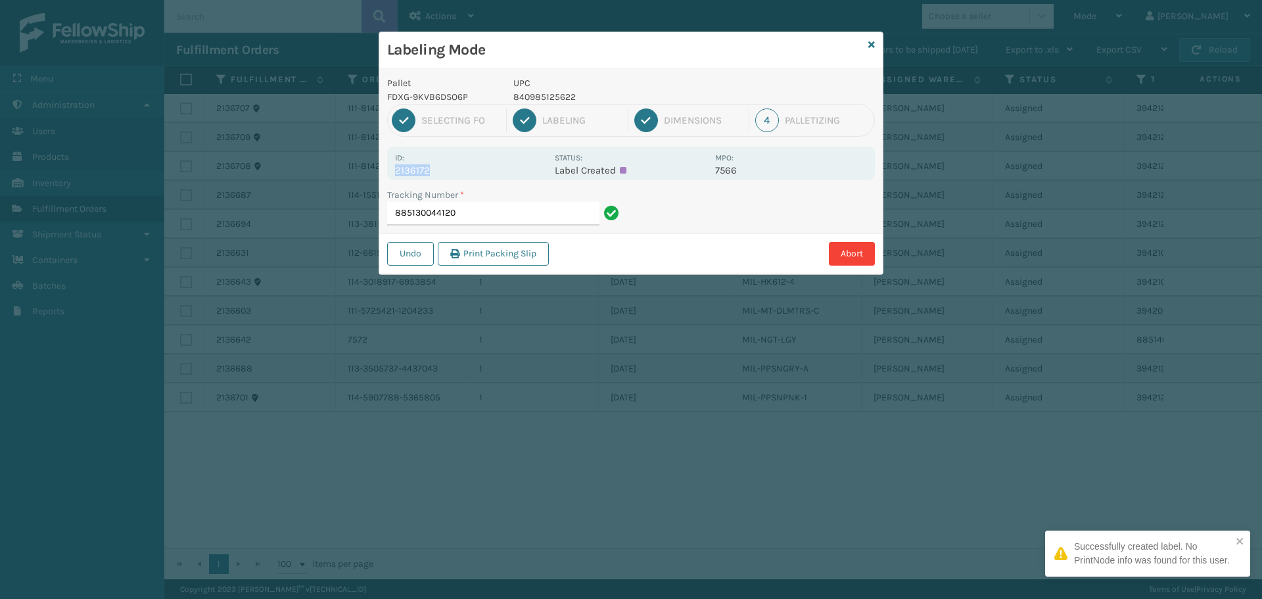
drag, startPoint x: 392, startPoint y: 168, endPoint x: 456, endPoint y: 171, distance: 63.2
click at [456, 171] on div "Id: 2136172 Status: Label Created MPO: 7566" at bounding box center [631, 164] width 488 height 34
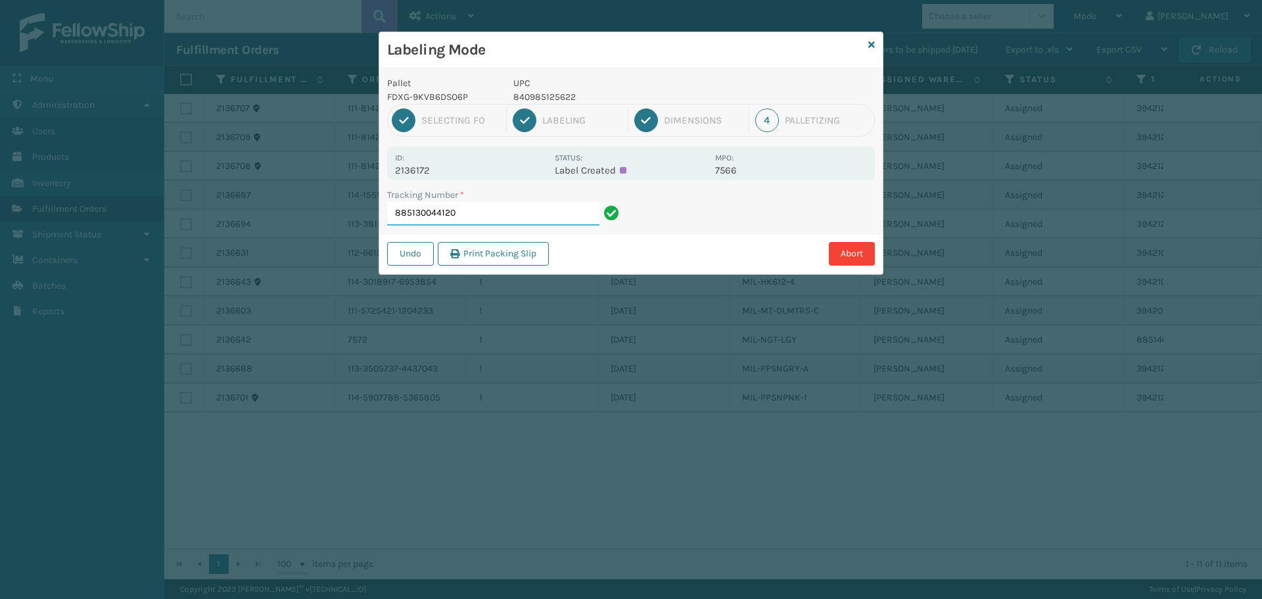
click at [488, 203] on input "885130044120" at bounding box center [493, 214] width 212 height 24
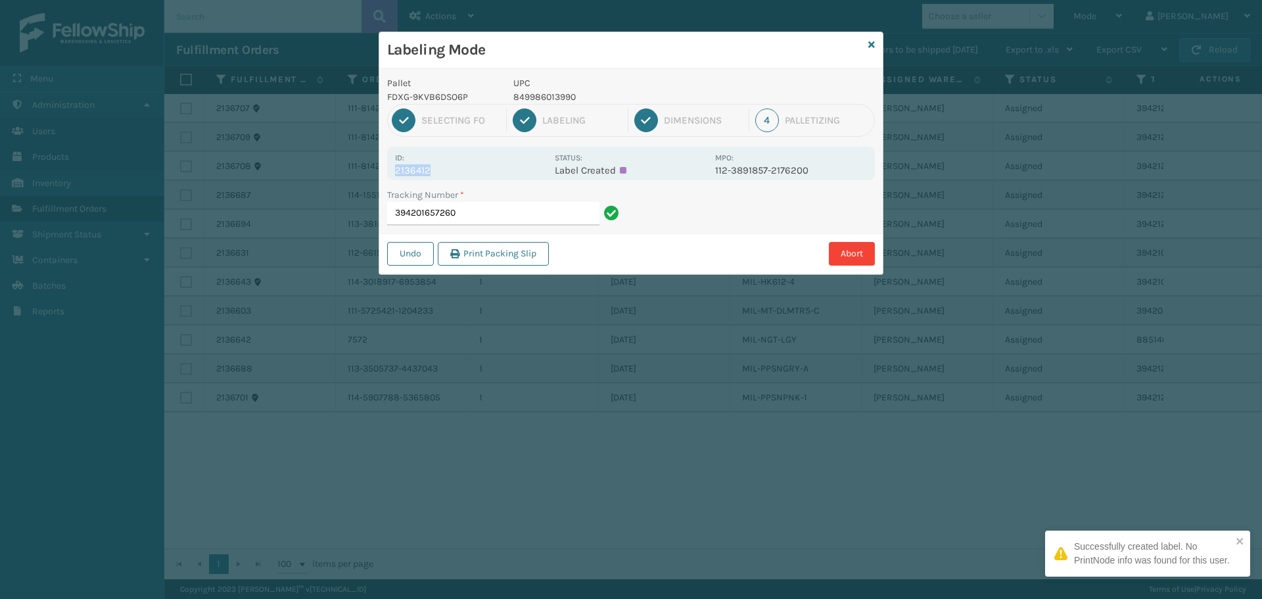
drag, startPoint x: 396, startPoint y: 170, endPoint x: 444, endPoint y: 164, distance: 48.9
click at [444, 164] on p "2136412" at bounding box center [471, 170] width 152 height 12
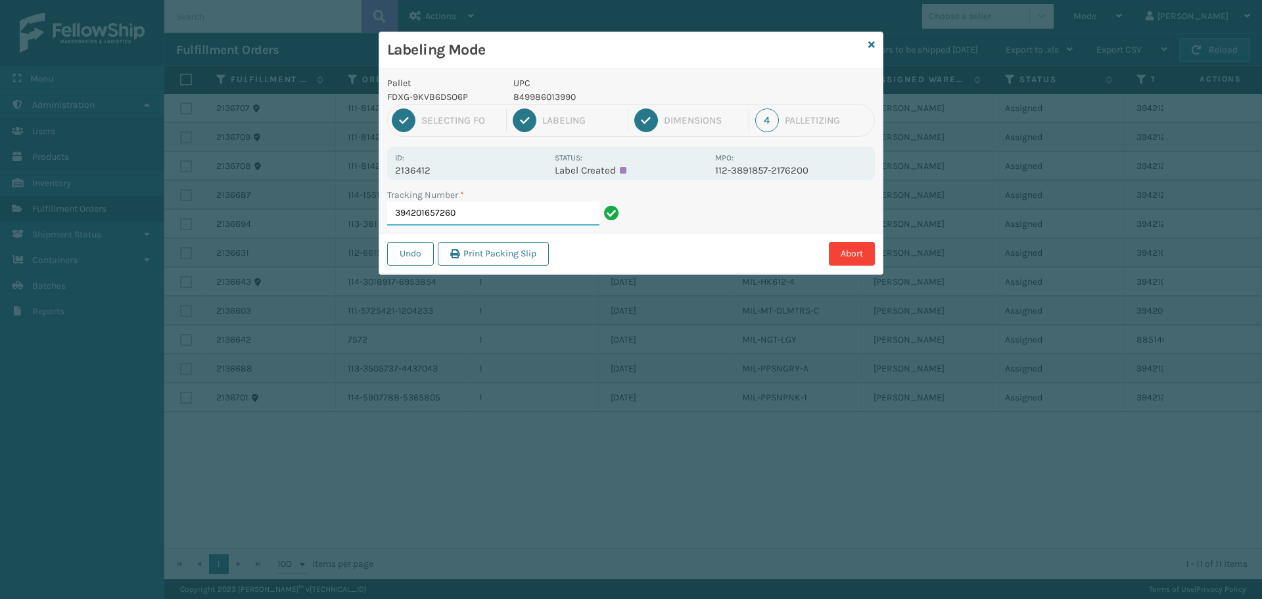
click at [473, 209] on input "394201657260" at bounding box center [493, 214] width 212 height 24
drag, startPoint x: 394, startPoint y: 169, endPoint x: 462, endPoint y: 177, distance: 68.2
click at [462, 177] on div "Id: 2136341 Status: Label Created MPO: 113-6730324-7981042" at bounding box center [631, 164] width 488 height 34
click at [525, 208] on input "394198299759" at bounding box center [493, 214] width 212 height 24
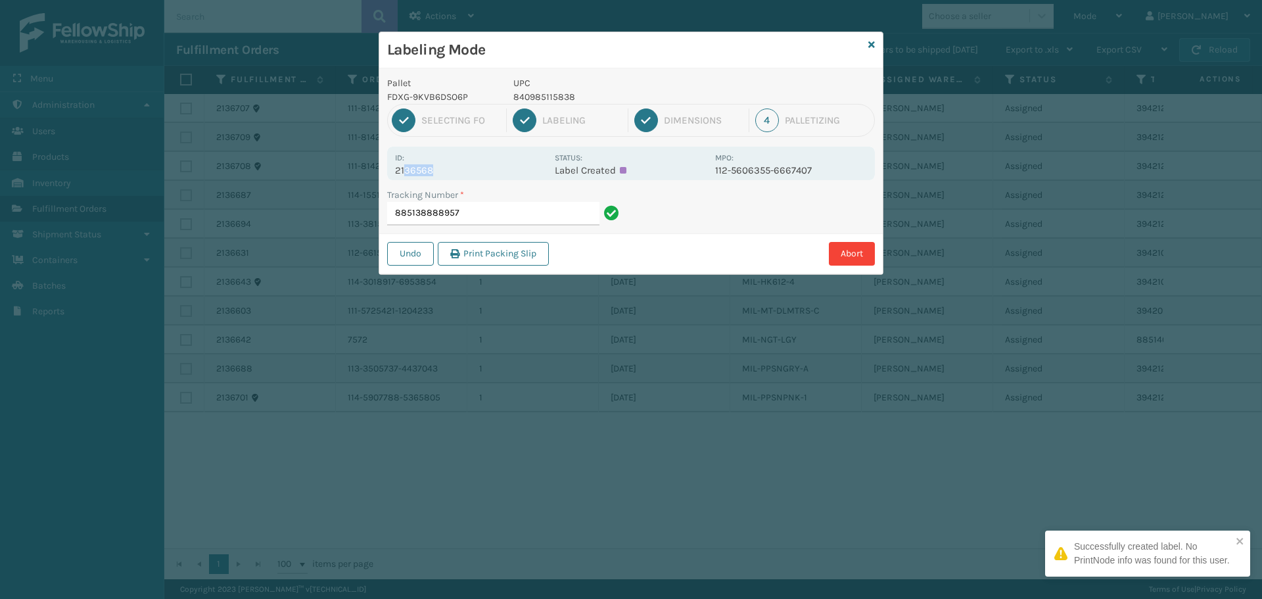
drag, startPoint x: 407, startPoint y: 166, endPoint x: 445, endPoint y: 173, distance: 38.7
click at [445, 173] on p "2136568" at bounding box center [471, 170] width 152 height 12
click at [447, 170] on p "2136568" at bounding box center [471, 170] width 152 height 12
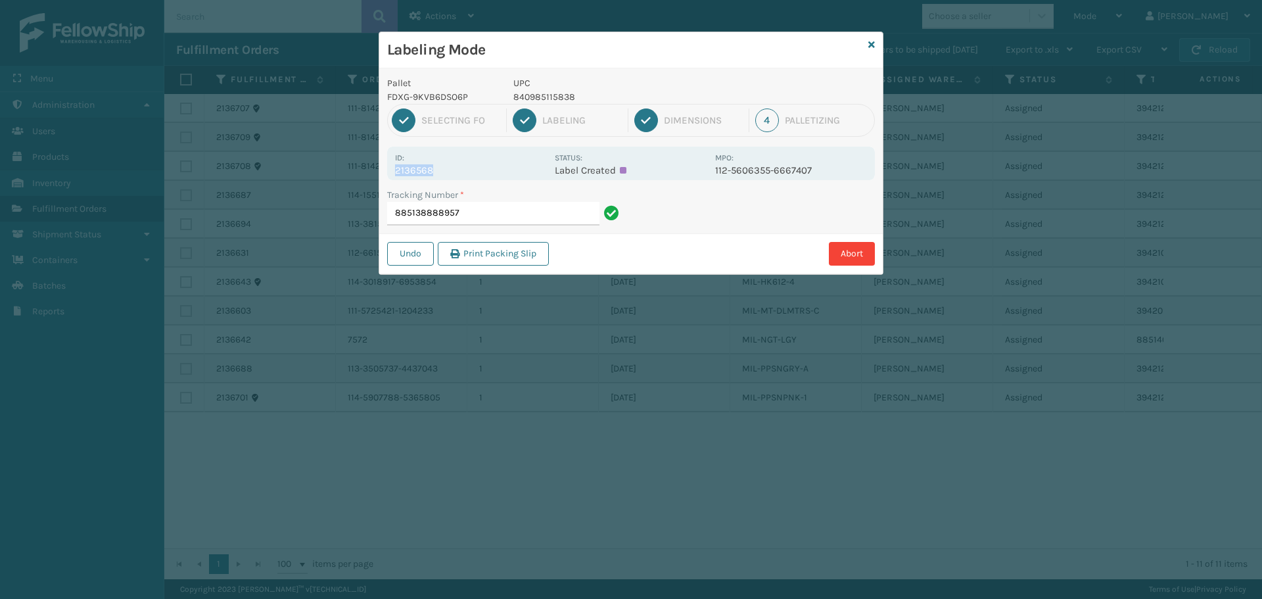
drag, startPoint x: 396, startPoint y: 168, endPoint x: 468, endPoint y: 177, distance: 72.2
click at [467, 177] on div "Id: 2136568 Status: Label Created MPO: 112-5606355-6667407" at bounding box center [631, 164] width 488 height 34
click at [488, 214] on input "885138888957" at bounding box center [493, 214] width 212 height 24
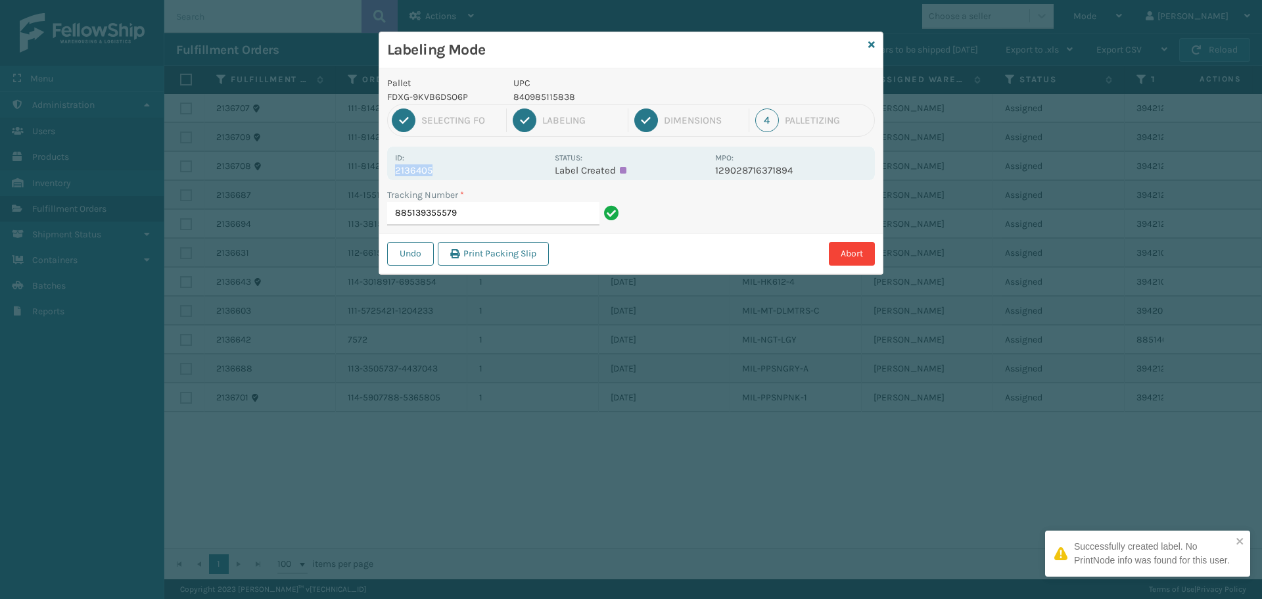
drag, startPoint x: 394, startPoint y: 172, endPoint x: 468, endPoint y: 177, distance: 74.5
click at [468, 177] on div "Id: 2136405 Status: Label Created MPO: 129028716371894" at bounding box center [631, 164] width 488 height 34
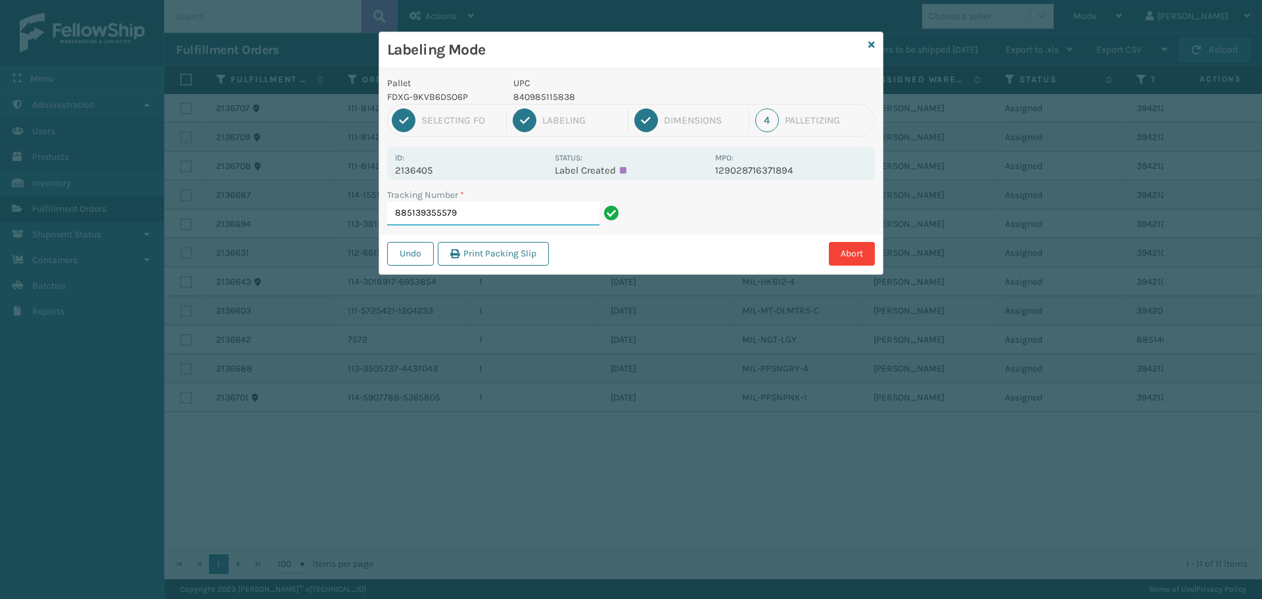
click at [482, 214] on input "885139355579" at bounding box center [493, 214] width 212 height 24
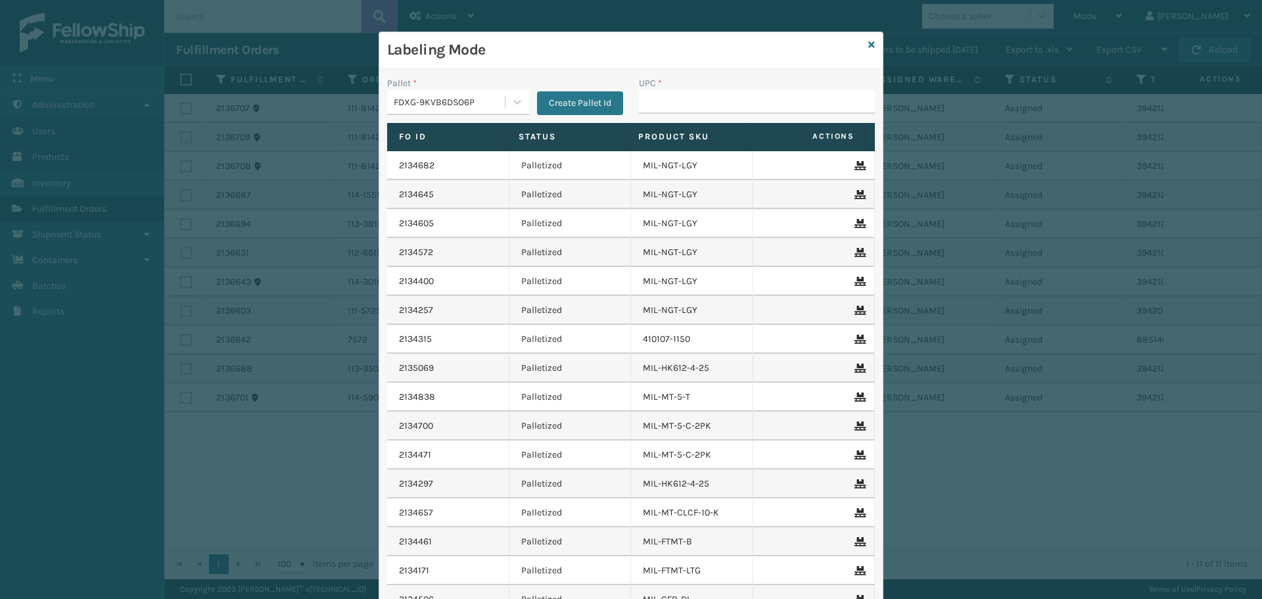
click at [872, 41] on div "Labeling Mode" at bounding box center [631, 50] width 504 height 36
click at [868, 46] on icon at bounding box center [871, 44] width 7 height 9
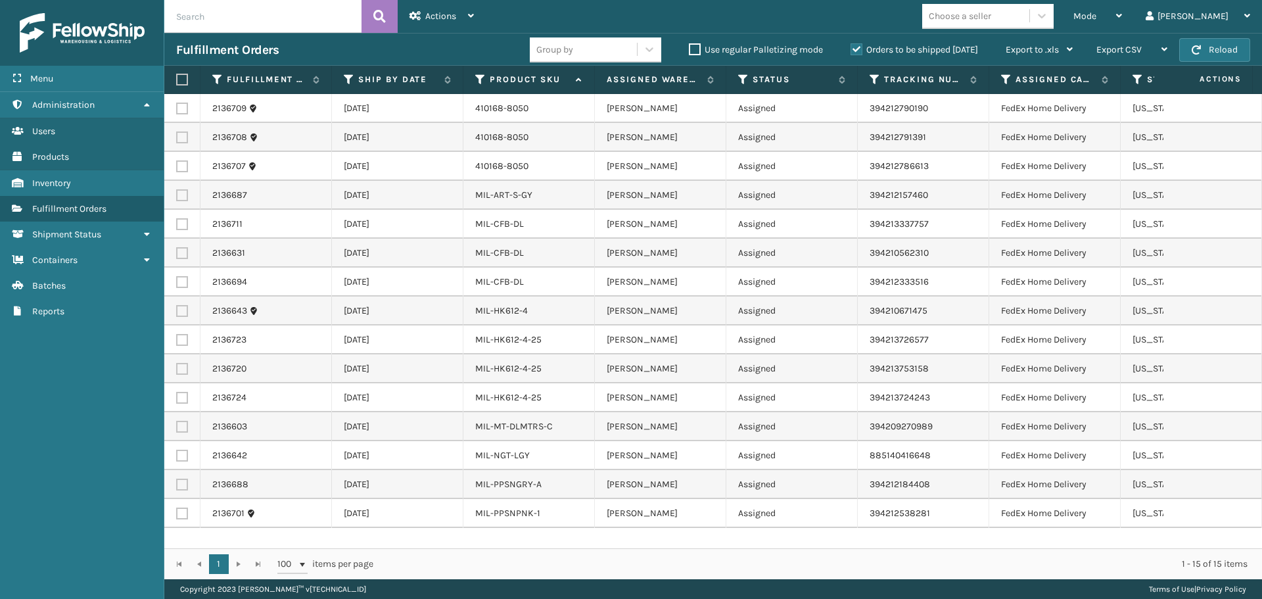
scroll to position [0, 291]
drag, startPoint x: 1022, startPoint y: 560, endPoint x: 936, endPoint y: 559, distance: 86.1
click at [940, 561] on div "1 - 15 of 15 items" at bounding box center [820, 563] width 856 height 13
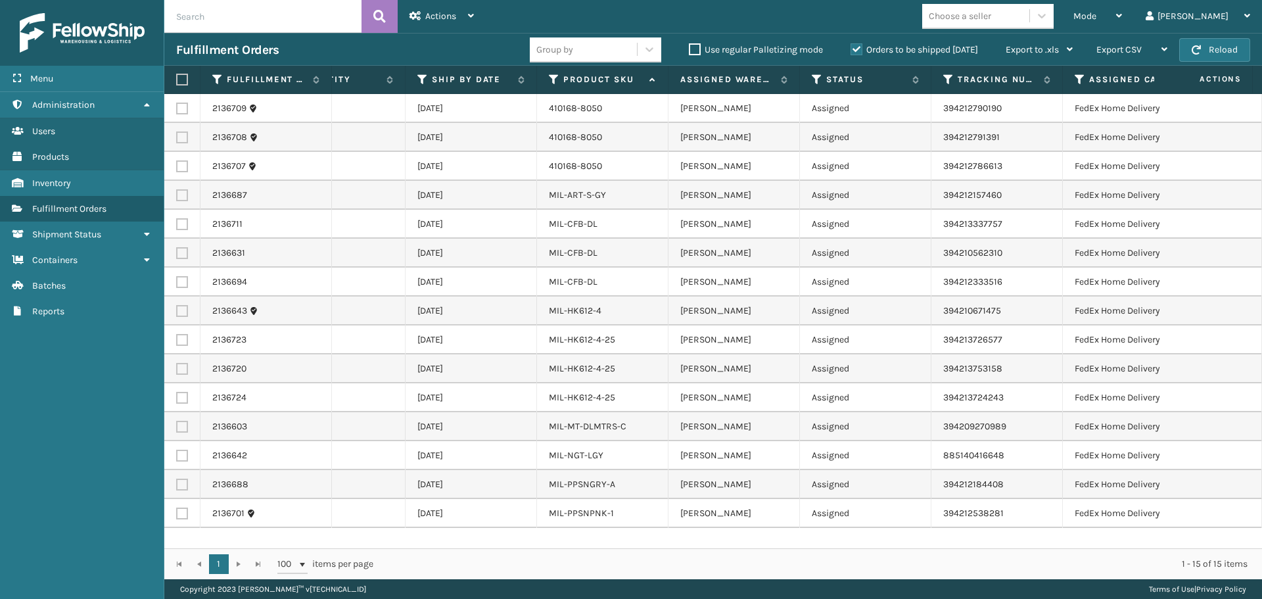
scroll to position [0, 224]
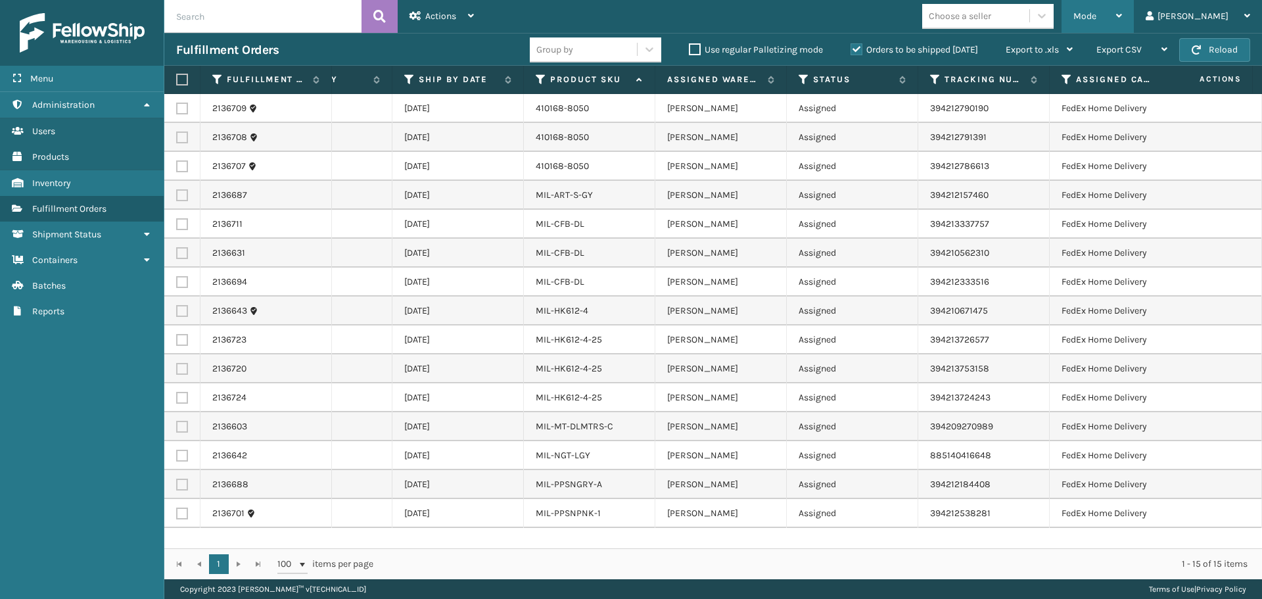
click at [1122, 5] on div "Mode" at bounding box center [1097, 16] width 49 height 33
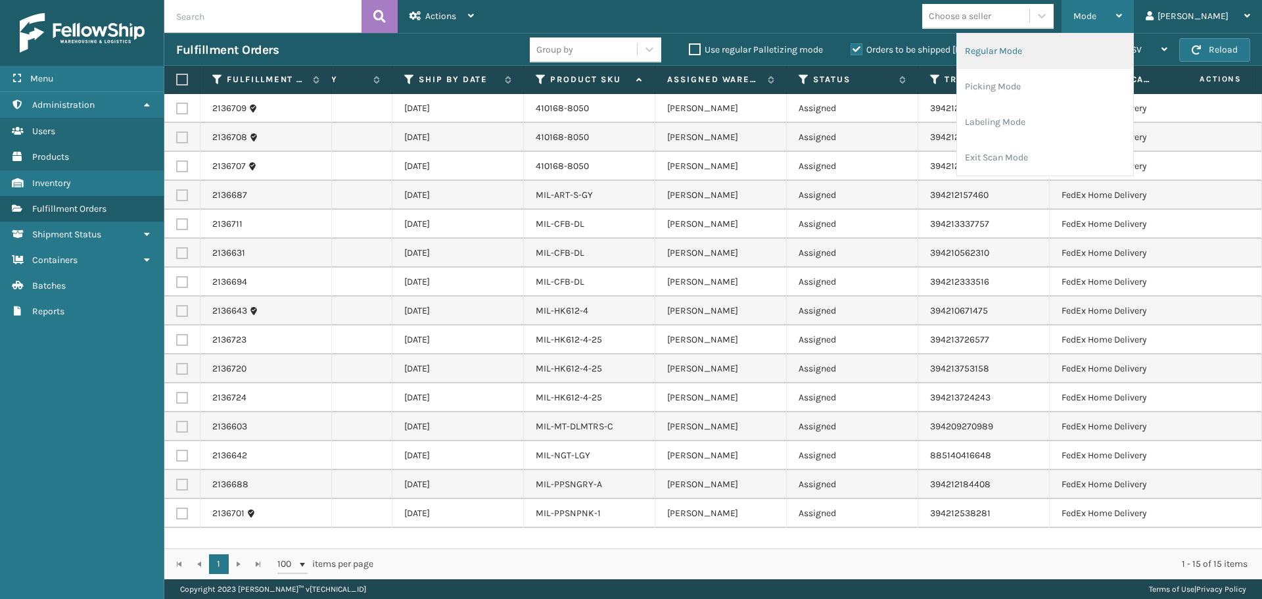
click at [1089, 57] on li "Regular Mode" at bounding box center [1045, 51] width 176 height 35
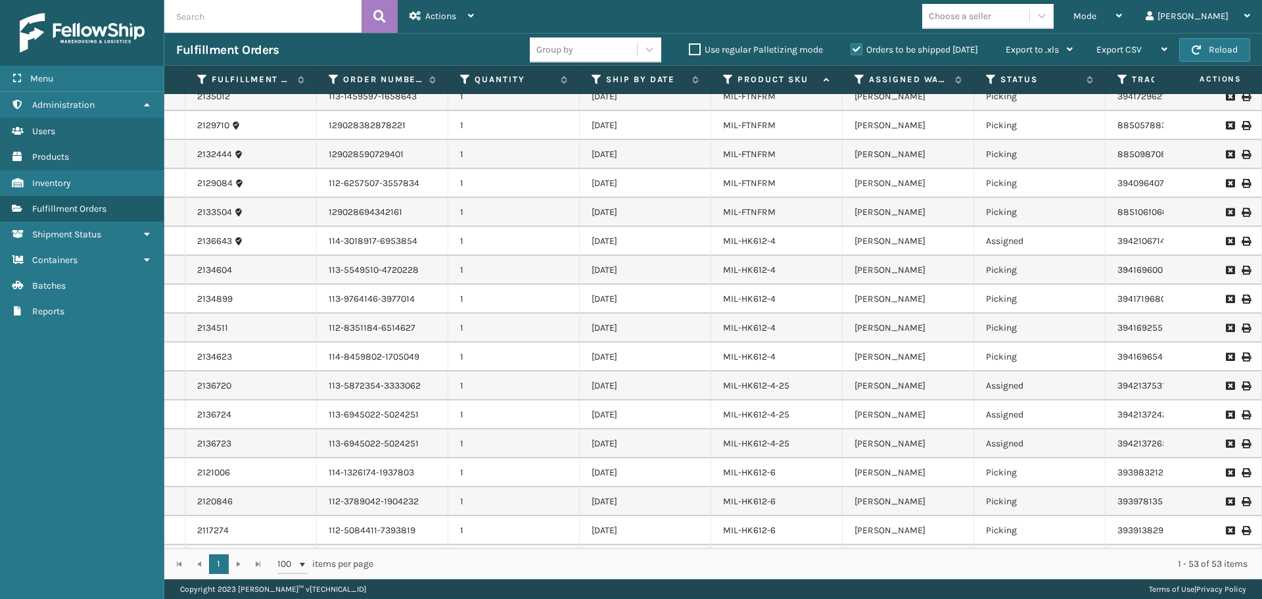
scroll to position [508, 0]
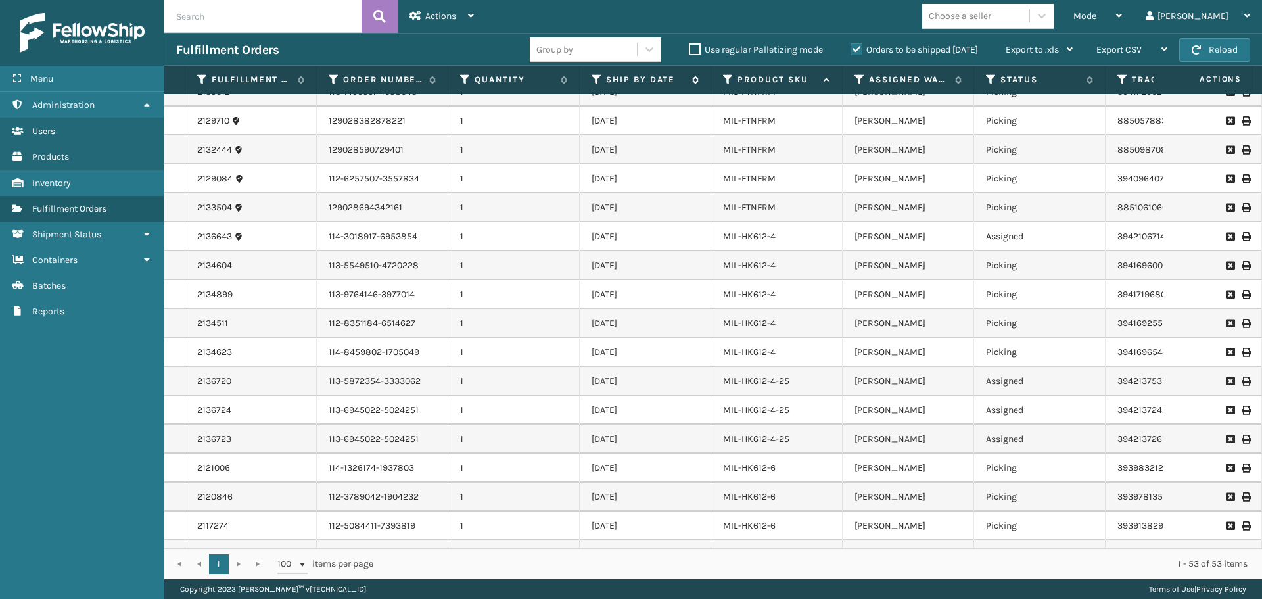
click at [594, 80] on icon at bounding box center [597, 80] width 11 height 12
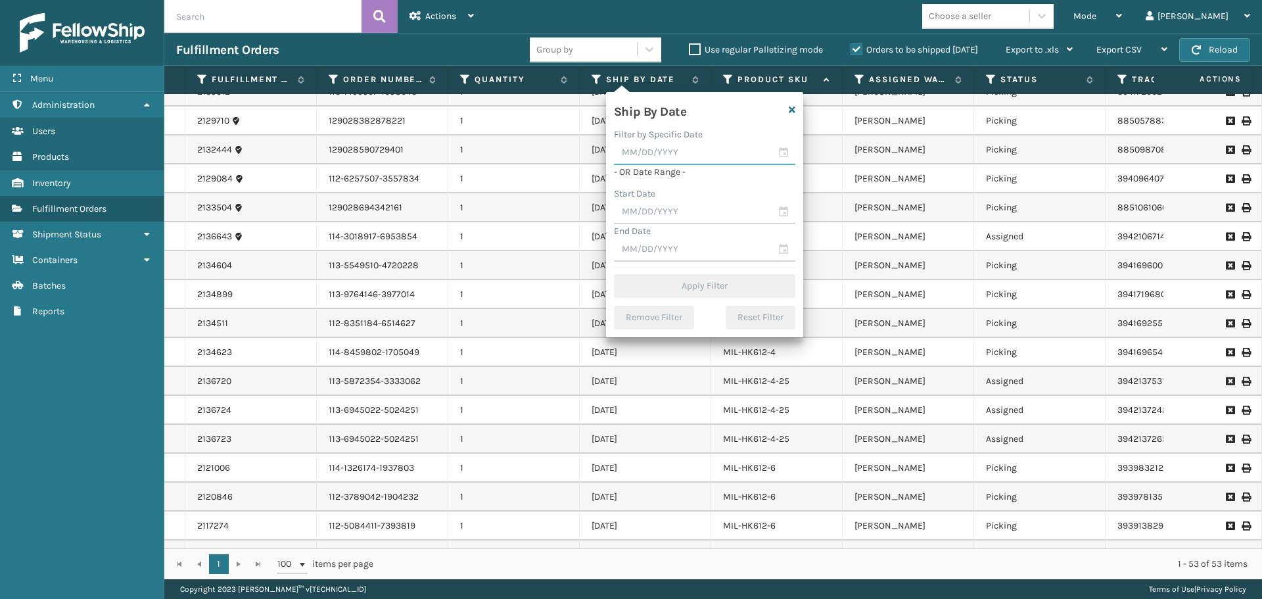
click at [651, 148] on input "text" at bounding box center [704, 153] width 181 height 24
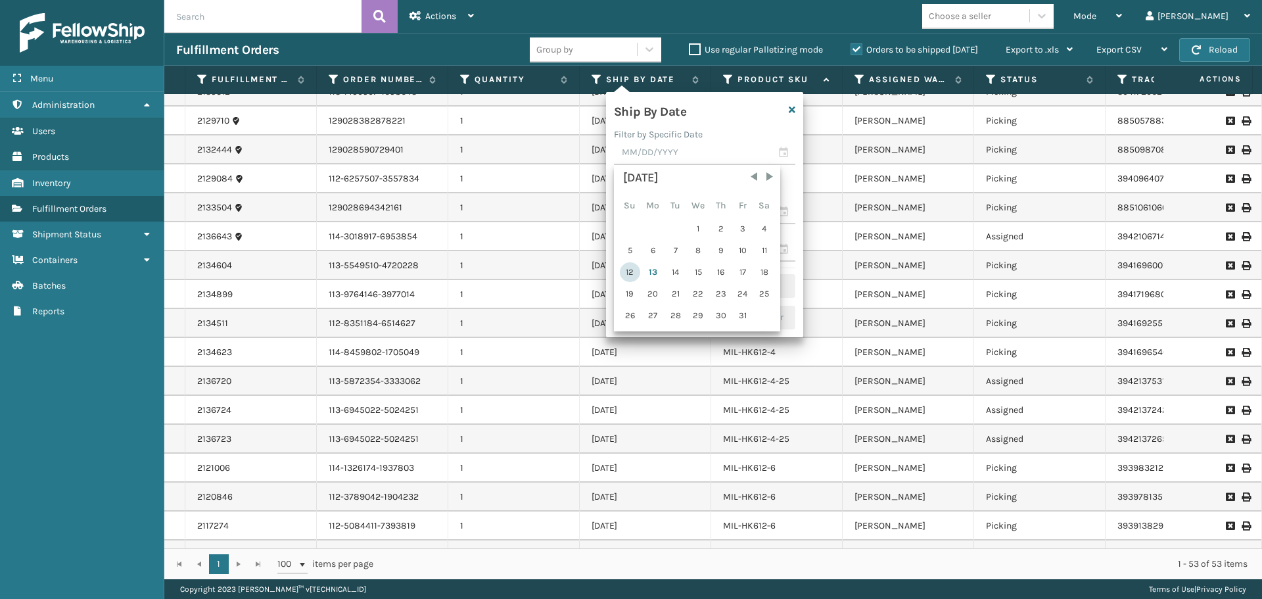
click at [632, 275] on div "12" at bounding box center [630, 272] width 20 height 20
type input "[DATE]"
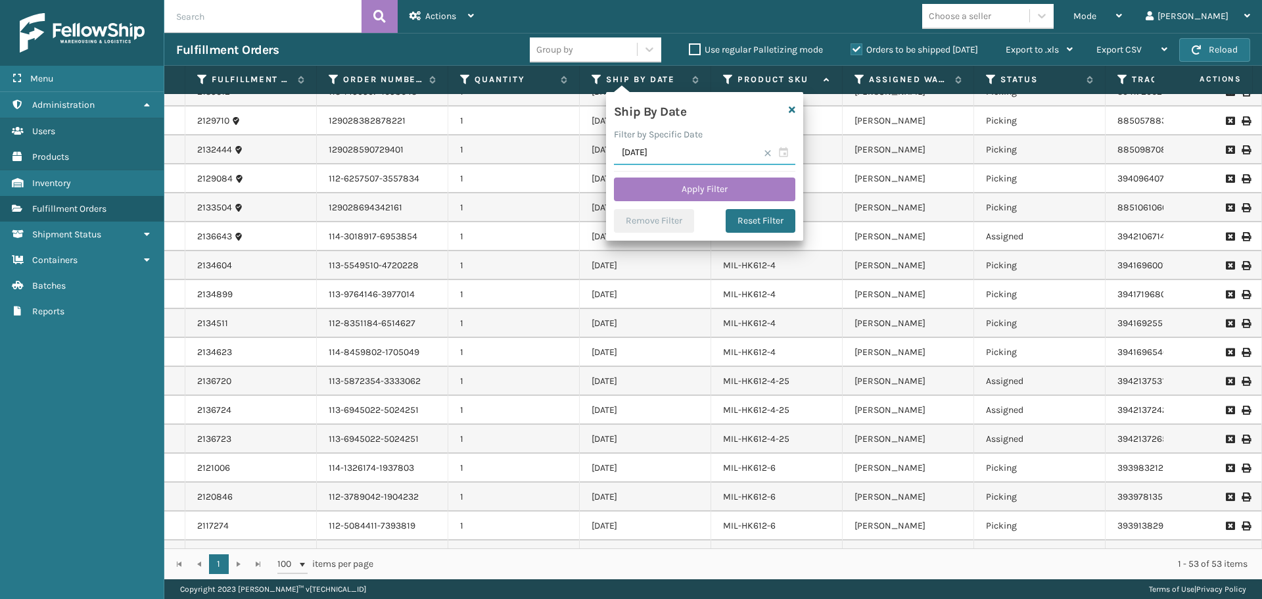
click at [770, 160] on input "[DATE]" at bounding box center [704, 153] width 181 height 24
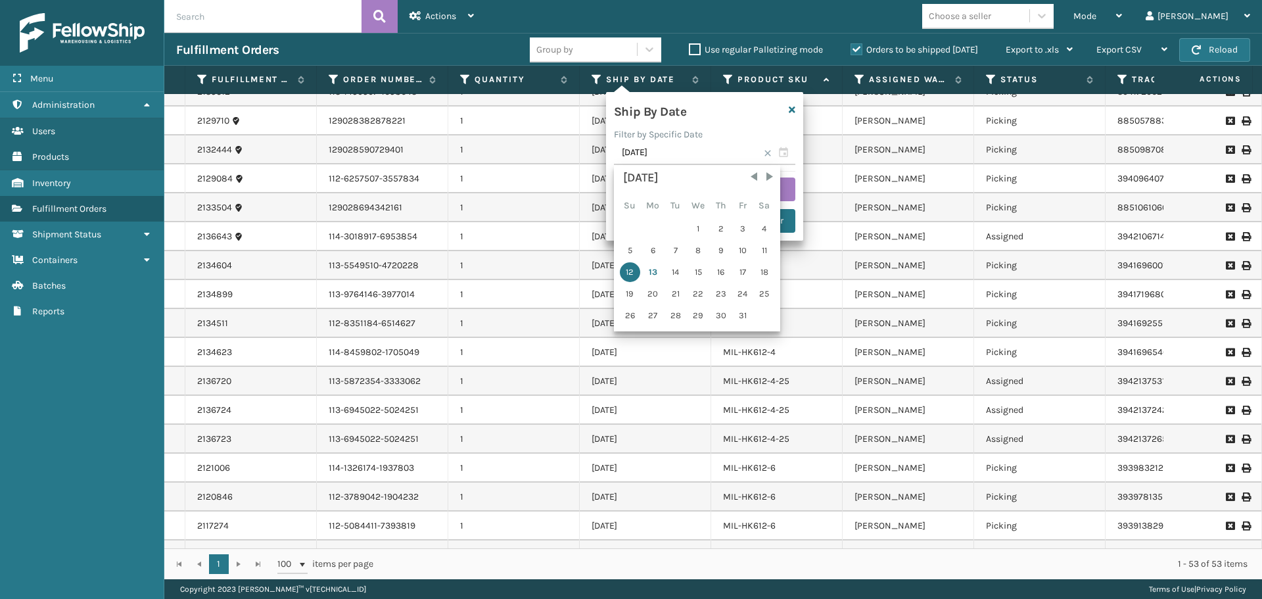
click at [768, 156] on span at bounding box center [768, 153] width 8 height 8
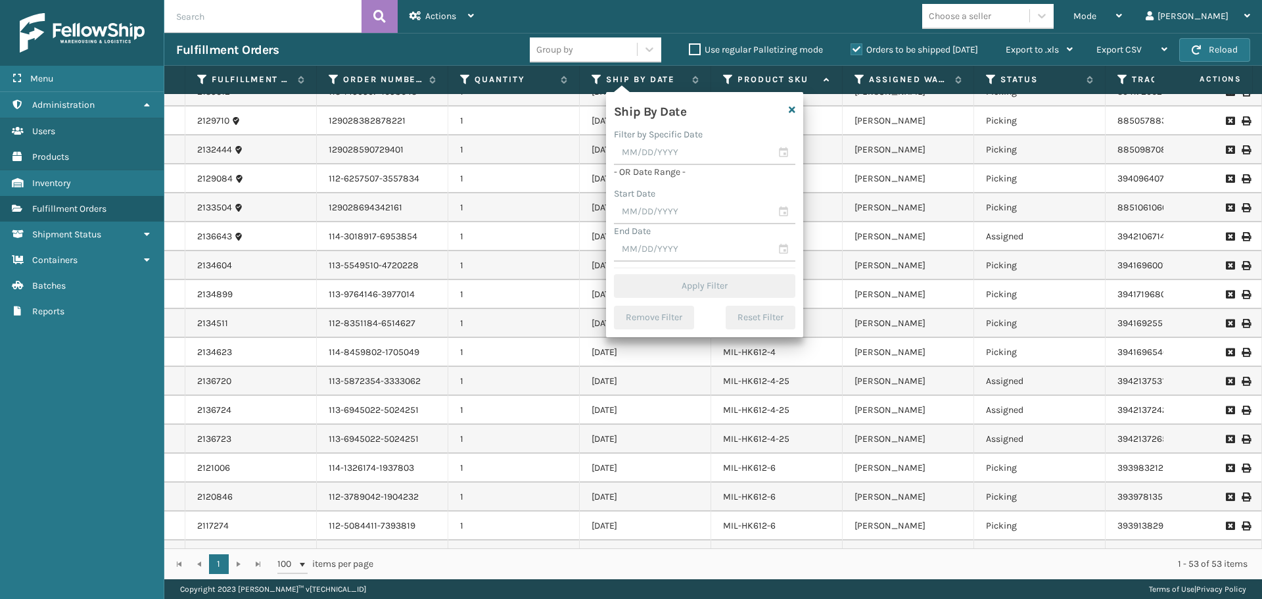
click at [721, 118] on div "Ship By Date" at bounding box center [688, 110] width 164 height 20
click at [683, 217] on input "text" at bounding box center [704, 212] width 181 height 24
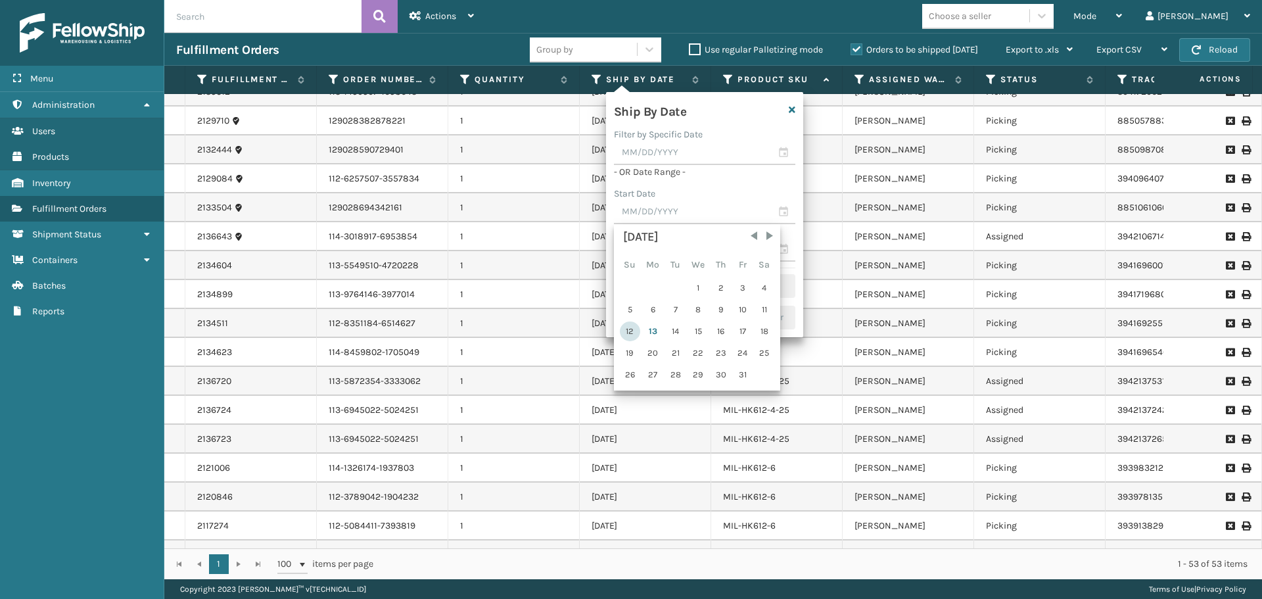
click at [630, 330] on div "12" at bounding box center [630, 331] width 20 height 20
type input "[DATE]"
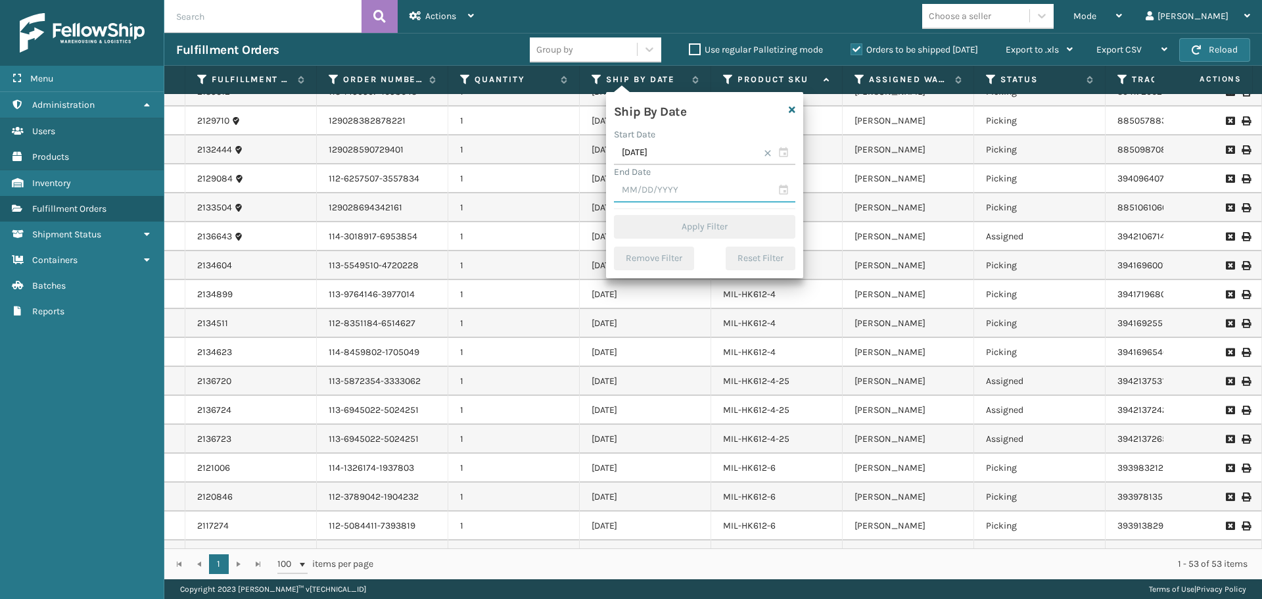
click at [703, 197] on input "text" at bounding box center [704, 191] width 181 height 24
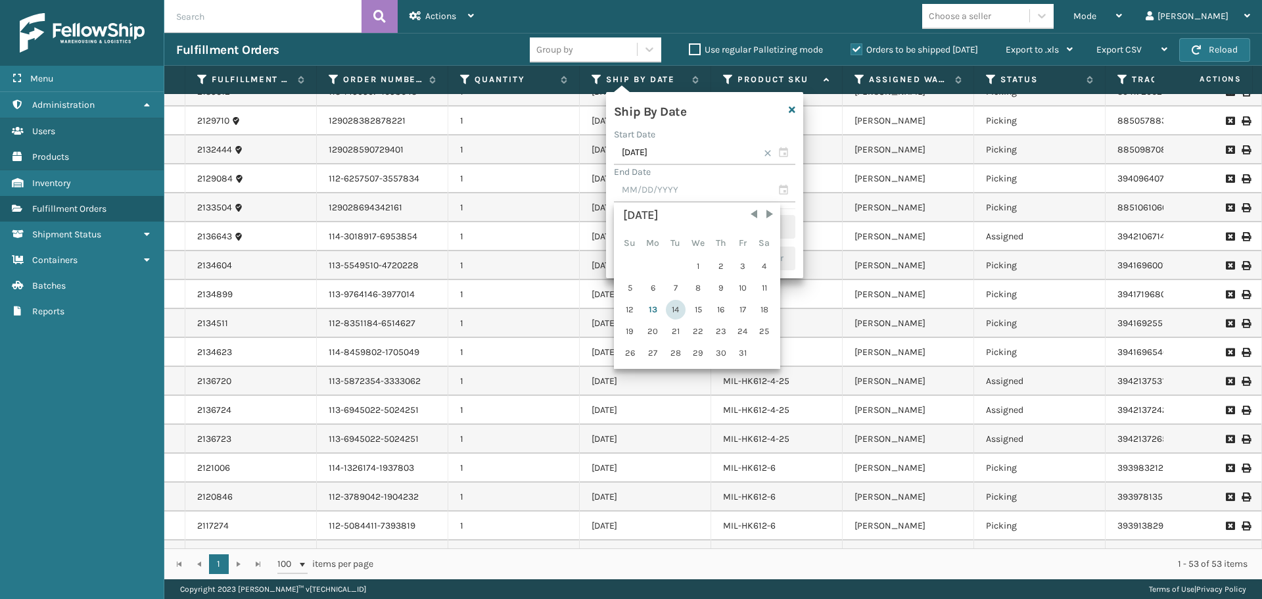
click at [671, 310] on div "14" at bounding box center [676, 310] width 20 height 20
type input "[DATE]"
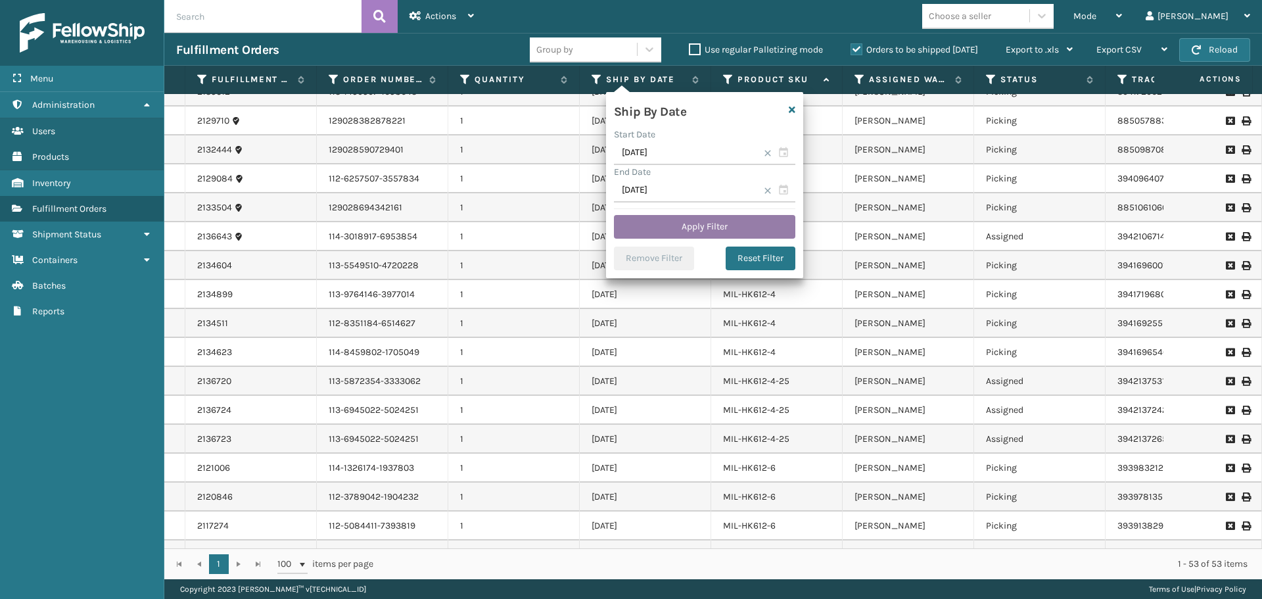
click at [699, 228] on button "Apply Filter" at bounding box center [704, 227] width 181 height 24
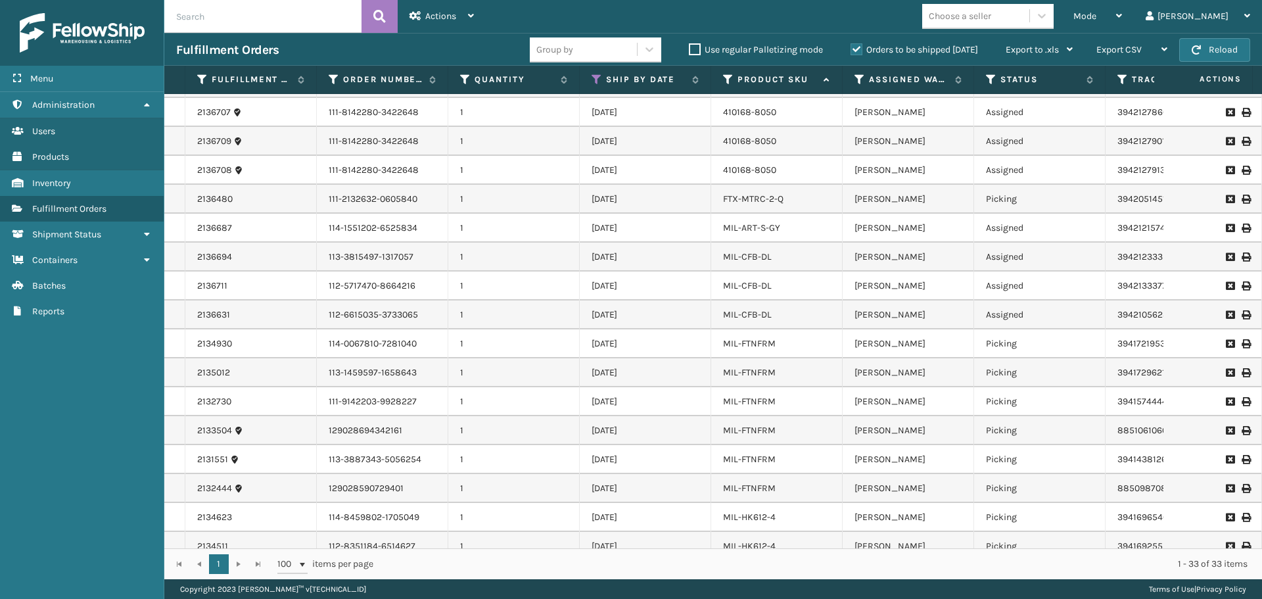
scroll to position [0, 0]
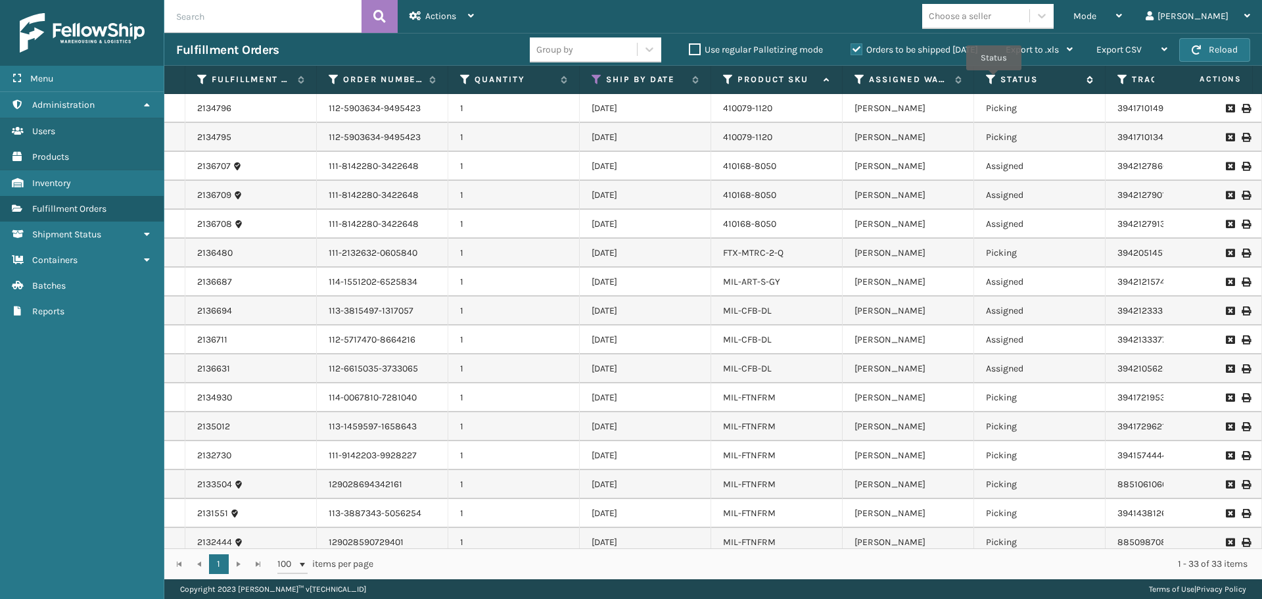
click at [994, 80] on icon at bounding box center [991, 80] width 11 height 12
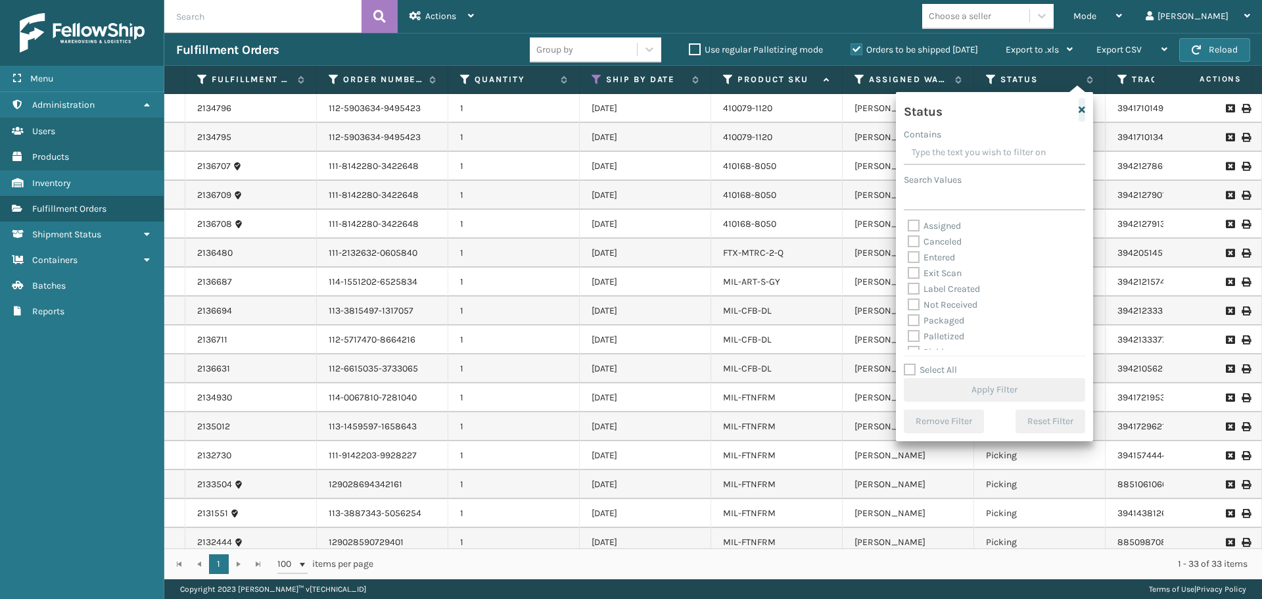
click at [1083, 110] on icon "button" at bounding box center [1082, 109] width 7 height 9
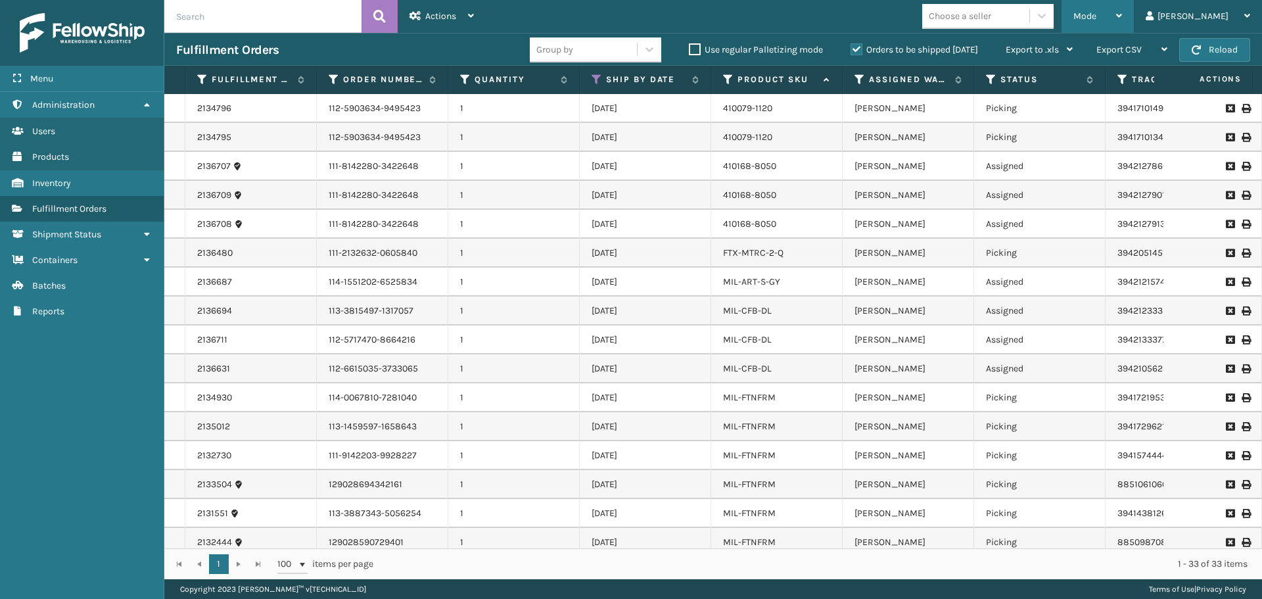
click at [1096, 14] on span "Mode" at bounding box center [1084, 16] width 23 height 11
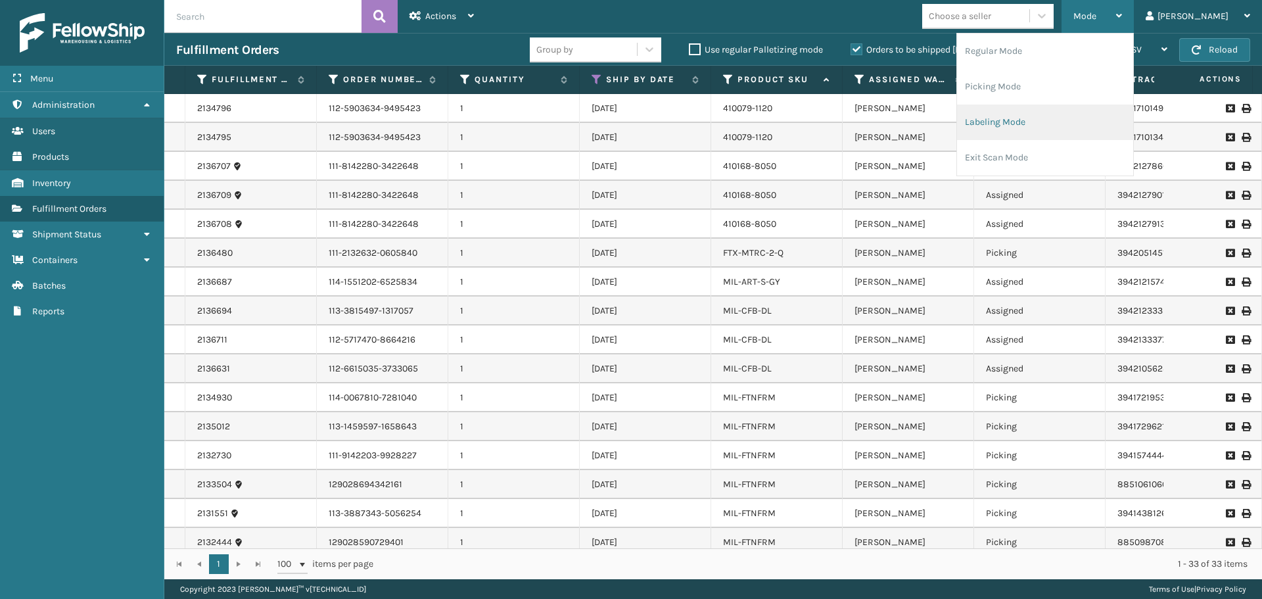
click at [1062, 128] on li "Labeling Mode" at bounding box center [1045, 122] width 176 height 35
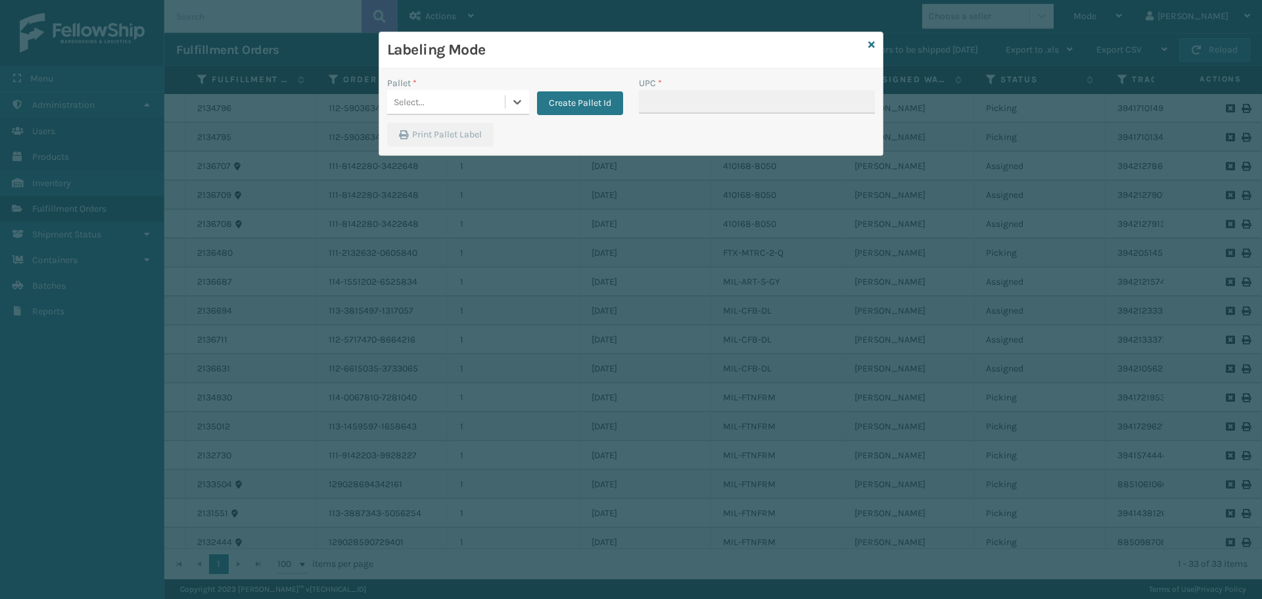
click at [461, 97] on div "Select..." at bounding box center [446, 102] width 118 height 22
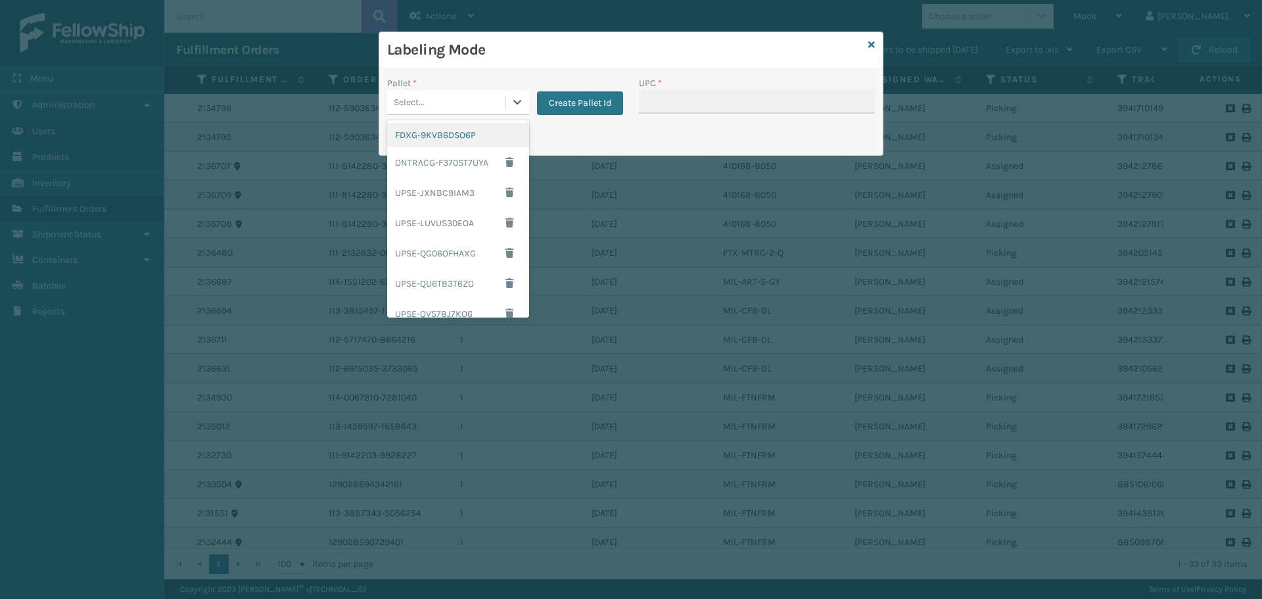
click at [462, 132] on div "FDXG-9KVB6DSO6P" at bounding box center [458, 135] width 142 height 24
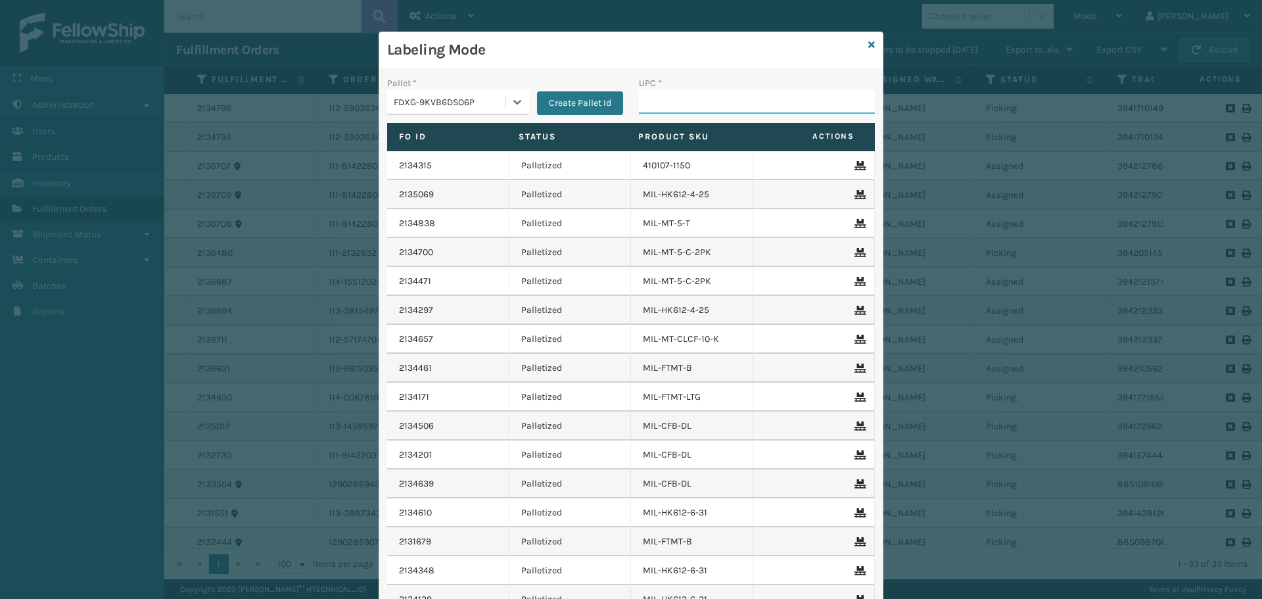
click at [698, 100] on input "UPC *" at bounding box center [757, 102] width 236 height 24
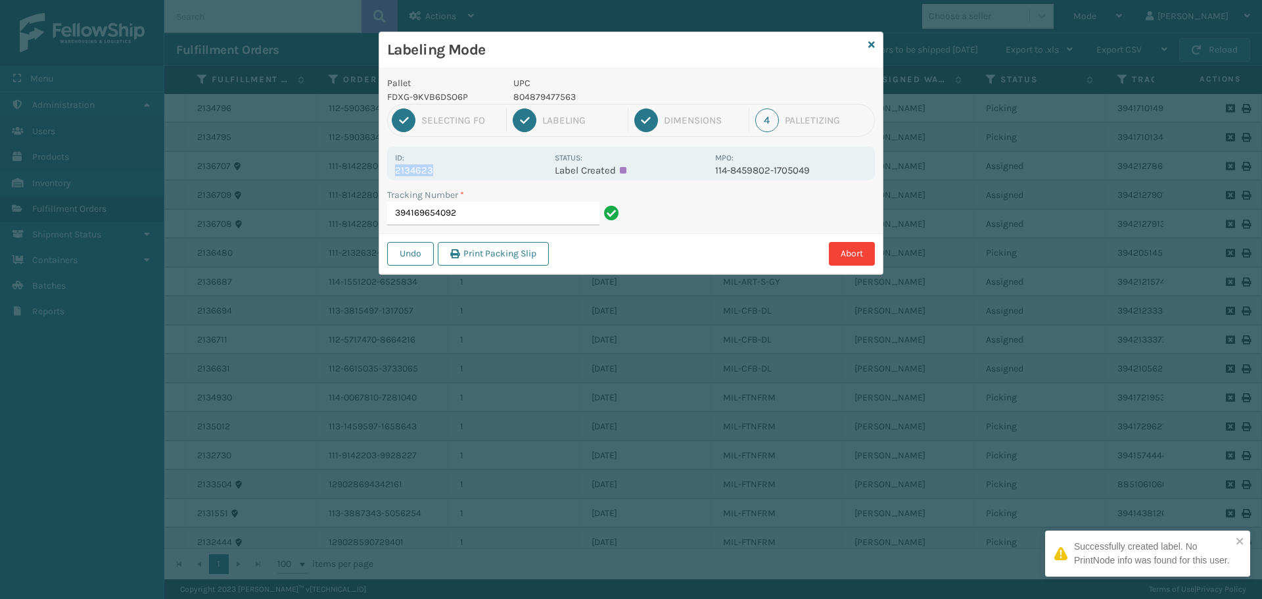
drag, startPoint x: 395, startPoint y: 172, endPoint x: 453, endPoint y: 166, distance: 58.1
click at [453, 166] on p "2134623" at bounding box center [471, 170] width 152 height 12
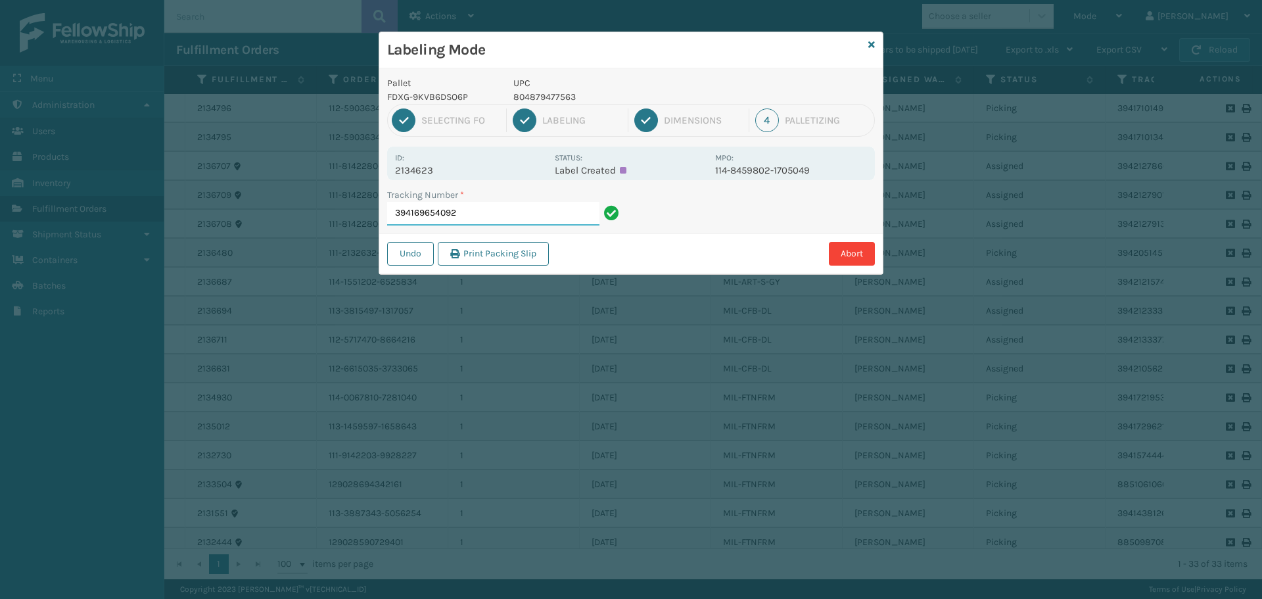
click at [496, 216] on input "394169654092" at bounding box center [493, 214] width 212 height 24
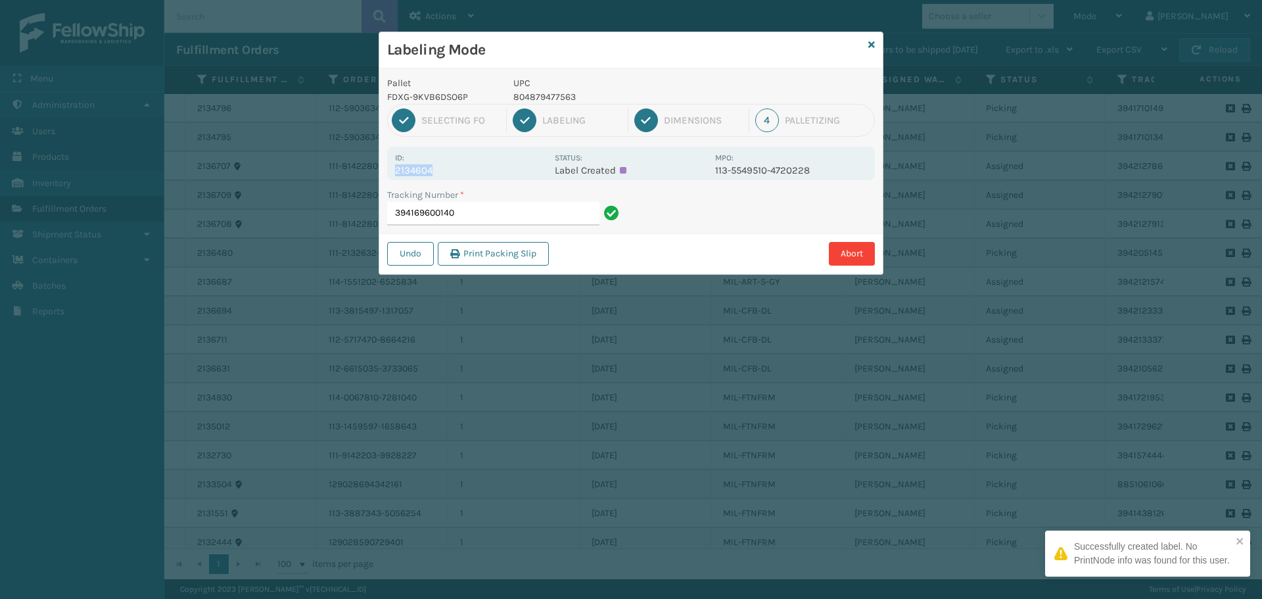
drag, startPoint x: 397, startPoint y: 174, endPoint x: 454, endPoint y: 176, distance: 56.5
click at [454, 176] on p "2134604" at bounding box center [471, 170] width 152 height 12
click at [496, 216] on input "394169600140" at bounding box center [493, 214] width 212 height 24
drag, startPoint x: 398, startPoint y: 170, endPoint x: 483, endPoint y: 173, distance: 85.5
click at [483, 173] on p "2134899" at bounding box center [471, 170] width 152 height 12
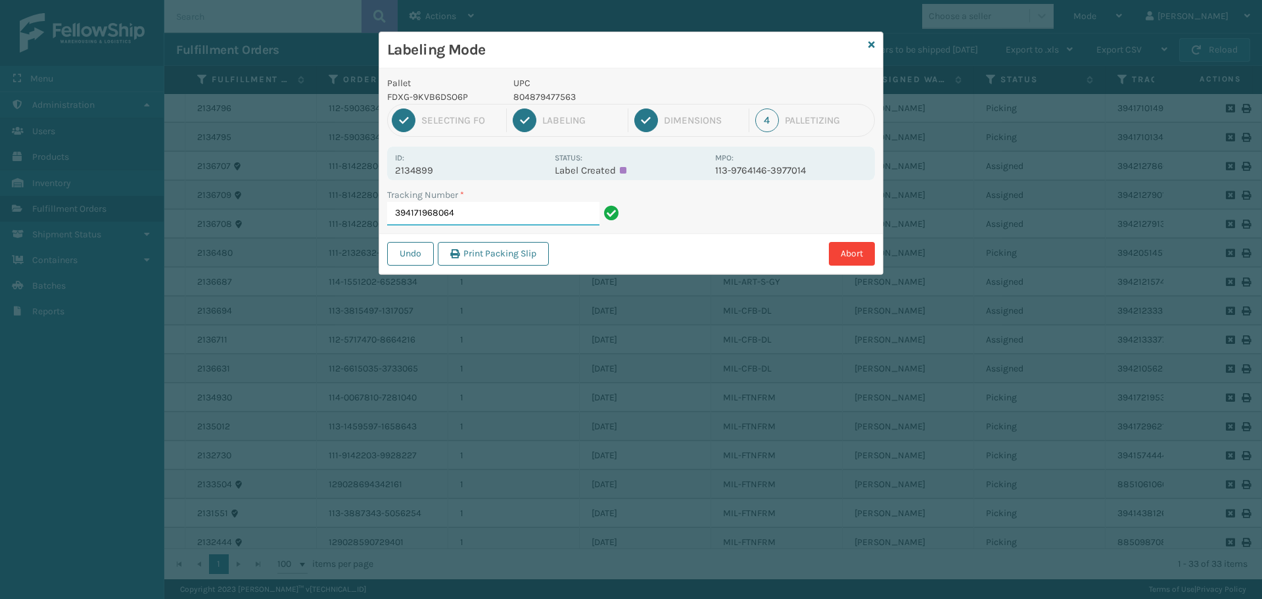
click at [483, 204] on input "394171968064" at bounding box center [493, 214] width 212 height 24
drag, startPoint x: 395, startPoint y: 170, endPoint x: 460, endPoint y: 173, distance: 65.2
click at [460, 173] on p "2134511" at bounding box center [471, 170] width 152 height 12
click at [482, 206] on input "394169255558" at bounding box center [493, 214] width 212 height 24
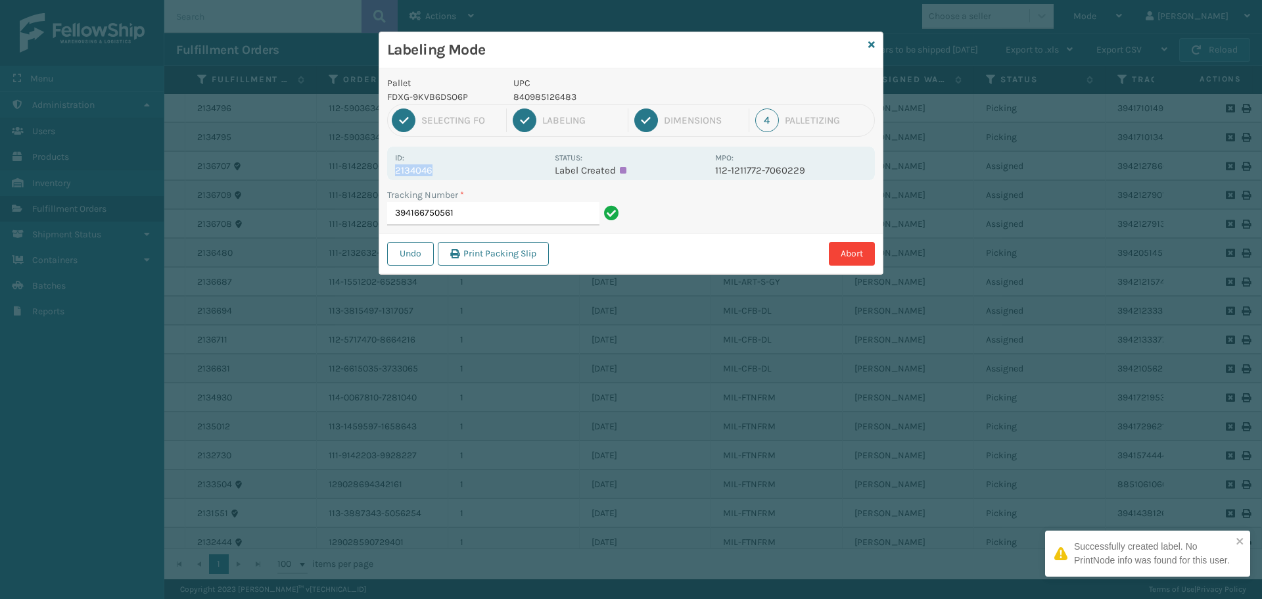
drag, startPoint x: 395, startPoint y: 170, endPoint x: 513, endPoint y: 170, distance: 118.3
click at [513, 170] on p "2134046" at bounding box center [471, 170] width 152 height 12
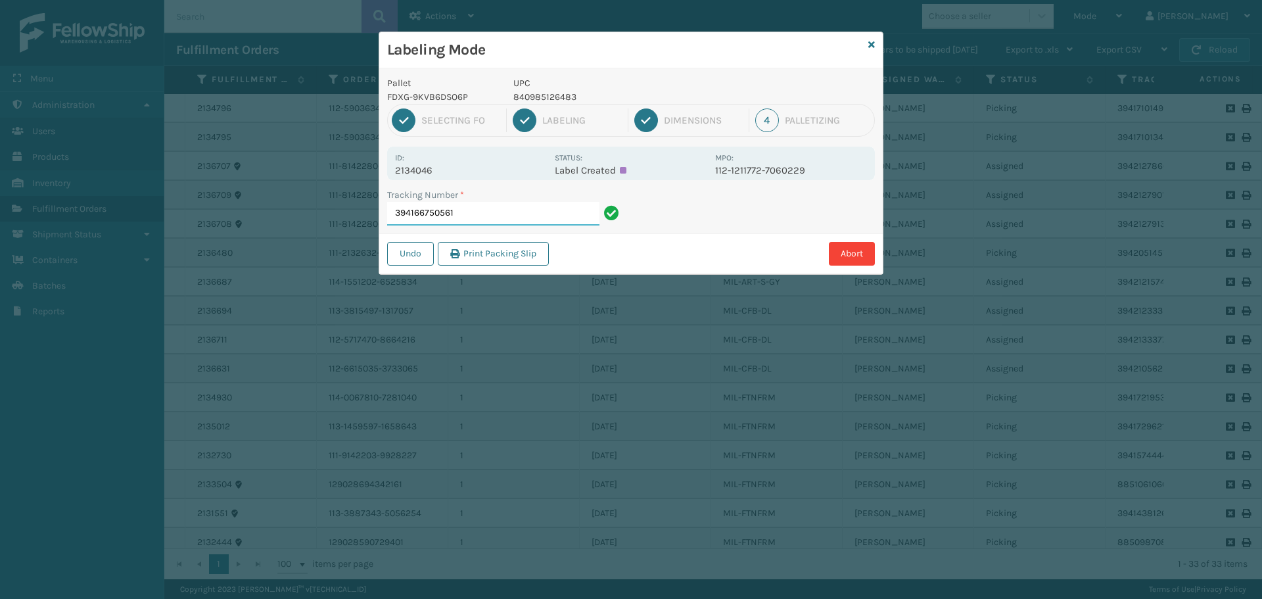
click at [519, 210] on input "394166750561" at bounding box center [493, 214] width 212 height 24
drag, startPoint x: 395, startPoint y: 172, endPoint x: 449, endPoint y: 168, distance: 54.1
click at [449, 168] on p "2136480" at bounding box center [471, 170] width 152 height 12
click at [472, 214] on input "394205145111" at bounding box center [493, 214] width 212 height 24
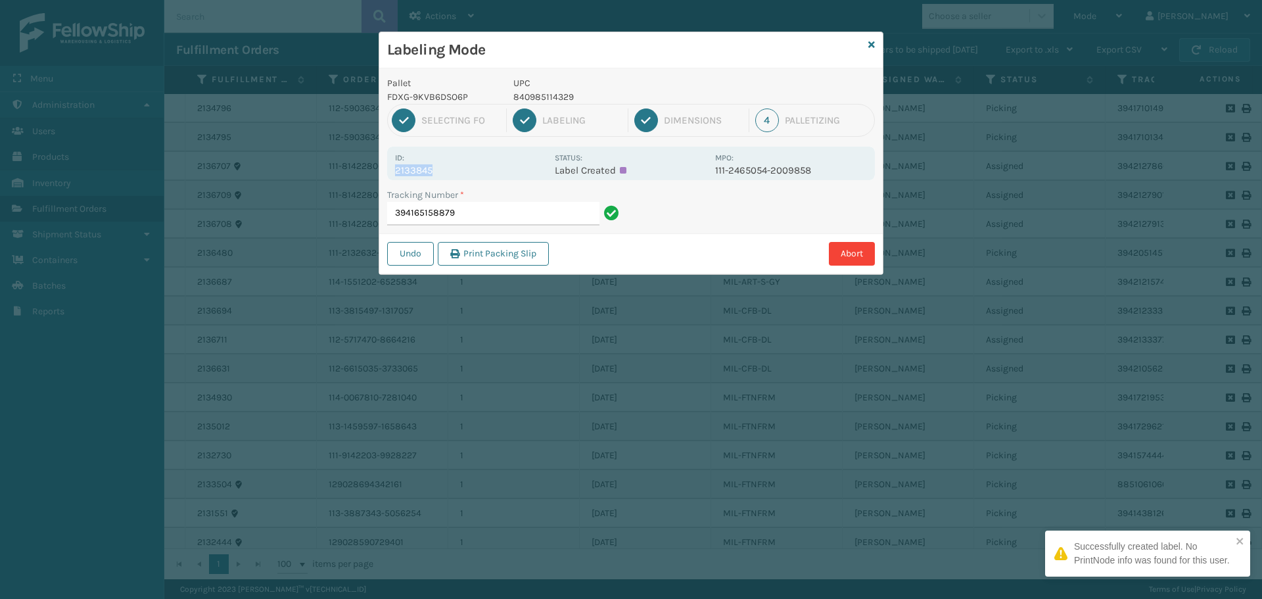
drag, startPoint x: 394, startPoint y: 173, endPoint x: 461, endPoint y: 173, distance: 67.7
click at [461, 173] on div "Id: 2133845 Status: Label Created MPO: 111-2465054-2009858" at bounding box center [631, 164] width 488 height 34
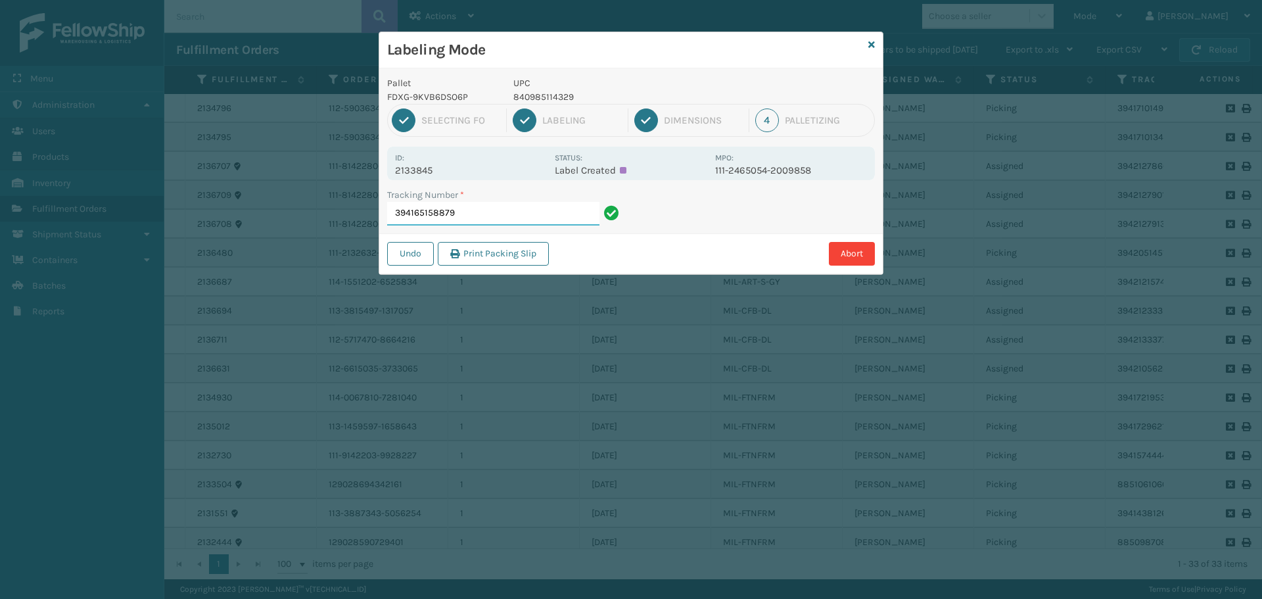
click at [498, 212] on input "394165158879" at bounding box center [493, 214] width 212 height 24
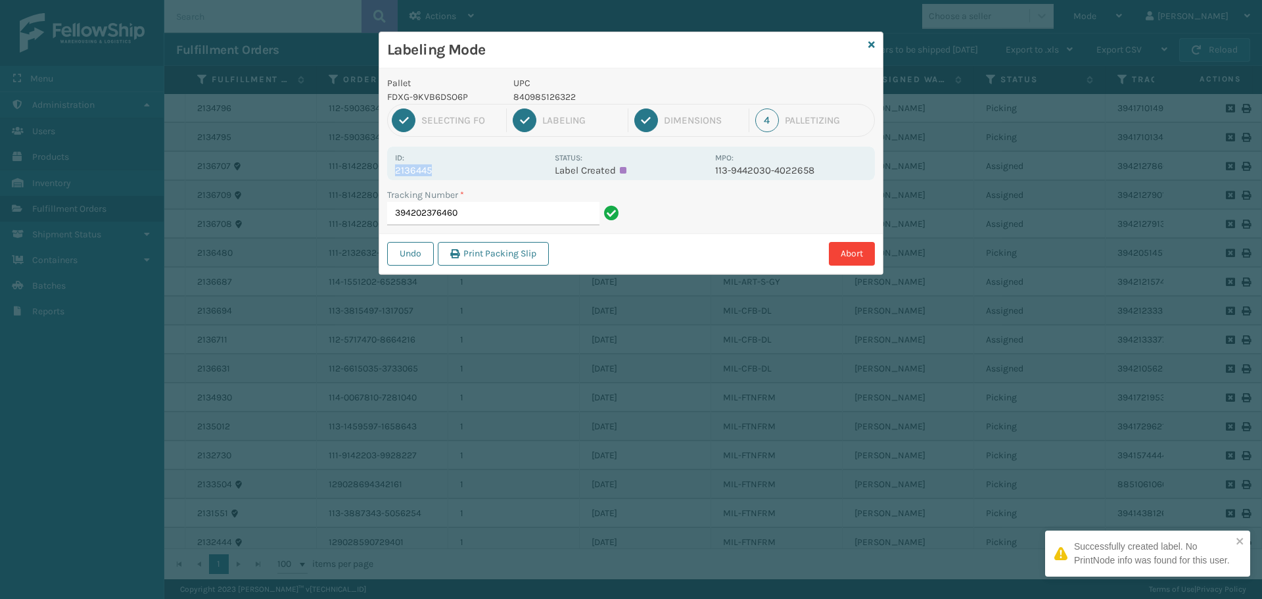
drag, startPoint x: 393, startPoint y: 170, endPoint x: 492, endPoint y: 174, distance: 98.7
click at [492, 174] on div "Id: 2136445 Status: Label Created MPO: 113-9442030-4022658" at bounding box center [631, 164] width 488 height 34
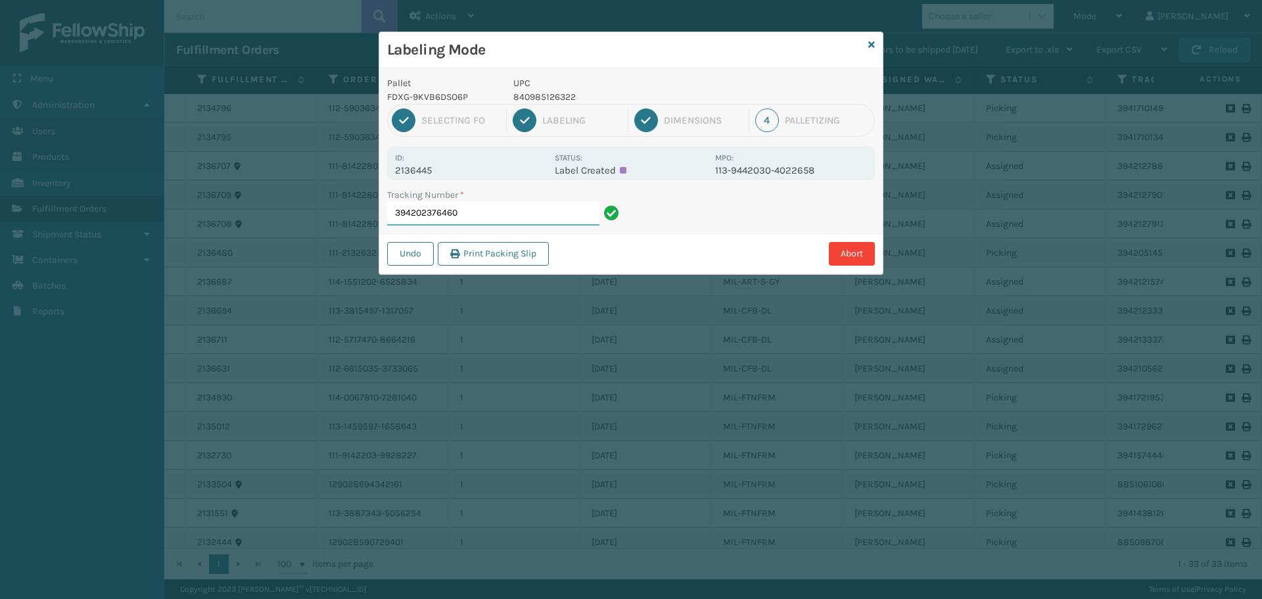
click at [541, 213] on input "394202376460" at bounding box center [493, 214] width 212 height 24
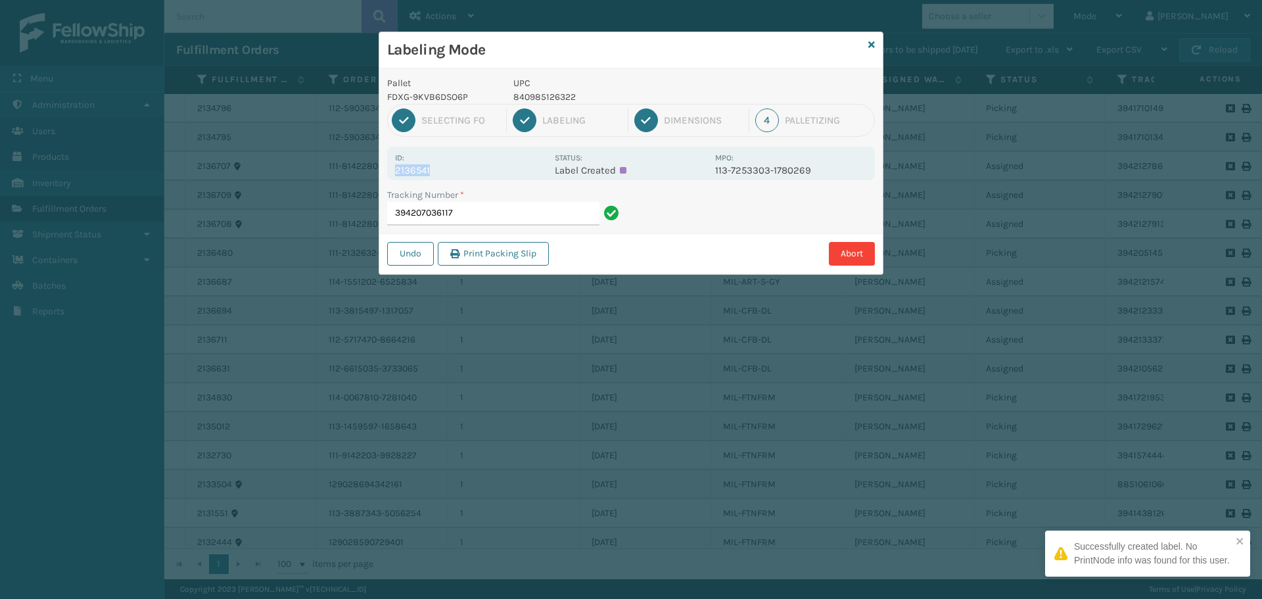
drag, startPoint x: 397, startPoint y: 168, endPoint x: 442, endPoint y: 174, distance: 45.8
click at [442, 174] on p "2136541" at bounding box center [471, 170] width 152 height 12
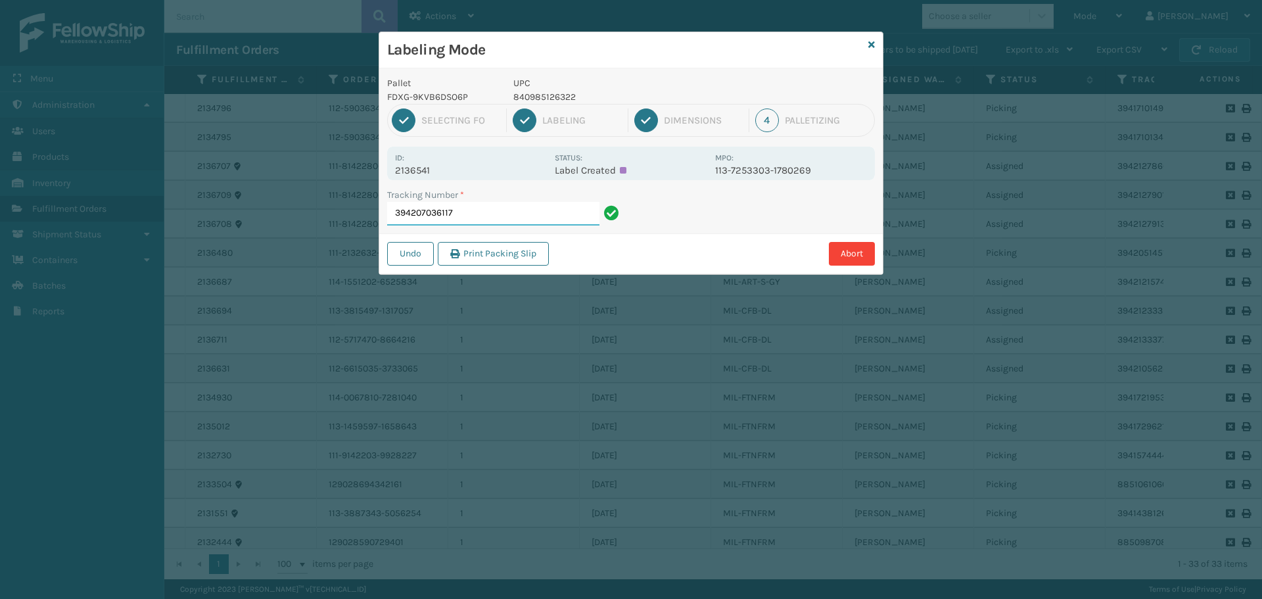
click at [484, 219] on input "394207036117" at bounding box center [493, 214] width 212 height 24
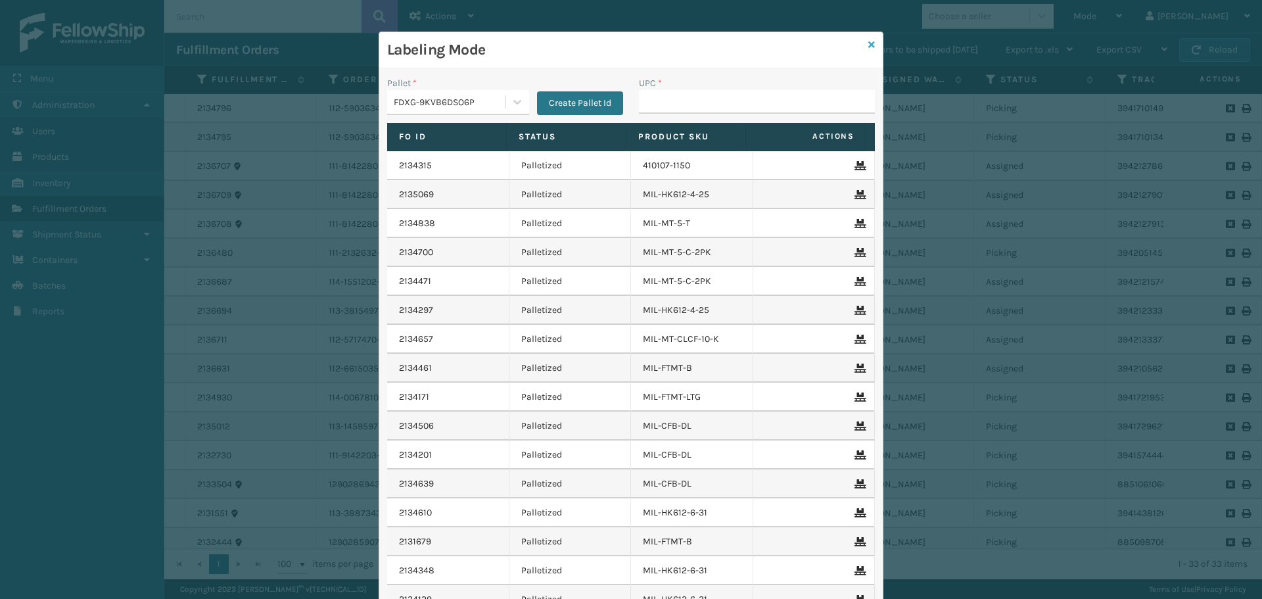
click at [868, 45] on icon at bounding box center [871, 44] width 7 height 9
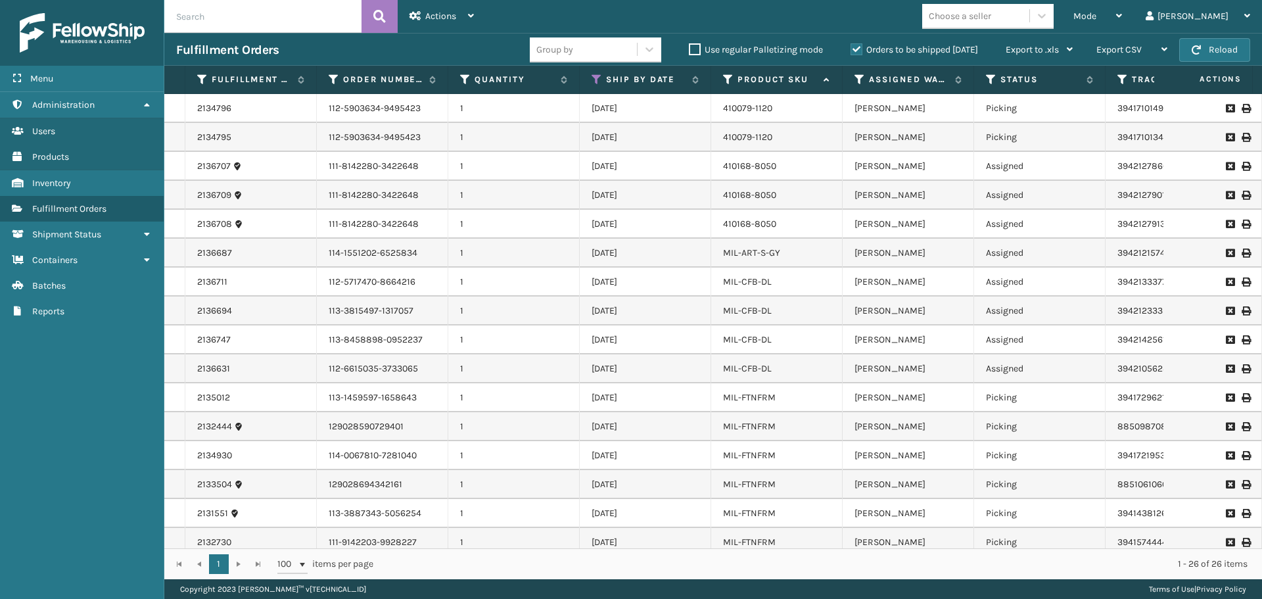
scroll to position [308, 0]
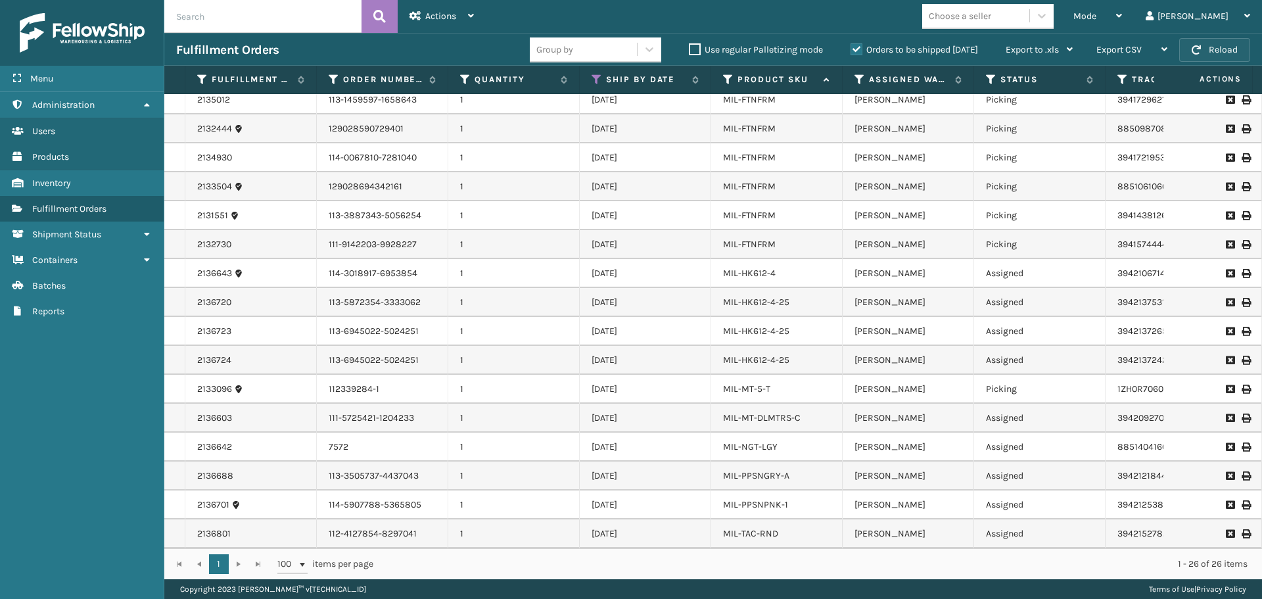
click at [1204, 41] on button "Reload" at bounding box center [1214, 50] width 71 height 24
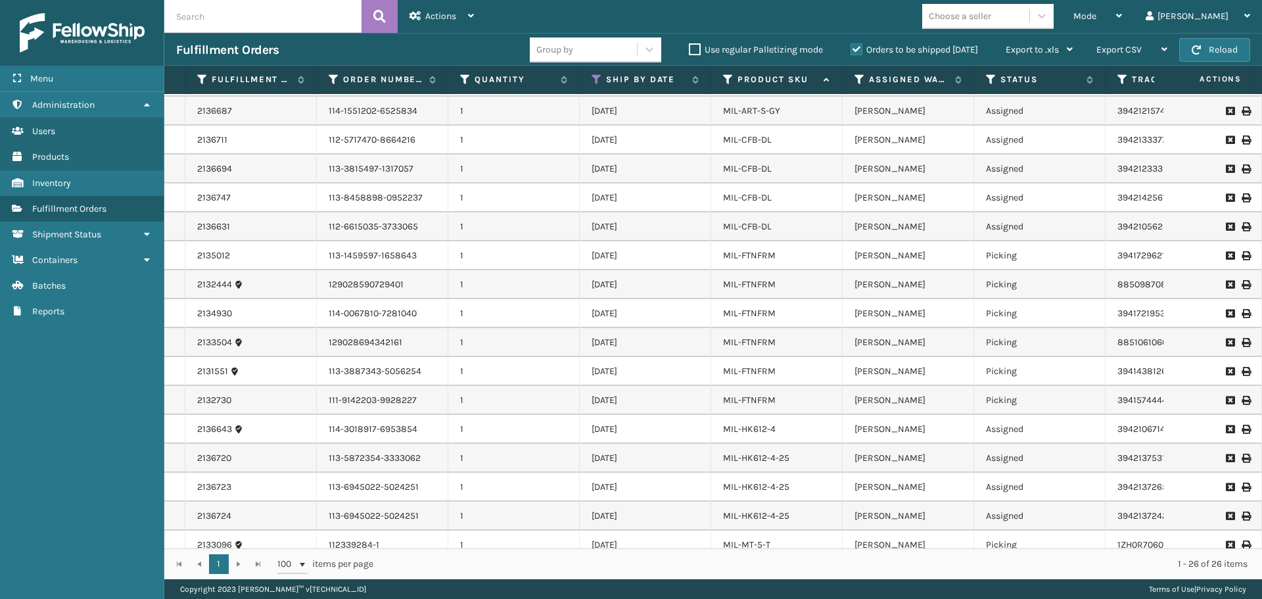
scroll to position [0, 0]
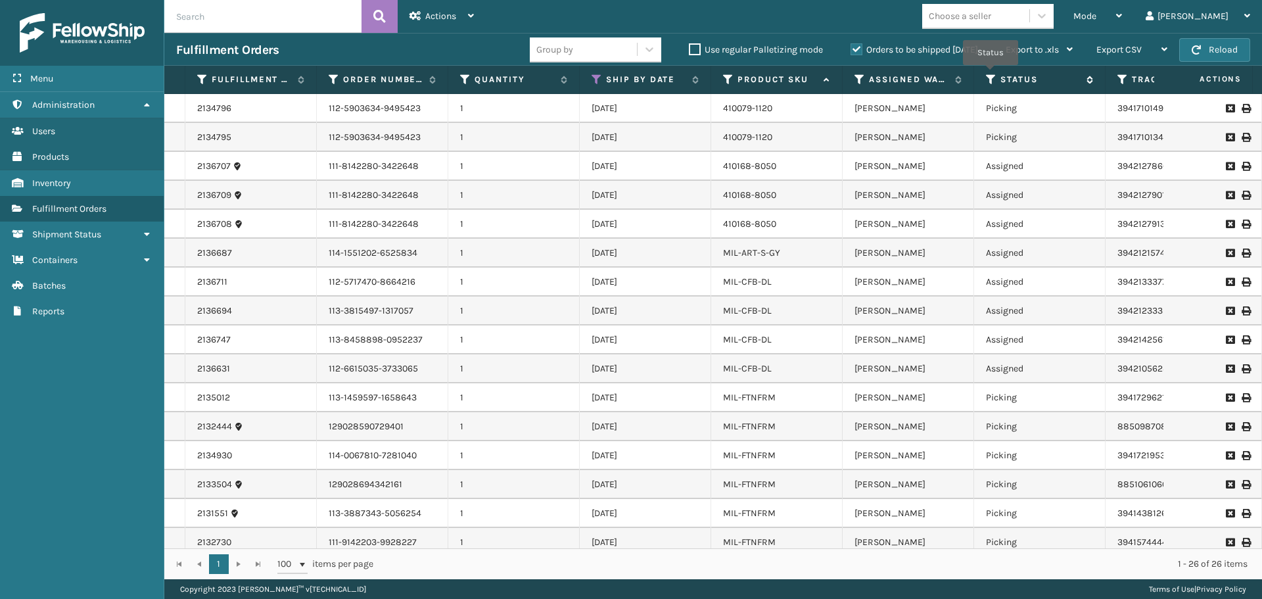
click at [991, 74] on icon at bounding box center [991, 80] width 11 height 12
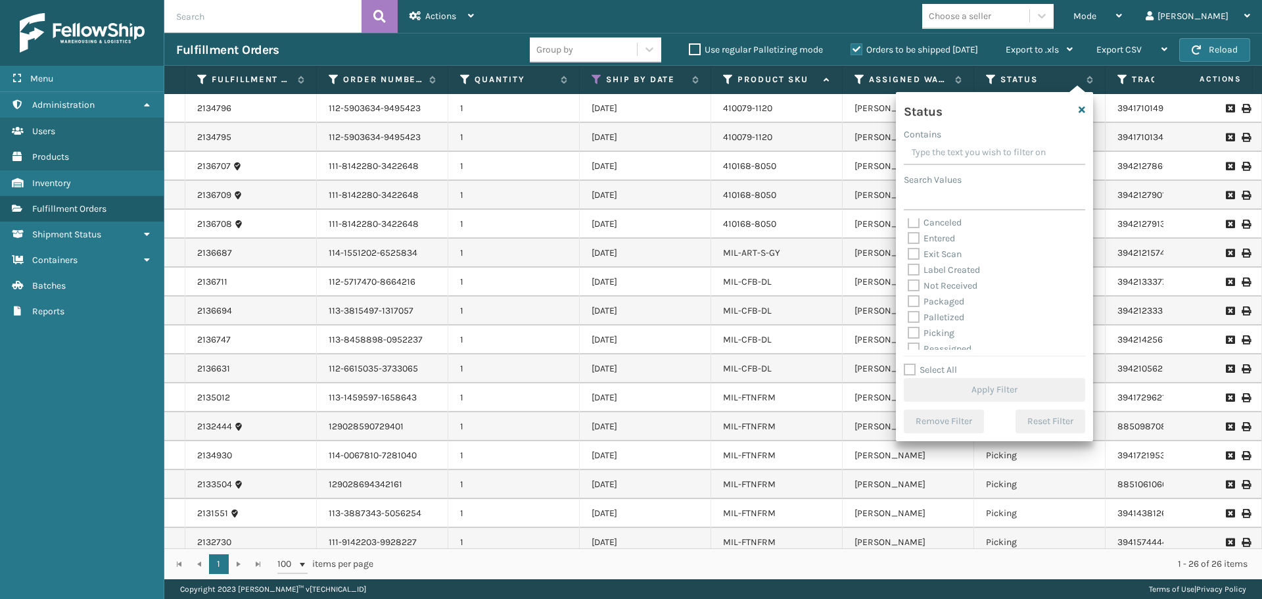
scroll to position [30, 0]
click at [941, 323] on label "Picking" at bounding box center [931, 321] width 47 height 11
click at [908, 323] on input "Picking" at bounding box center [908, 318] width 1 height 9
checkbox input "true"
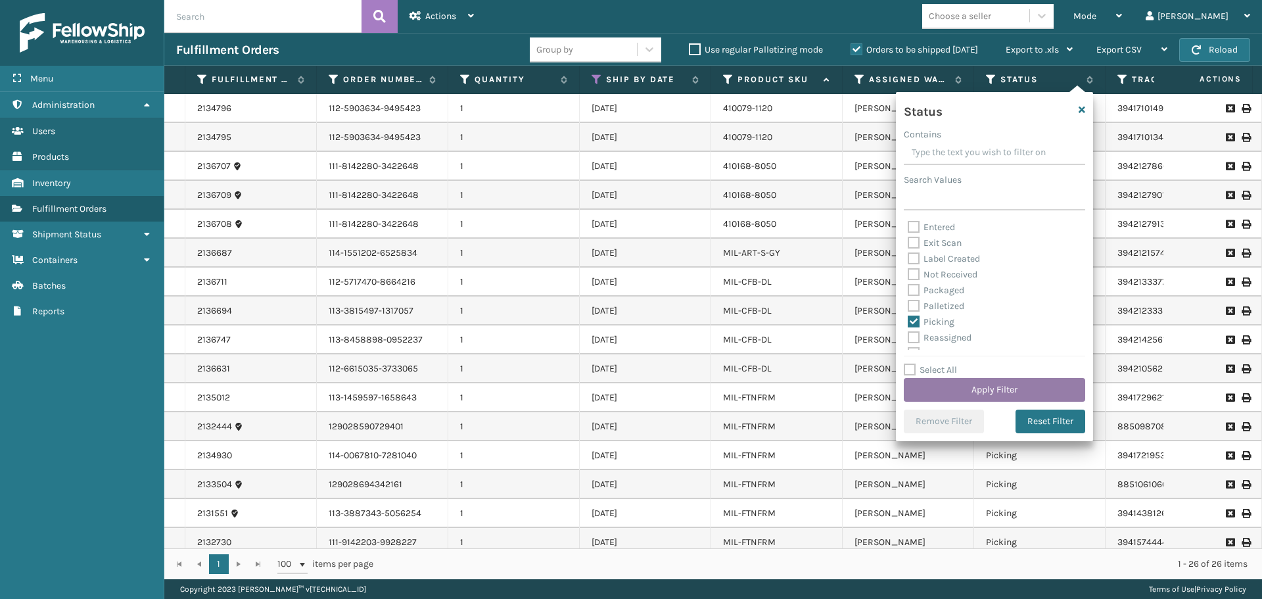
click at [999, 389] on button "Apply Filter" at bounding box center [994, 390] width 181 height 24
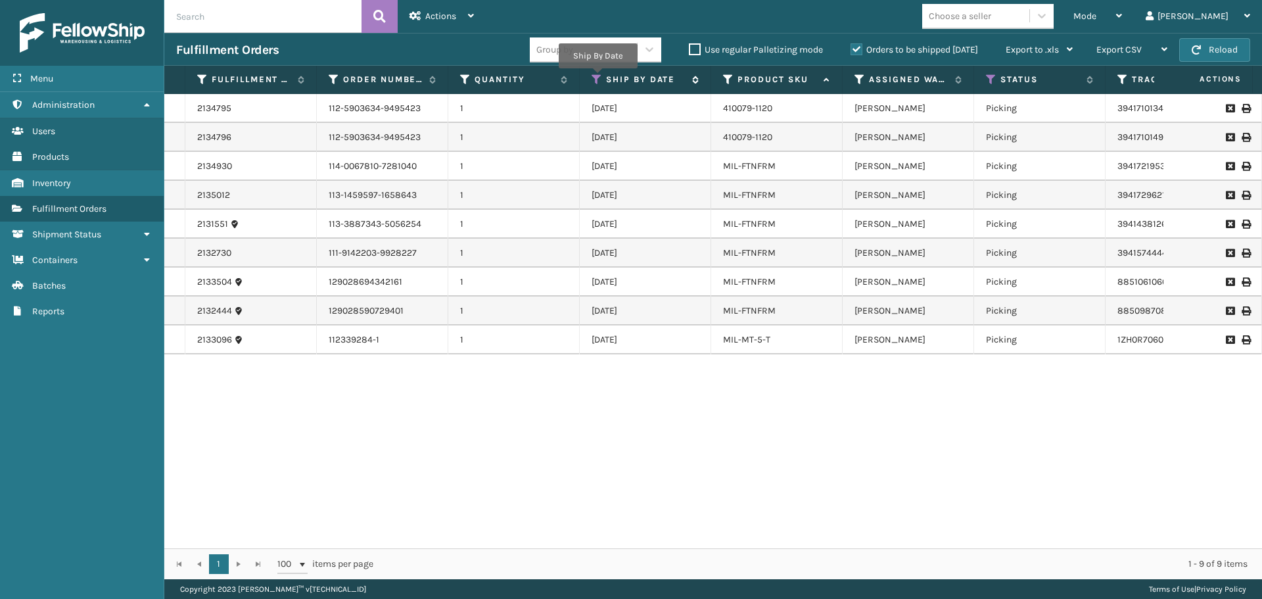
click at [598, 78] on icon at bounding box center [597, 80] width 11 height 12
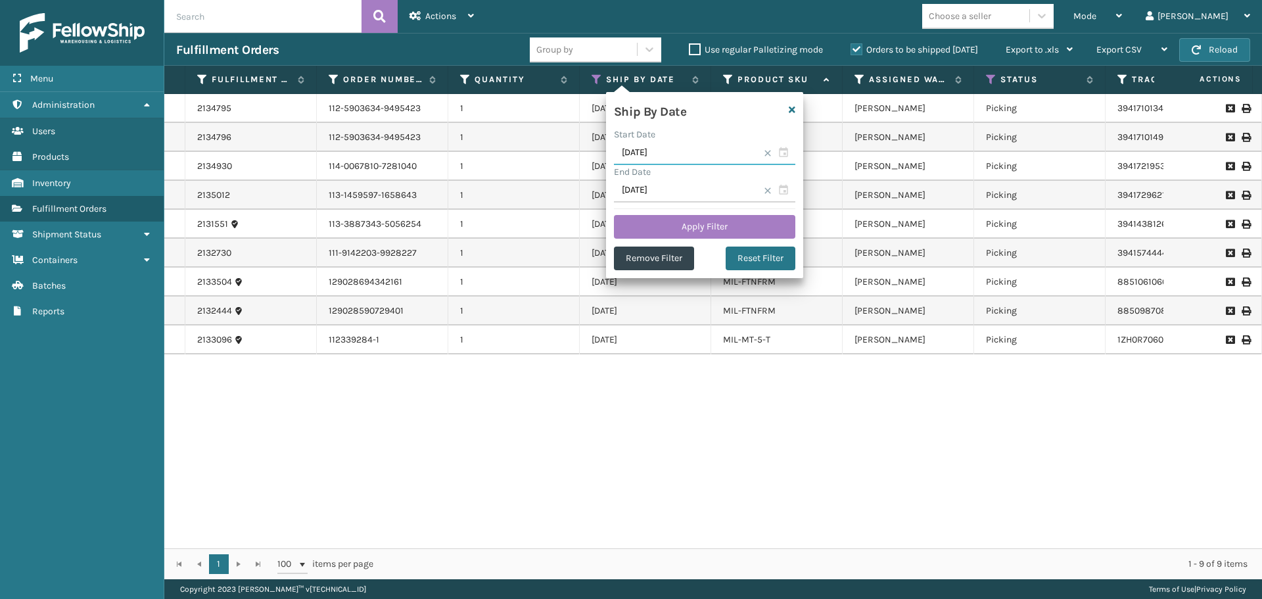
click at [765, 149] on input "[DATE]" at bounding box center [704, 153] width 181 height 24
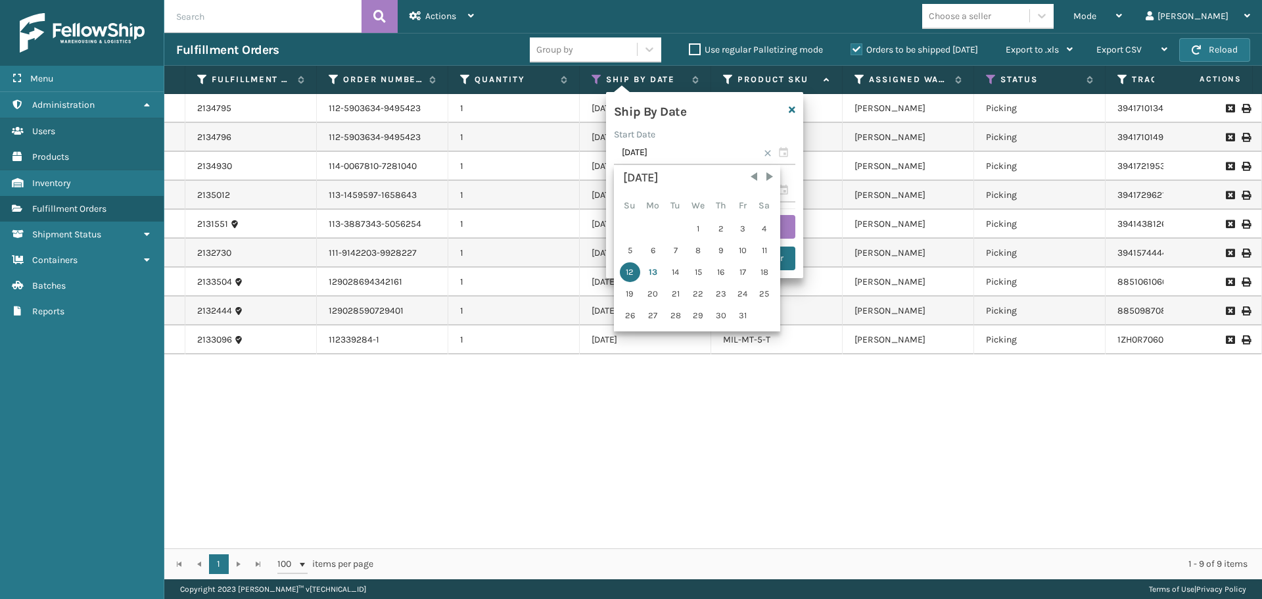
click at [769, 153] on span at bounding box center [768, 153] width 8 height 8
click at [742, 105] on div "Ship By Date" at bounding box center [688, 110] width 164 height 20
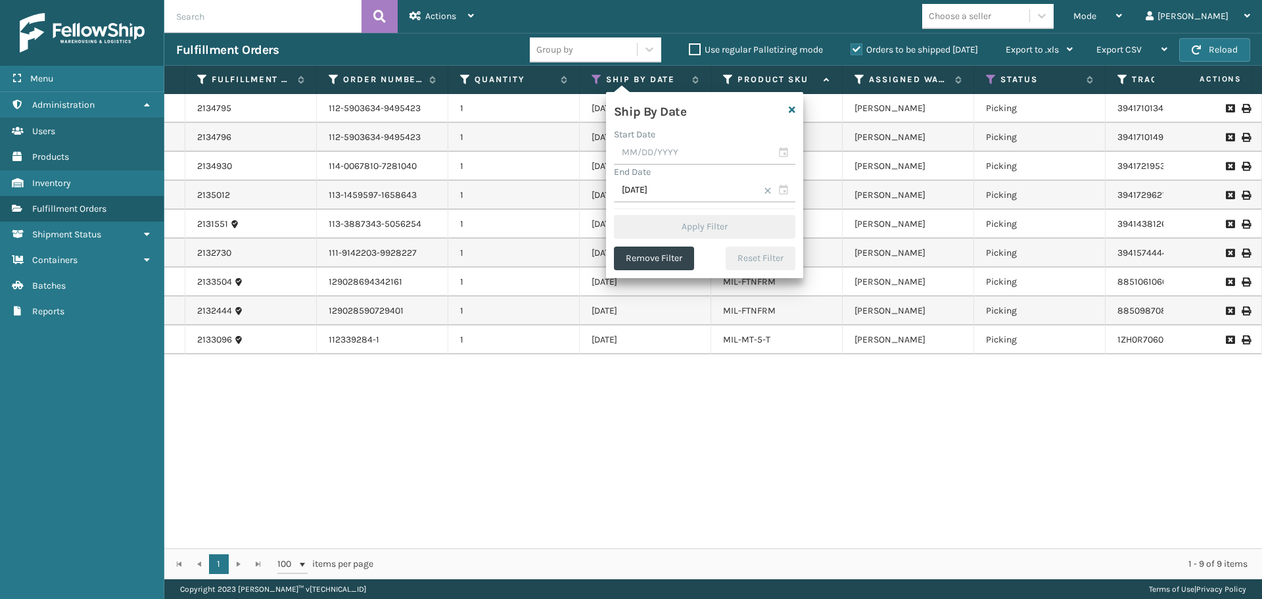
click at [767, 189] on span at bounding box center [768, 191] width 8 height 8
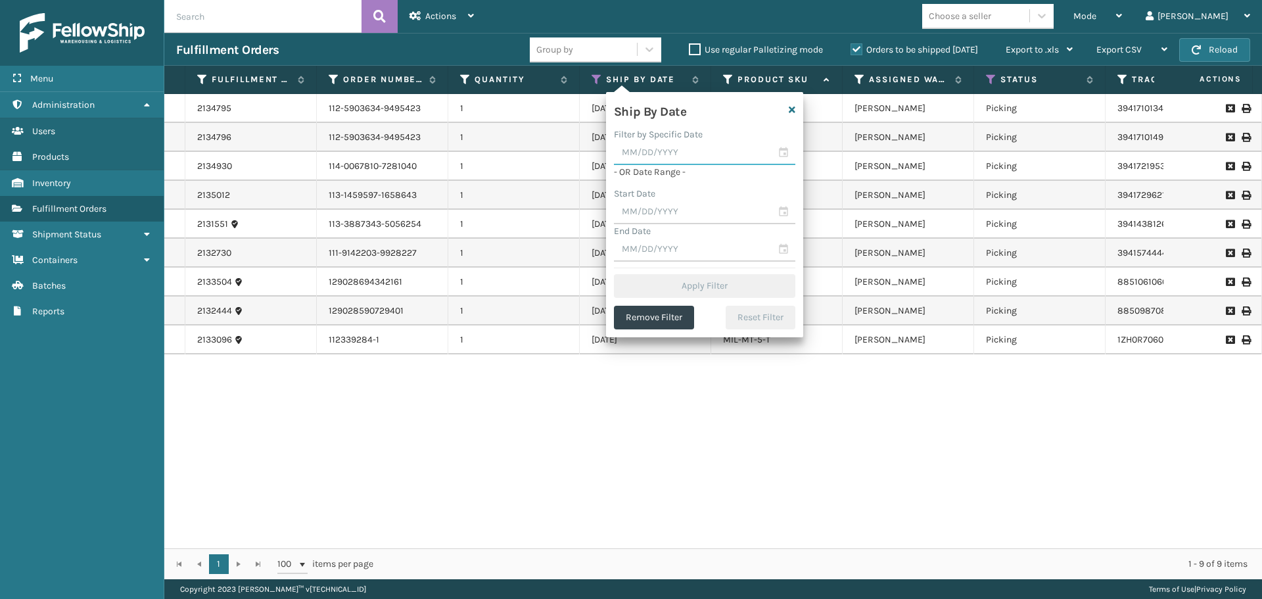
click at [692, 162] on input "text" at bounding box center [704, 153] width 181 height 24
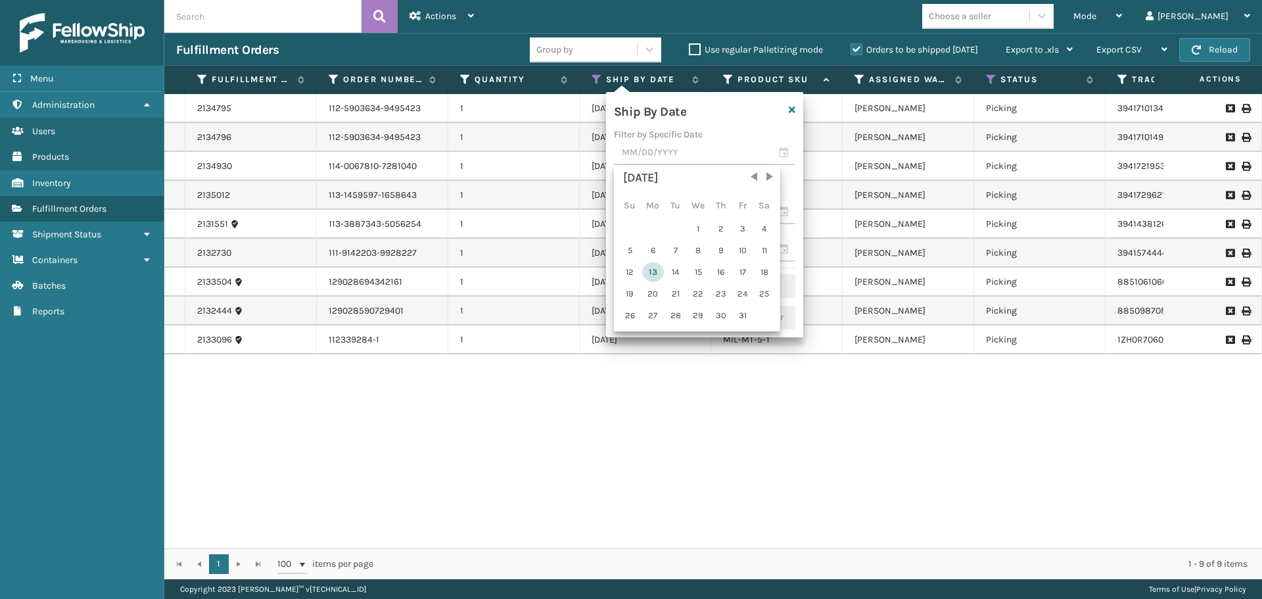
click at [653, 273] on div "13" at bounding box center [653, 272] width 22 height 20
type input "[DATE]"
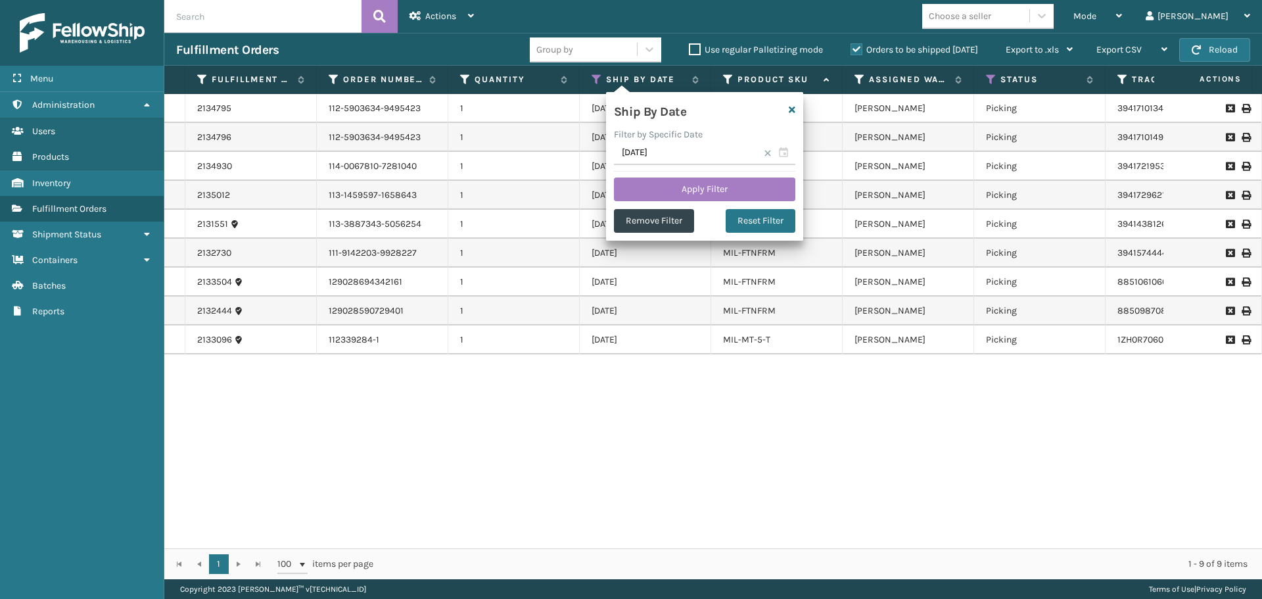
click at [718, 174] on div "Ship By Date Filter by Specific Date [DATE] Apply Filter Remove Filter Reset Fi…" at bounding box center [704, 166] width 197 height 149
click at [720, 187] on button "Apply Filter" at bounding box center [704, 189] width 181 height 24
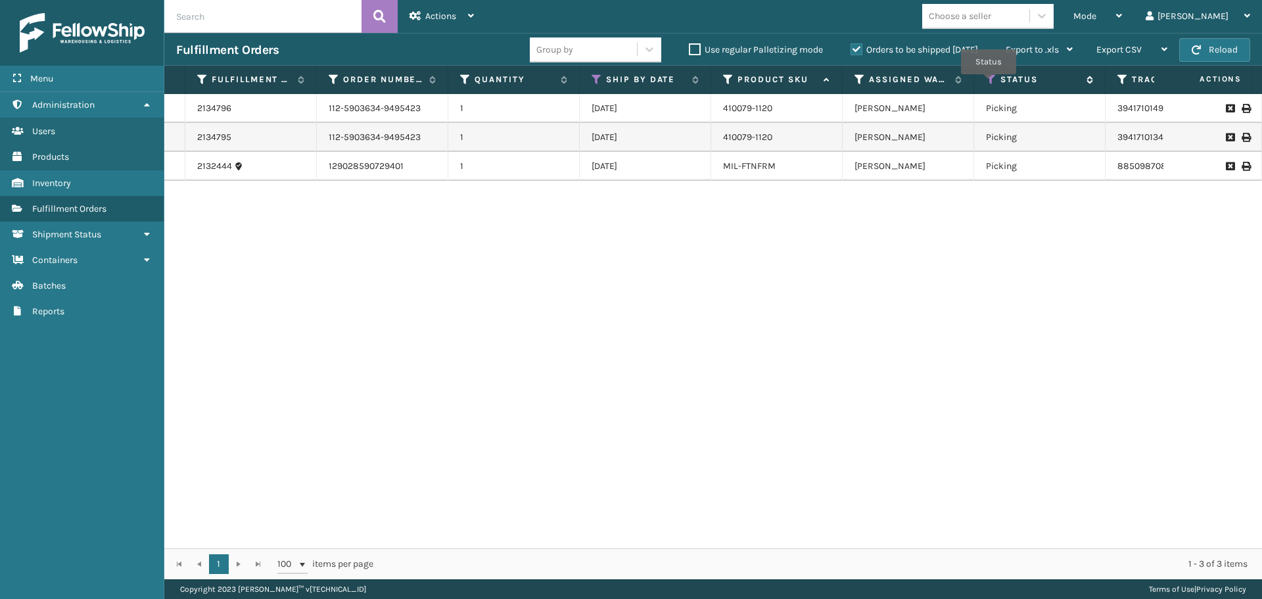
click at [989, 82] on icon at bounding box center [991, 80] width 11 height 12
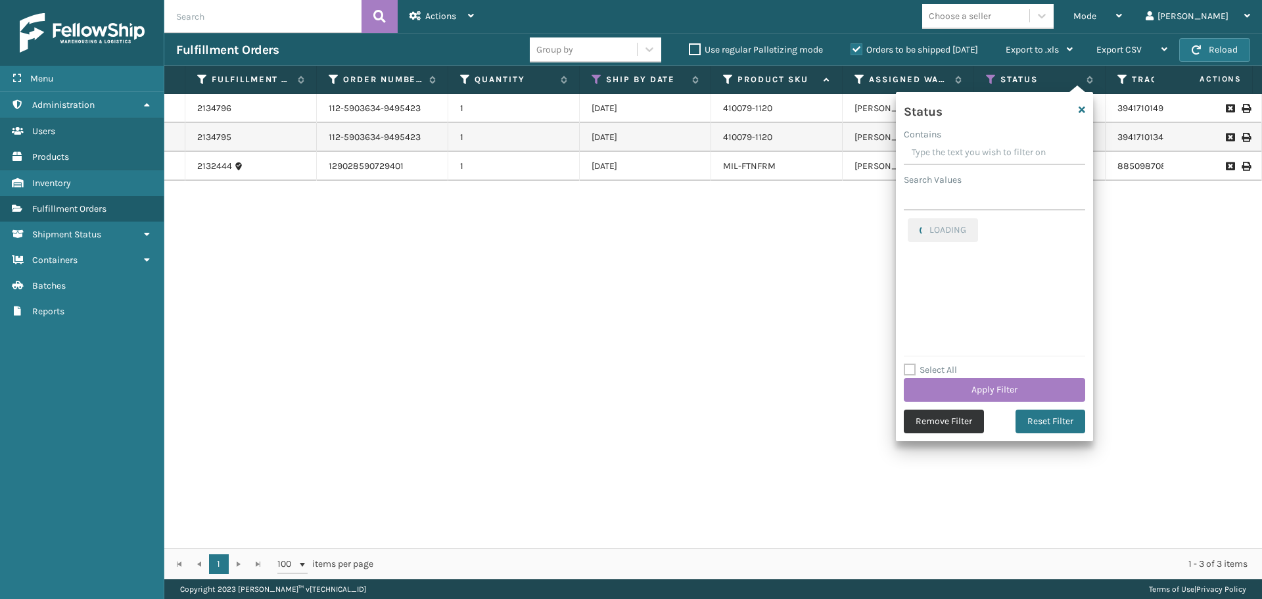
click at [959, 414] on button "Remove Filter" at bounding box center [944, 422] width 80 height 24
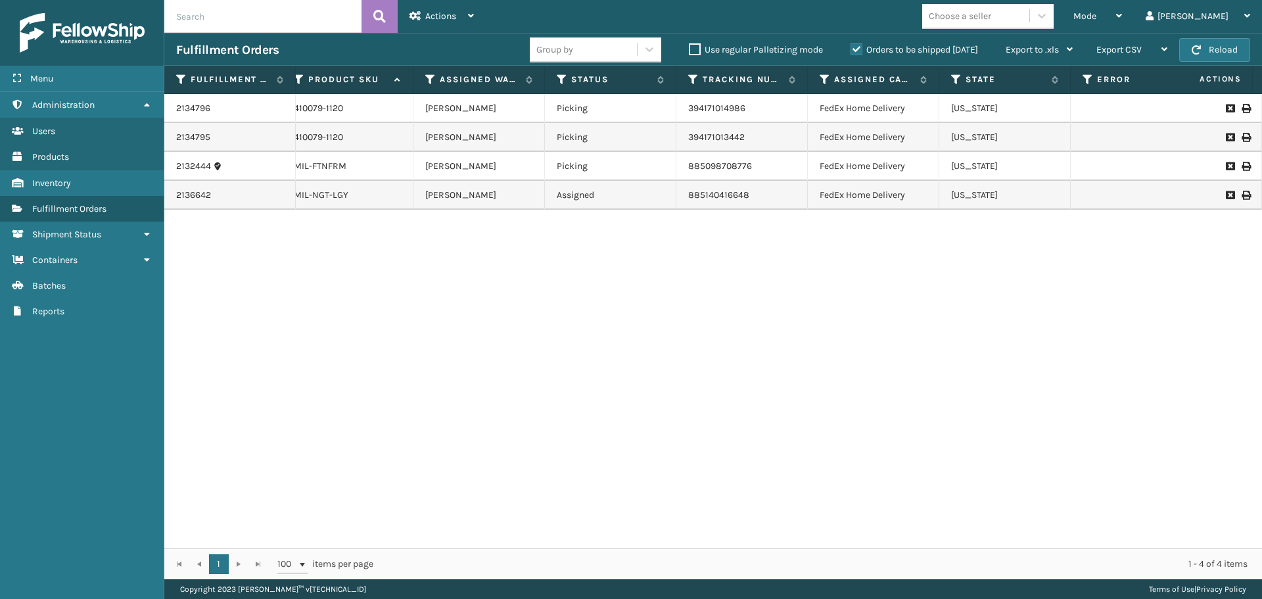
scroll to position [0, 447]
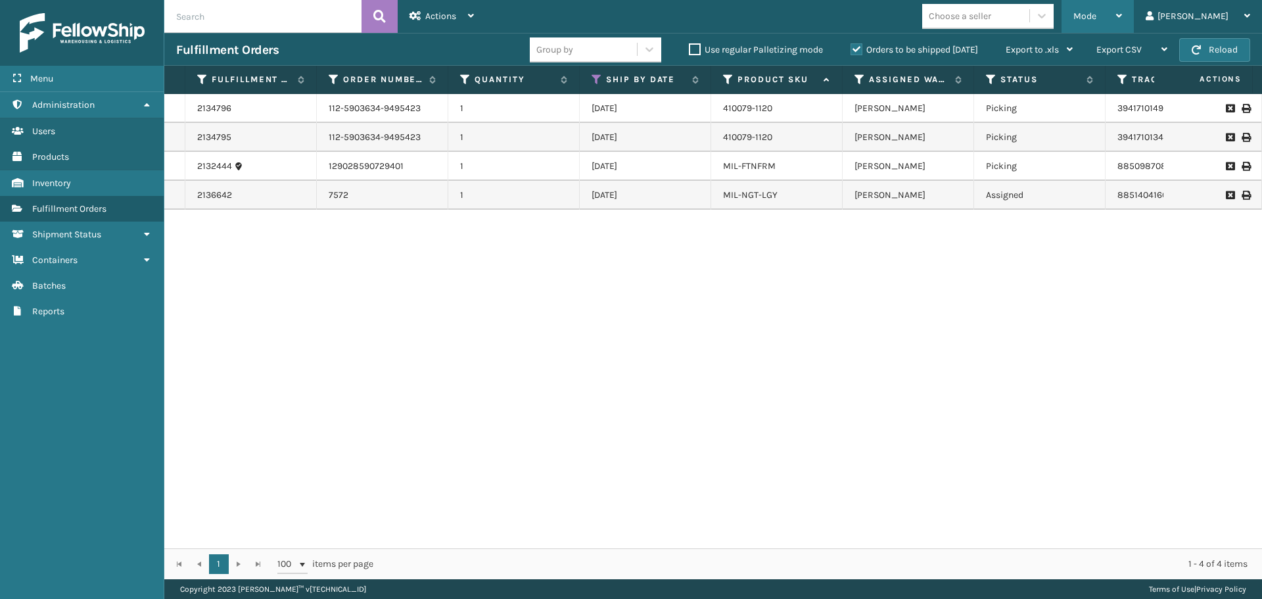
click at [1122, 14] on div "Mode" at bounding box center [1097, 16] width 49 height 33
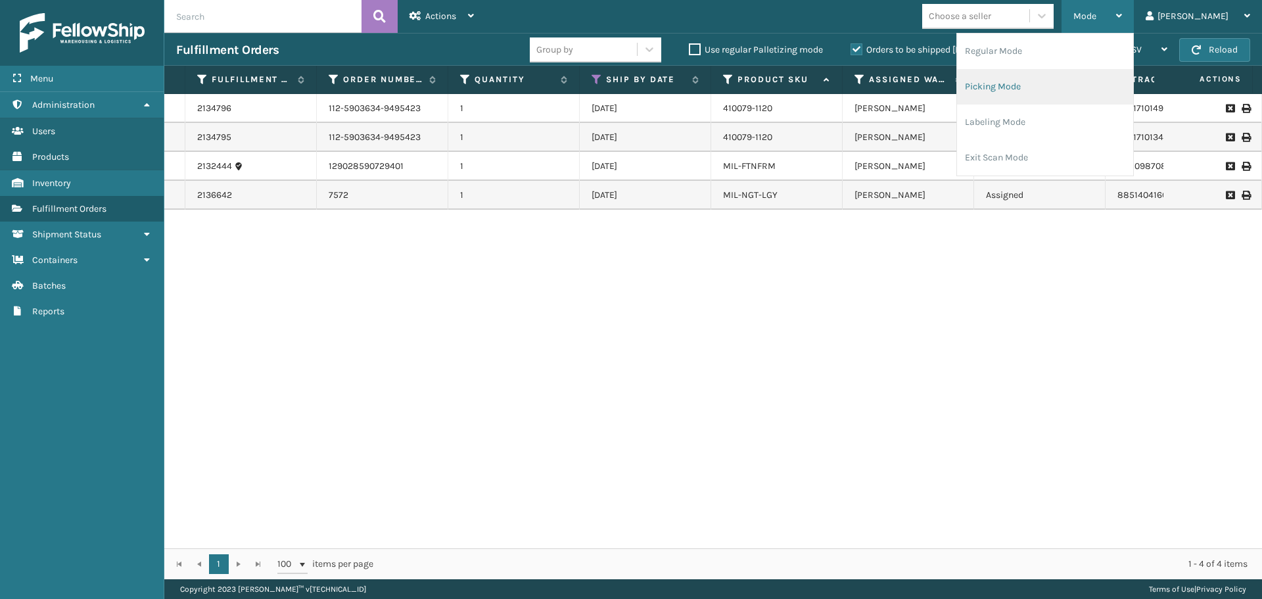
click at [1069, 74] on li "Picking Mode" at bounding box center [1045, 86] width 176 height 35
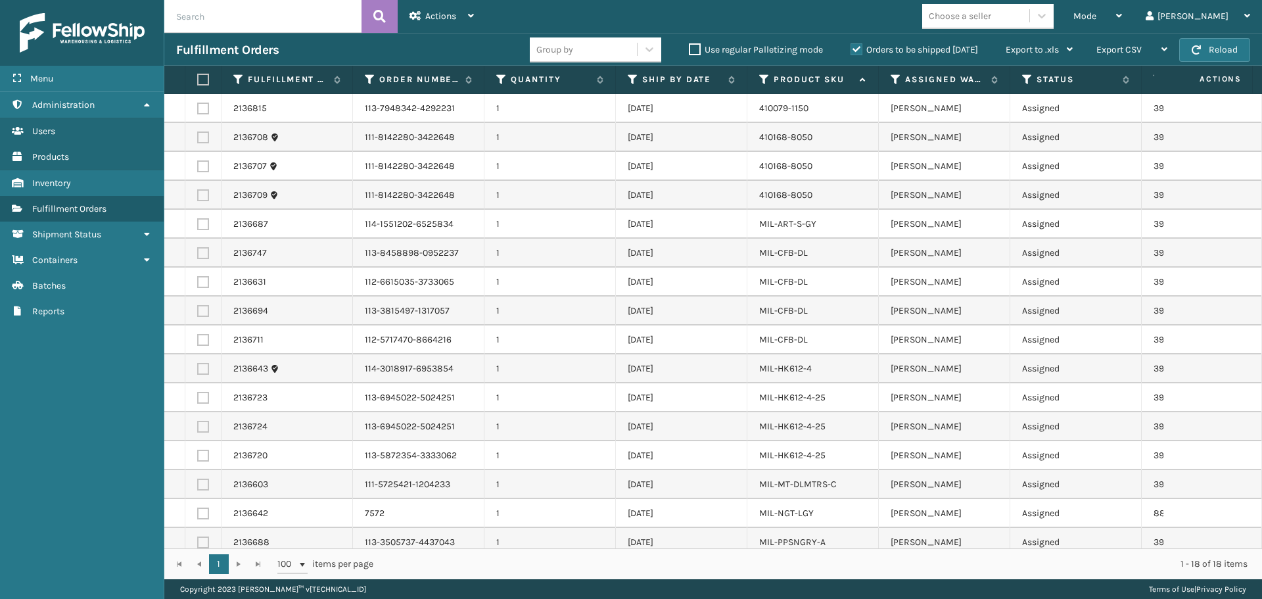
scroll to position [76, 0]
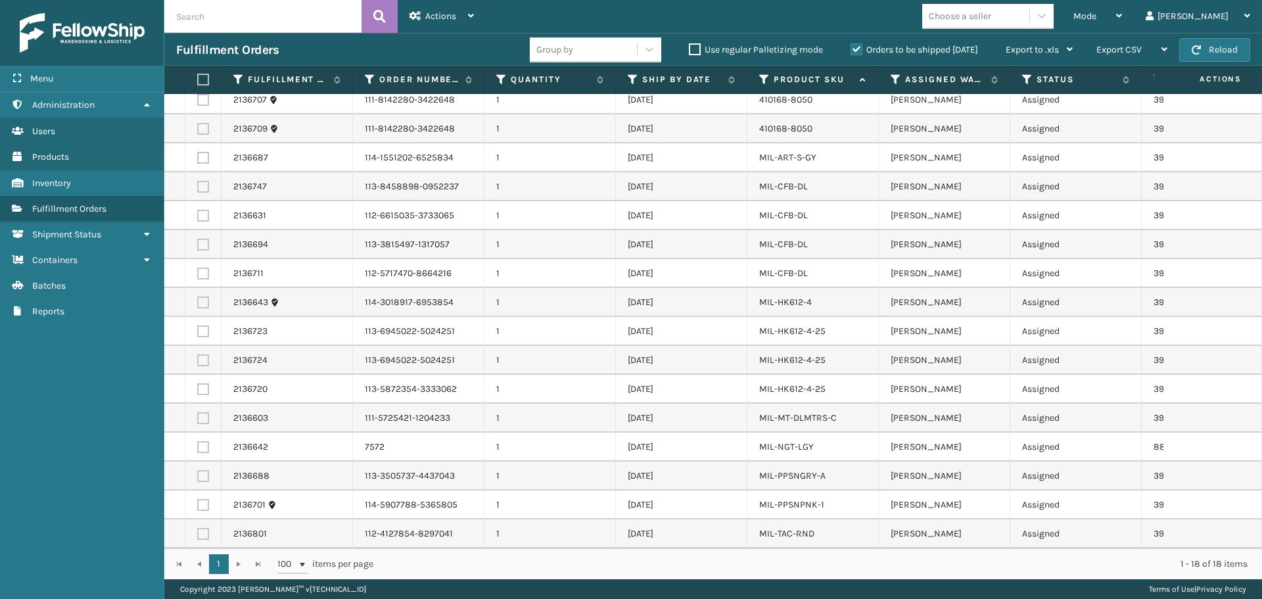
click at [202, 441] on label at bounding box center [203, 447] width 12 height 12
click at [198, 441] on input "checkbox" at bounding box center [197, 445] width 1 height 9
checkbox input "true"
click at [466, 12] on div "Actions" at bounding box center [442, 16] width 64 height 33
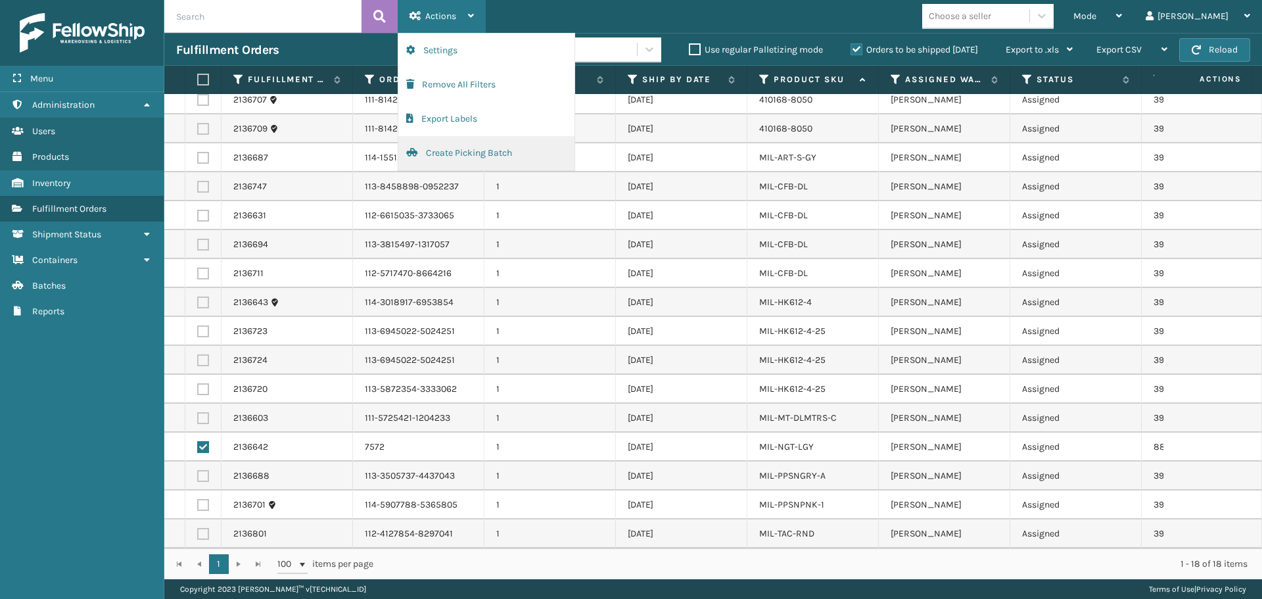
click at [503, 150] on button "Create Picking Batch" at bounding box center [486, 153] width 176 height 34
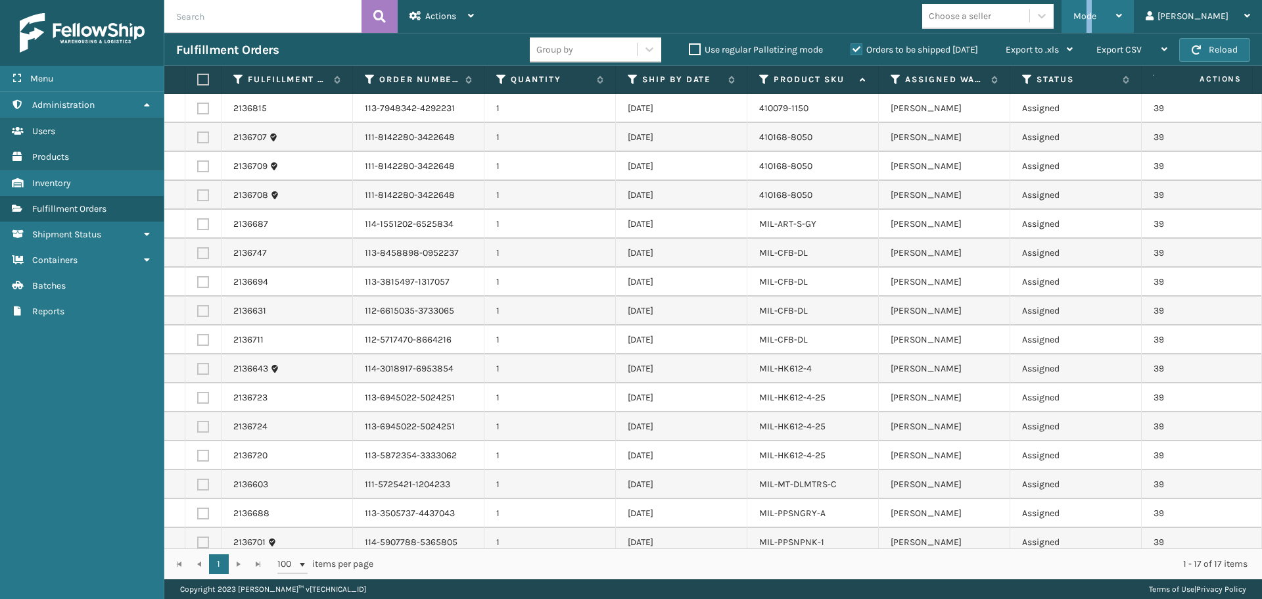
click at [1096, 13] on span "Mode" at bounding box center [1084, 16] width 23 height 11
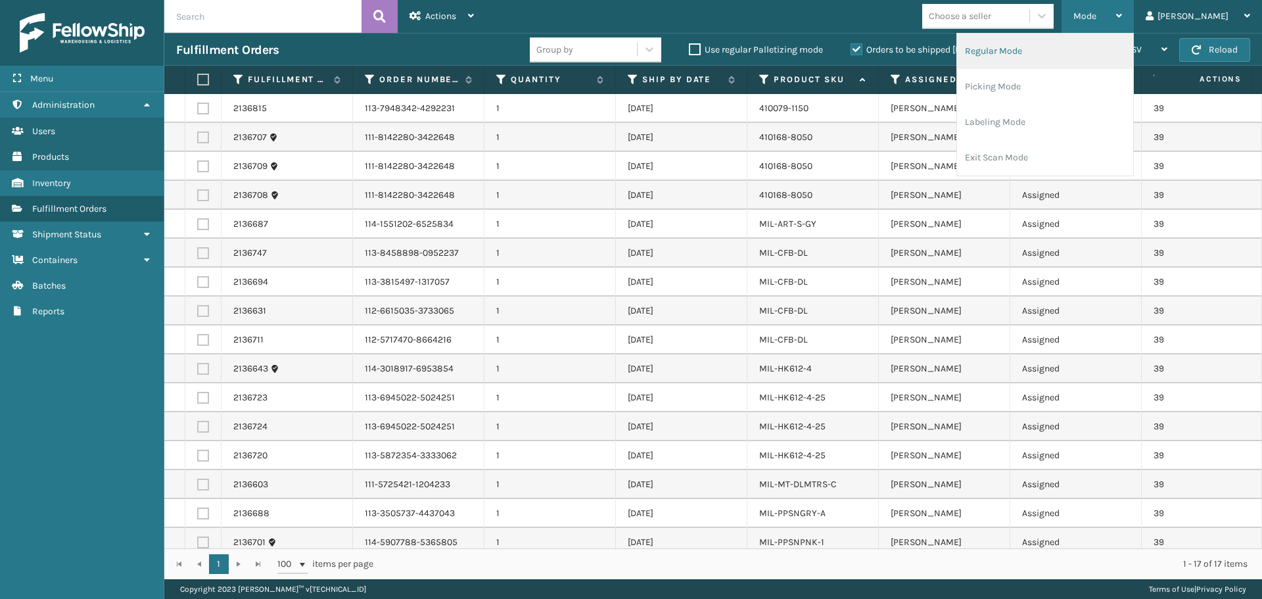
click at [1093, 62] on li "Regular Mode" at bounding box center [1045, 51] width 176 height 35
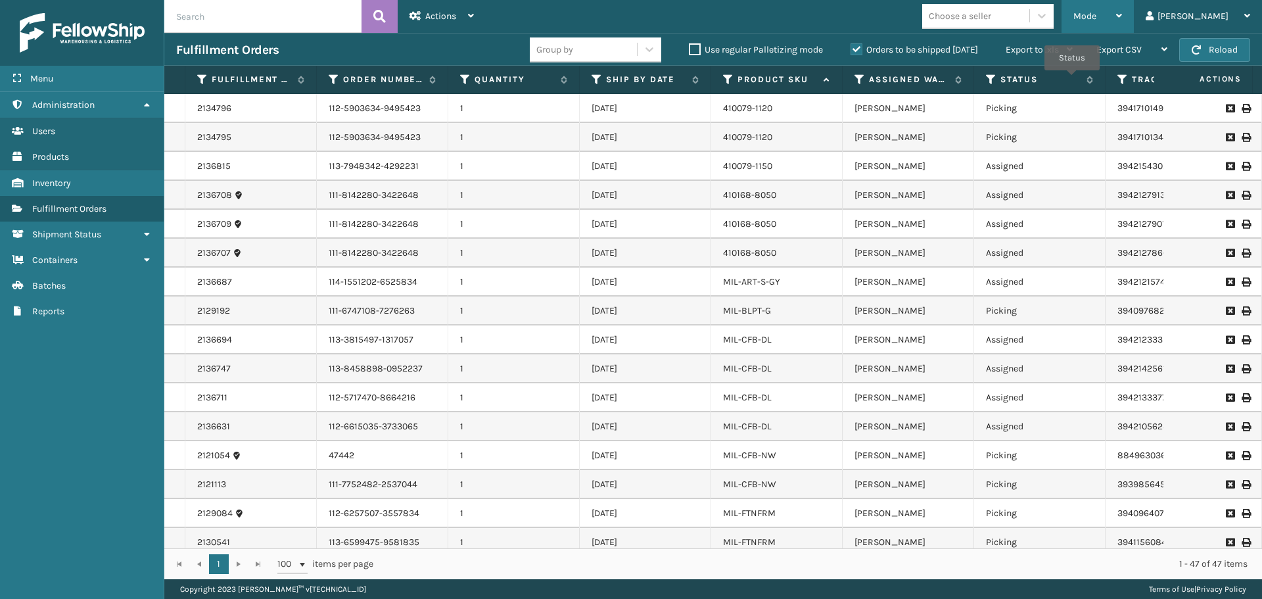
click at [1096, 11] on span "Mode" at bounding box center [1084, 16] width 23 height 11
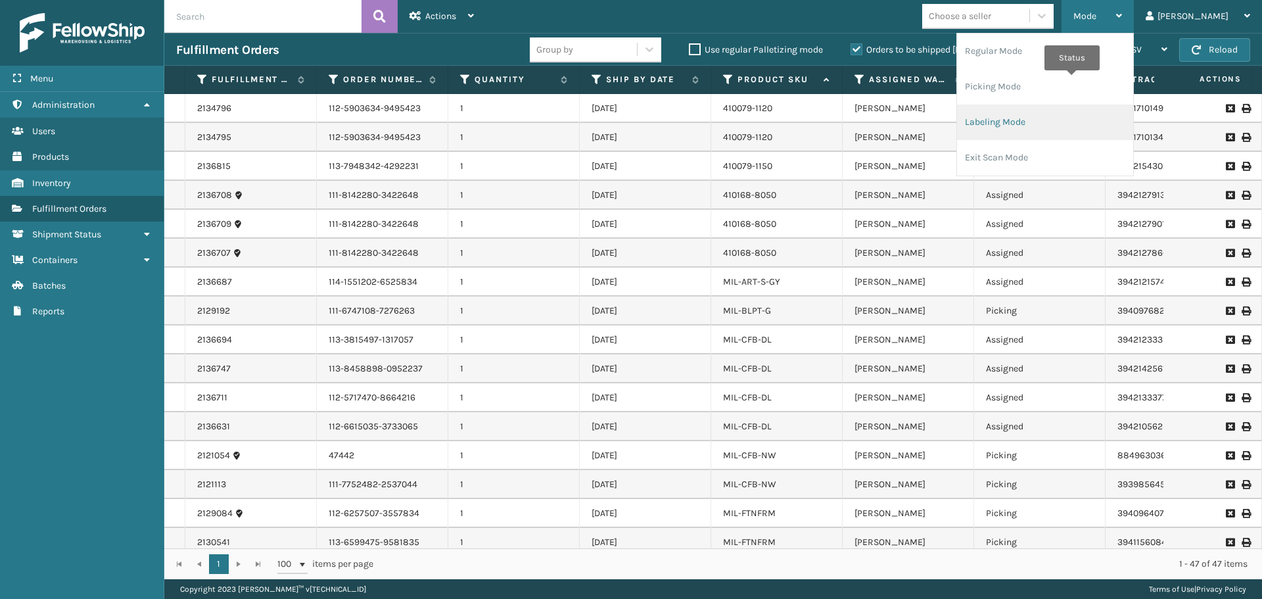
click at [1054, 115] on li "Labeling Mode" at bounding box center [1045, 122] width 176 height 35
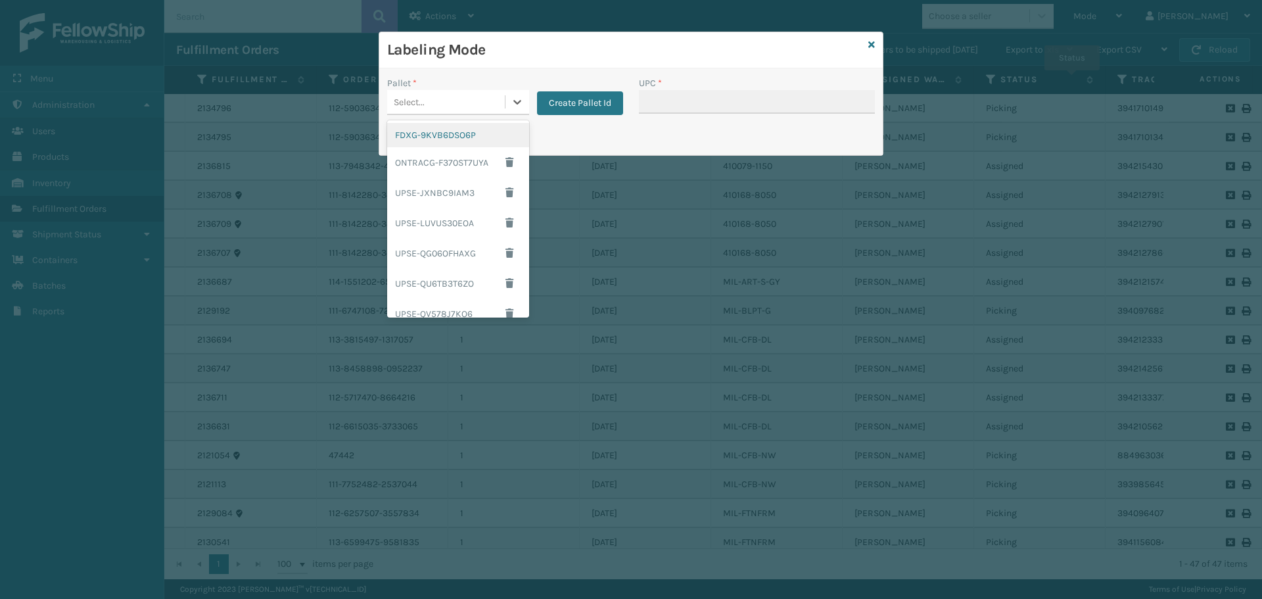
click at [475, 96] on div "Select..." at bounding box center [446, 102] width 118 height 22
click at [461, 127] on div "FDXG-9KVB6DSO6P" at bounding box center [458, 135] width 142 height 24
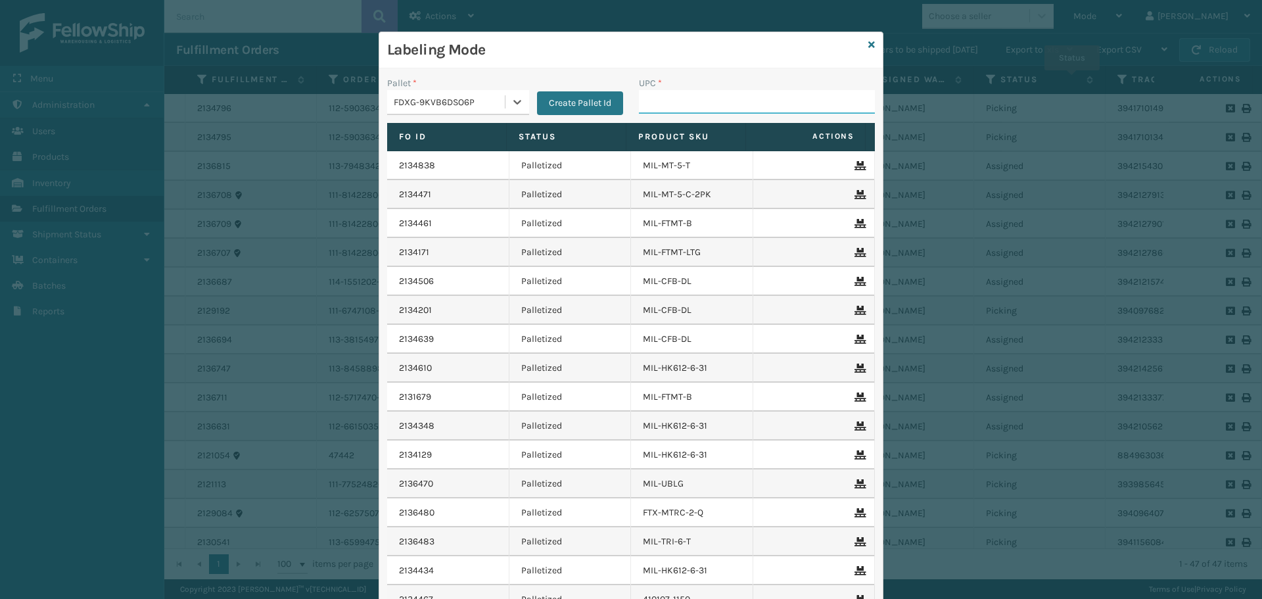
click at [717, 90] on input "UPC *" at bounding box center [757, 102] width 236 height 24
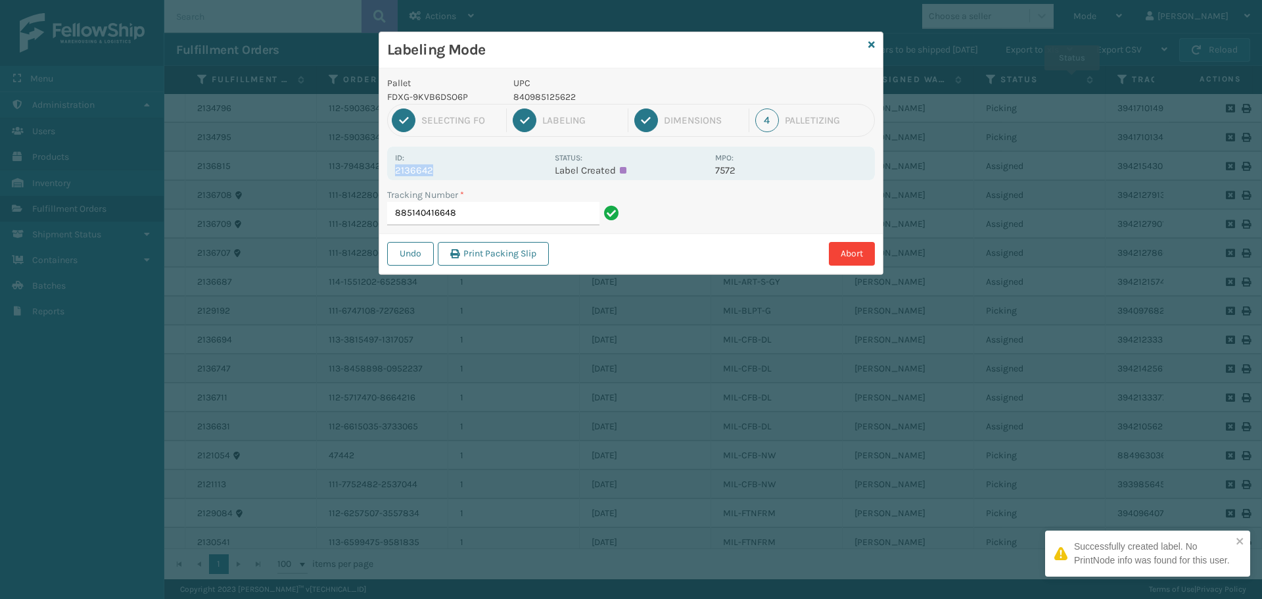
drag, startPoint x: 397, startPoint y: 166, endPoint x: 461, endPoint y: 166, distance: 63.8
click at [461, 166] on p "2136642" at bounding box center [471, 170] width 152 height 12
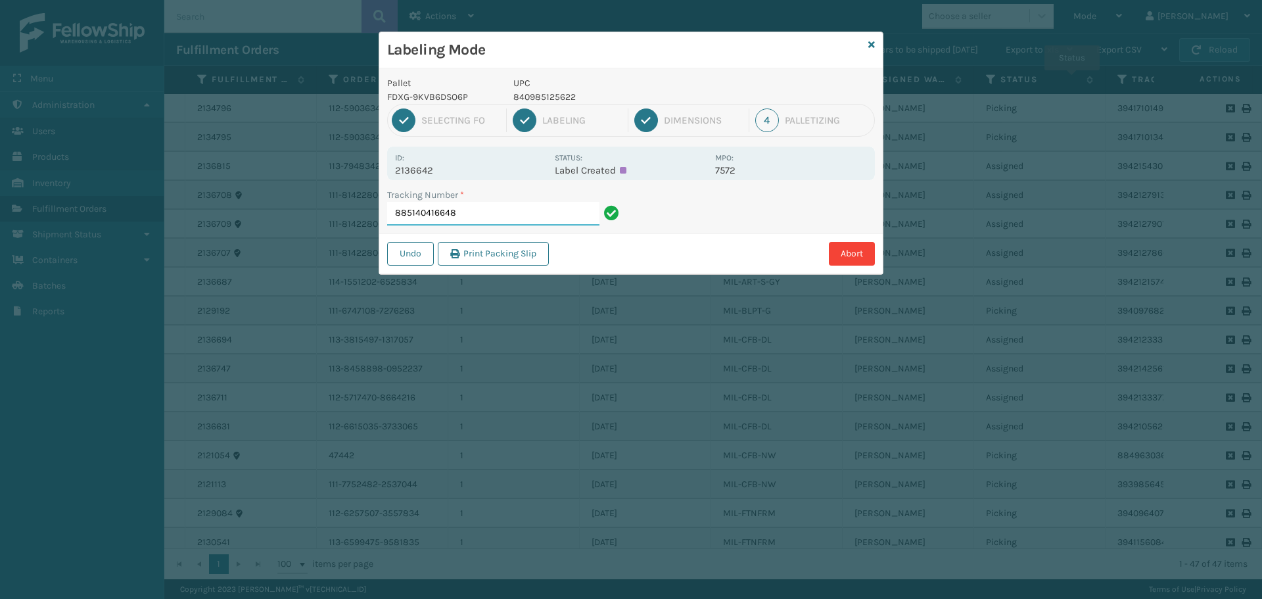
click at [484, 207] on input "885140416648" at bounding box center [493, 214] width 212 height 24
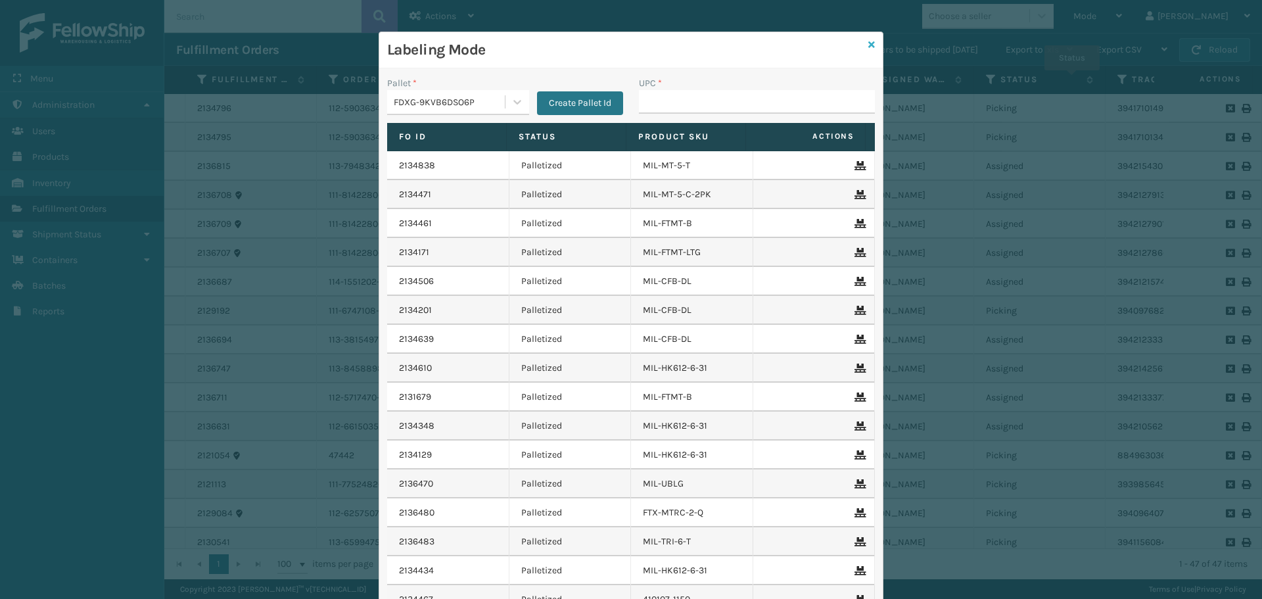
click at [868, 44] on icon at bounding box center [871, 44] width 7 height 9
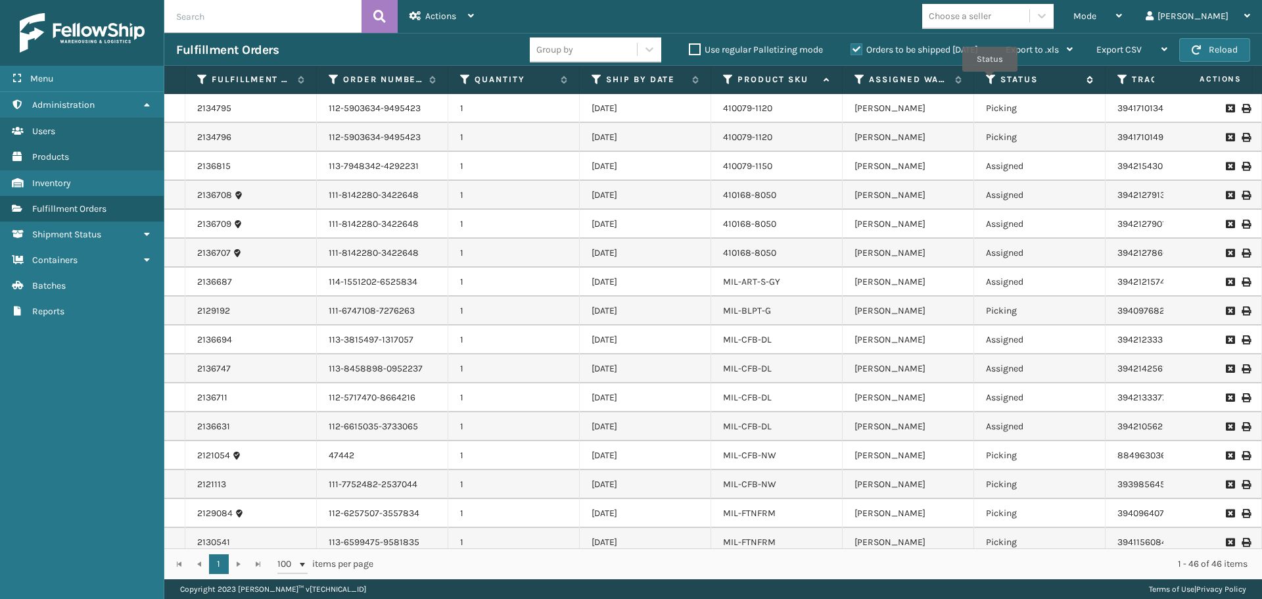
click at [990, 80] on icon at bounding box center [991, 80] width 11 height 12
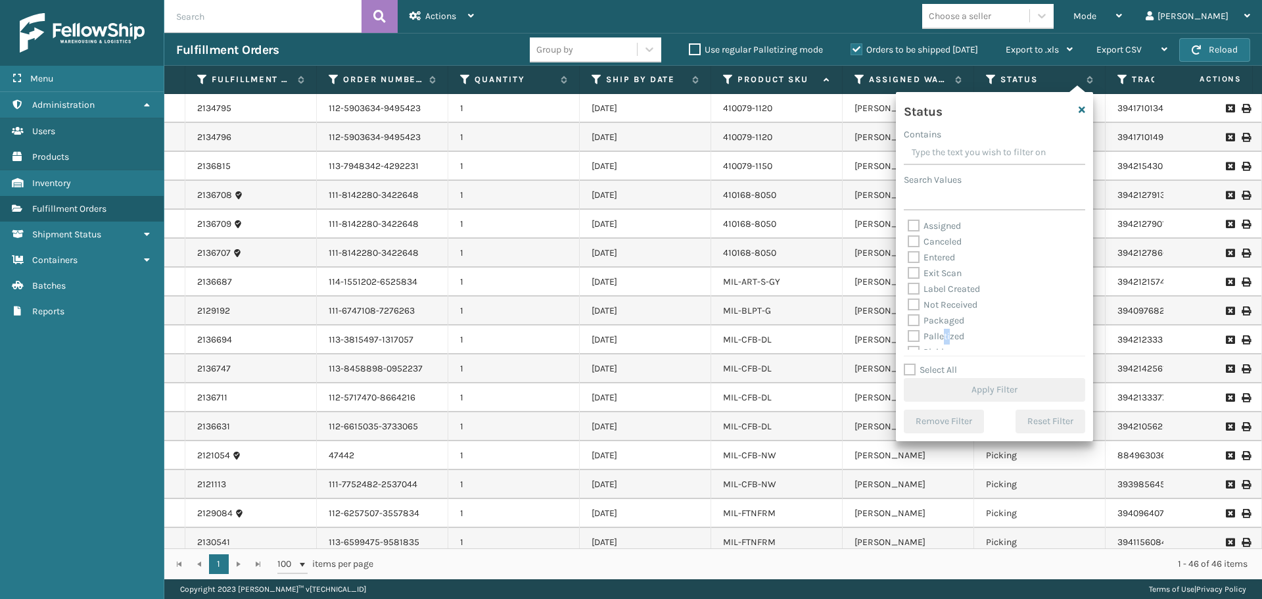
click at [949, 340] on div "Assigned Canceled Entered Exit Scan Label Created Not Received Packaged Palleti…" at bounding box center [994, 283] width 181 height 131
click at [935, 323] on label "Palletized" at bounding box center [936, 325] width 57 height 11
click at [908, 323] on input "Palletized" at bounding box center [908, 322] width 1 height 9
checkbox input "true"
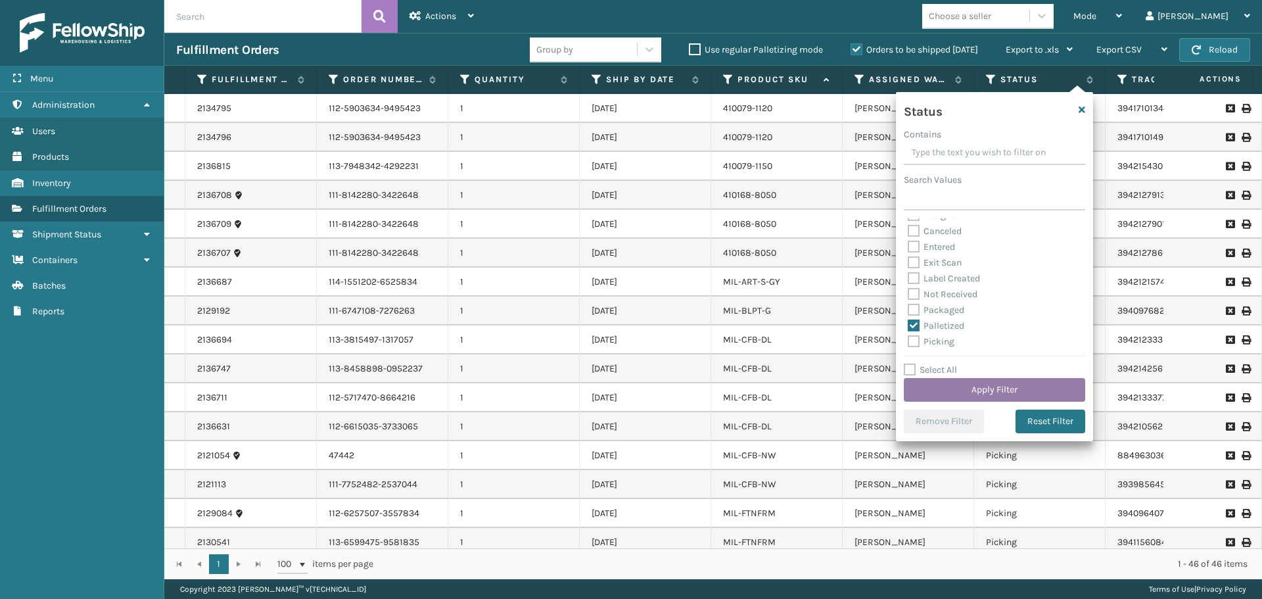
click at [981, 383] on button "Apply Filter" at bounding box center [994, 390] width 181 height 24
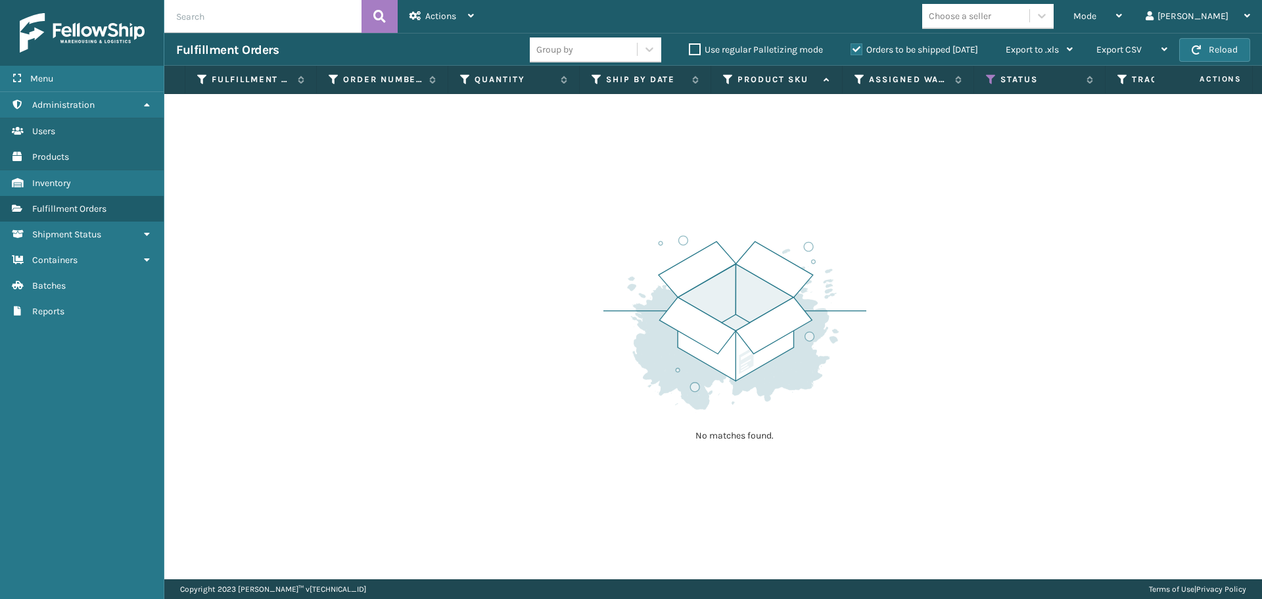
click at [866, 47] on label "Orders to be shipped [DATE]" at bounding box center [915, 49] width 128 height 11
click at [851, 47] on input "Orders to be shipped [DATE]" at bounding box center [851, 46] width 1 height 9
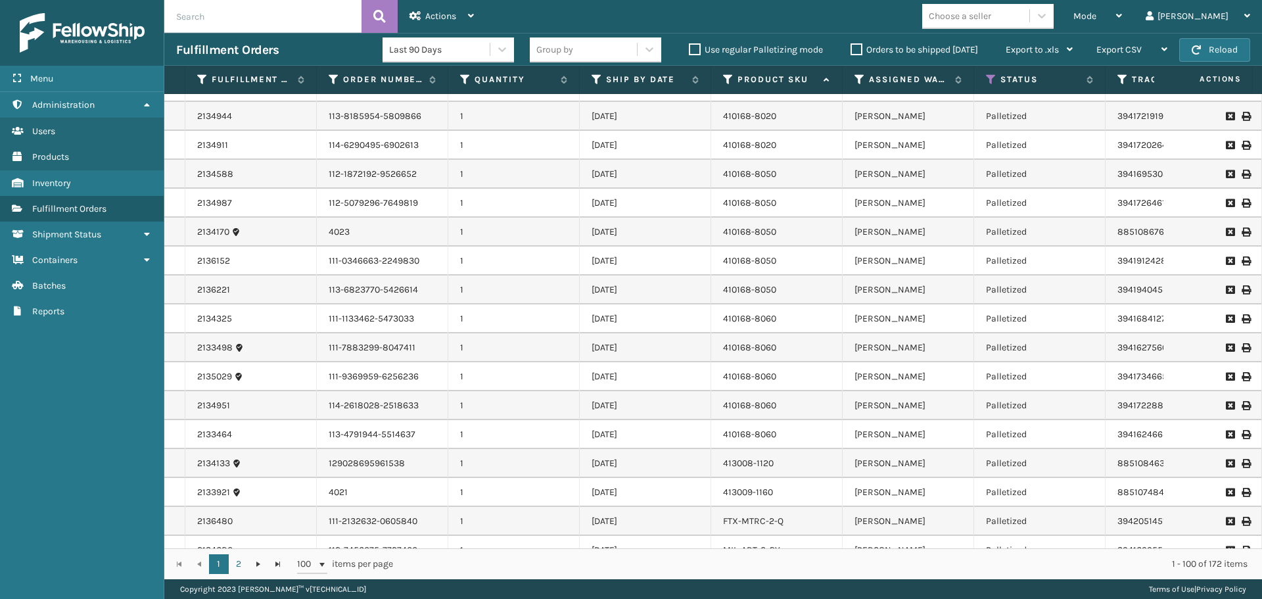
scroll to position [1262, 0]
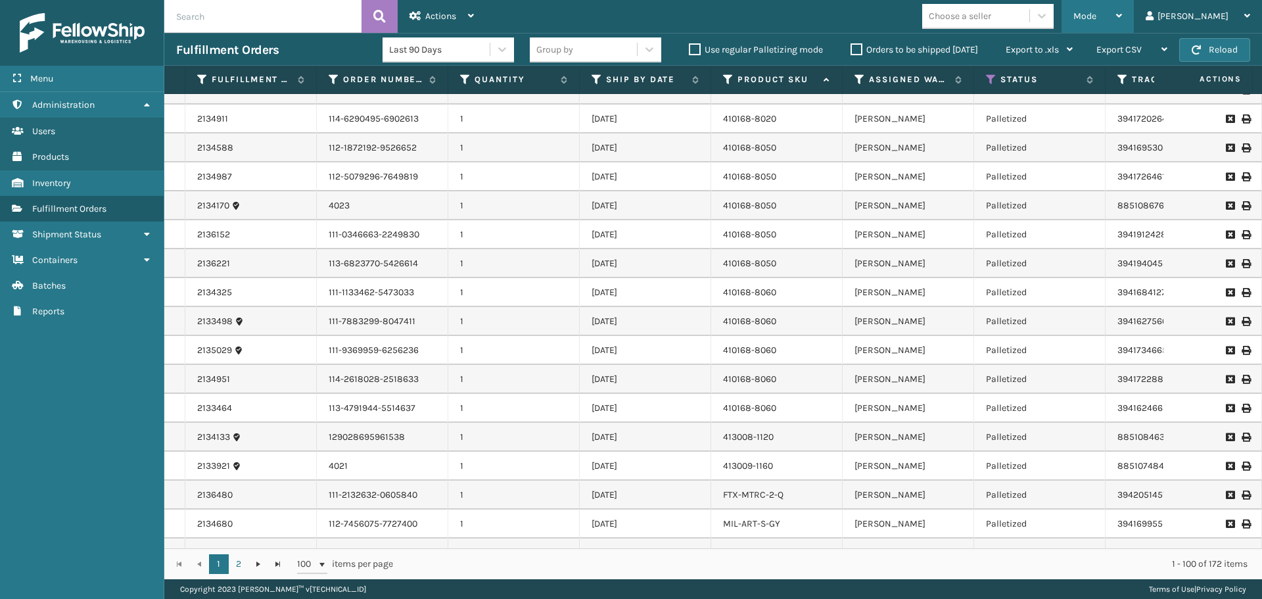
click at [1096, 15] on span "Mode" at bounding box center [1084, 16] width 23 height 11
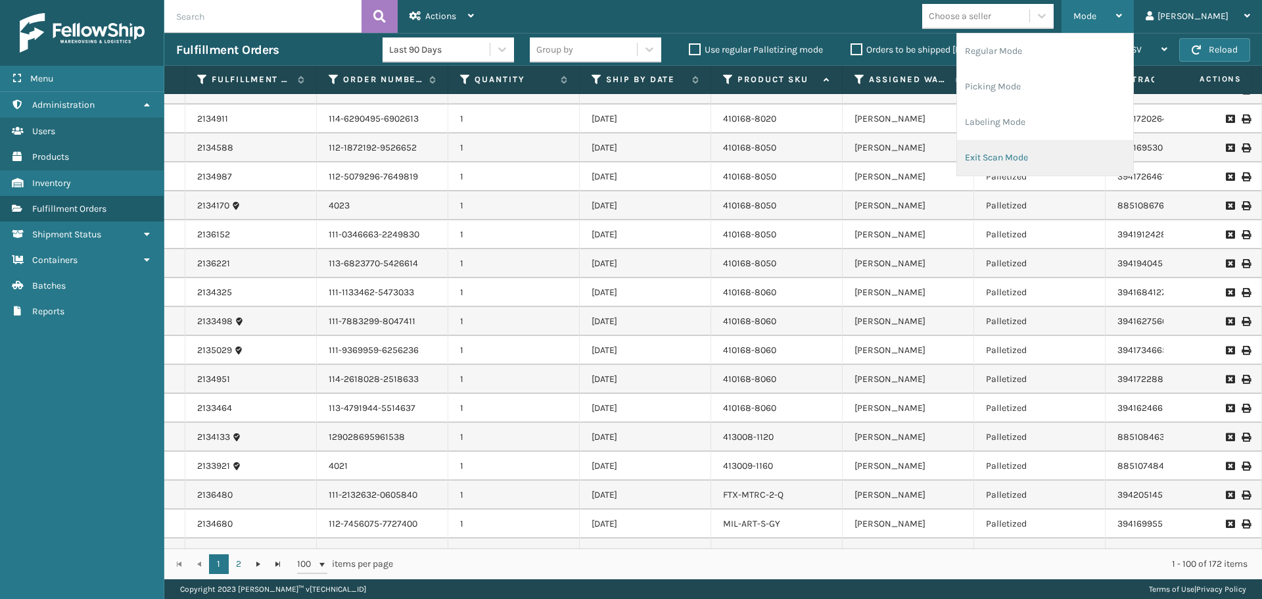
click at [1080, 145] on li "Exit Scan Mode" at bounding box center [1045, 157] width 176 height 35
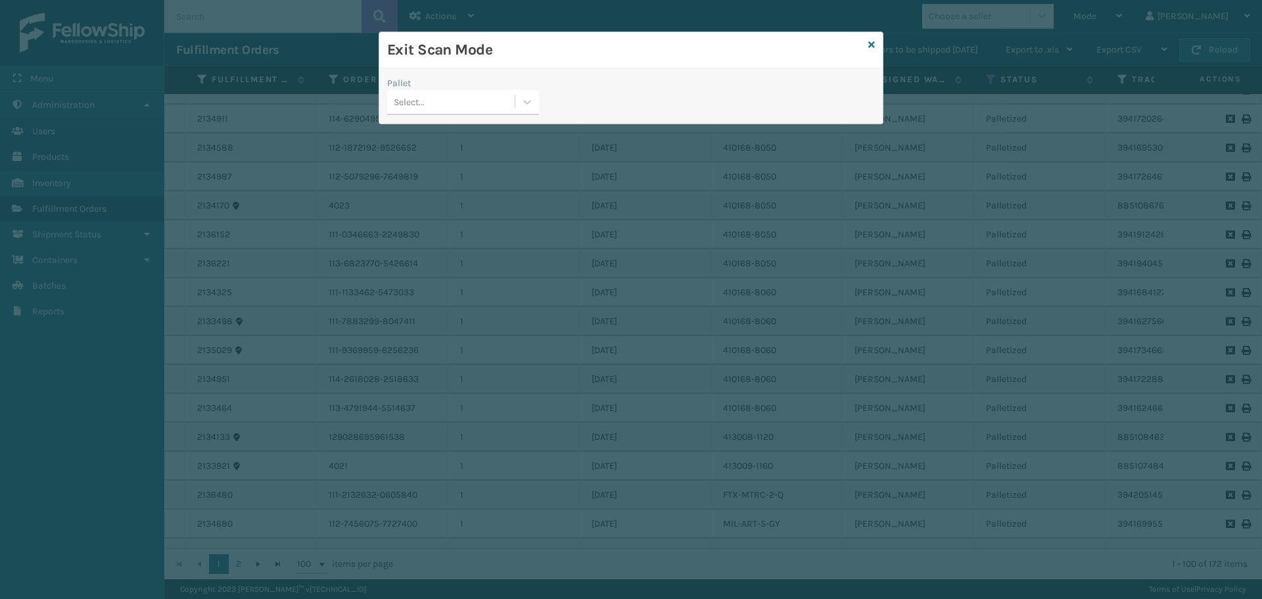
click at [473, 98] on div "Select..." at bounding box center [451, 102] width 128 height 22
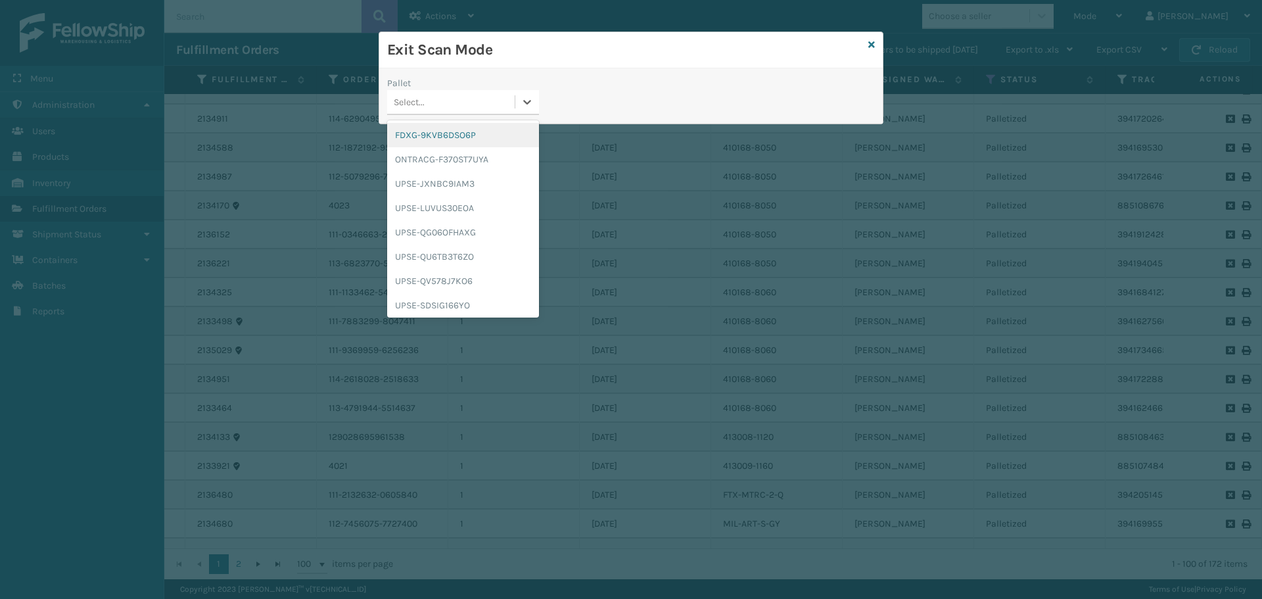
click at [456, 139] on div "FDXG-9KVB6DSO6P" at bounding box center [463, 135] width 152 height 24
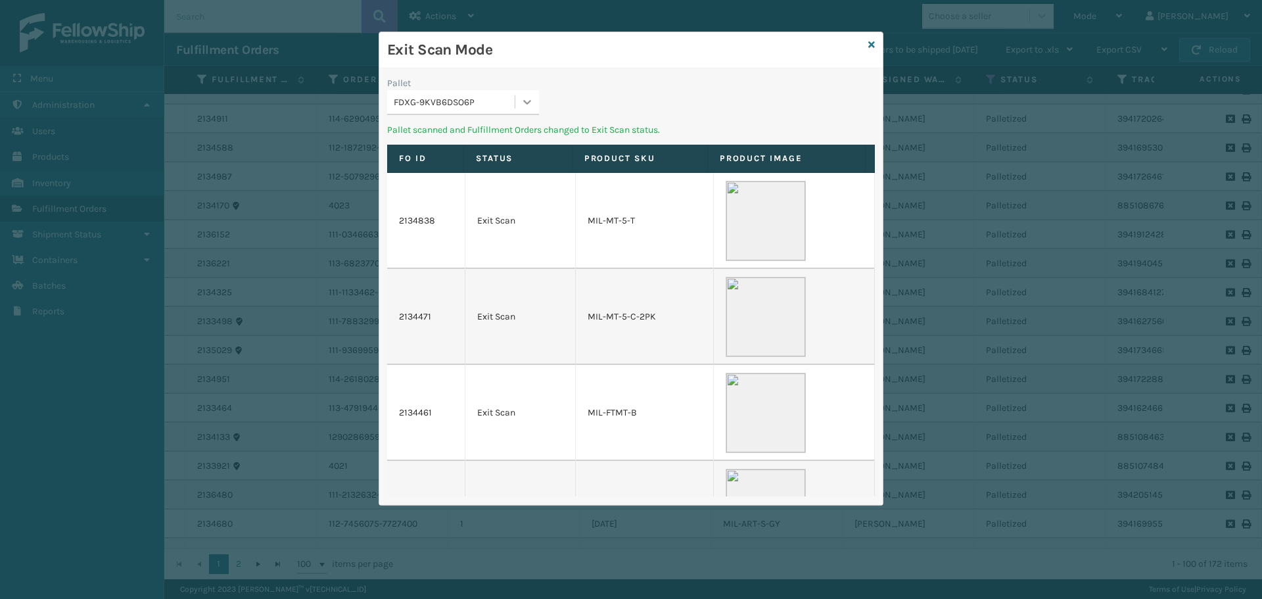
click at [530, 91] on div at bounding box center [527, 102] width 24 height 24
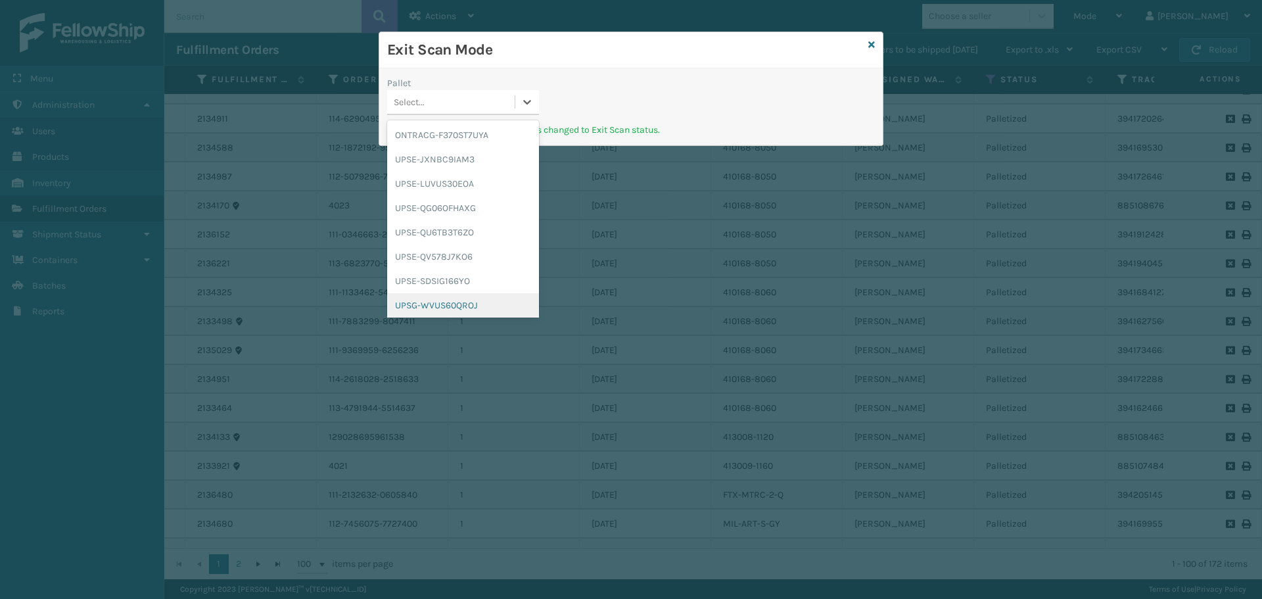
click at [499, 300] on div "UPSG-WVUS60QROJ" at bounding box center [463, 305] width 152 height 24
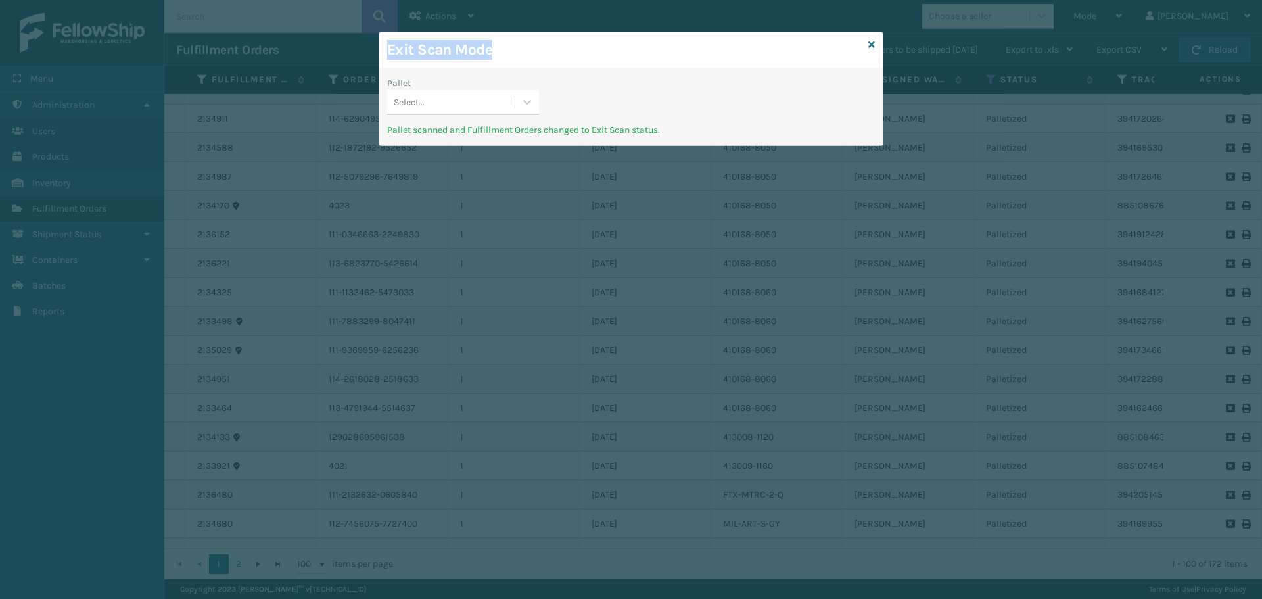
click at [875, 40] on div "Exit Scan Mode Pallet Select... Pallet scanned and Fulfillment Orders changed t…" at bounding box center [631, 89] width 505 height 114
click at [874, 43] on icon at bounding box center [871, 44] width 7 height 9
